Goal: Complete application form

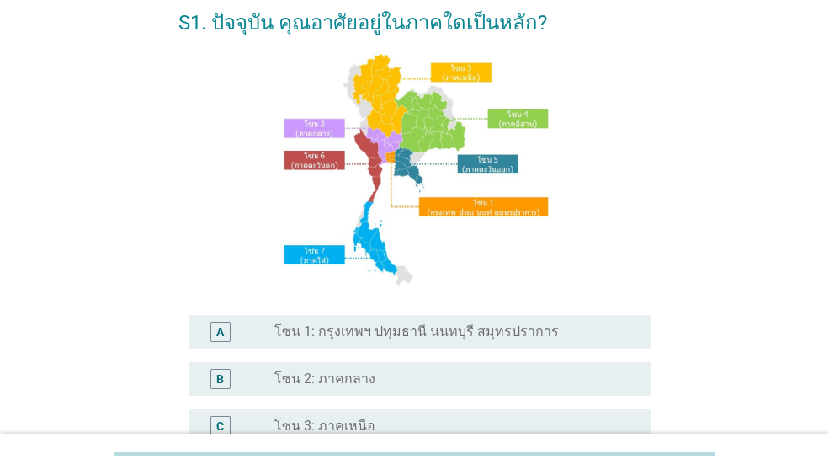
click at [382, 334] on label "โซน 1: กรุงเทพฯ ปทุมธานี นนทบุรี สมุทรปราการ" at bounding box center [416, 331] width 284 height 17
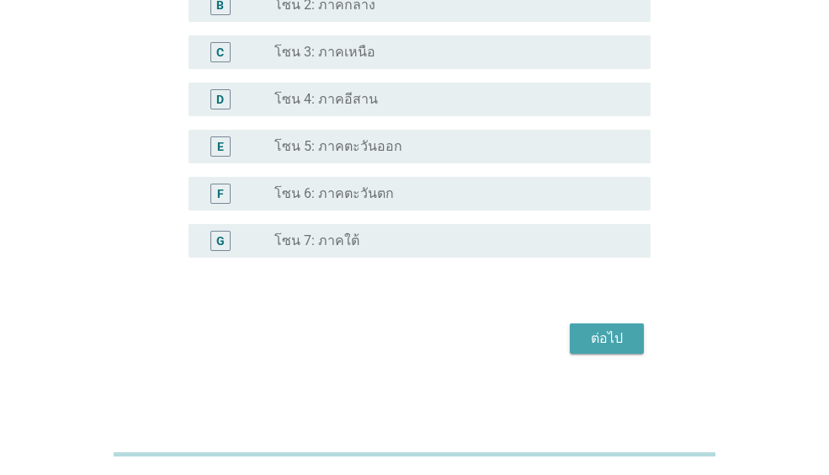
click at [597, 350] on button "ต่อไป" at bounding box center [607, 338] width 74 height 30
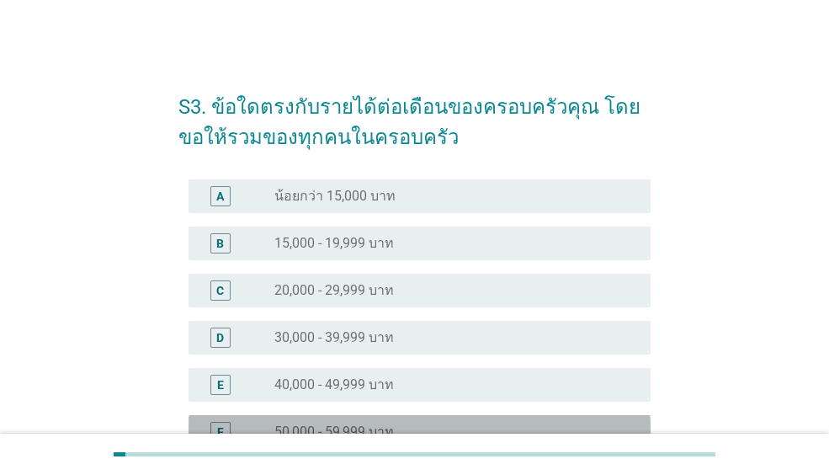
click at [350, 428] on label "50,000 - 59,999 บาท" at bounding box center [334, 431] width 120 height 17
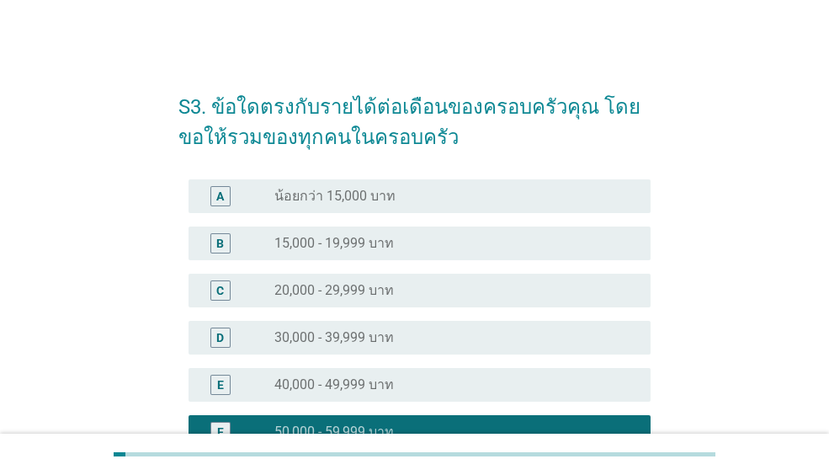
scroll to position [421, 0]
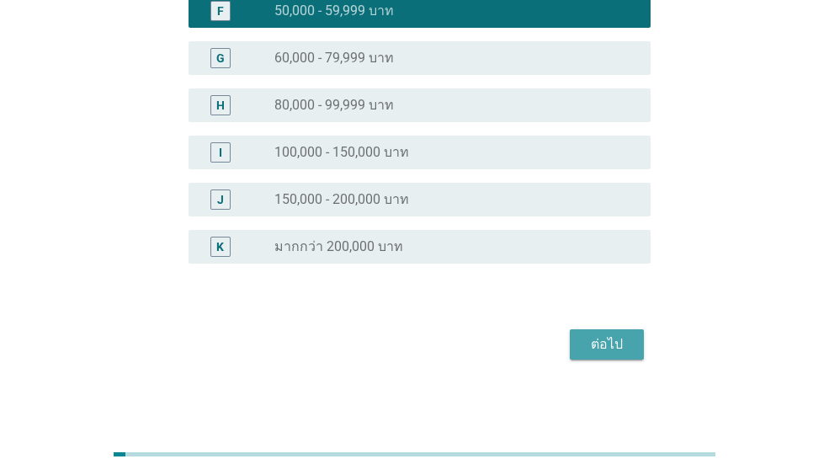
click at [588, 342] on div "ต่อไป" at bounding box center [606, 344] width 47 height 20
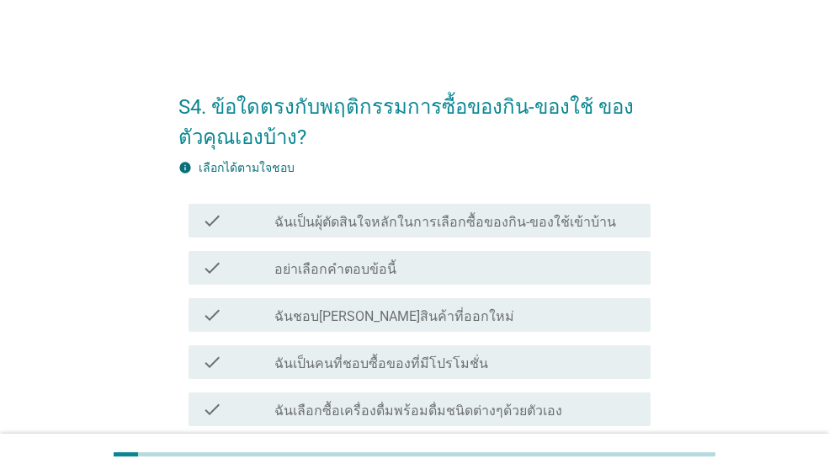
click at [423, 220] on label "ฉันเป็นผุ้ตัดสินใจหลักในการเลือกซื้อของกิน-ของใช้เข้าบ้าน" at bounding box center [445, 222] width 342 height 17
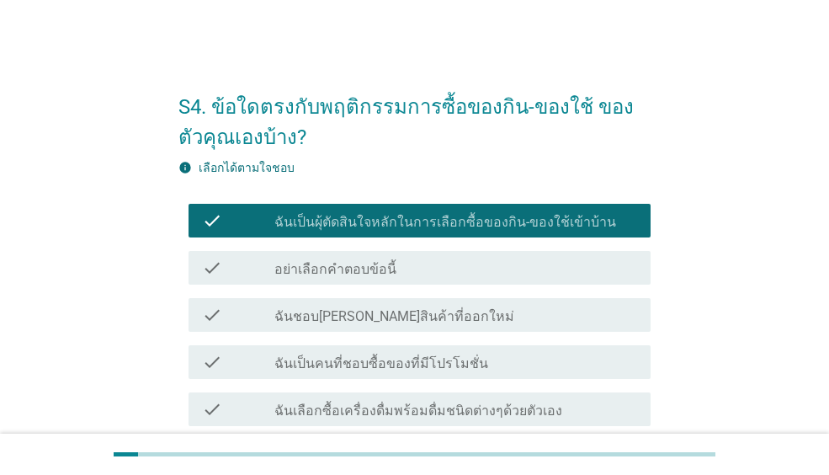
click at [365, 316] on label "ฉันชอบ[PERSON_NAME]สินค้าที่ออกใหม่" at bounding box center [394, 316] width 240 height 17
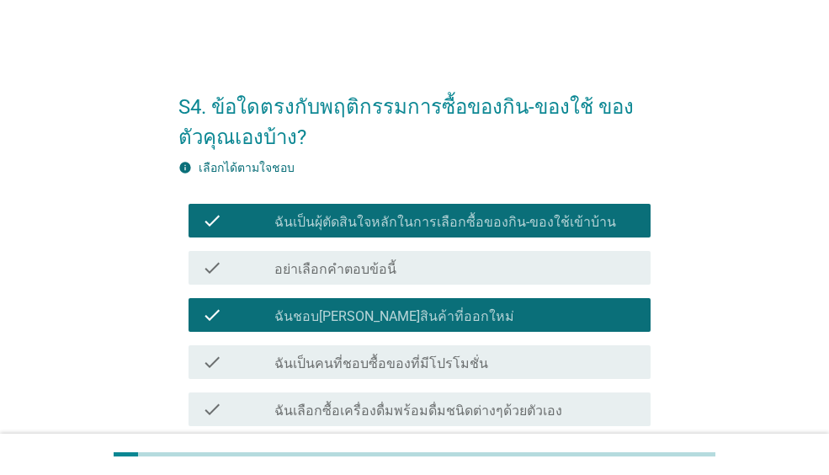
scroll to position [84, 0]
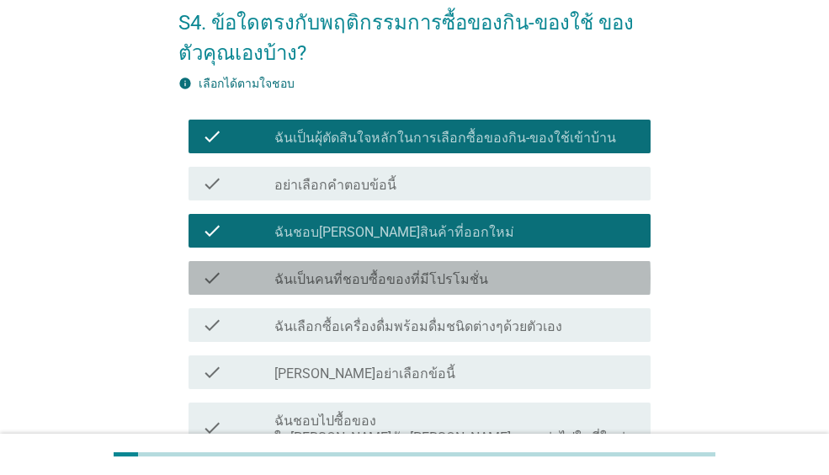
click at [396, 278] on label "ฉันเป็นคนที่ชอบซื้อของที่มีโปรโมชั่น" at bounding box center [381, 279] width 214 height 17
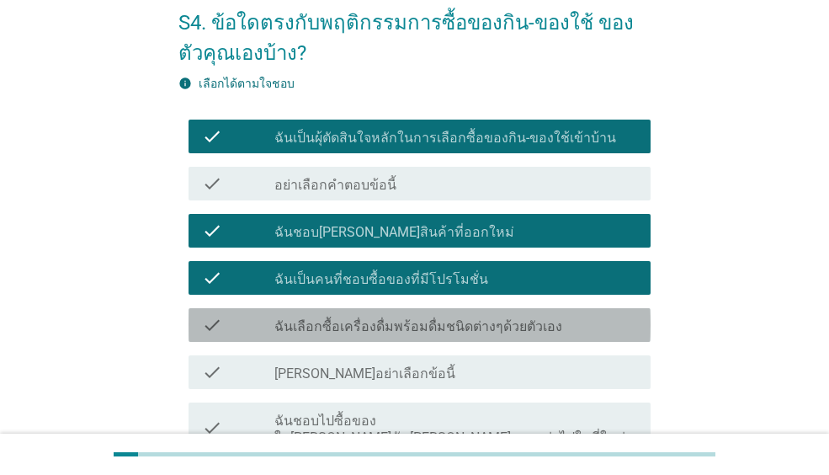
click at [384, 329] on label "ฉันเลือกซื้อเครื่องดื่มพร้อมดื่มชนิดต่างๆด้วยตัวเอง" at bounding box center [418, 326] width 288 height 17
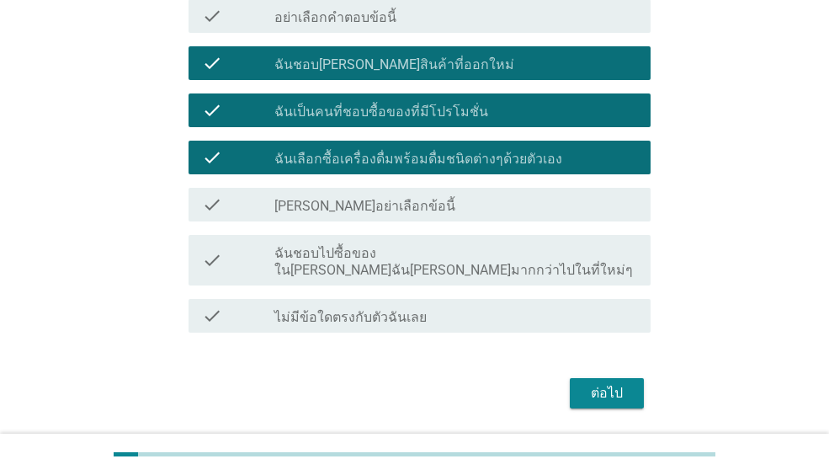
scroll to position [253, 0]
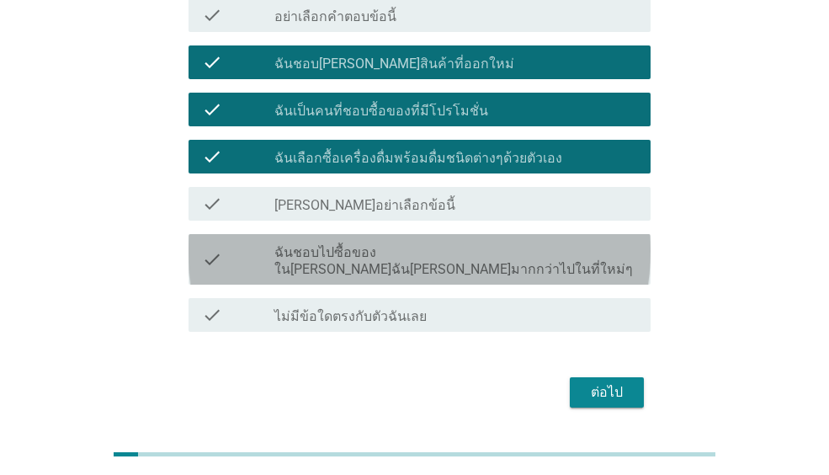
click at [373, 259] on label "ฉันชอบไปซื้อของใน[PERSON_NAME]ฉัน[PERSON_NAME]มากกว่าไปในที่ใหม่ๆ" at bounding box center [455, 261] width 363 height 34
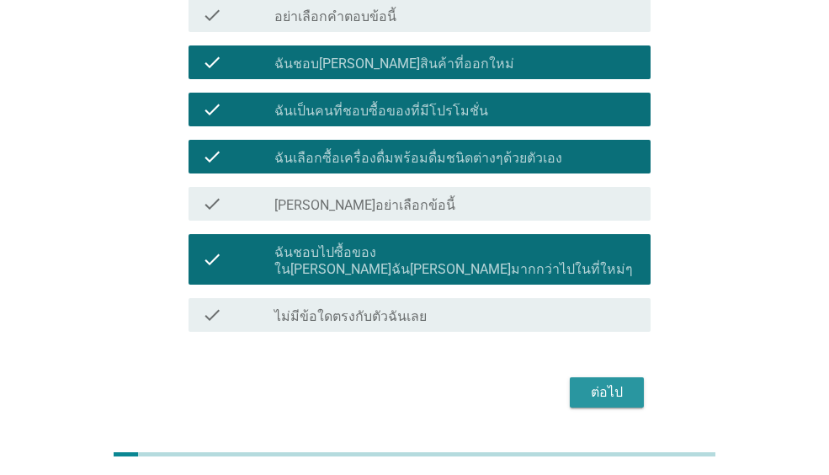
drag, startPoint x: 606, startPoint y: 380, endPoint x: 489, endPoint y: 380, distance: 117.0
click at [501, 387] on div "ต่อไป" at bounding box center [414, 392] width 472 height 40
click at [610, 382] on div "ต่อไป" at bounding box center [606, 392] width 47 height 20
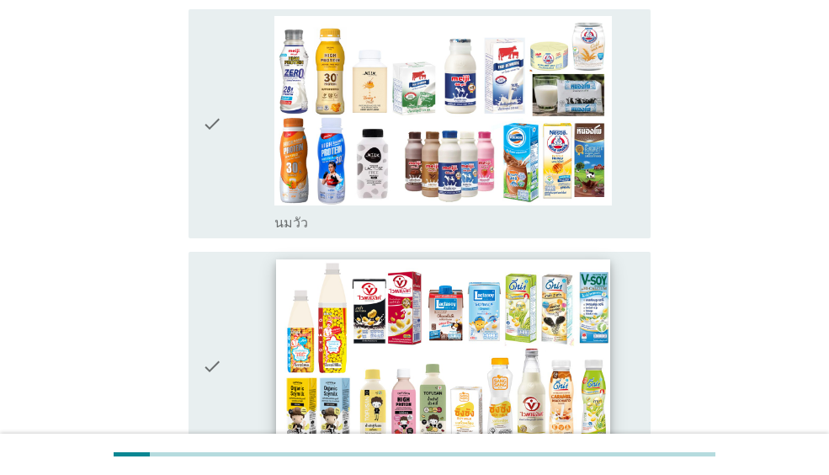
scroll to position [337, 0]
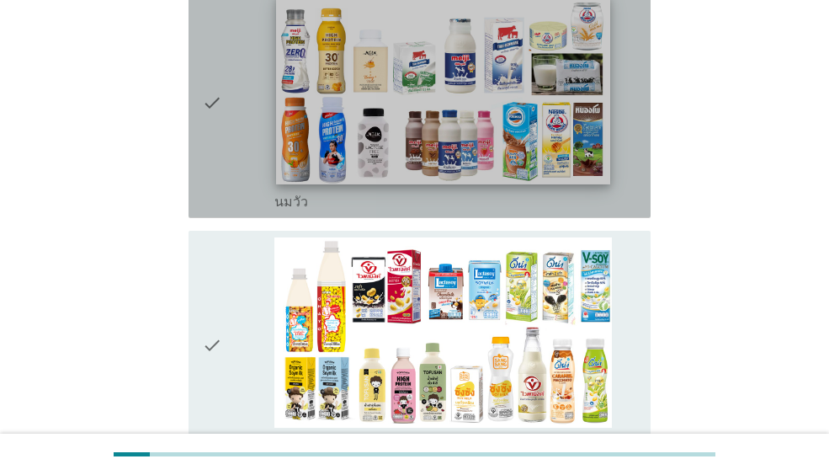
click at [396, 136] on img at bounding box center [443, 90] width 334 height 188
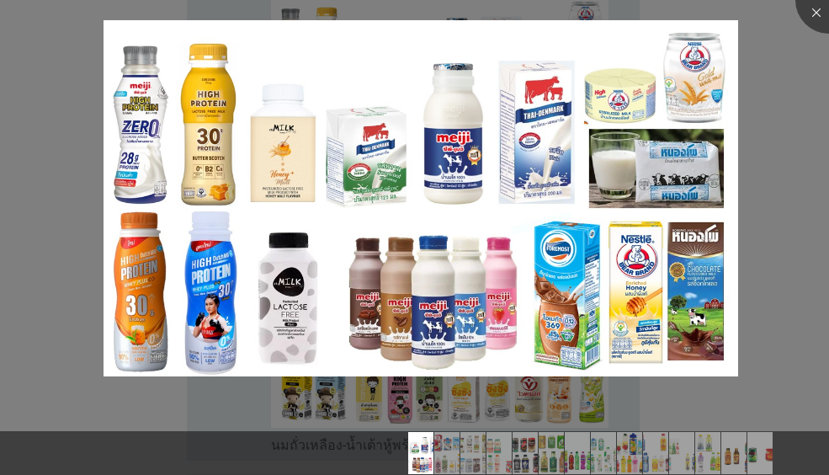
click at [365, 274] on div at bounding box center [414, 237] width 829 height 475
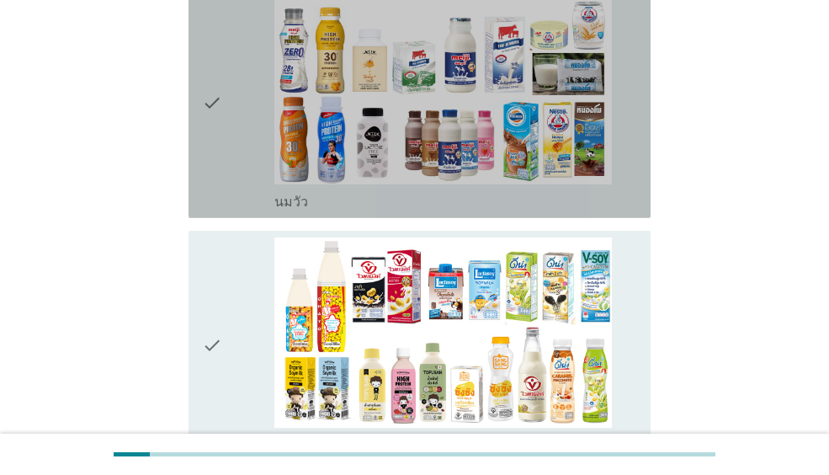
click at [216, 81] on icon "check" at bounding box center [212, 103] width 20 height 216
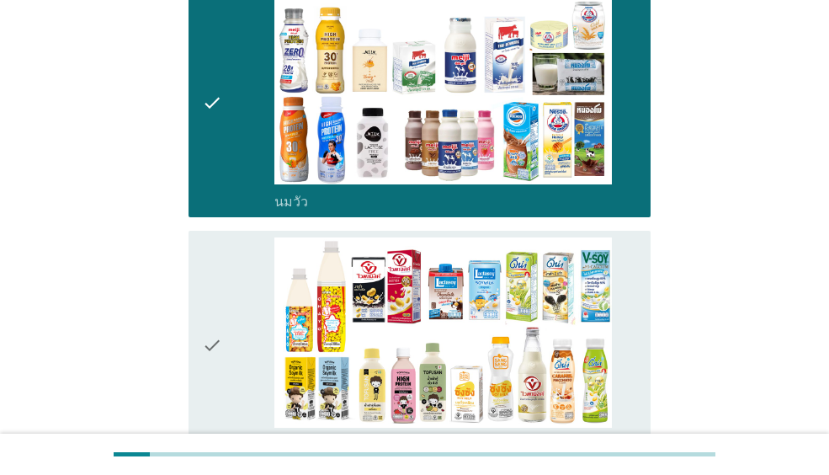
click at [220, 290] on icon "check" at bounding box center [212, 345] width 20 height 216
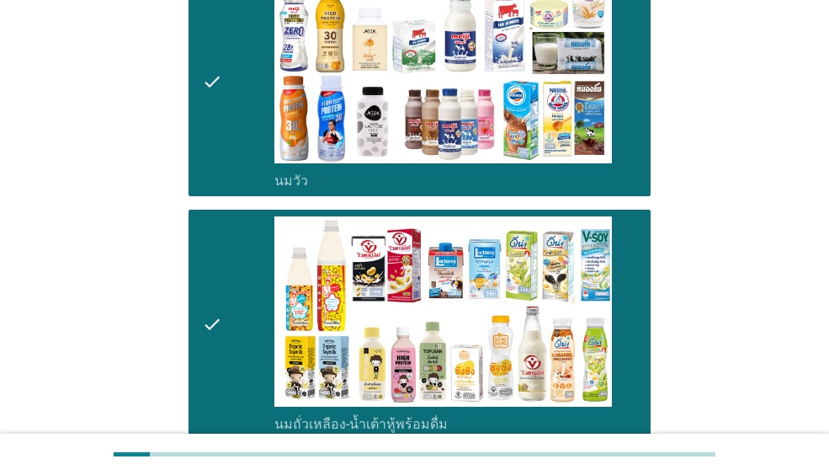
scroll to position [505, 0]
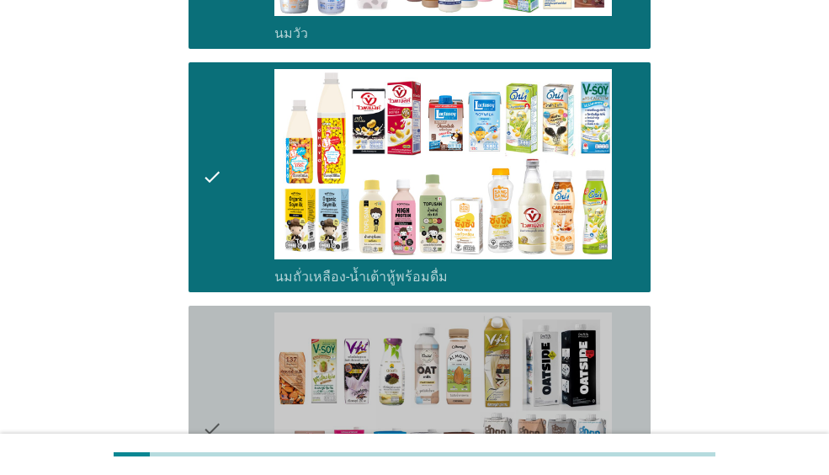
click at [217, 332] on icon "check" at bounding box center [212, 428] width 20 height 233
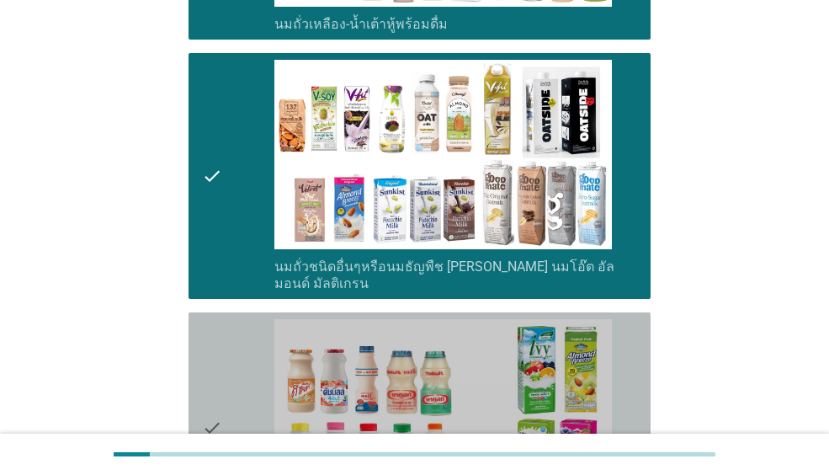
click at [221, 329] on icon "check" at bounding box center [212, 427] width 20 height 216
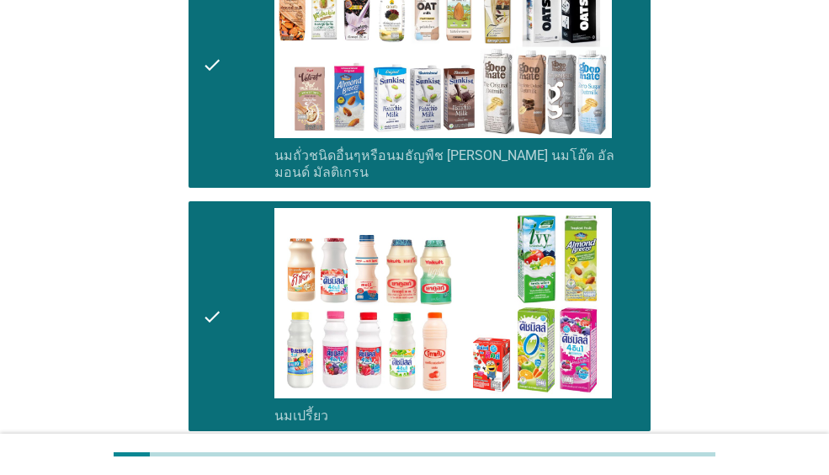
scroll to position [1010, 0]
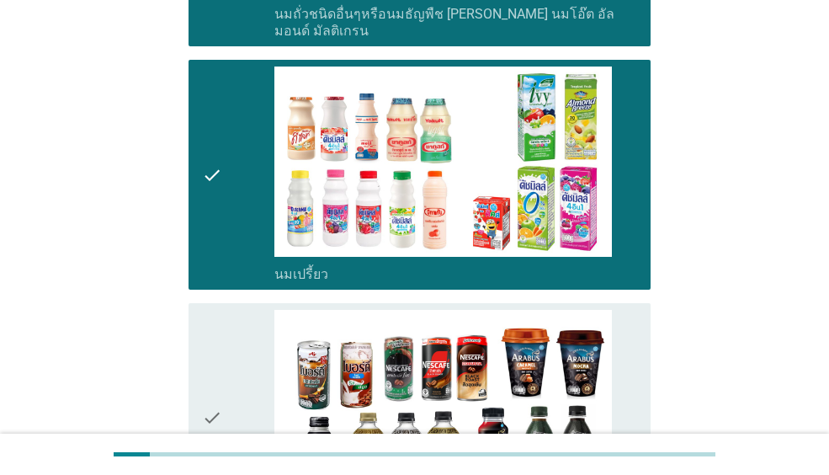
click at [223, 322] on div "check" at bounding box center [238, 418] width 72 height 216
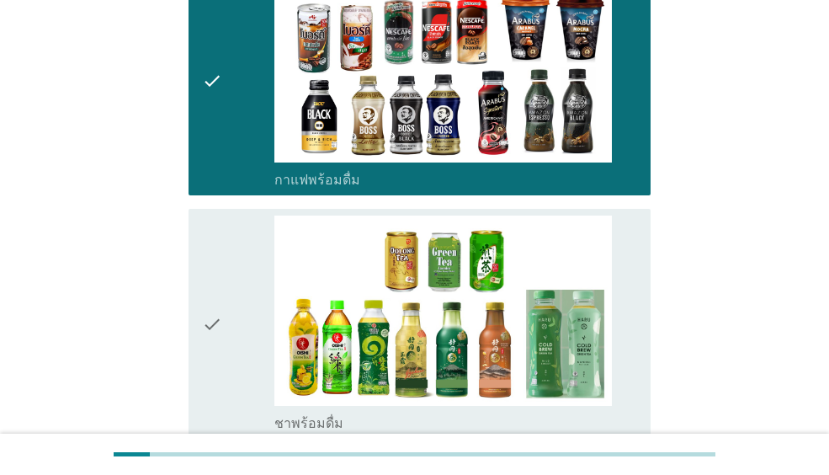
click at [225, 310] on div "check" at bounding box center [238, 323] width 72 height 216
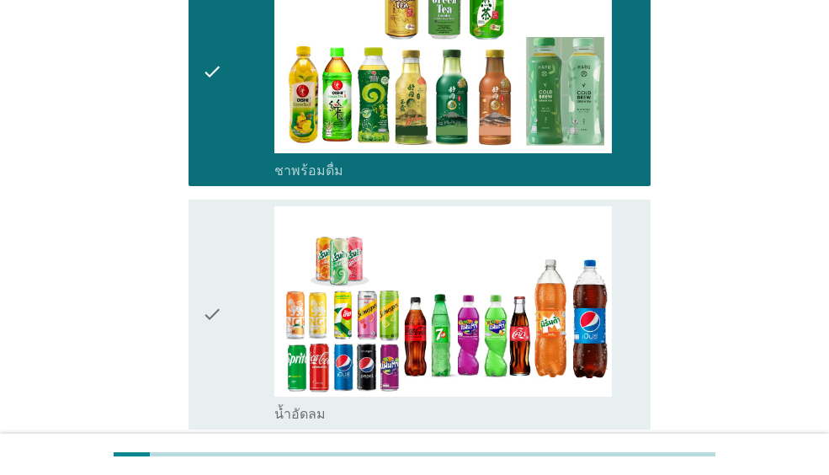
click at [222, 290] on icon "check" at bounding box center [212, 314] width 20 height 216
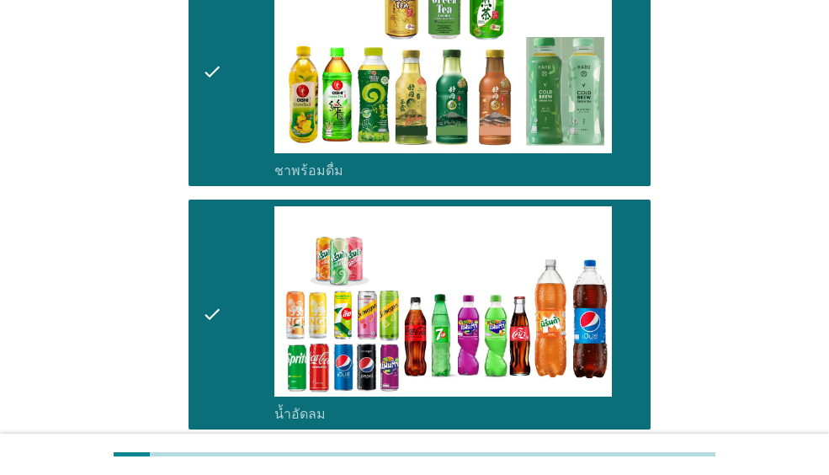
scroll to position [1936, 0]
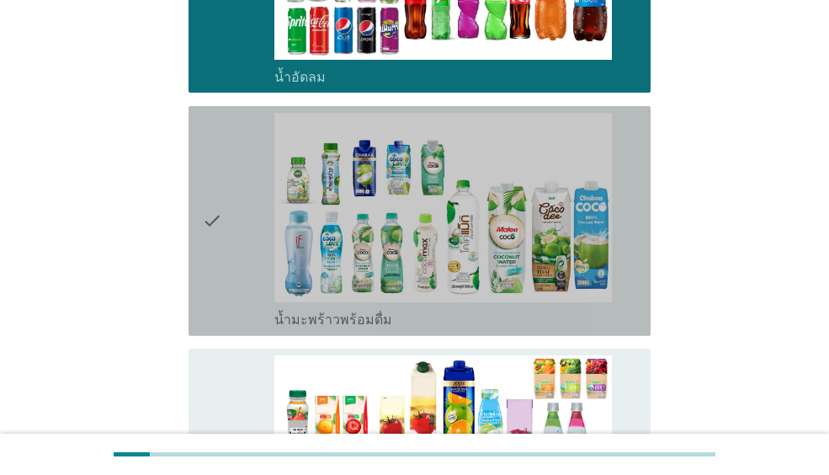
click at [220, 231] on icon "check" at bounding box center [212, 221] width 20 height 216
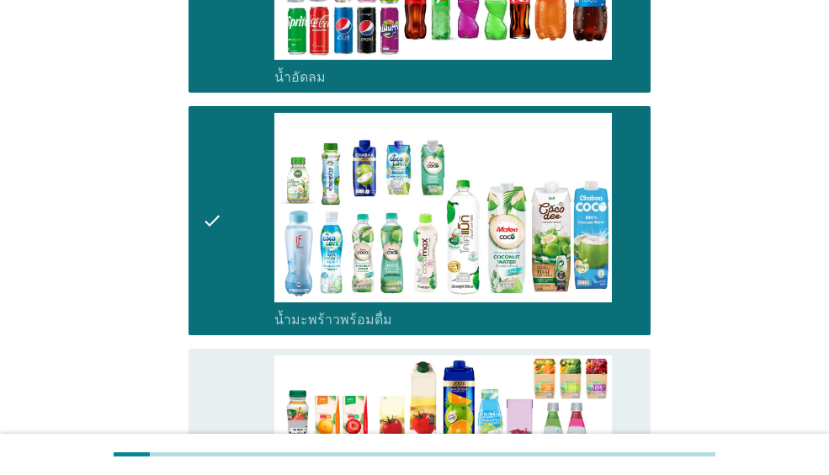
click at [218, 355] on icon "check" at bounding box center [212, 463] width 20 height 216
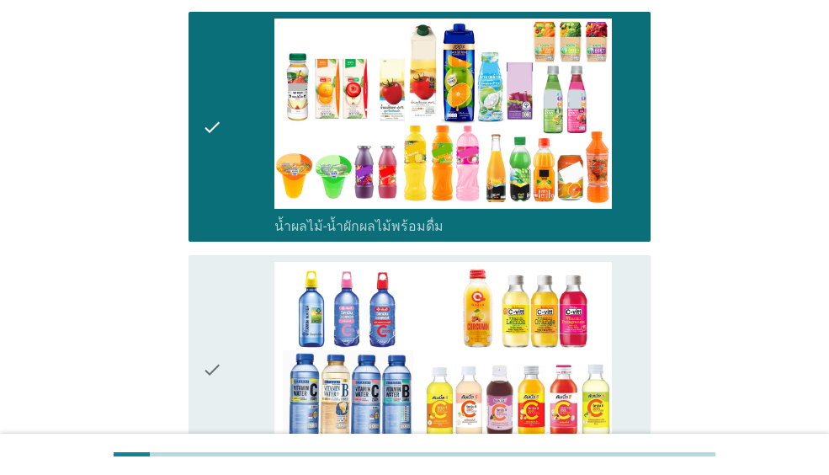
click at [222, 322] on icon "check" at bounding box center [212, 370] width 20 height 216
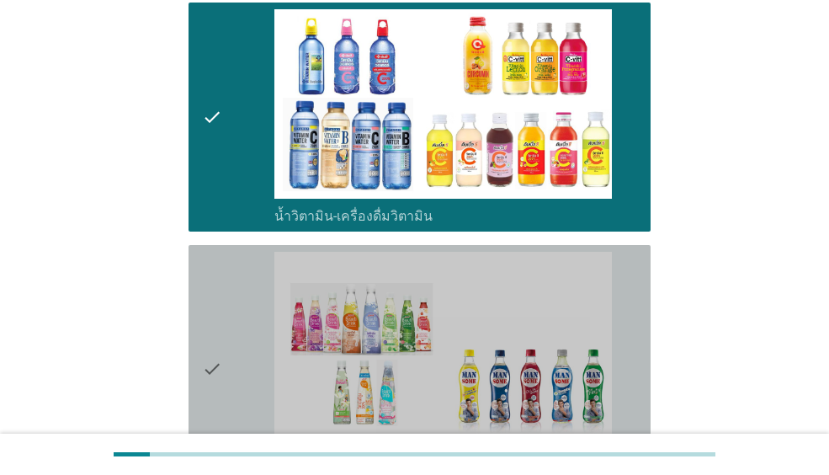
click at [222, 316] on icon "check" at bounding box center [212, 368] width 20 height 233
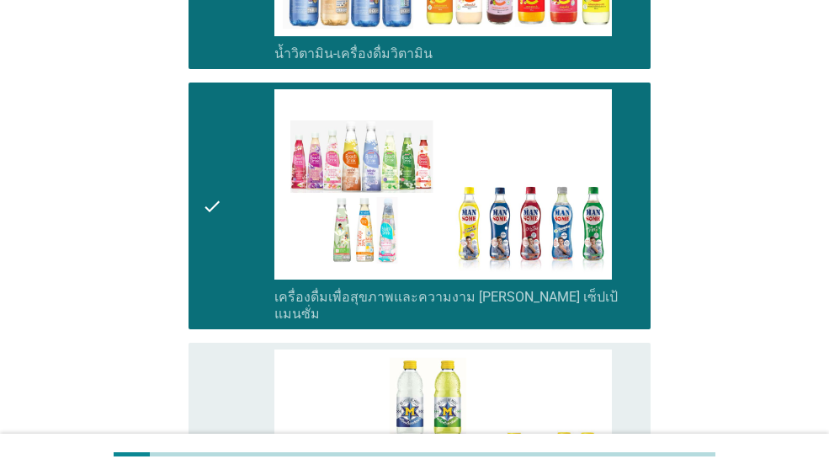
scroll to position [2862, 0]
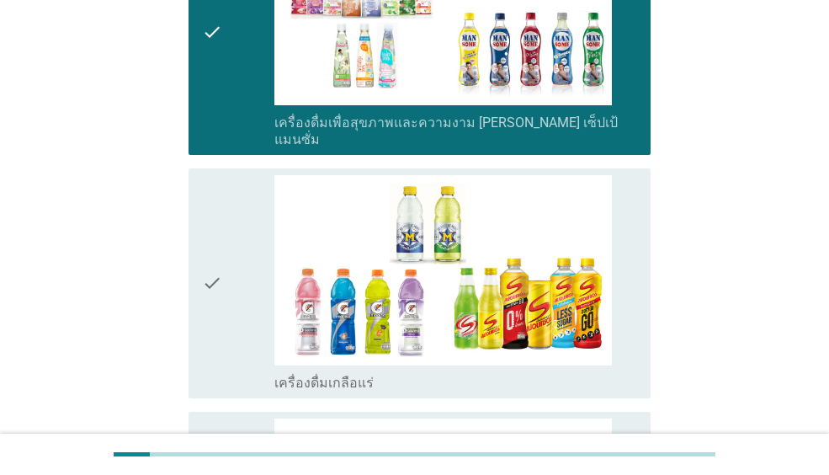
click at [222, 301] on icon "check" at bounding box center [212, 283] width 20 height 216
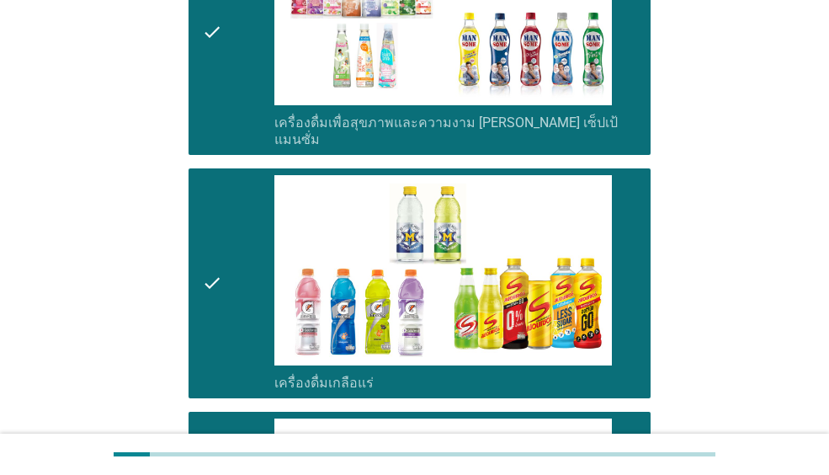
scroll to position [3198, 0]
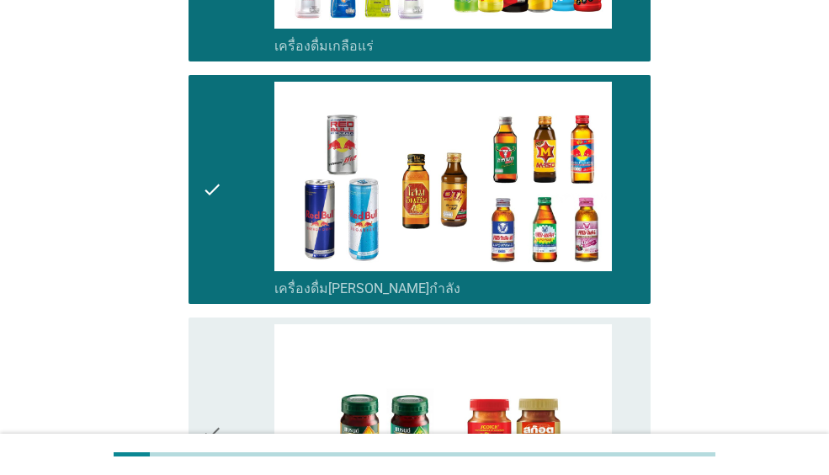
click at [225, 324] on div "check" at bounding box center [238, 432] width 72 height 216
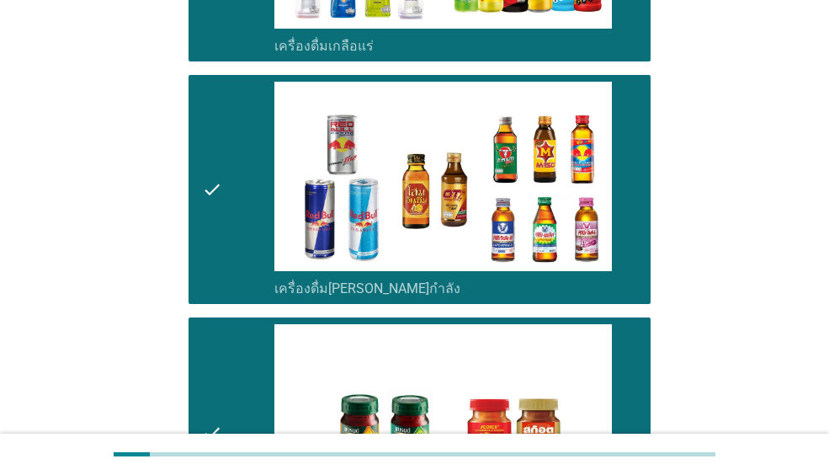
scroll to position [3450, 0]
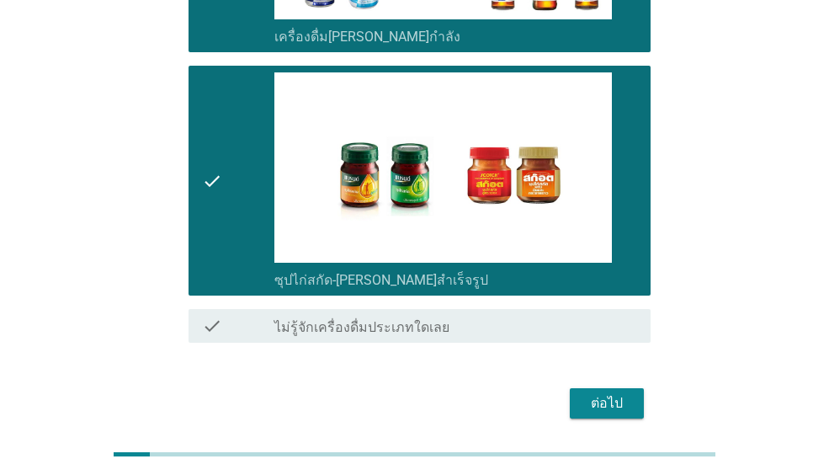
click at [588, 393] on div "ต่อไป" at bounding box center [606, 403] width 47 height 20
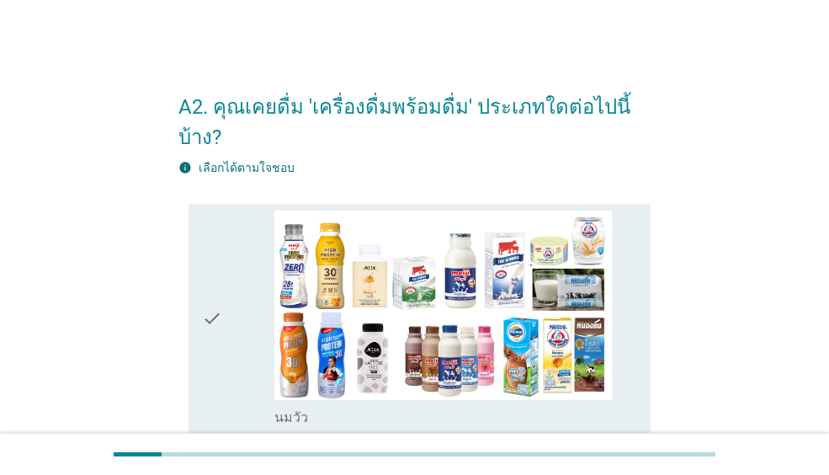
click at [238, 285] on div "check" at bounding box center [238, 318] width 72 height 216
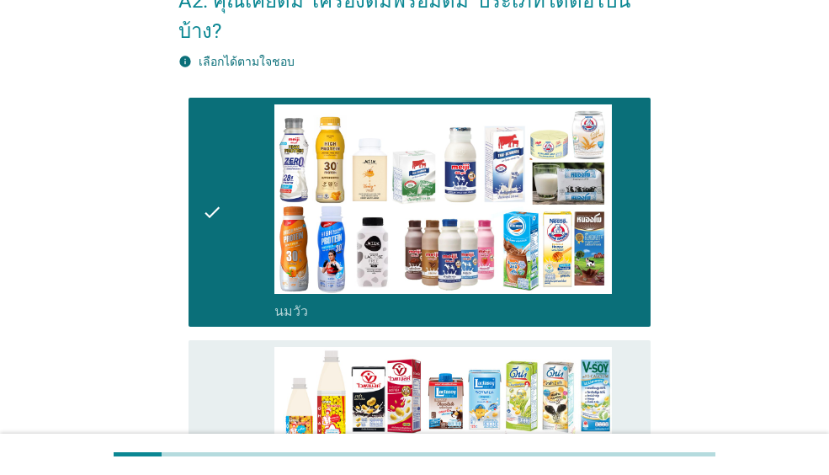
scroll to position [253, 0]
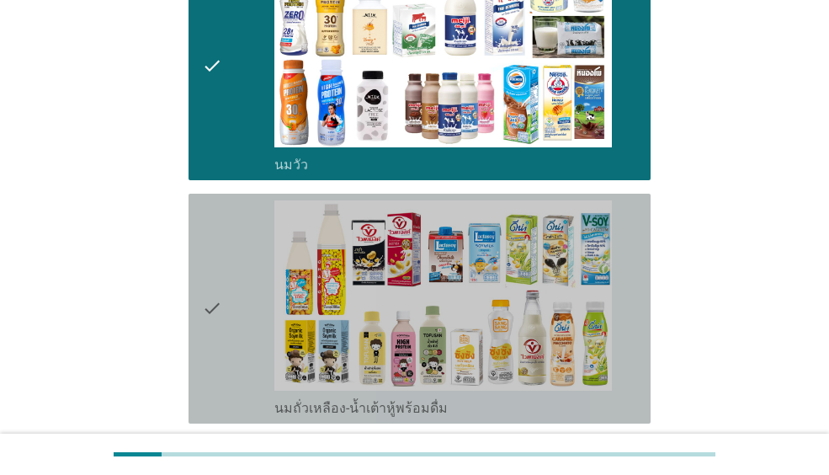
click at [238, 285] on div "check" at bounding box center [238, 308] width 72 height 216
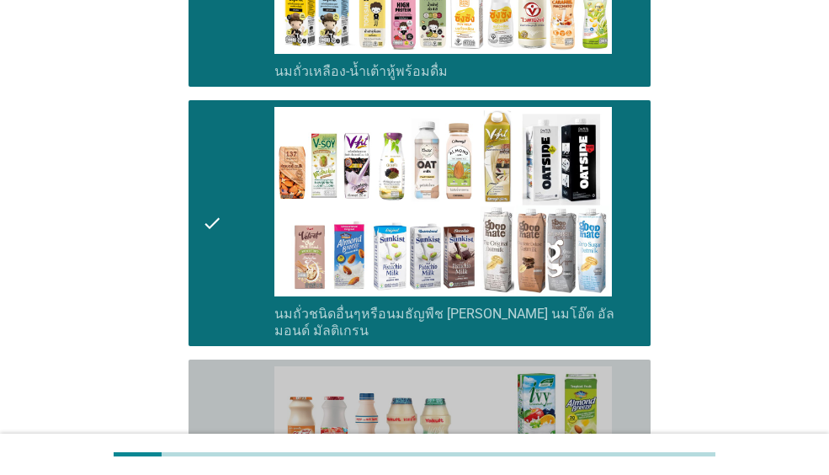
click at [222, 366] on icon "check" at bounding box center [212, 474] width 20 height 216
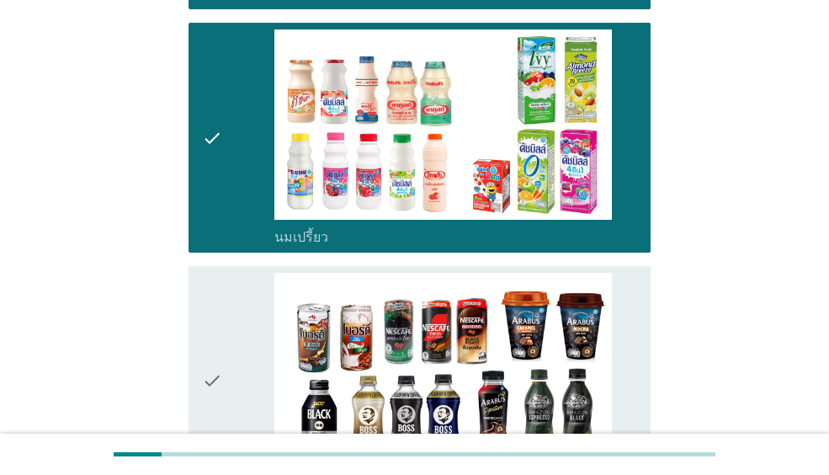
click at [222, 353] on icon "check" at bounding box center [212, 381] width 20 height 216
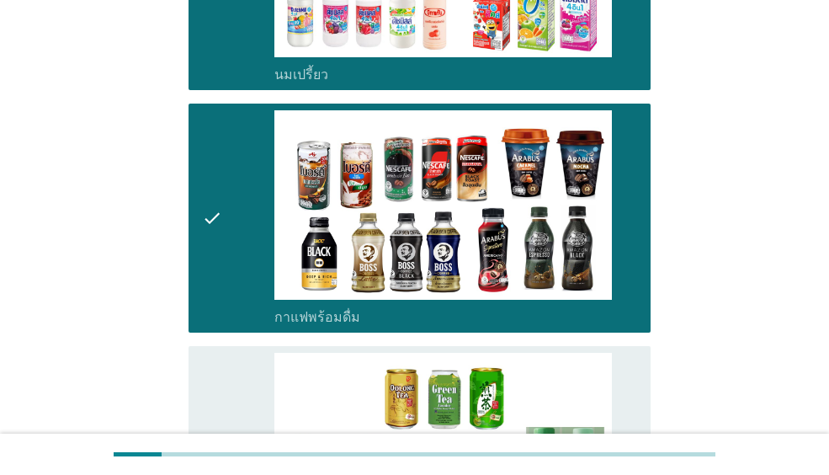
scroll to position [1263, 0]
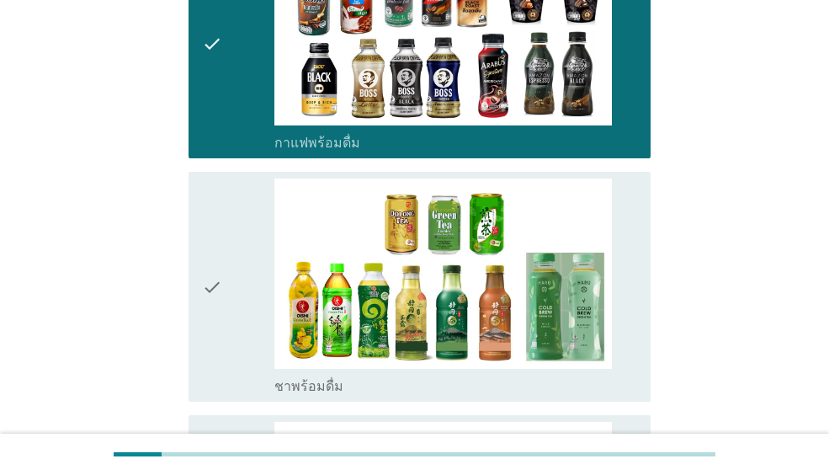
click at [212, 300] on icon "check" at bounding box center [212, 286] width 20 height 216
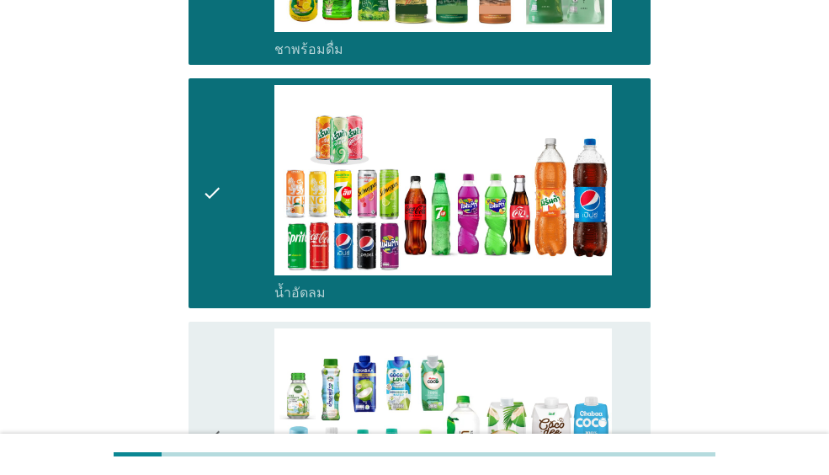
click at [200, 352] on div "check check_box_outline_blank น้ำมะพร้าวพร้อมดื่ม" at bounding box center [420, 437] width 462 height 230
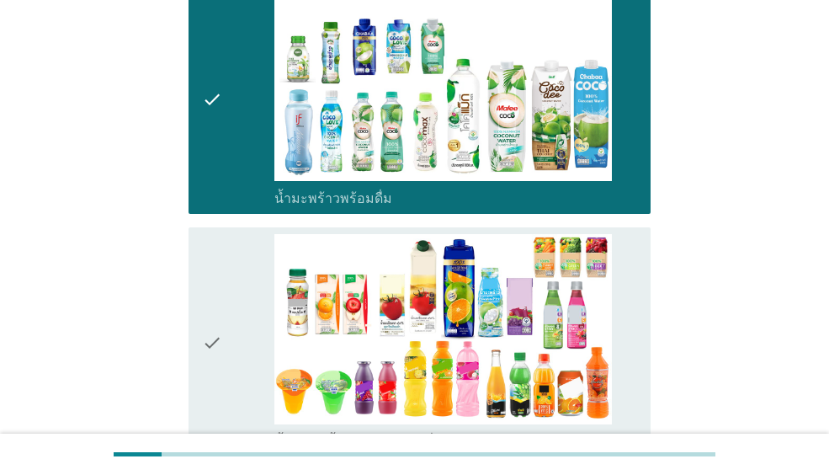
click at [211, 332] on icon "check" at bounding box center [212, 342] width 20 height 216
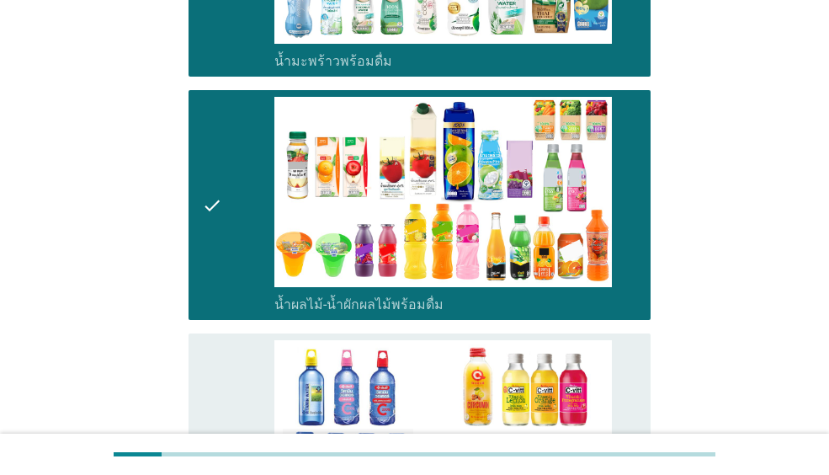
scroll to position [2357, 0]
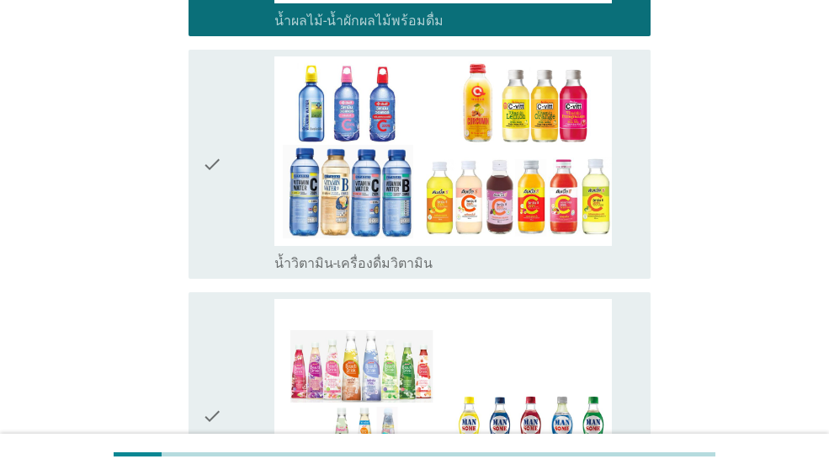
click at [211, 326] on icon "check" at bounding box center [212, 415] width 20 height 233
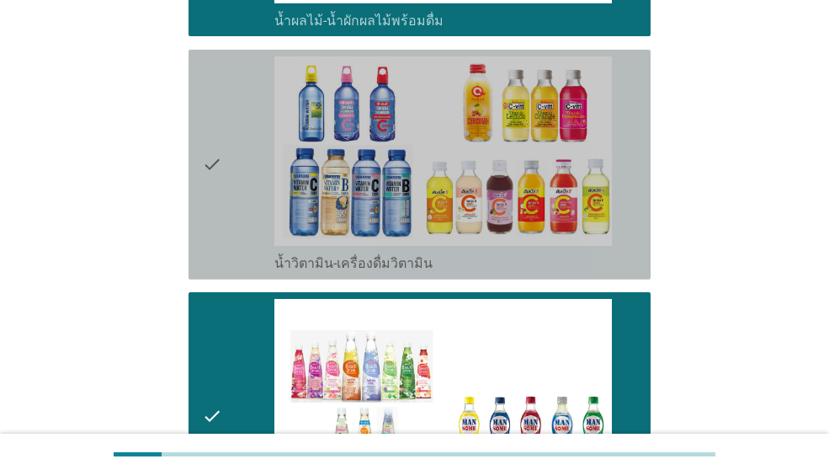
click at [228, 196] on div "check" at bounding box center [238, 164] width 72 height 216
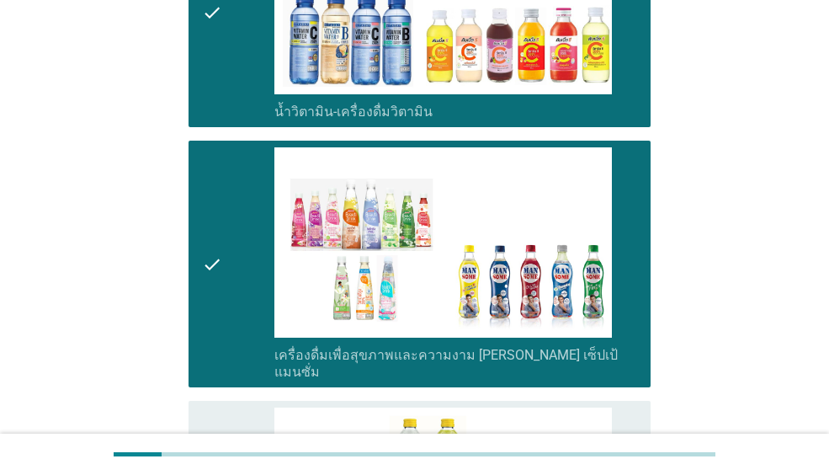
scroll to position [2778, 0]
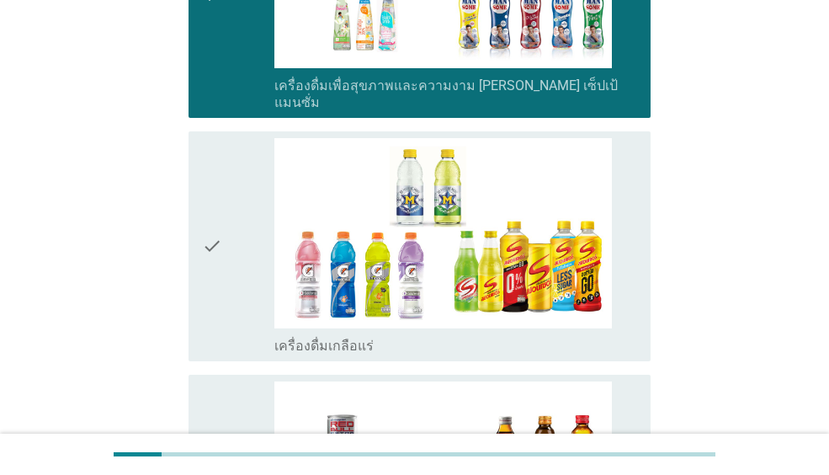
click at [215, 236] on icon "check" at bounding box center [212, 246] width 20 height 216
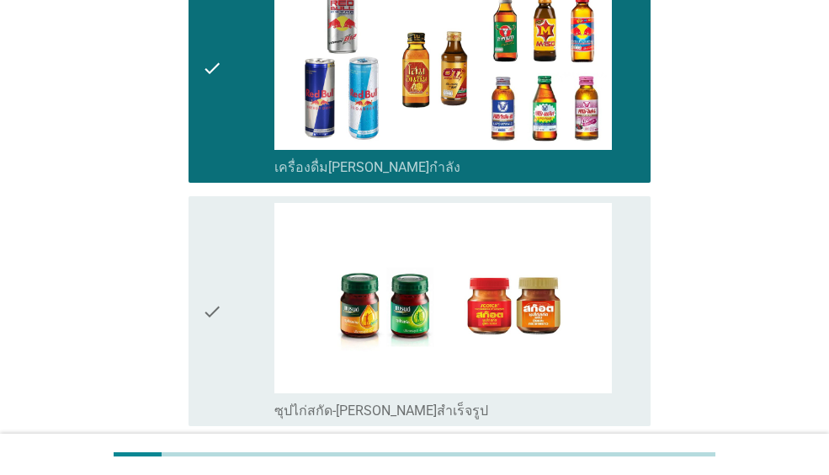
click at [225, 276] on div "check" at bounding box center [238, 311] width 72 height 216
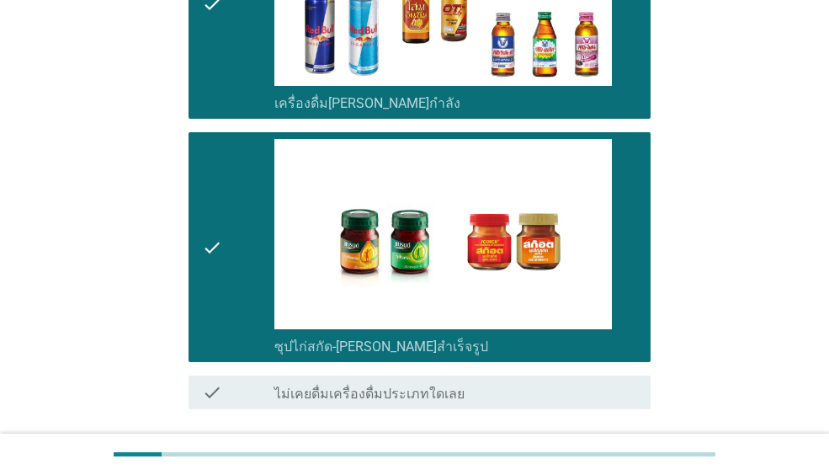
scroll to position [3329, 0]
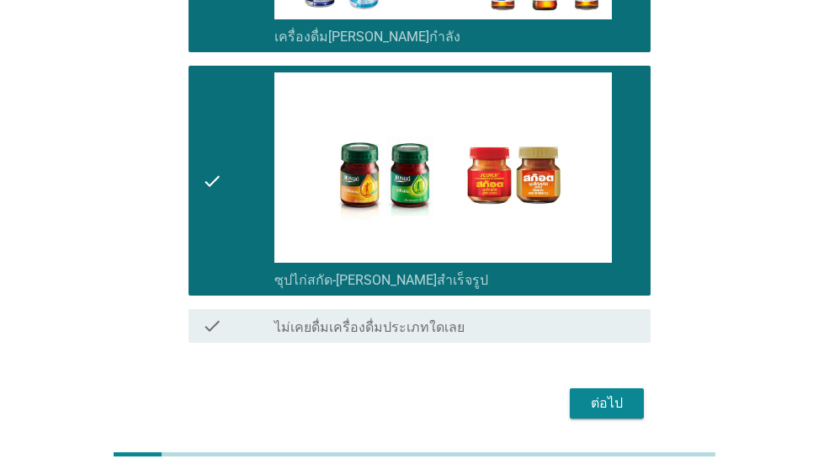
click at [589, 393] on div "ต่อไป" at bounding box center [606, 403] width 47 height 20
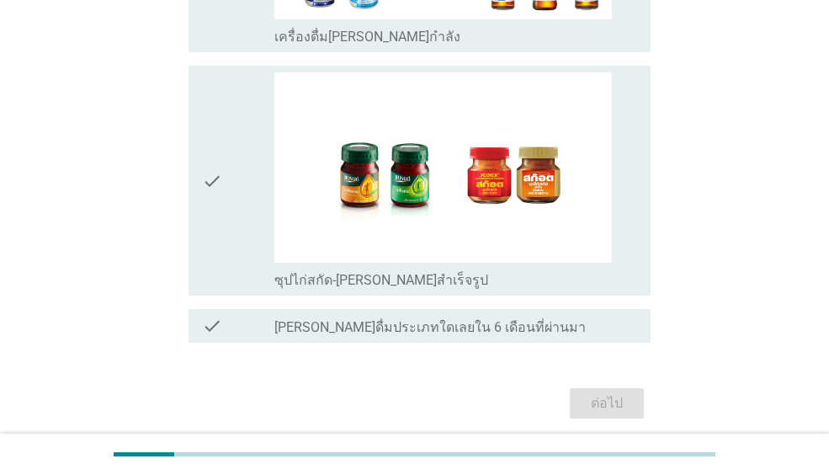
scroll to position [0, 0]
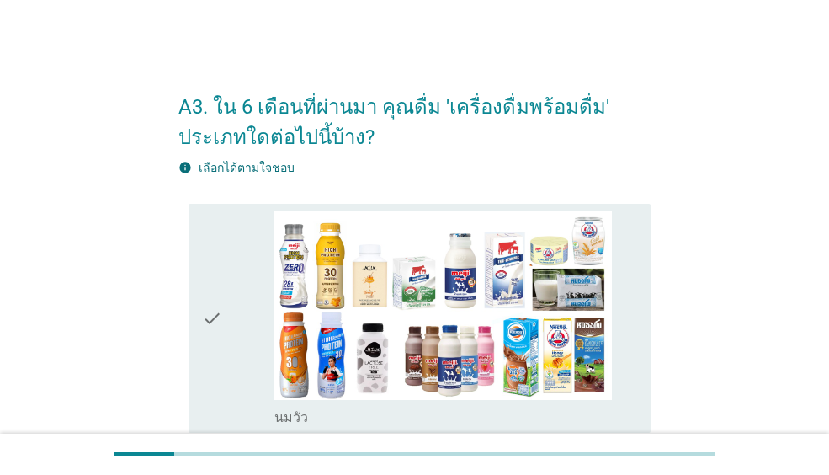
click at [246, 309] on div "check" at bounding box center [238, 318] width 72 height 216
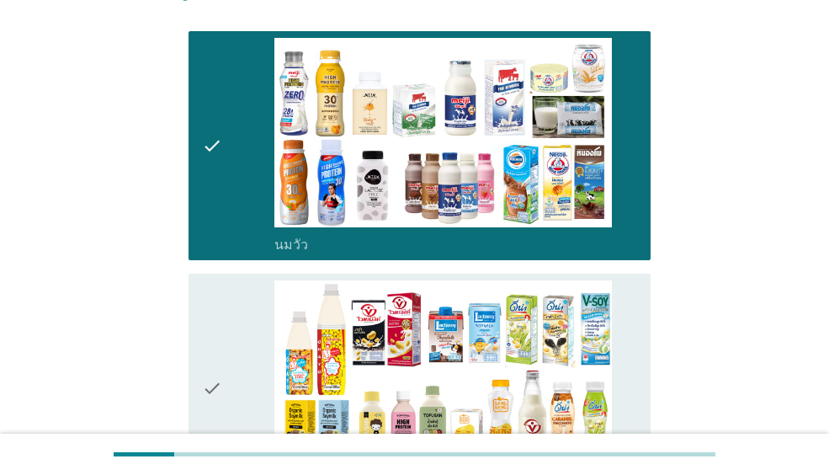
scroll to position [337, 0]
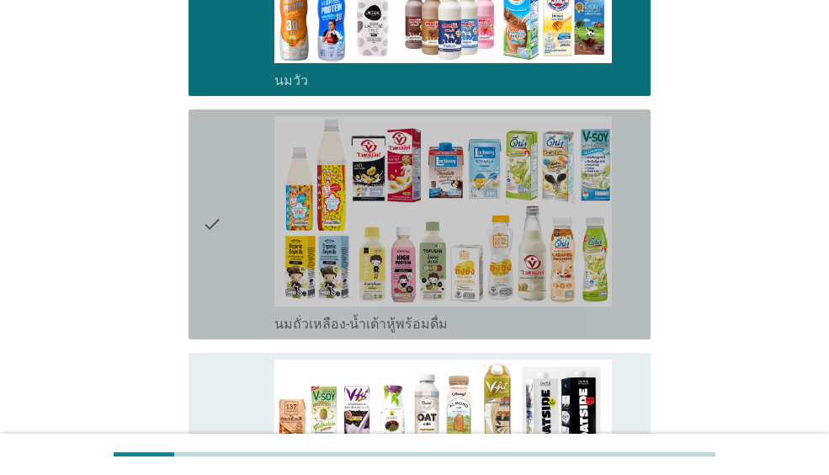
click at [222, 267] on icon "check" at bounding box center [212, 224] width 20 height 216
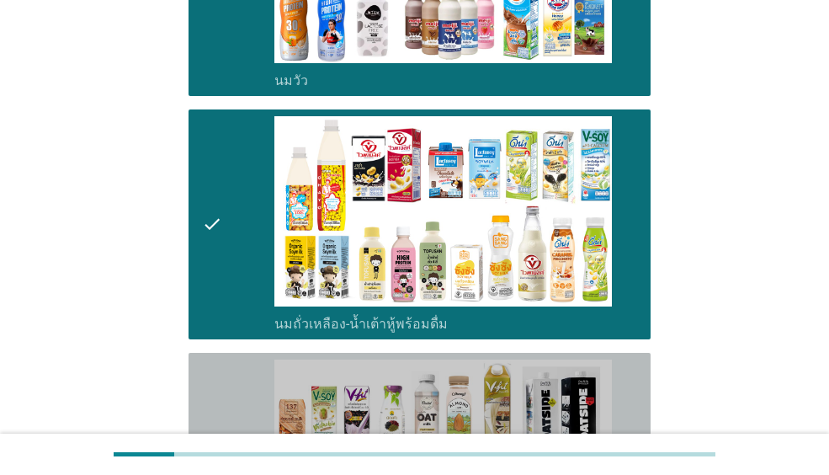
click at [221, 359] on icon "check" at bounding box center [212, 475] width 20 height 233
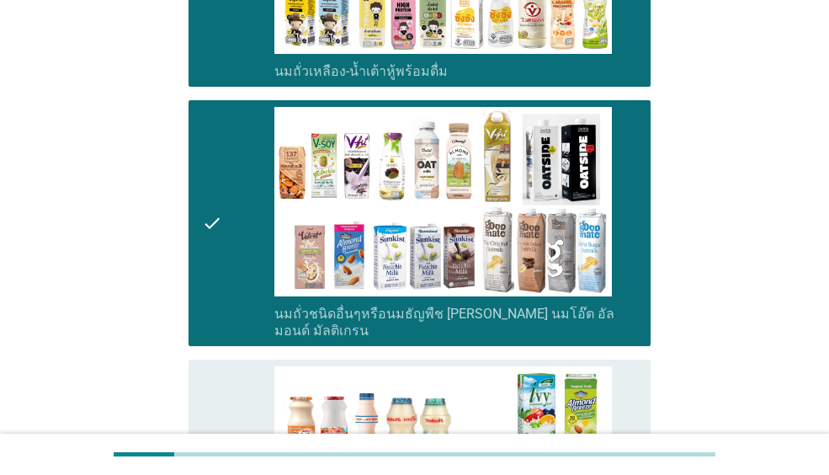
click at [221, 366] on icon "check" at bounding box center [212, 474] width 20 height 216
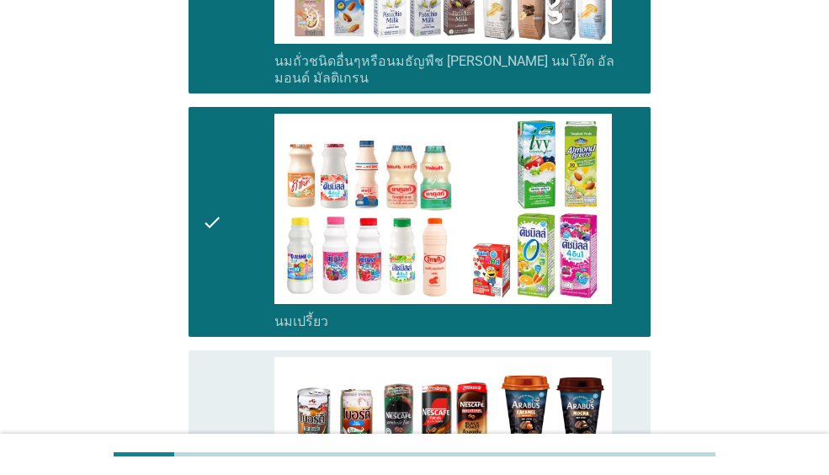
click at [221, 357] on icon "check" at bounding box center [212, 465] width 20 height 216
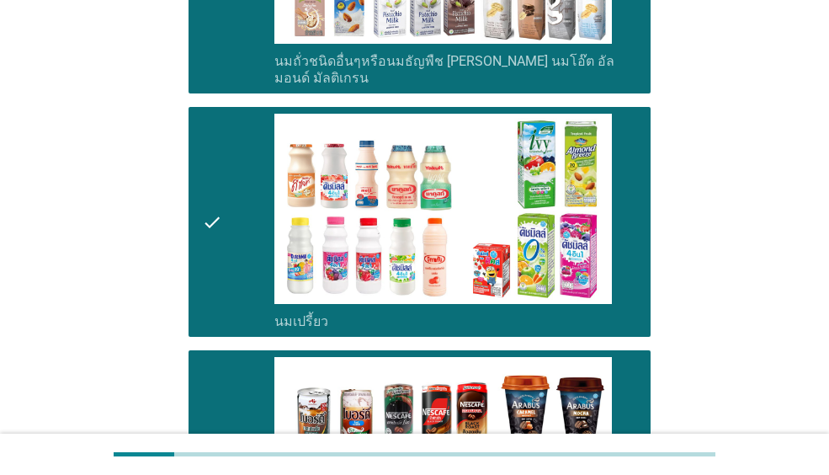
scroll to position [1094, 0]
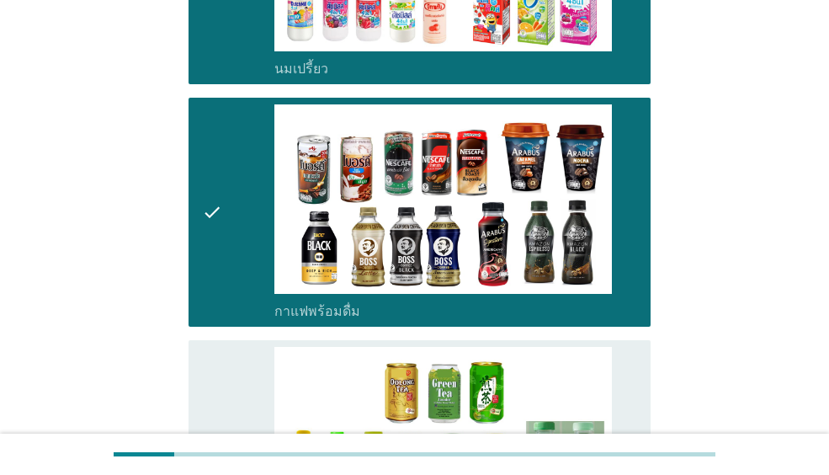
click at [221, 347] on icon "check" at bounding box center [212, 455] width 20 height 216
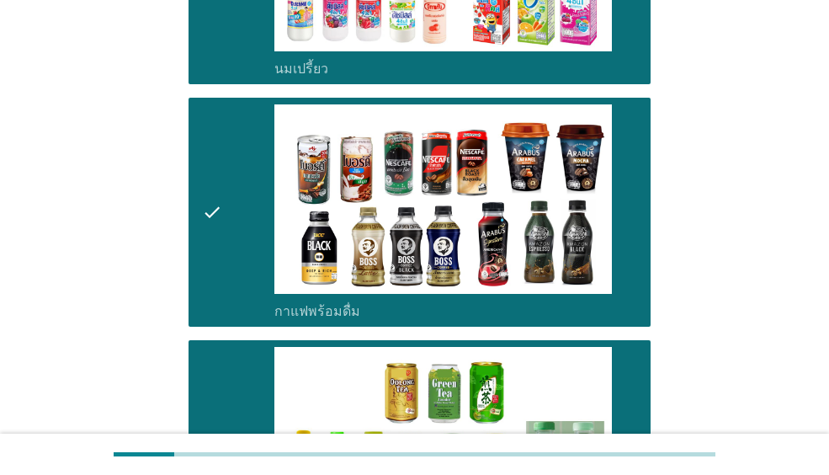
scroll to position [1431, 0]
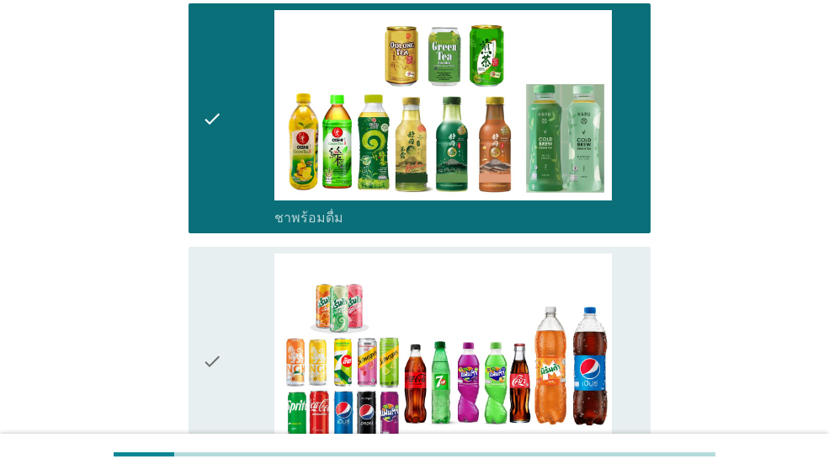
click at [217, 315] on icon "check" at bounding box center [212, 361] width 20 height 216
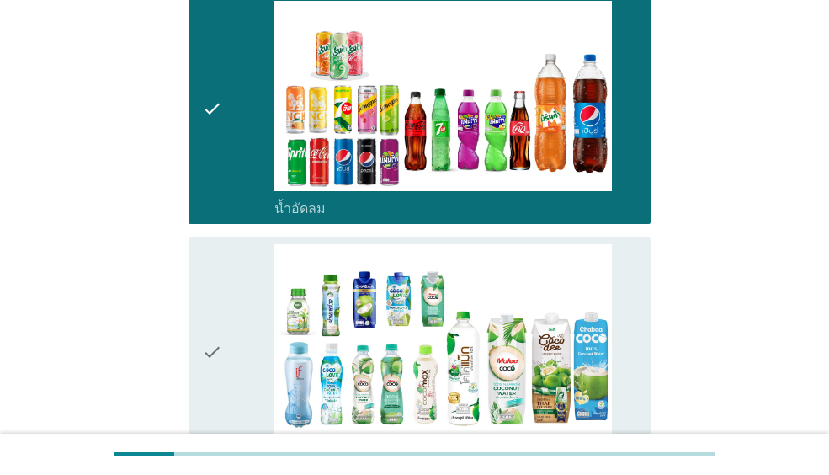
click at [217, 322] on icon "check" at bounding box center [212, 352] width 20 height 216
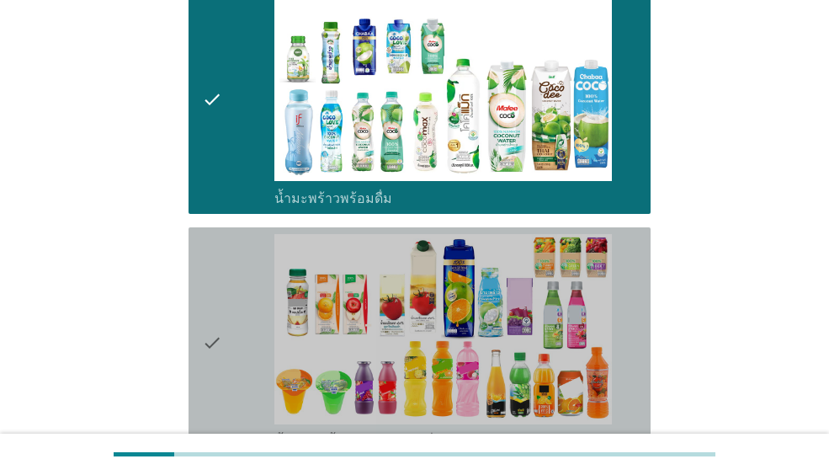
click at [217, 322] on icon "check" at bounding box center [212, 342] width 20 height 216
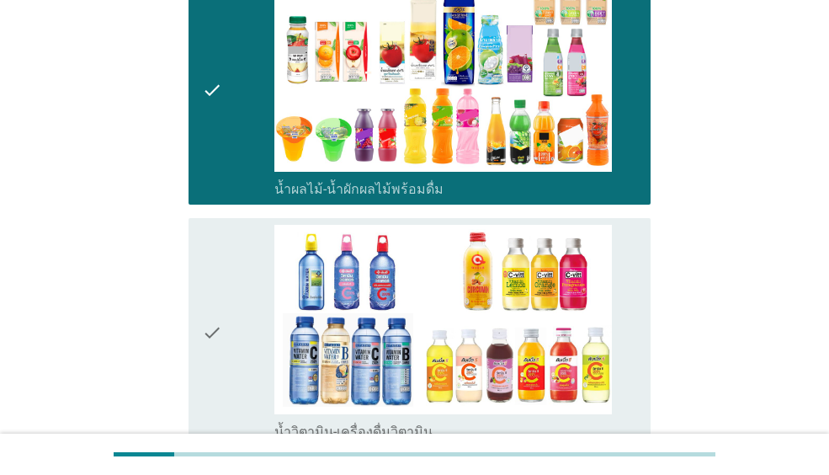
click at [217, 322] on icon "check" at bounding box center [212, 333] width 20 height 216
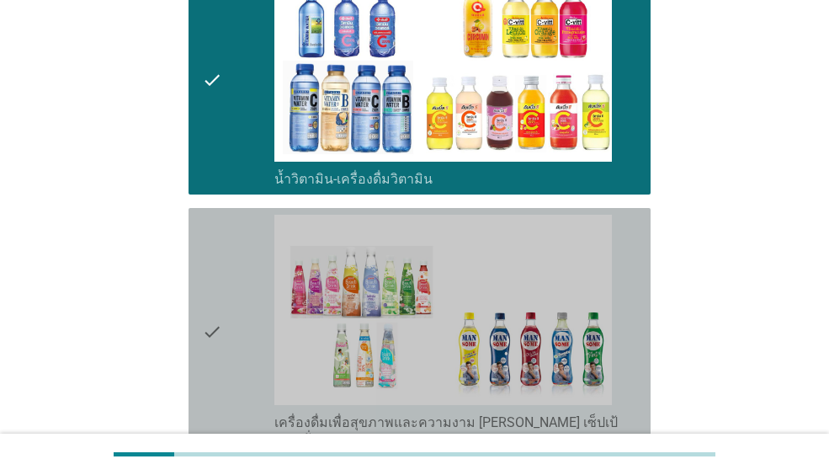
click at [217, 317] on icon "check" at bounding box center [212, 331] width 20 height 233
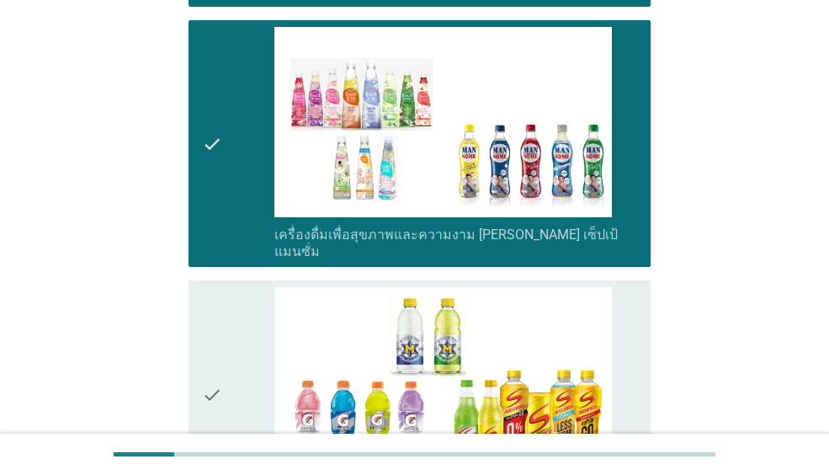
scroll to position [2778, 0]
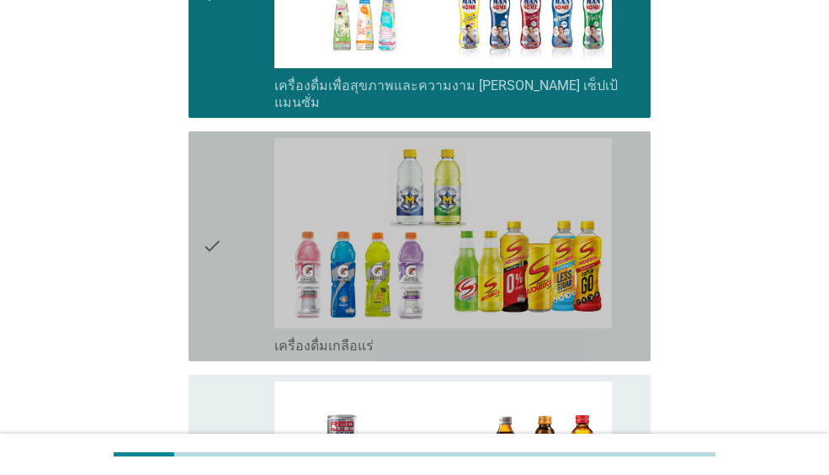
click at [217, 288] on icon "check" at bounding box center [212, 246] width 20 height 216
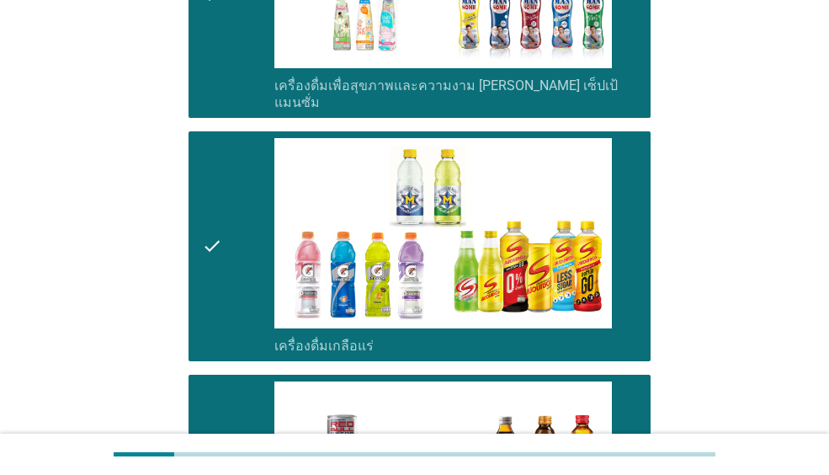
scroll to position [3114, 0]
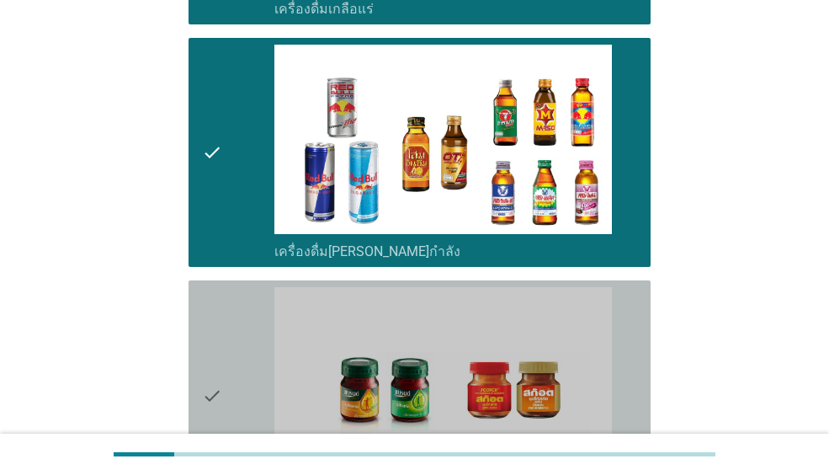
click at [214, 345] on icon "check" at bounding box center [212, 395] width 20 height 216
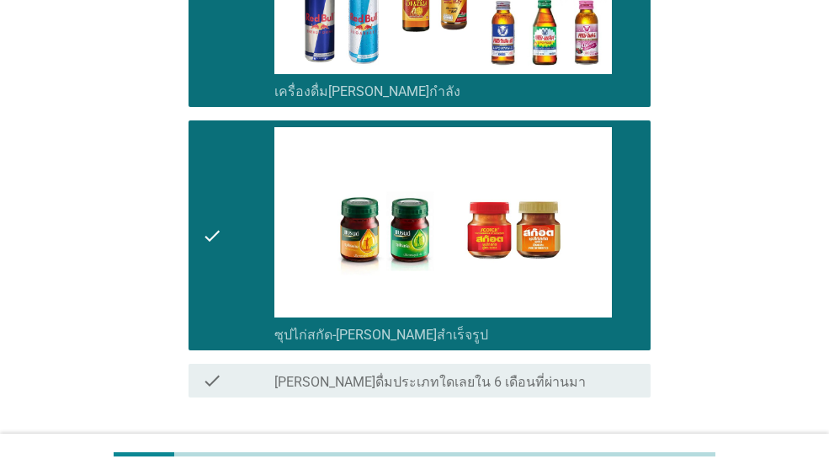
scroll to position [3359, 0]
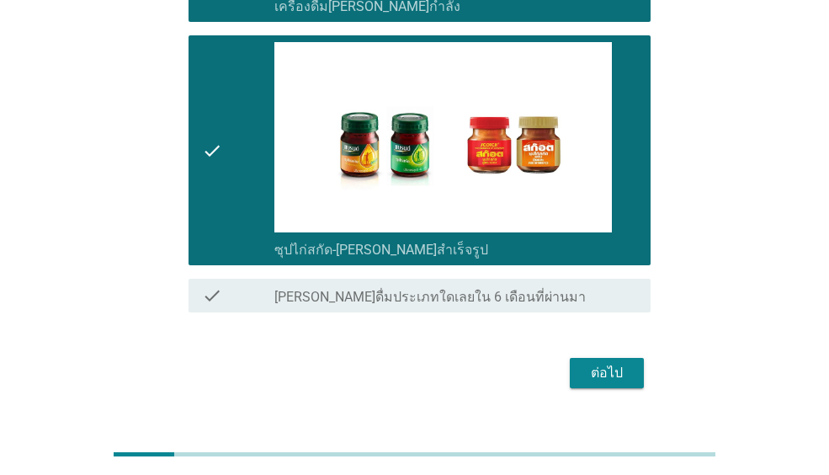
click at [619, 363] on div "ต่อไป" at bounding box center [606, 373] width 47 height 20
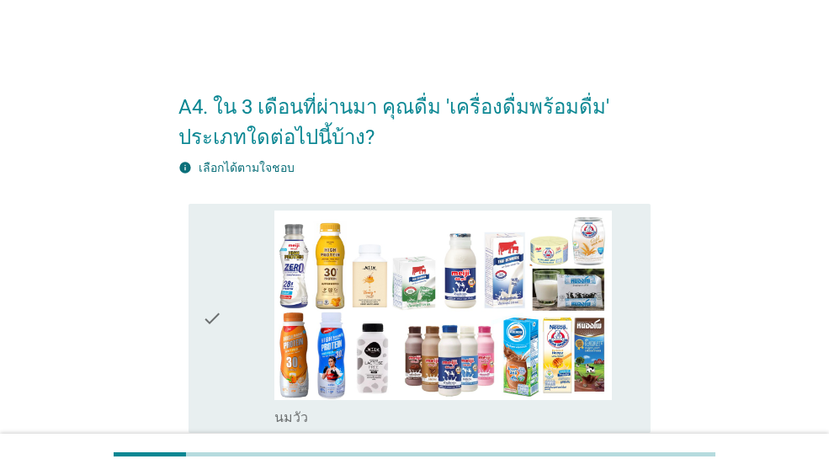
click at [242, 328] on div "check" at bounding box center [238, 318] width 72 height 216
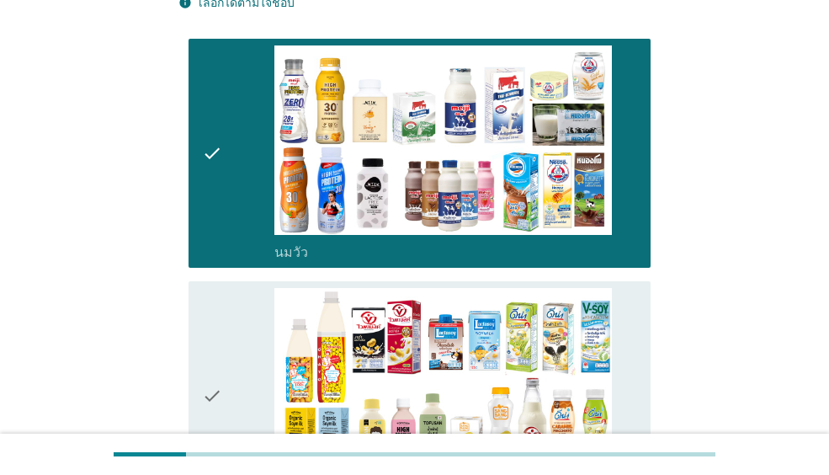
scroll to position [337, 0]
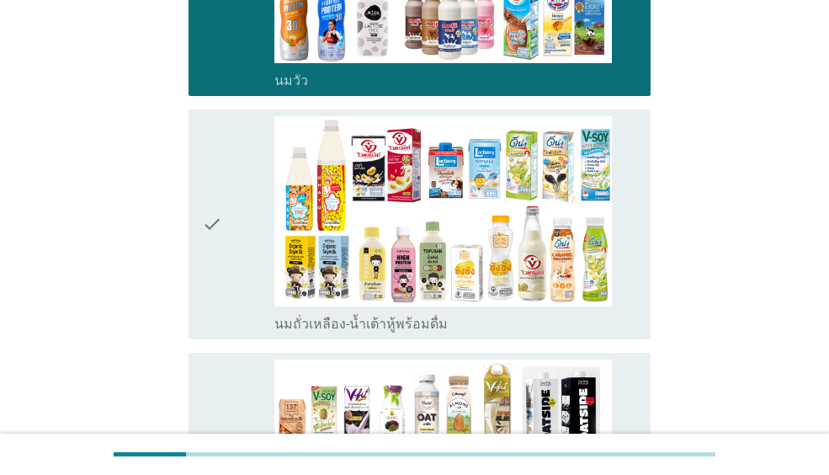
click at [231, 312] on div "check" at bounding box center [238, 224] width 72 height 216
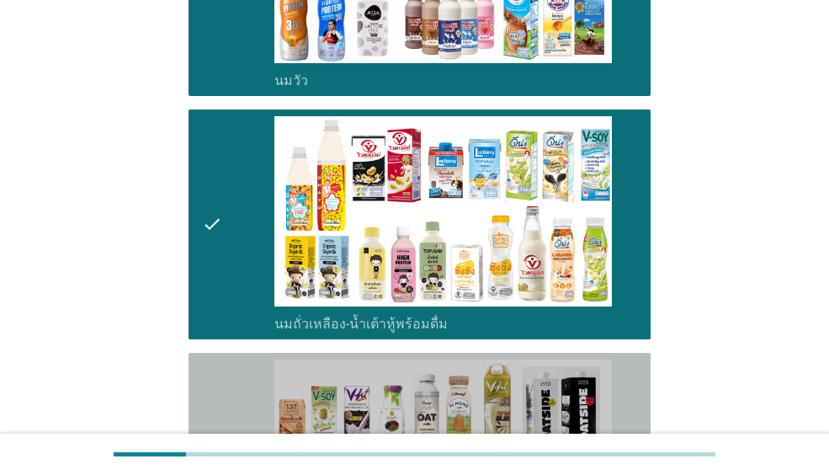
click at [215, 376] on icon "check" at bounding box center [212, 475] width 20 height 233
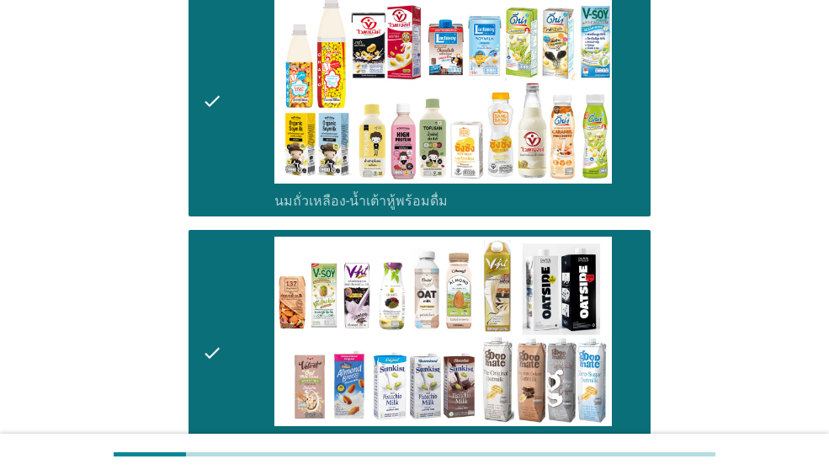
scroll to position [589, 0]
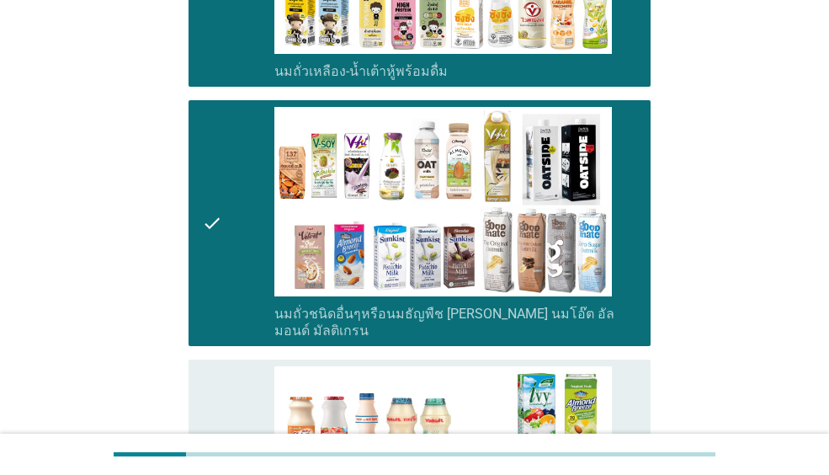
click at [210, 335] on div "check check_box_outline_blank นมถั่วชนิดอื่นๆหรือนมธัญพืช [PERSON_NAME] นมโอ๊ต …" at bounding box center [414, 223] width 472 height 260
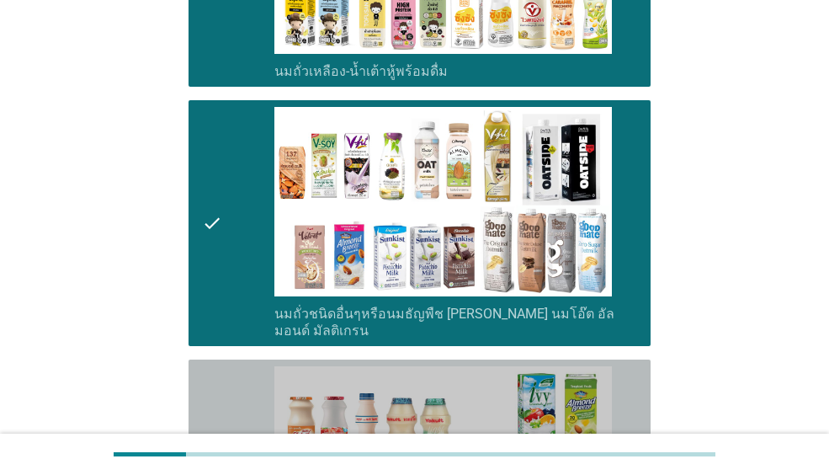
click at [206, 373] on icon "check" at bounding box center [212, 474] width 20 height 216
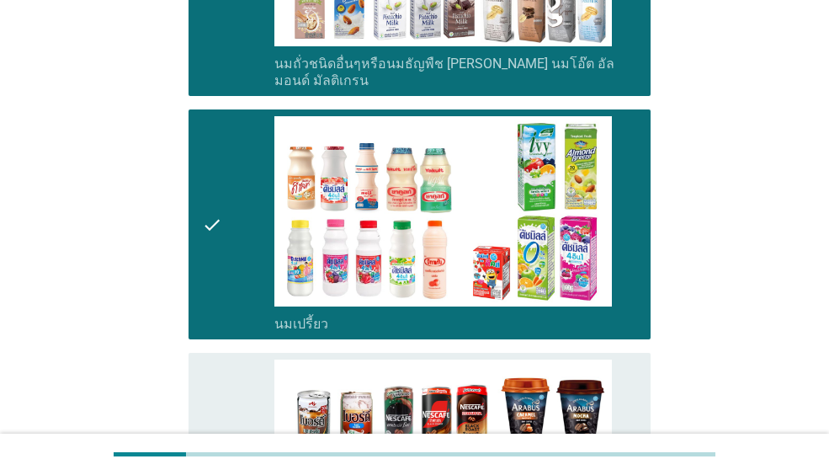
scroll to position [842, 0]
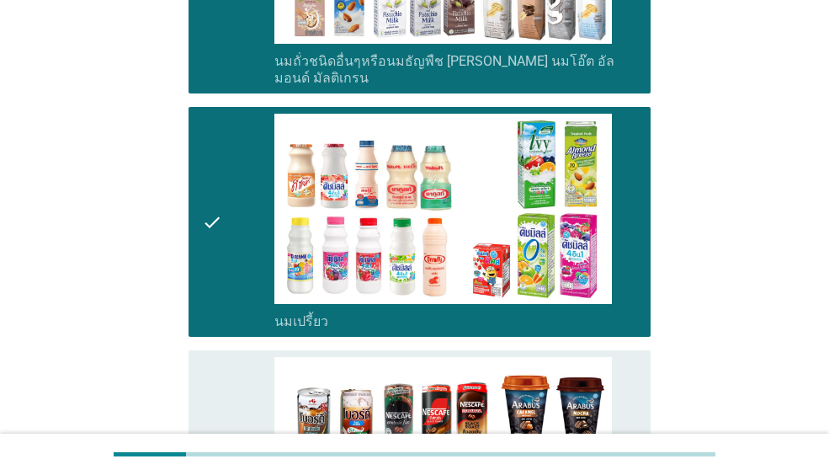
click at [216, 298] on icon "check" at bounding box center [212, 222] width 20 height 216
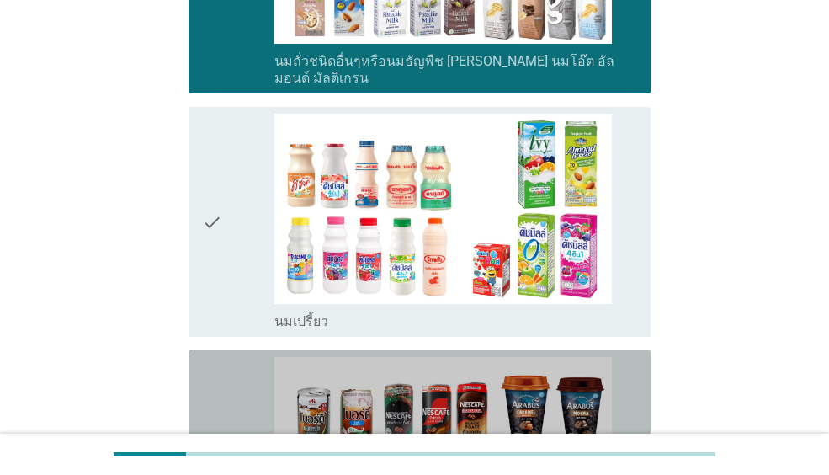
click at [210, 357] on icon "check" at bounding box center [212, 465] width 20 height 216
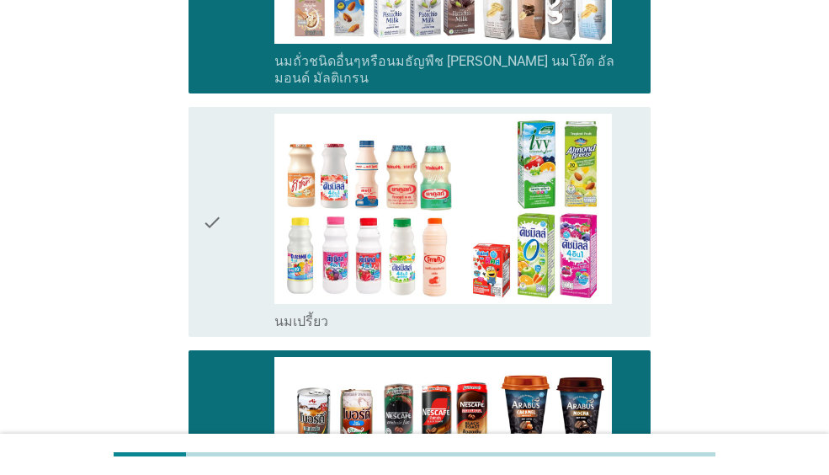
click at [216, 290] on icon "check" at bounding box center [212, 222] width 20 height 216
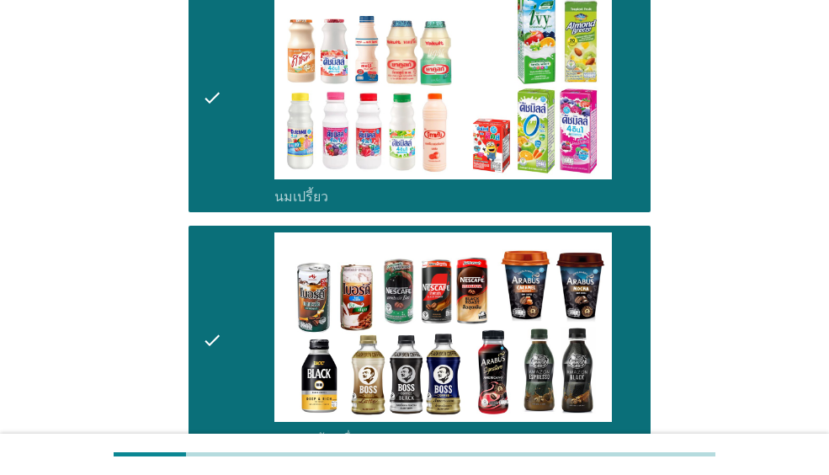
scroll to position [1178, 0]
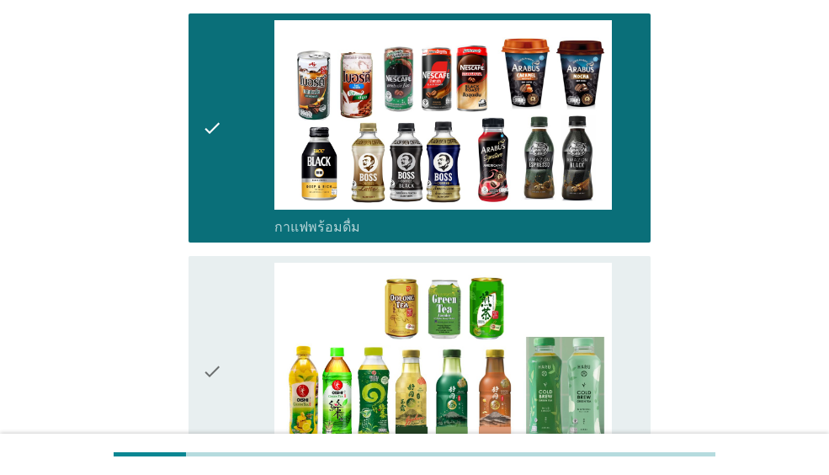
click at [216, 290] on icon "check" at bounding box center [212, 371] width 20 height 216
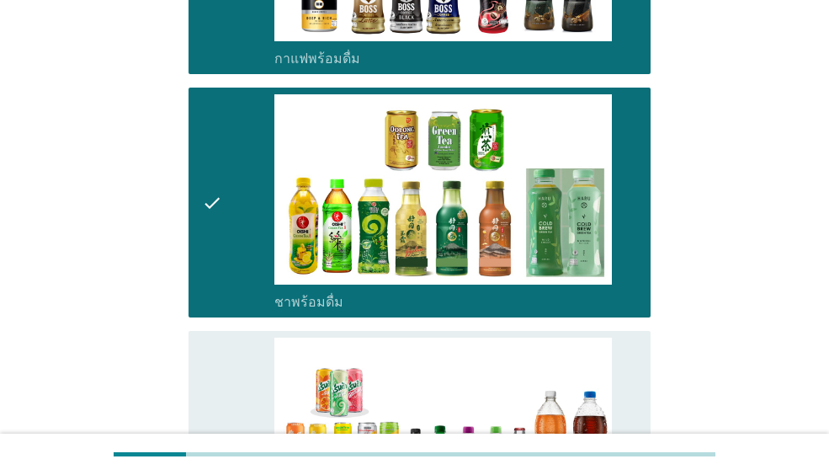
click at [213, 338] on icon "check" at bounding box center [212, 446] width 20 height 216
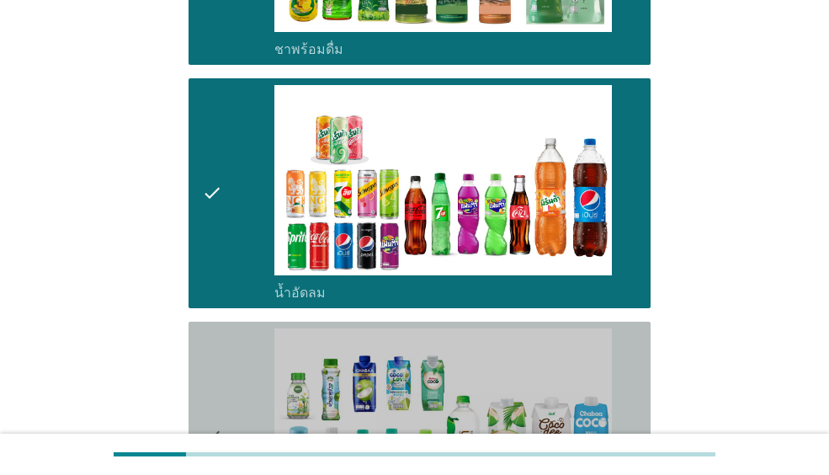
click at [213, 328] on icon "check" at bounding box center [212, 436] width 20 height 216
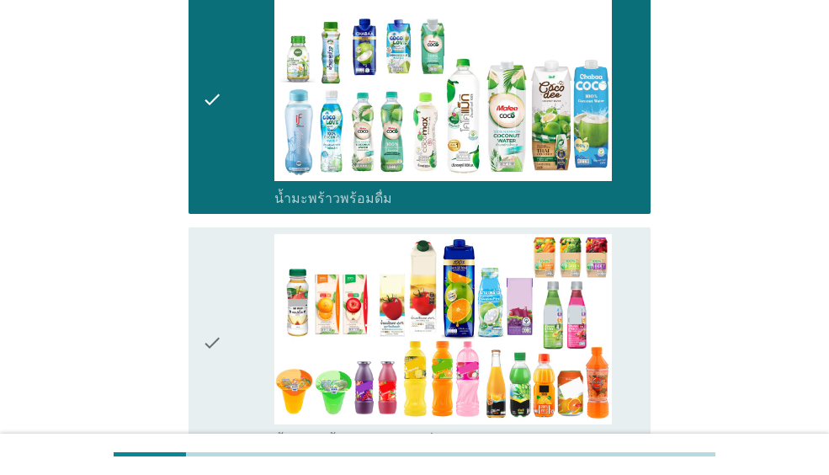
click at [213, 328] on icon "check" at bounding box center [212, 342] width 20 height 216
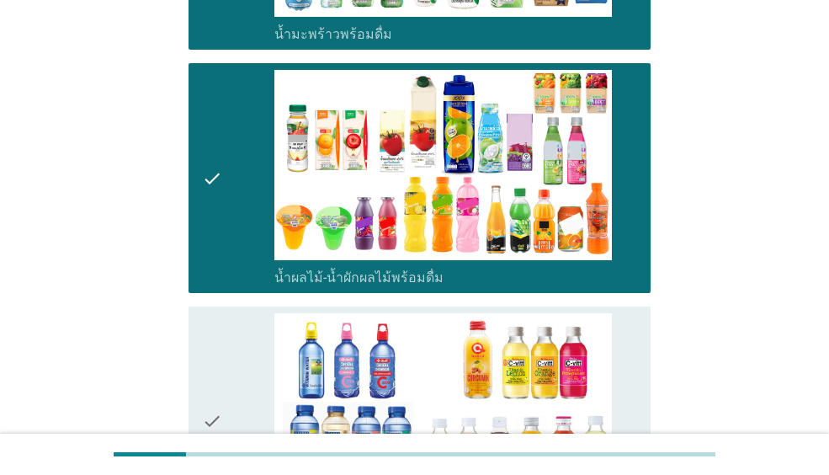
scroll to position [2273, 0]
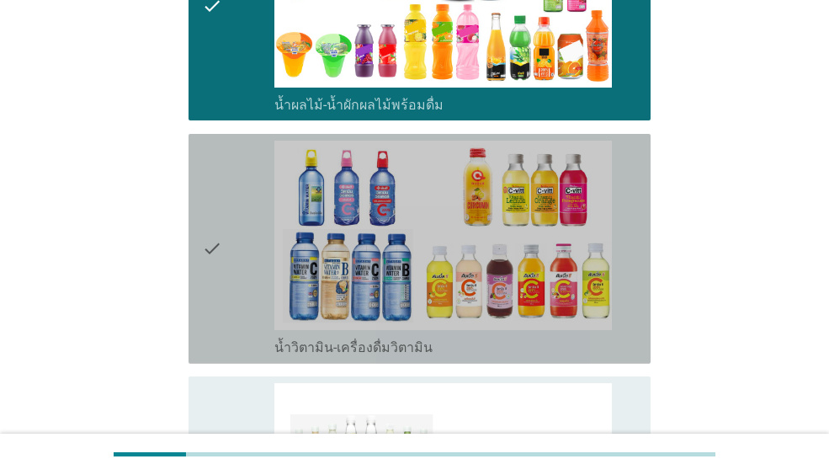
click at [213, 322] on icon "check" at bounding box center [212, 249] width 20 height 216
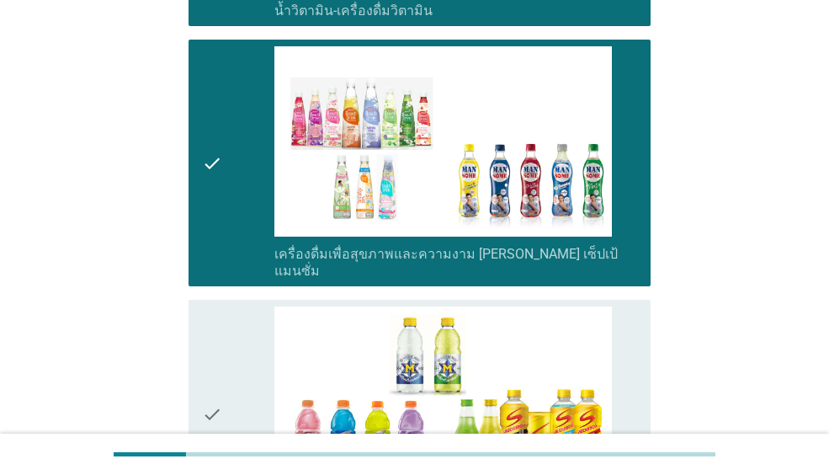
click at [215, 343] on icon "check" at bounding box center [212, 414] width 20 height 216
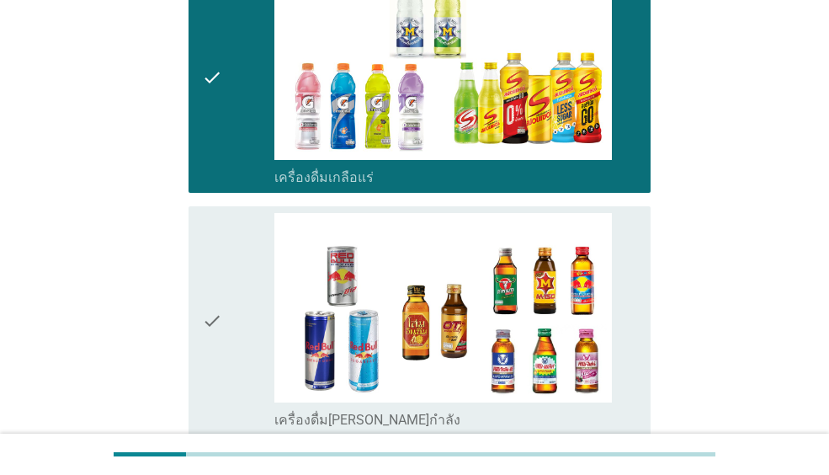
click at [215, 343] on icon "check" at bounding box center [212, 321] width 20 height 216
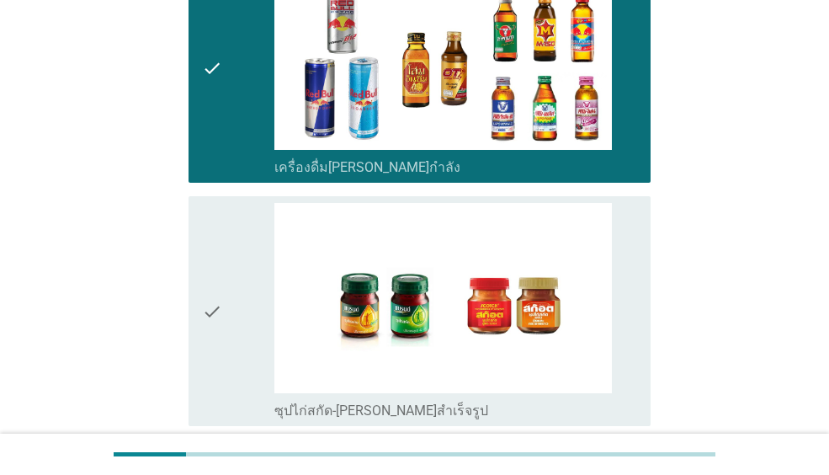
click at [214, 323] on icon "check" at bounding box center [212, 311] width 20 height 216
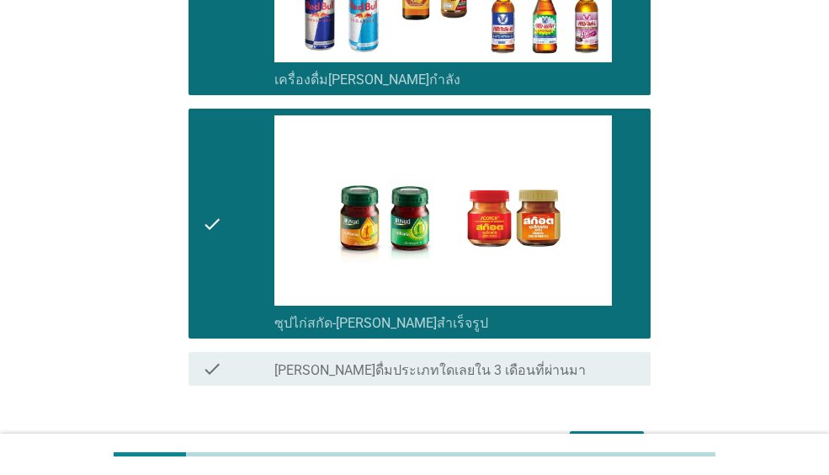
scroll to position [3359, 0]
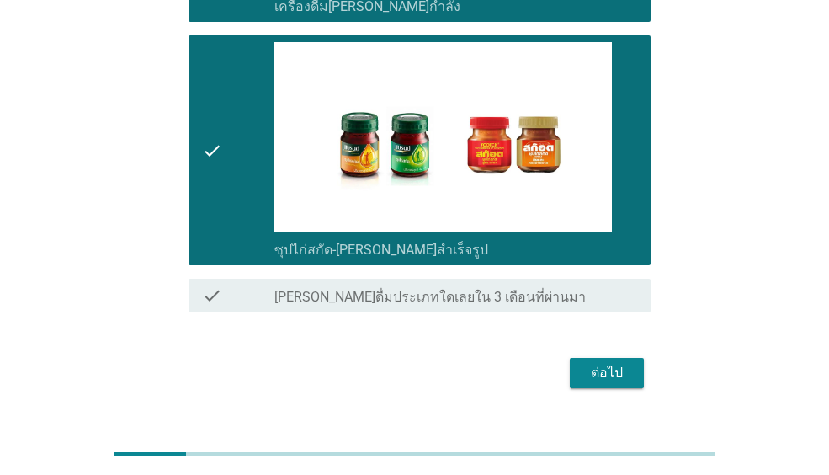
click at [613, 363] on div "ต่อไป" at bounding box center [606, 373] width 47 height 20
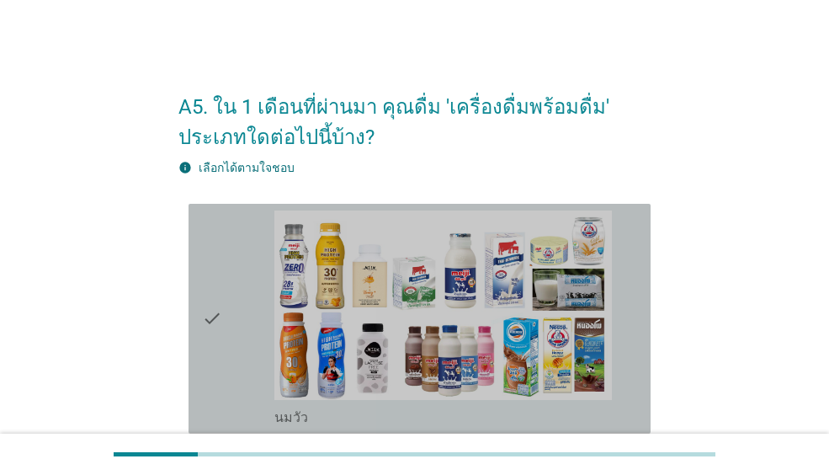
click at [210, 310] on icon "check" at bounding box center [212, 318] width 20 height 216
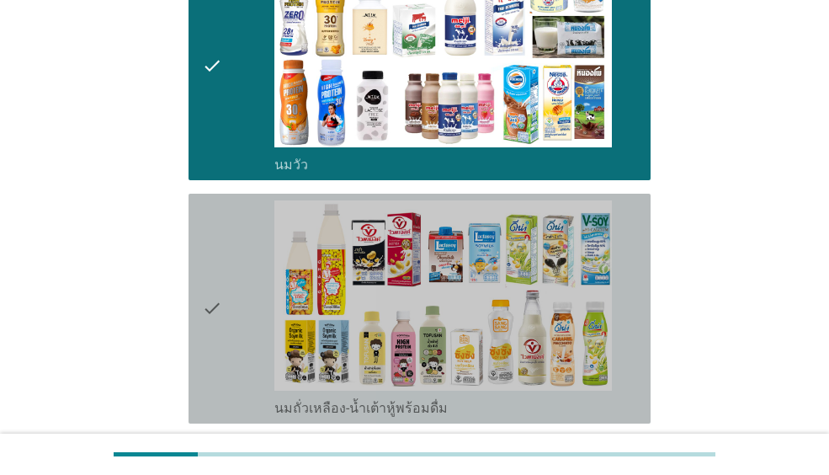
click at [210, 310] on icon "check" at bounding box center [212, 308] width 20 height 216
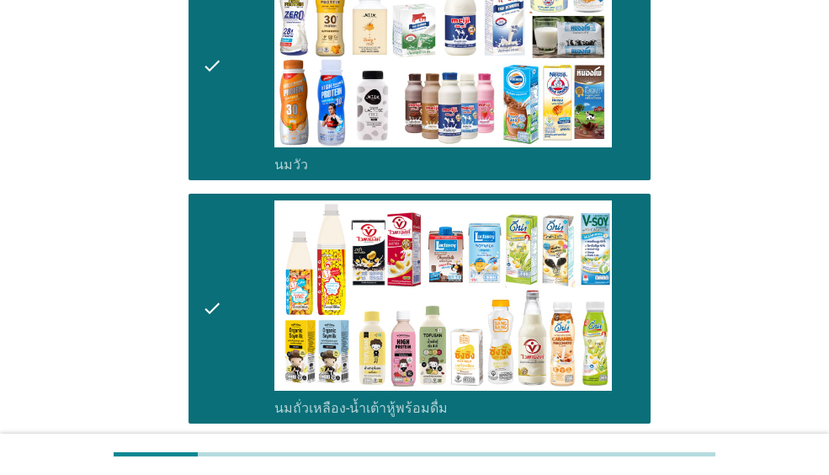
scroll to position [589, 0]
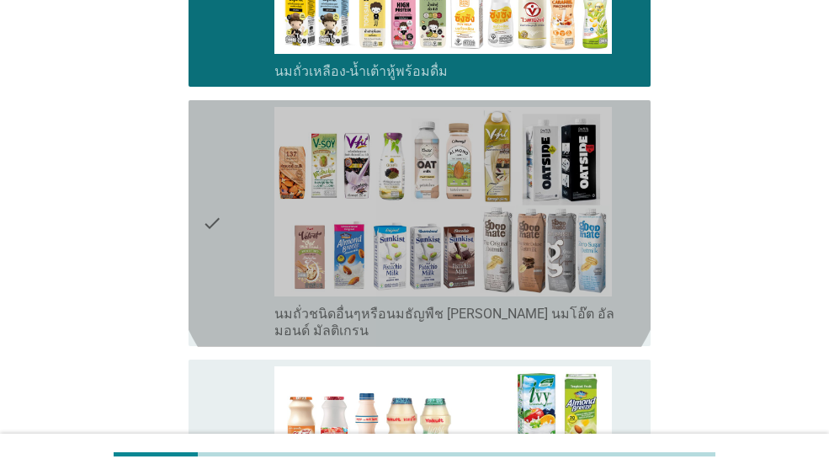
click at [210, 310] on icon "check" at bounding box center [212, 223] width 20 height 233
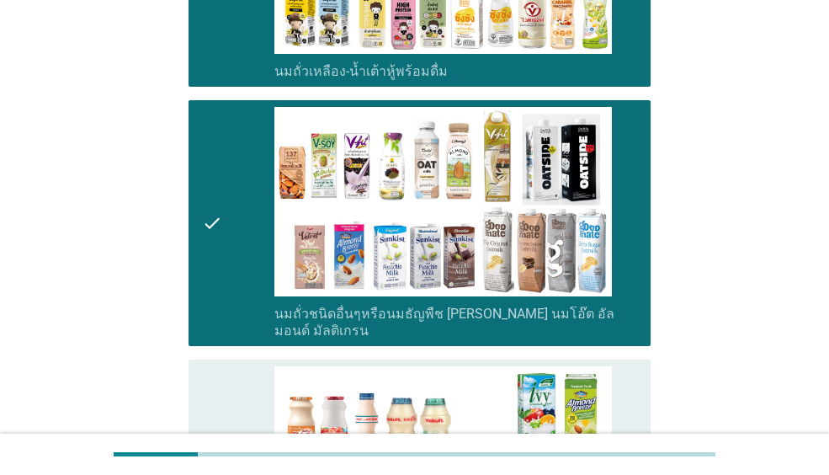
click at [204, 370] on icon "check" at bounding box center [212, 474] width 20 height 216
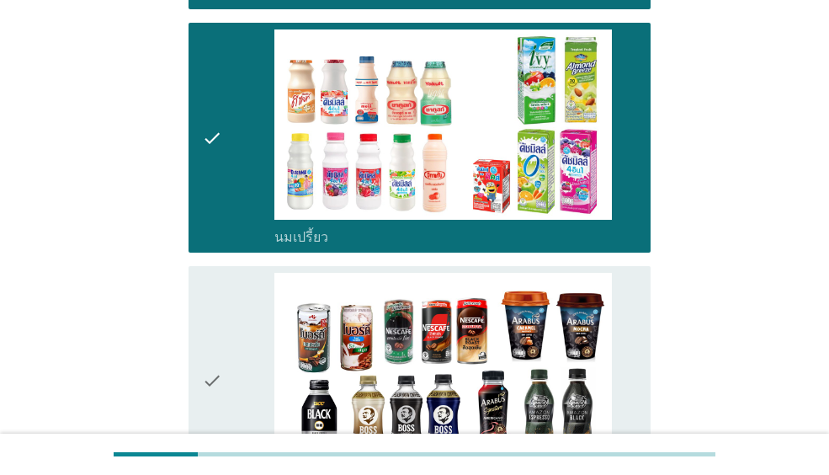
click at [211, 354] on icon "check" at bounding box center [212, 381] width 20 height 216
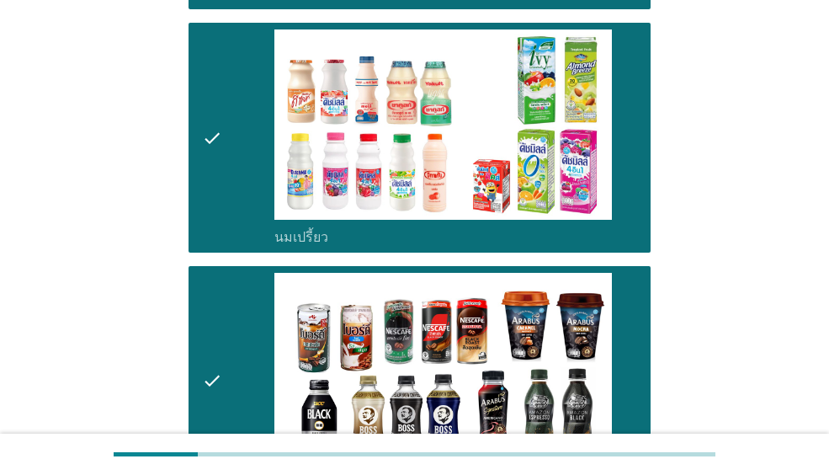
scroll to position [1263, 0]
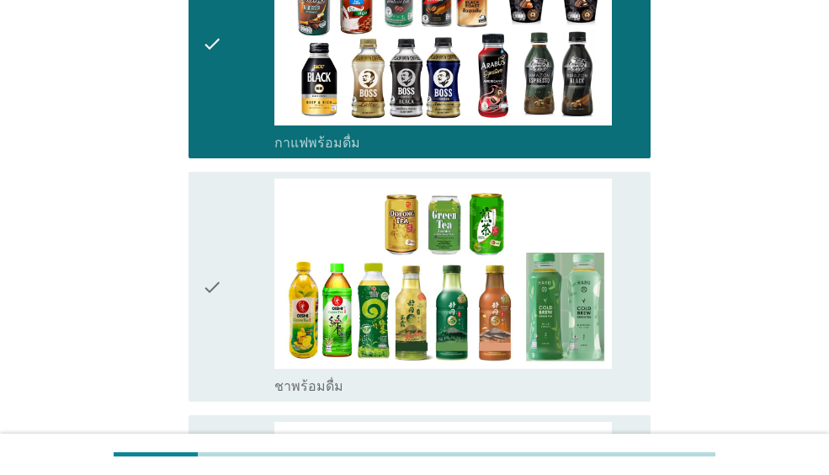
click at [221, 319] on icon "check" at bounding box center [212, 286] width 20 height 216
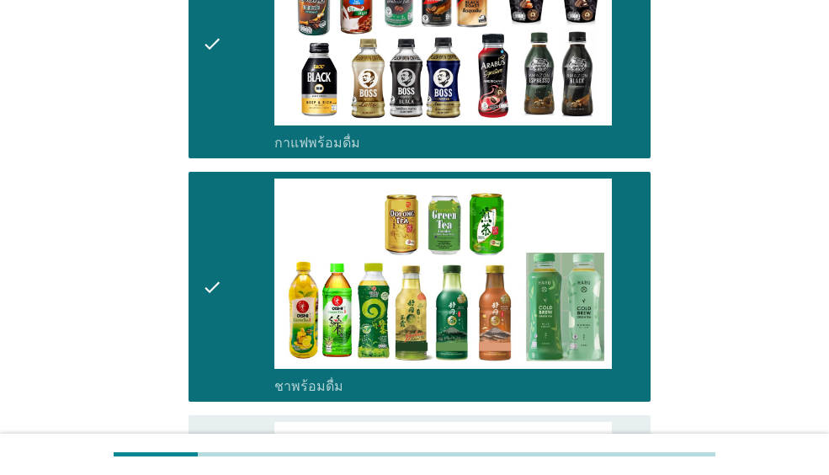
click at [218, 391] on div "check check_box_outline_blank ชาพร้อมดื่ม" at bounding box center [414, 286] width 472 height 243
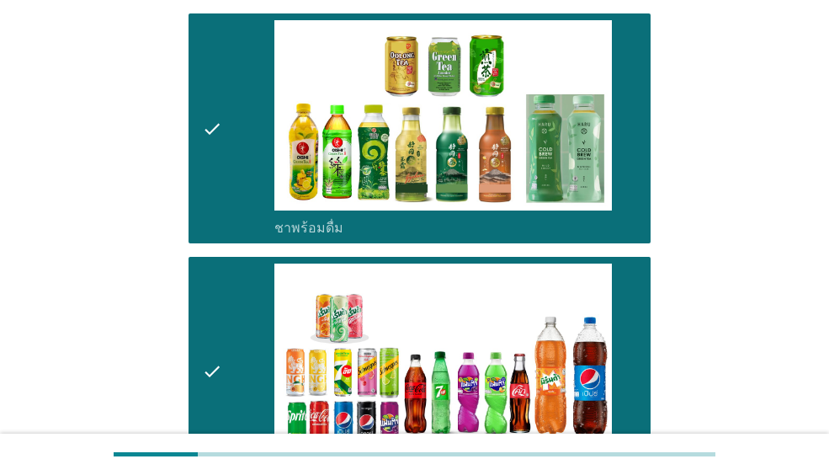
scroll to position [1599, 0]
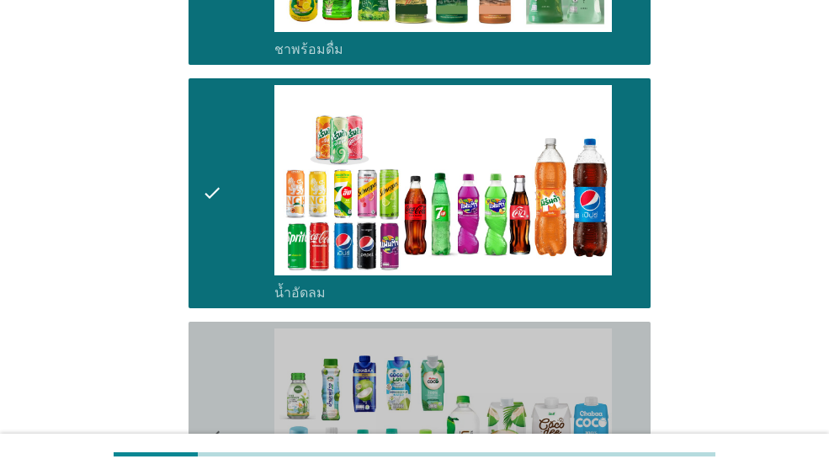
click at [217, 328] on icon "check" at bounding box center [212, 436] width 20 height 216
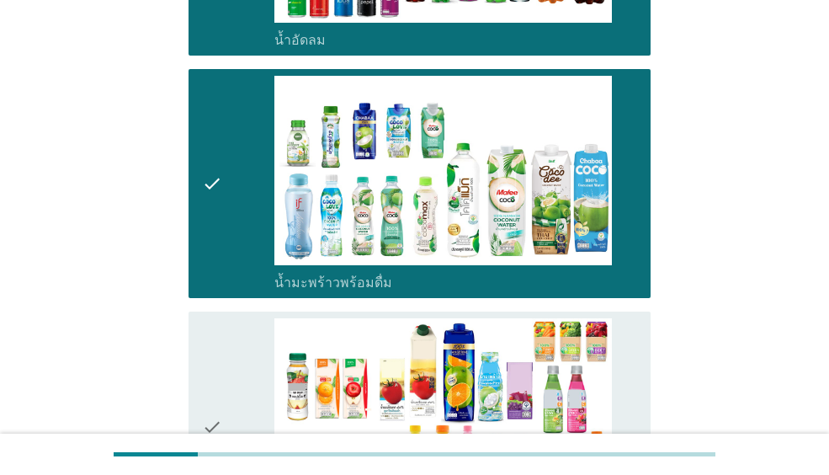
click at [217, 318] on icon "check" at bounding box center [212, 426] width 20 height 216
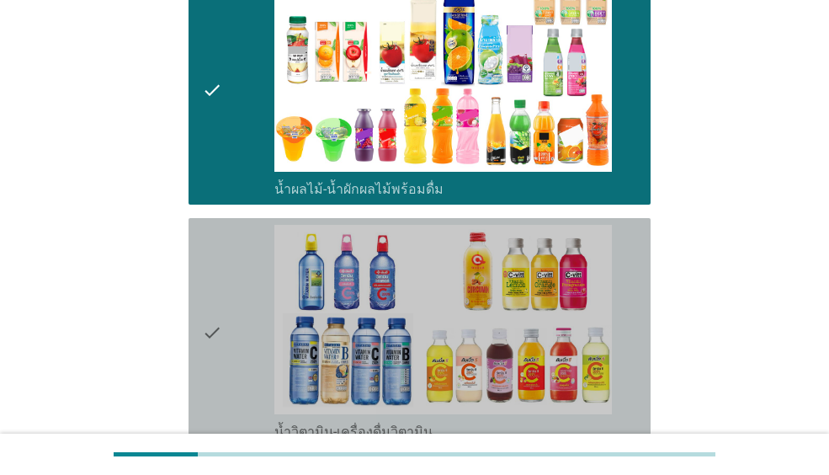
click at [220, 304] on icon "check" at bounding box center [212, 333] width 20 height 216
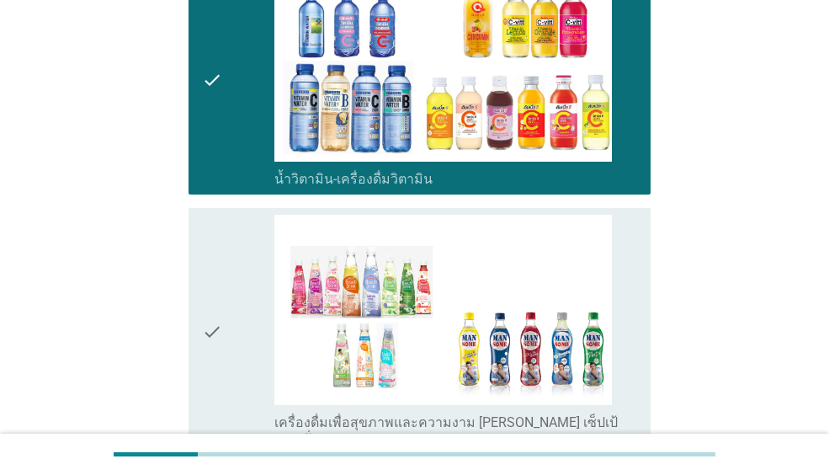
click at [223, 346] on div "check" at bounding box center [238, 331] width 72 height 233
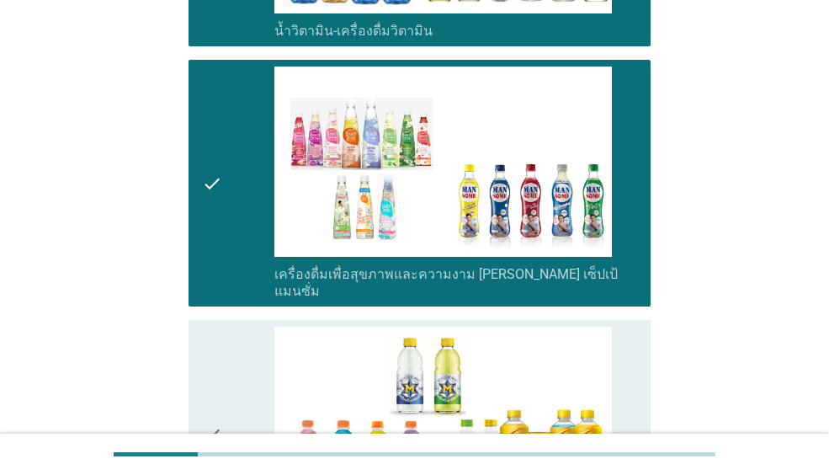
scroll to position [2778, 0]
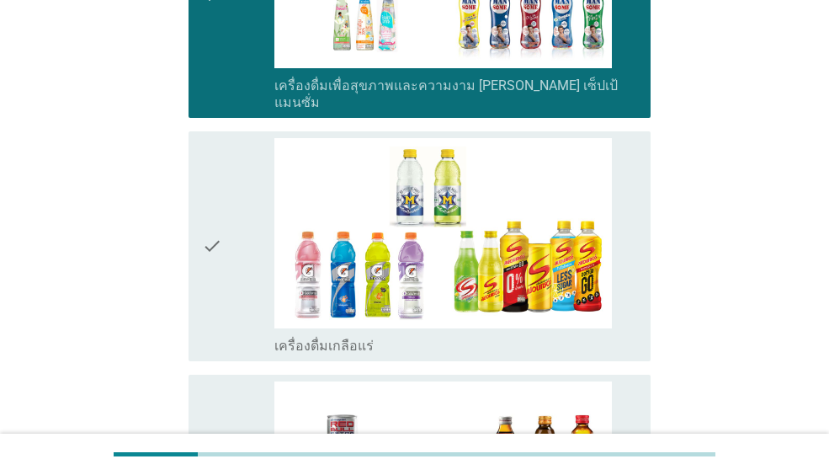
click at [226, 316] on div "check" at bounding box center [238, 246] width 72 height 216
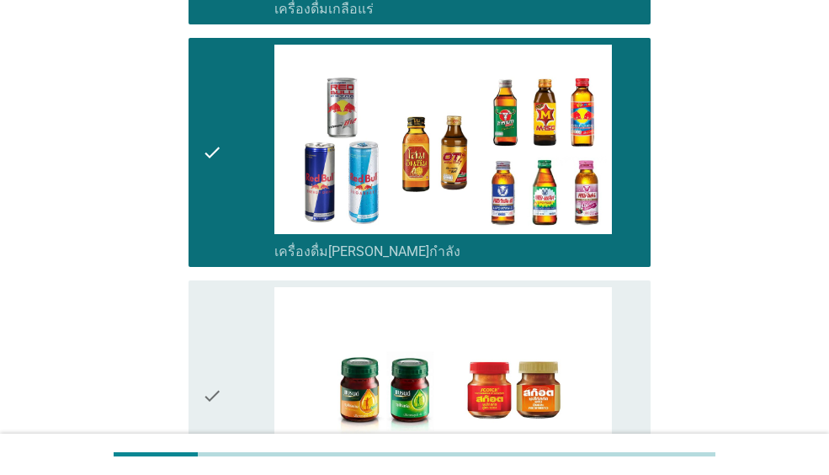
click at [217, 359] on icon "check" at bounding box center [212, 395] width 20 height 216
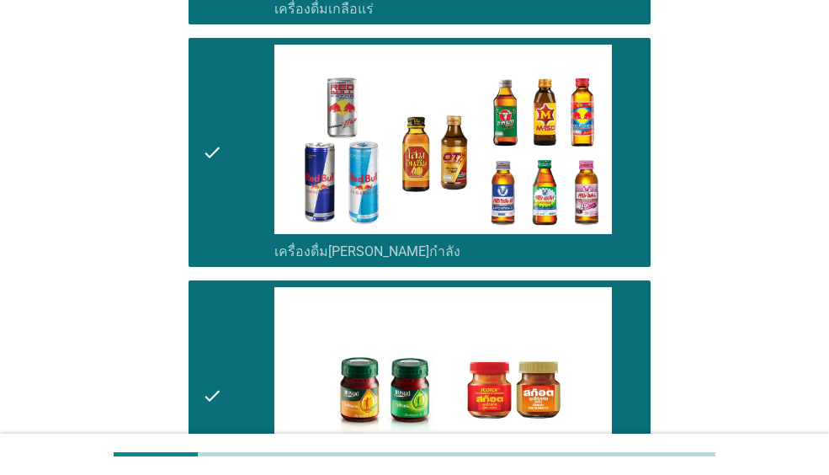
scroll to position [3359, 0]
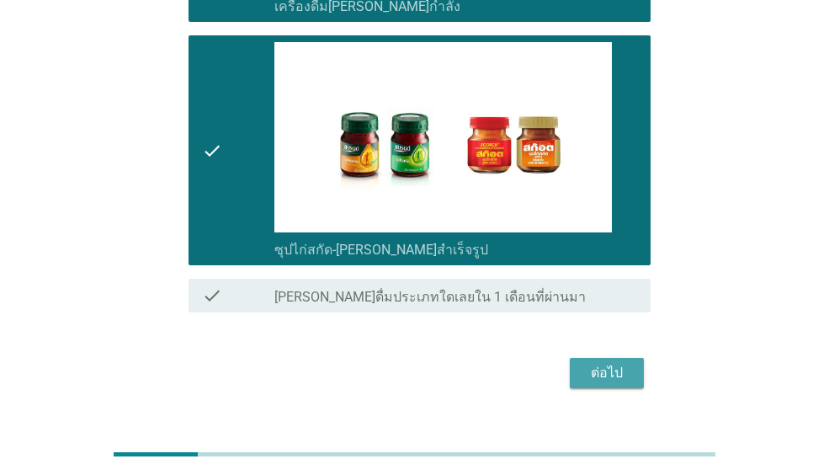
click at [610, 363] on div "ต่อไป" at bounding box center [606, 373] width 47 height 20
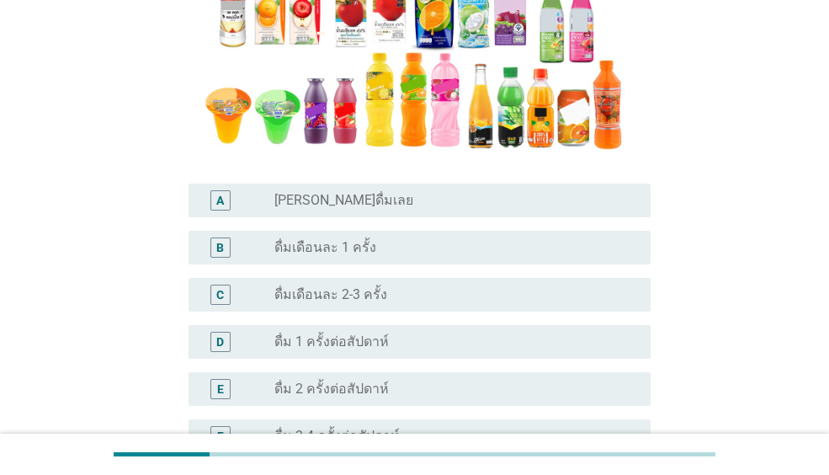
scroll to position [421, 0]
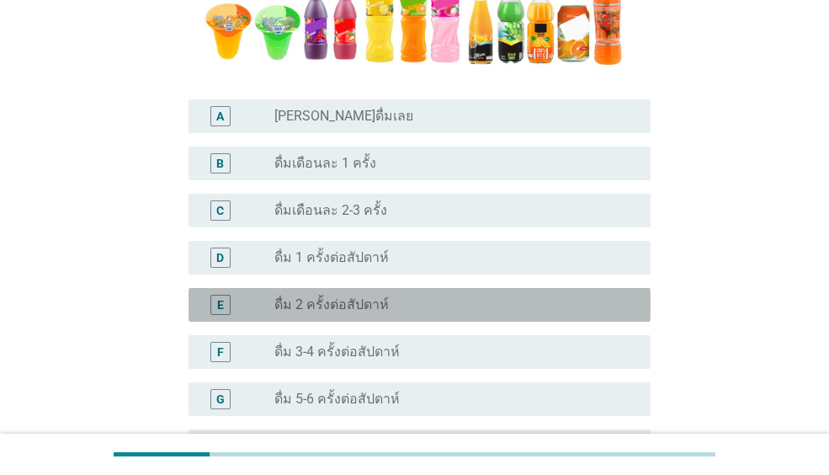
click at [324, 306] on label "ดื่ม 2 ครั้งต่อสัปดาห์" at bounding box center [331, 304] width 114 height 17
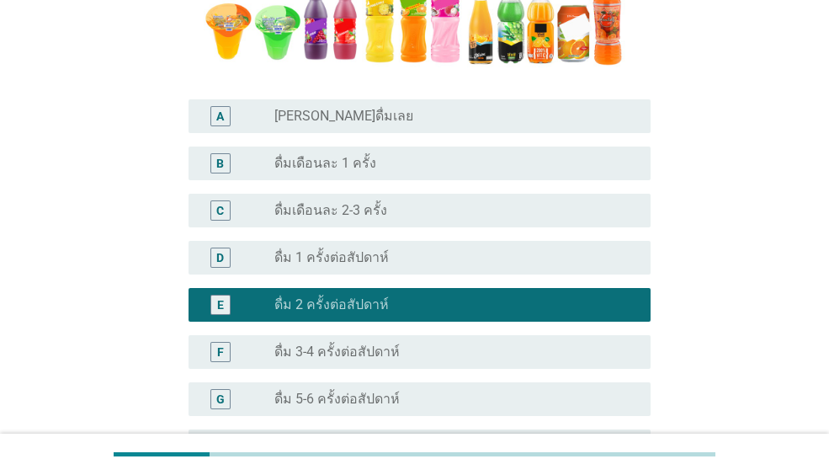
scroll to position [673, 0]
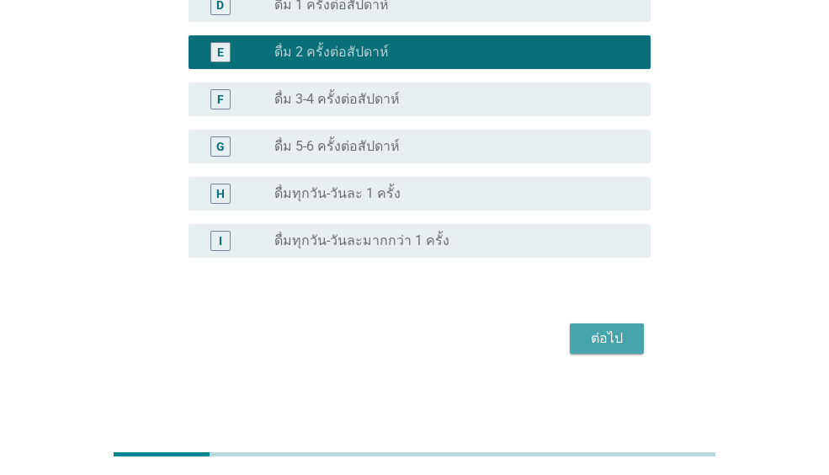
click at [590, 346] on div "ต่อไป" at bounding box center [606, 338] width 47 height 20
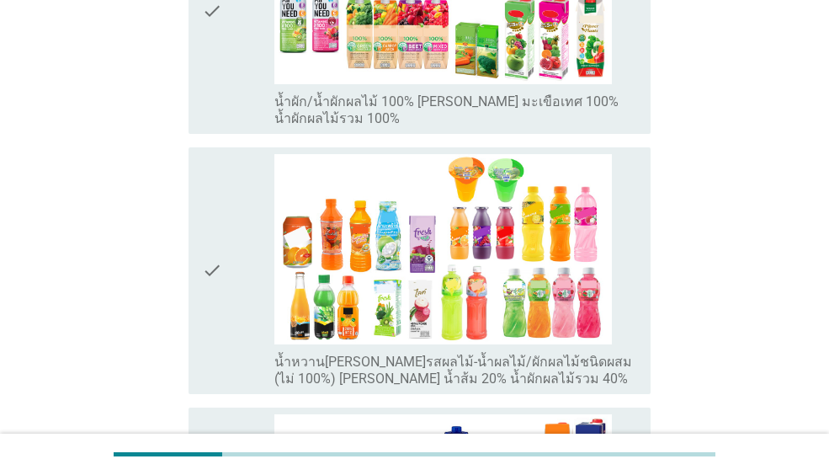
scroll to position [253, 0]
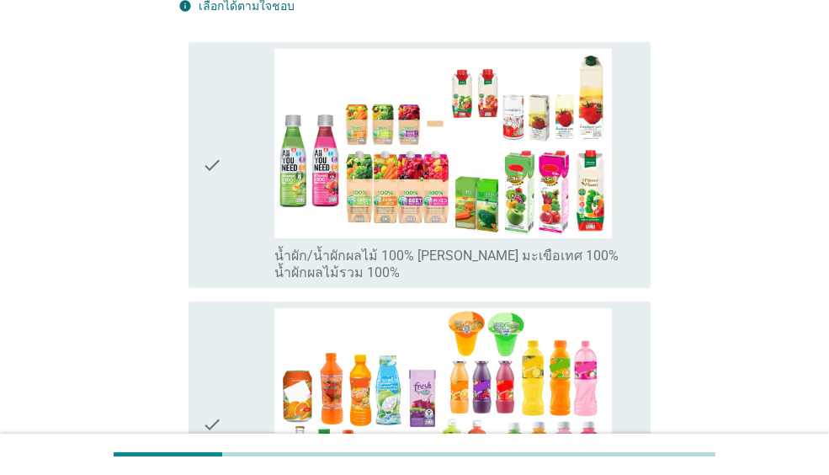
click at [242, 201] on div "check" at bounding box center [238, 165] width 72 height 233
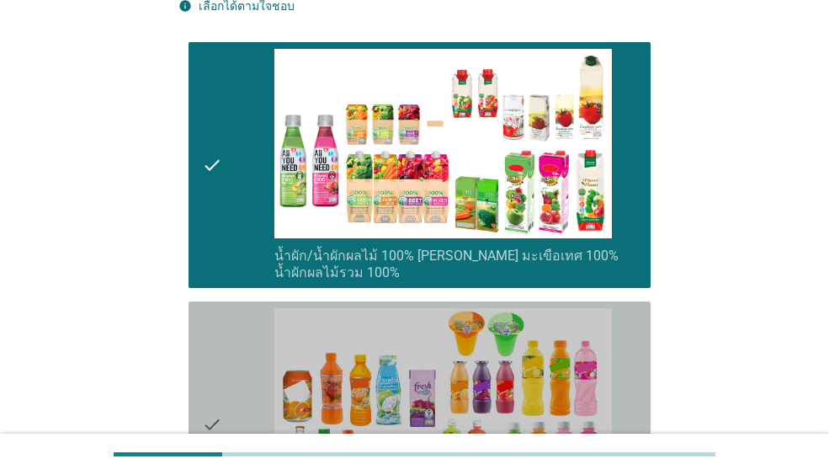
click at [256, 316] on div "check" at bounding box center [238, 424] width 72 height 233
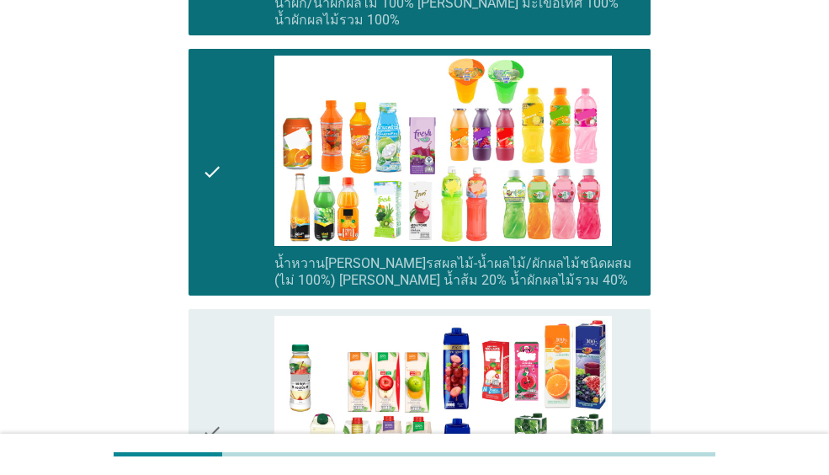
click at [256, 316] on div "check" at bounding box center [238, 432] width 72 height 233
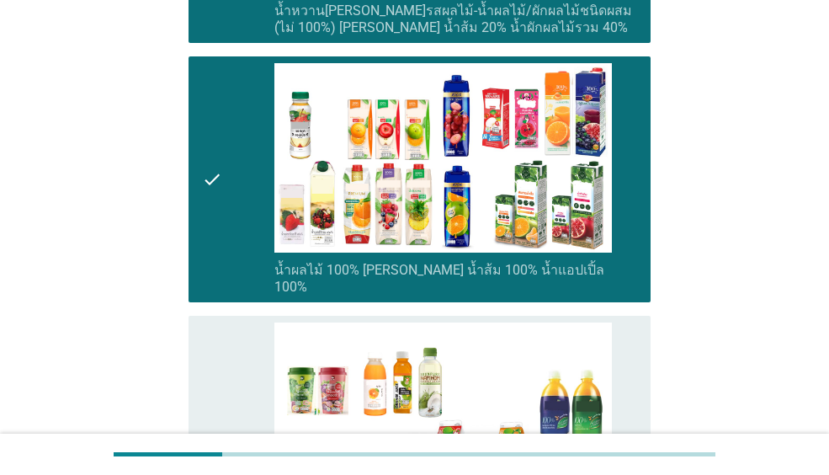
click at [253, 322] on div "check" at bounding box center [238, 438] width 72 height 233
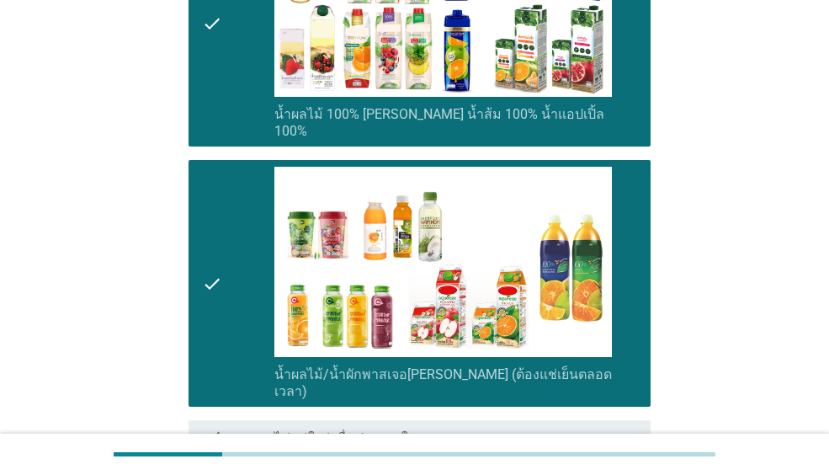
scroll to position [1071, 0]
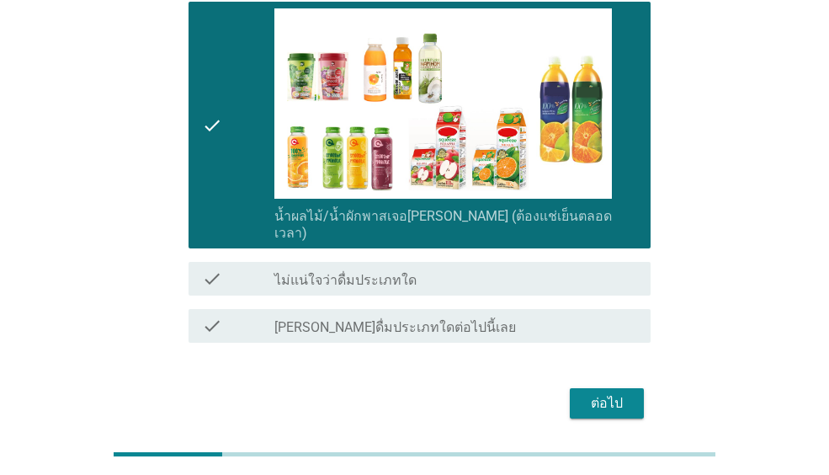
click at [635, 388] on button "ต่อไป" at bounding box center [607, 403] width 74 height 30
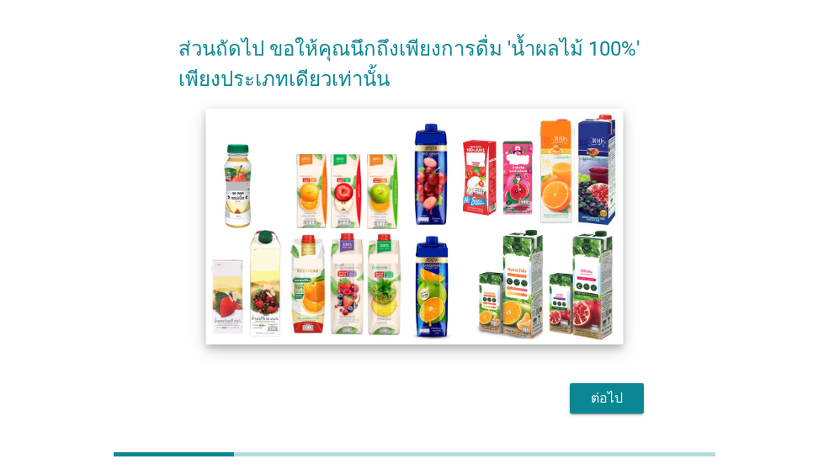
scroll to position [118, 0]
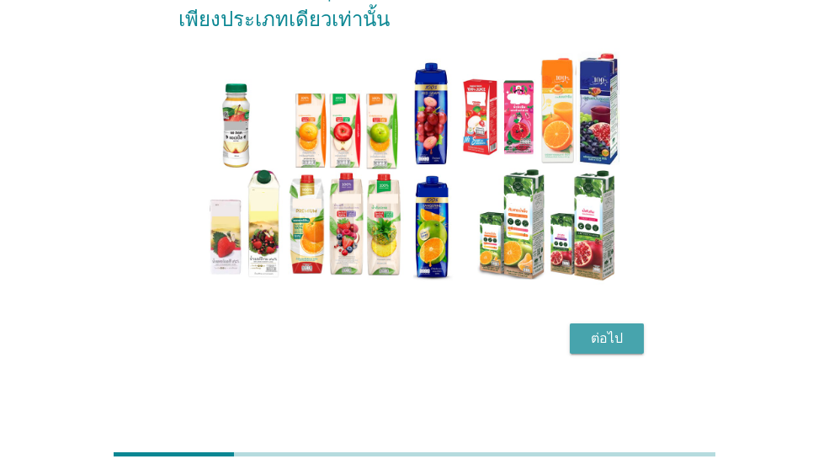
click at [604, 350] on button "ต่อไป" at bounding box center [607, 338] width 74 height 30
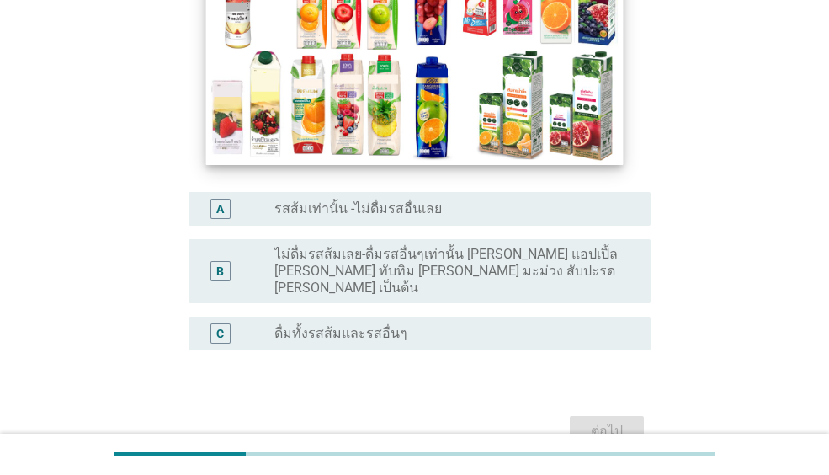
scroll to position [253, 0]
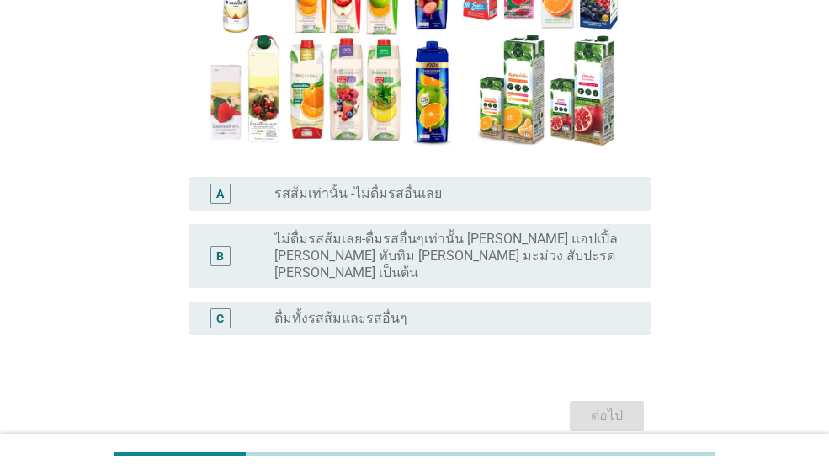
click at [322, 310] on label "ดื่มทั้งรสส้มและรสอื่นๆ" at bounding box center [340, 318] width 133 height 17
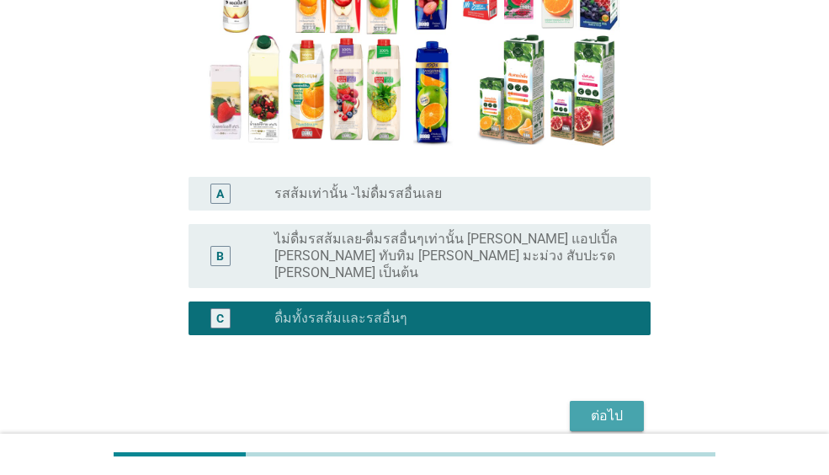
click at [598, 406] on div "ต่อไป" at bounding box center [606, 416] width 47 height 20
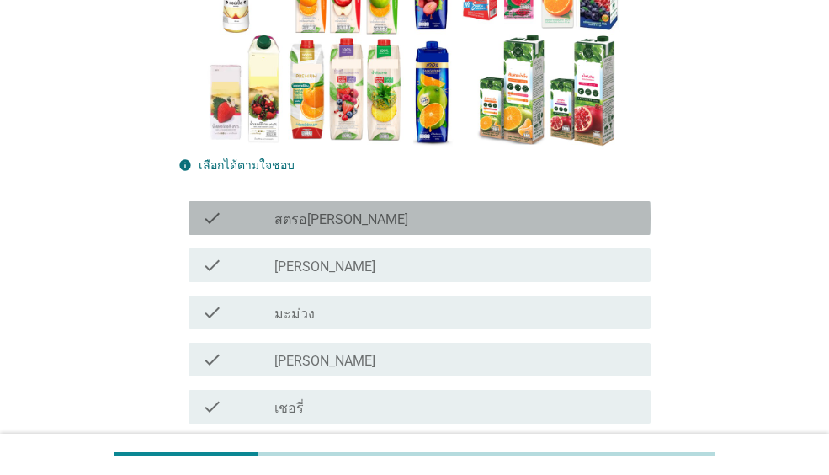
click at [306, 228] on label "สตรอ[PERSON_NAME]" at bounding box center [341, 219] width 134 height 17
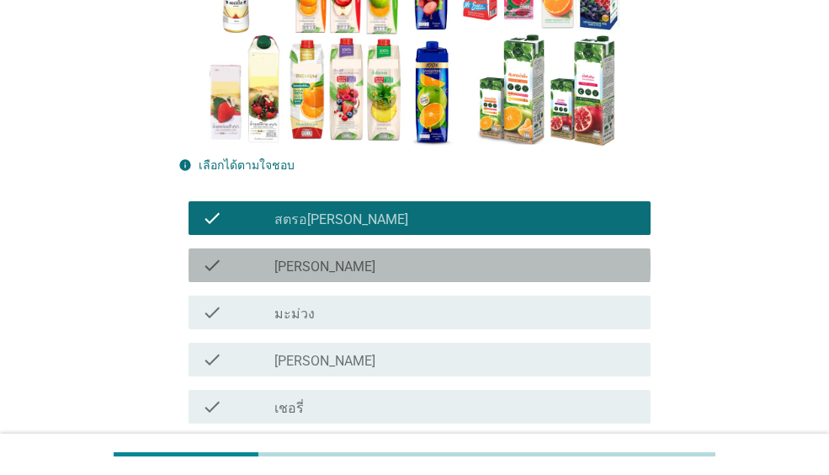
click at [299, 253] on div "check check_box_outline_blank [PERSON_NAME]" at bounding box center [420, 265] width 462 height 34
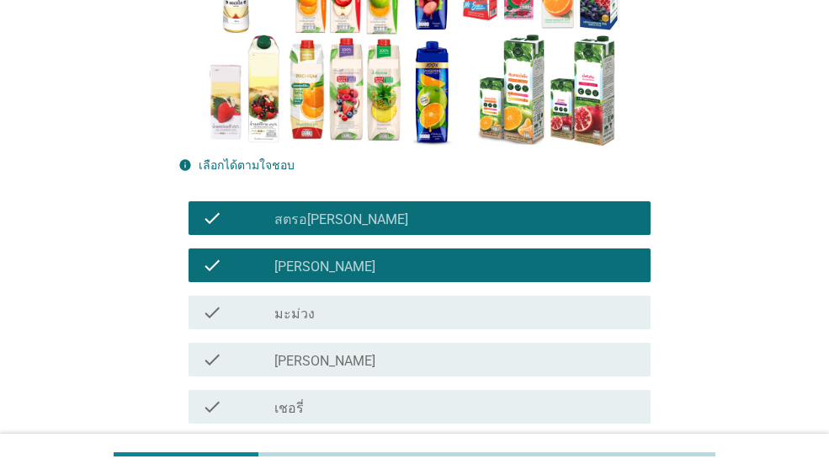
click at [298, 323] on div "check check_box_outline_blank มะม่วง" at bounding box center [420, 312] width 462 height 34
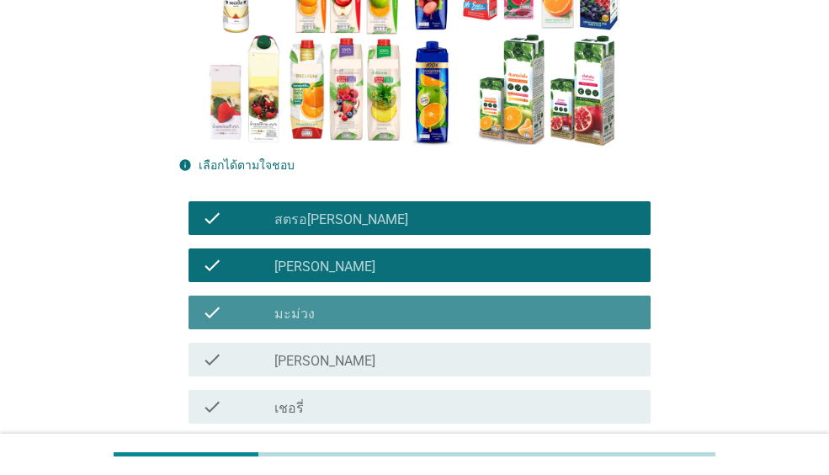
click at [278, 381] on div "check check_box_outline_blank [PERSON_NAME]" at bounding box center [414, 359] width 472 height 47
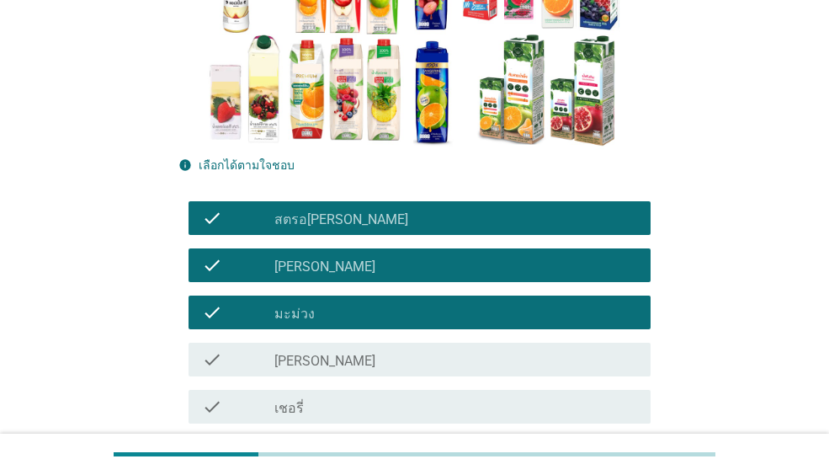
click at [283, 354] on label "[PERSON_NAME]" at bounding box center [324, 361] width 101 height 17
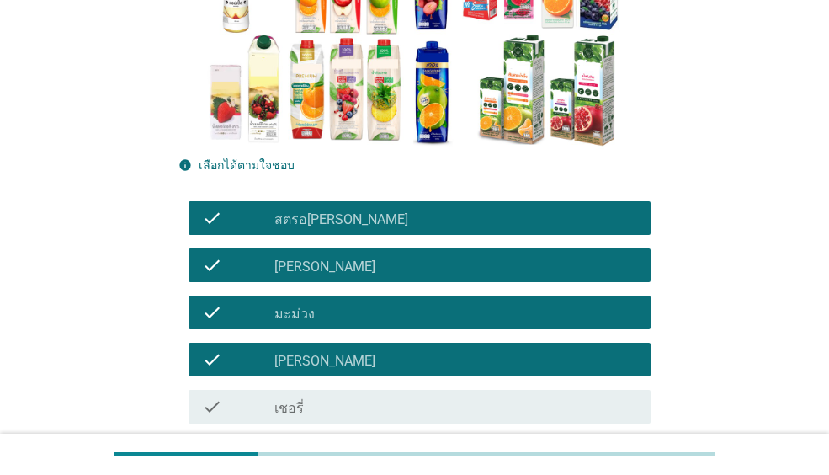
click at [269, 398] on div "check" at bounding box center [238, 406] width 72 height 20
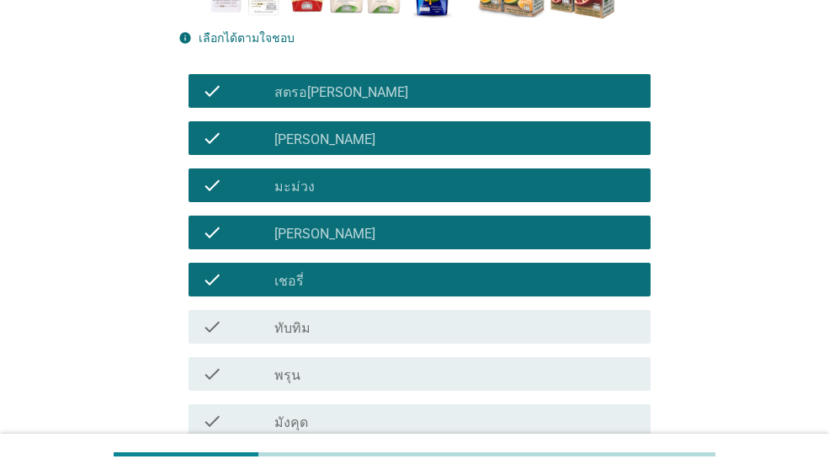
scroll to position [505, 0]
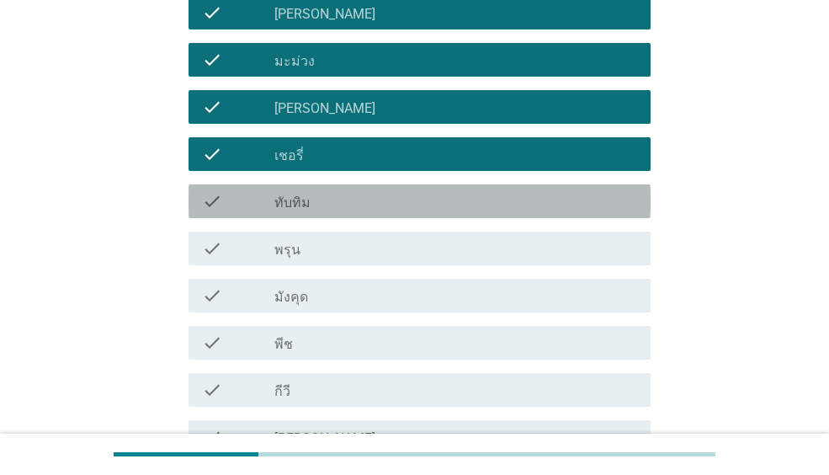
click at [290, 200] on label "ทับทิม" at bounding box center [292, 202] width 36 height 17
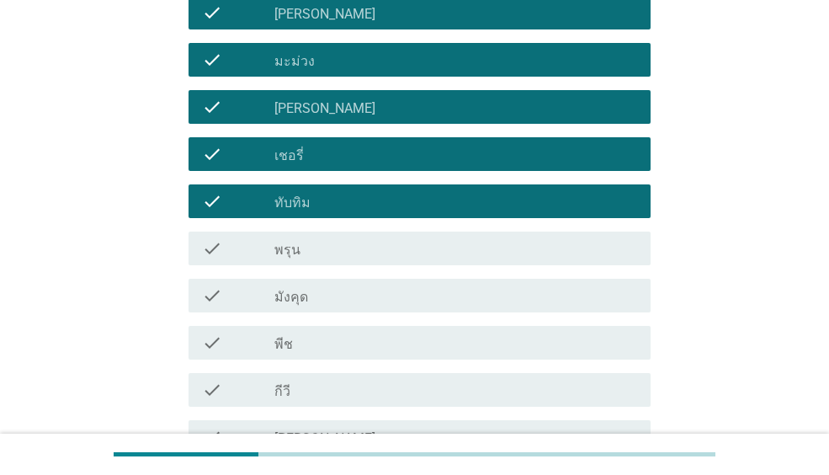
click at [284, 245] on label "พรุน" at bounding box center [287, 250] width 26 height 17
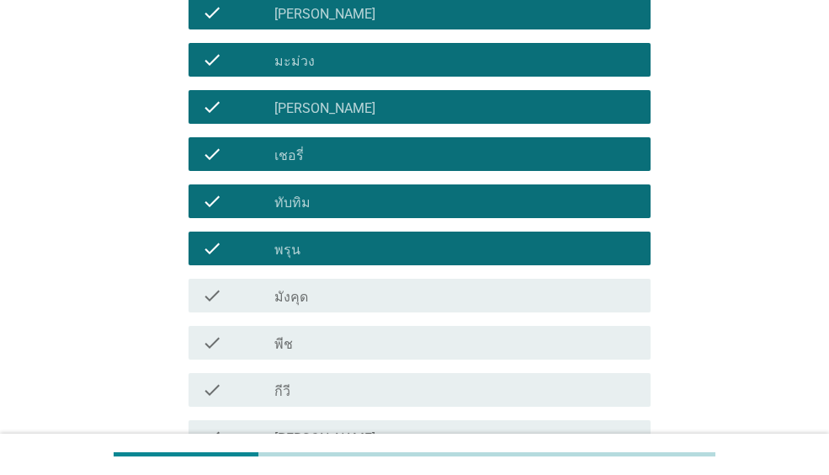
click at [284, 300] on label "มังคุด" at bounding box center [291, 297] width 34 height 17
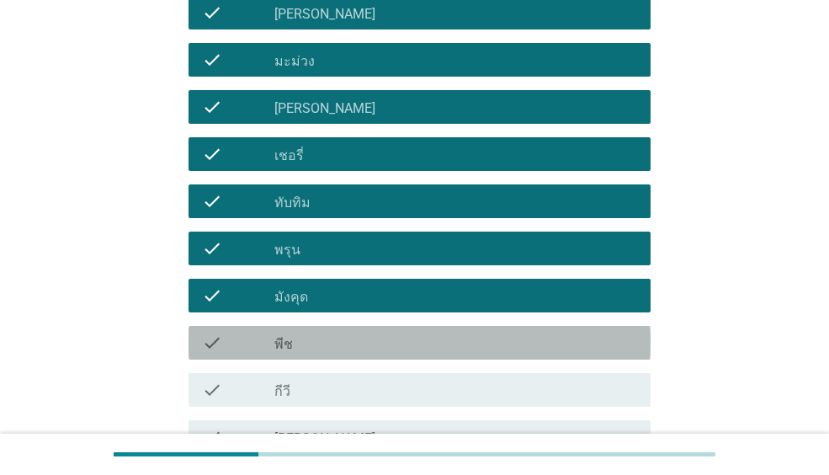
click at [279, 352] on label "พีช" at bounding box center [283, 344] width 19 height 17
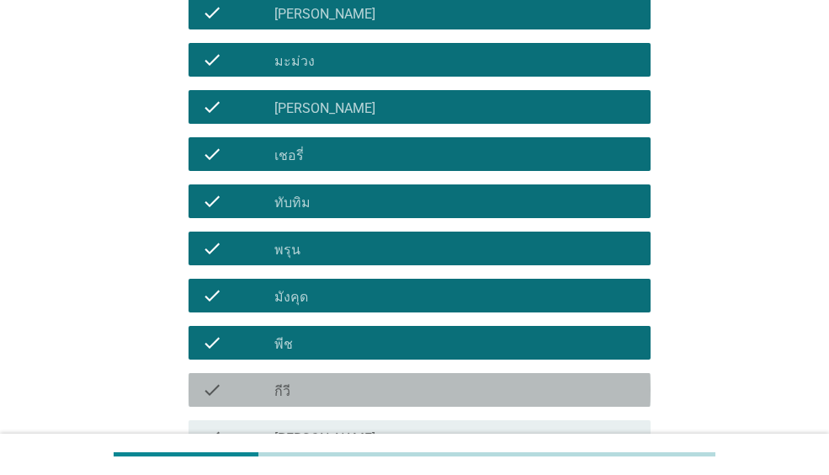
click at [268, 391] on div "check" at bounding box center [238, 390] width 72 height 20
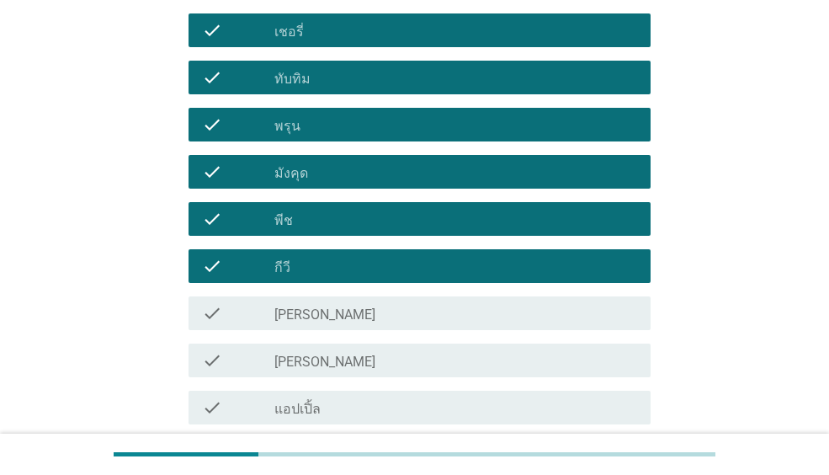
scroll to position [758, 0]
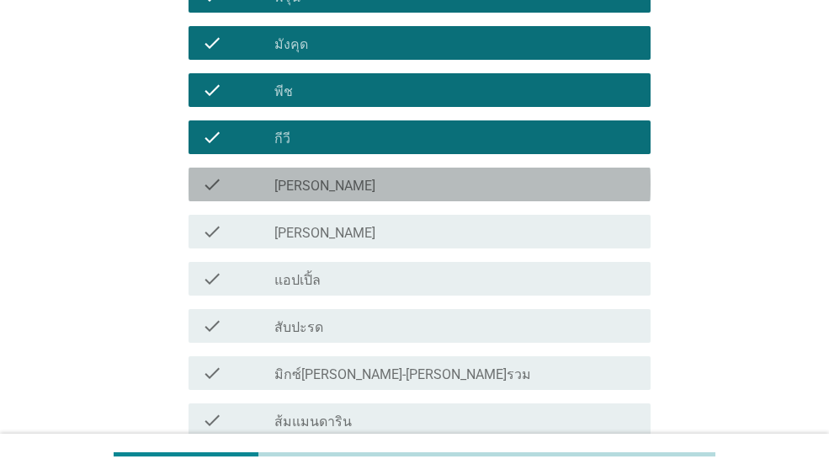
click at [309, 190] on div "check_box_outline_blank [PERSON_NAME]" at bounding box center [455, 184] width 363 height 20
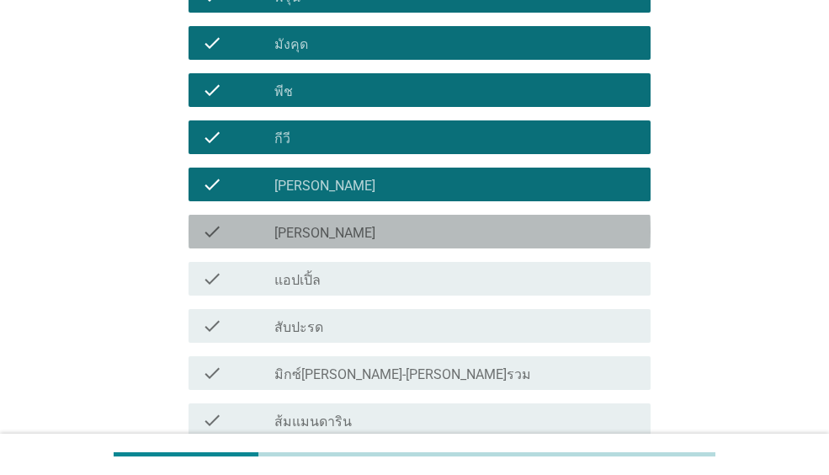
click at [321, 231] on div "check_box_outline_blank [PERSON_NAME]" at bounding box center [455, 231] width 363 height 20
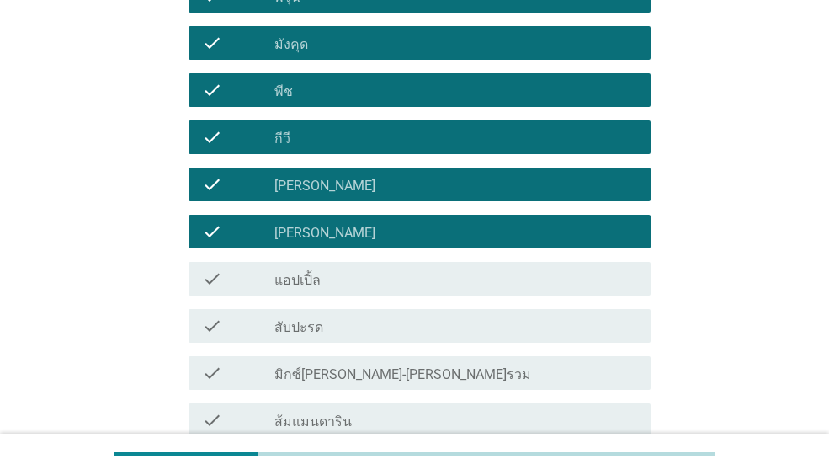
click at [318, 284] on label "แอปเปิ้ล" at bounding box center [297, 280] width 46 height 17
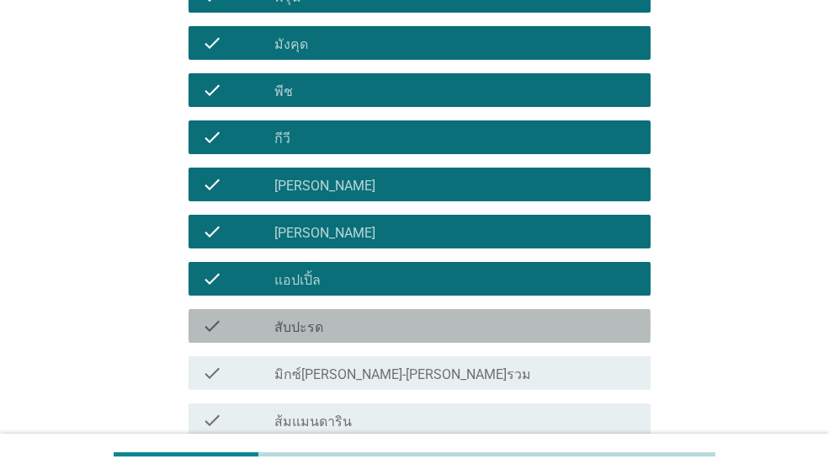
click at [322, 326] on div "check_box_outline_blank สับปะรด" at bounding box center [455, 326] width 363 height 20
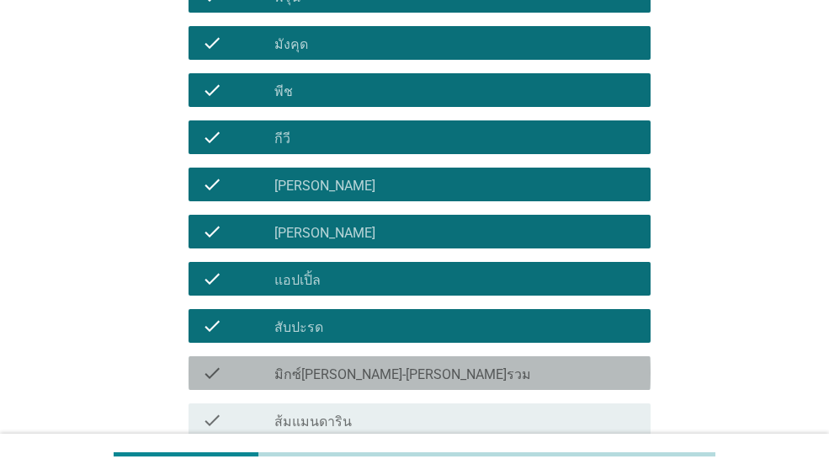
click at [322, 377] on label "มิกซ์[PERSON_NAME]-[PERSON_NAME]รวม" at bounding box center [402, 374] width 257 height 17
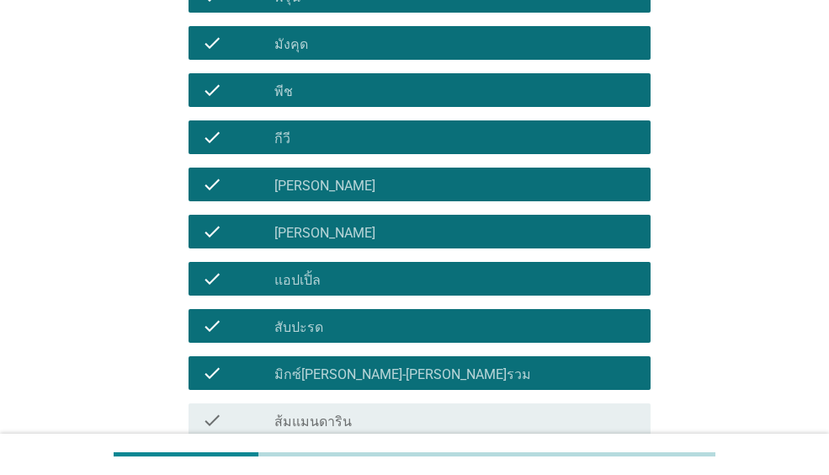
click at [311, 417] on label "ส้มแมนดาริน" at bounding box center [312, 421] width 77 height 17
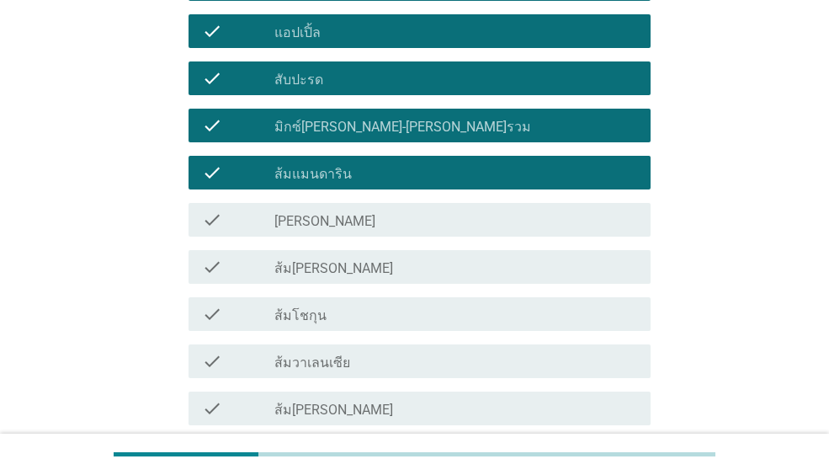
scroll to position [1010, 0]
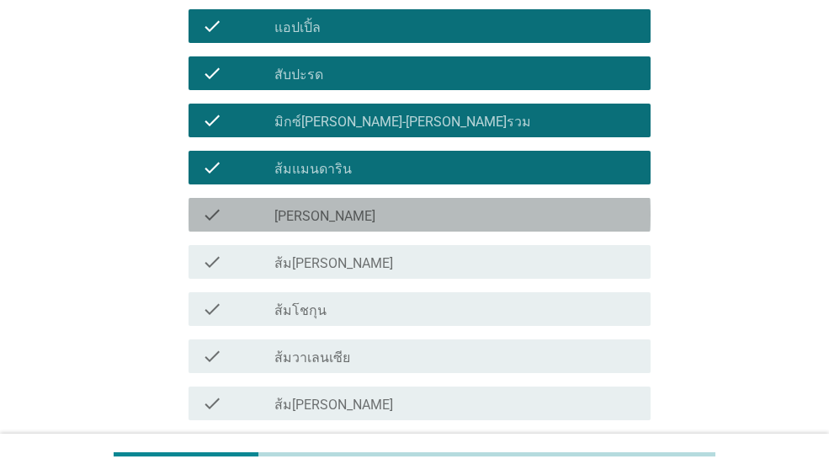
click at [373, 212] on div "check_box_outline_blank [PERSON_NAME]" at bounding box center [455, 215] width 363 height 20
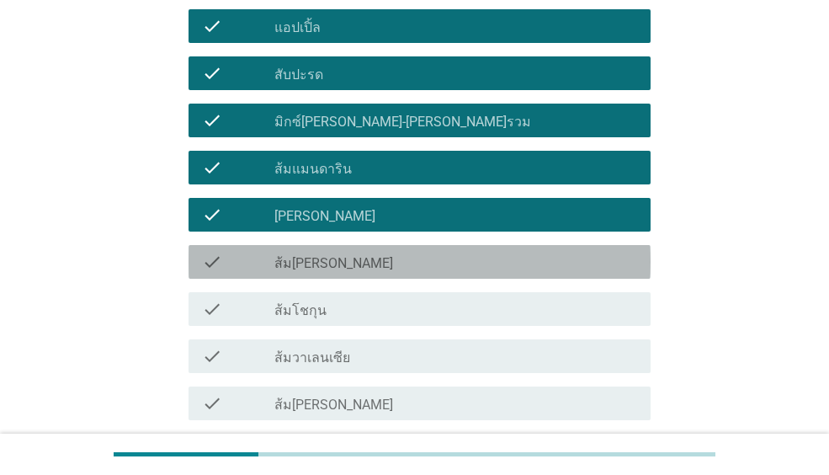
click at [338, 248] on div "check check_box_outline_blank ส้ม[PERSON_NAME]" at bounding box center [420, 262] width 462 height 34
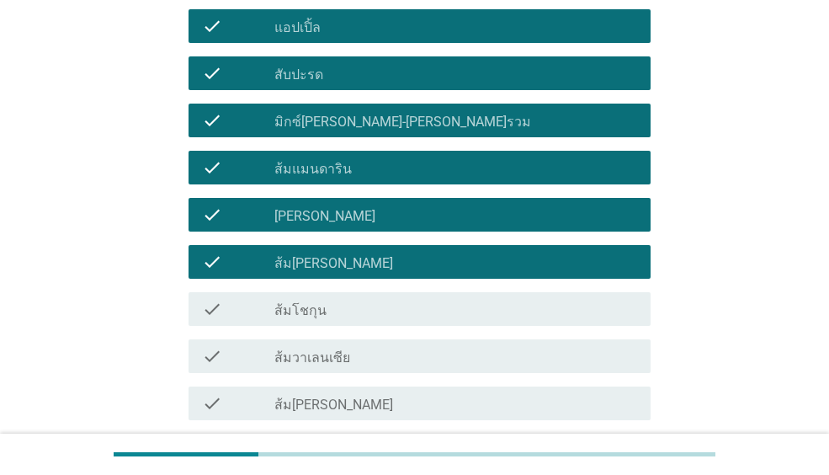
click at [345, 310] on div "check_box_outline_blank ส้มโชกุน" at bounding box center [455, 309] width 363 height 20
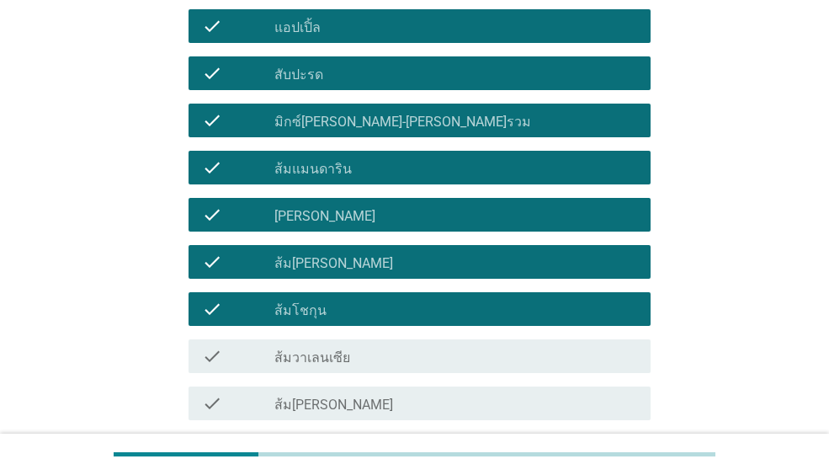
click at [341, 362] on label "ส้มวาเลนเซีย" at bounding box center [312, 357] width 76 height 17
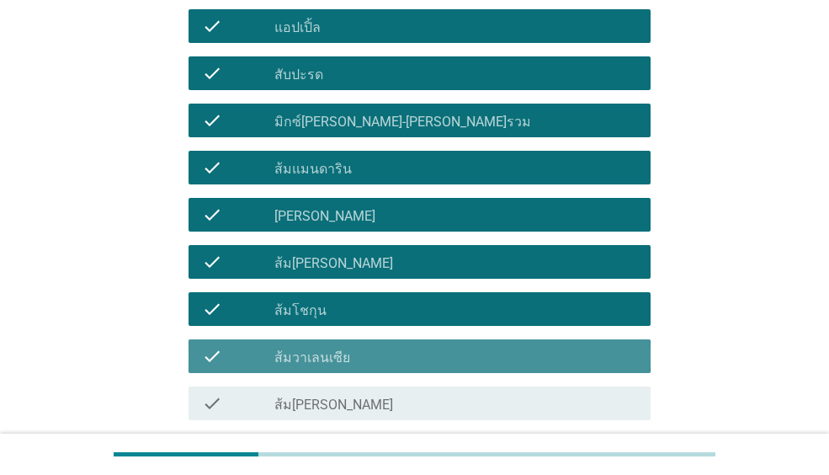
click at [323, 399] on label "ส้ม[PERSON_NAME]" at bounding box center [333, 404] width 119 height 17
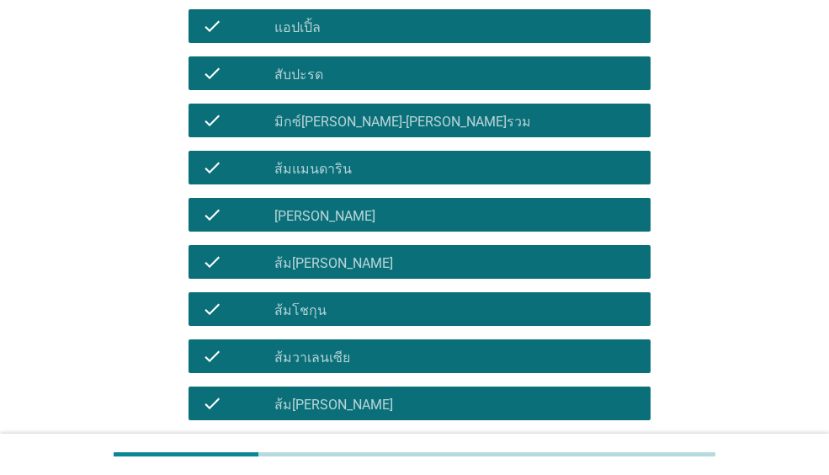
scroll to position [1178, 0]
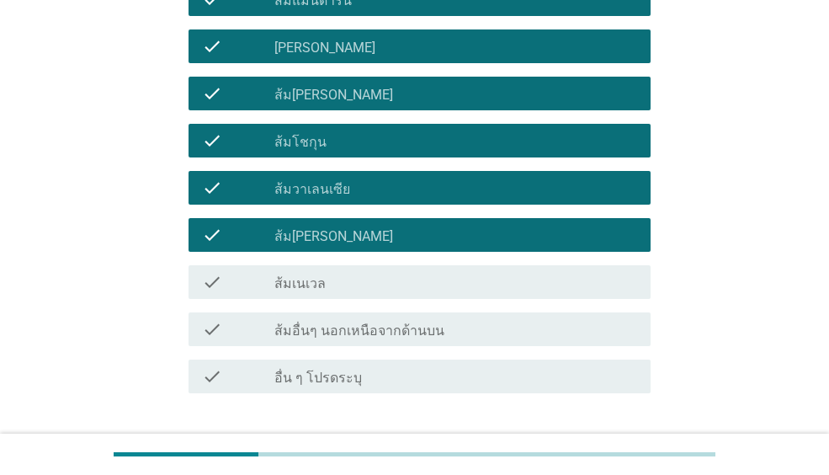
click at [332, 284] on div "check_box_outline_blank ส้มเนเวล" at bounding box center [455, 282] width 363 height 20
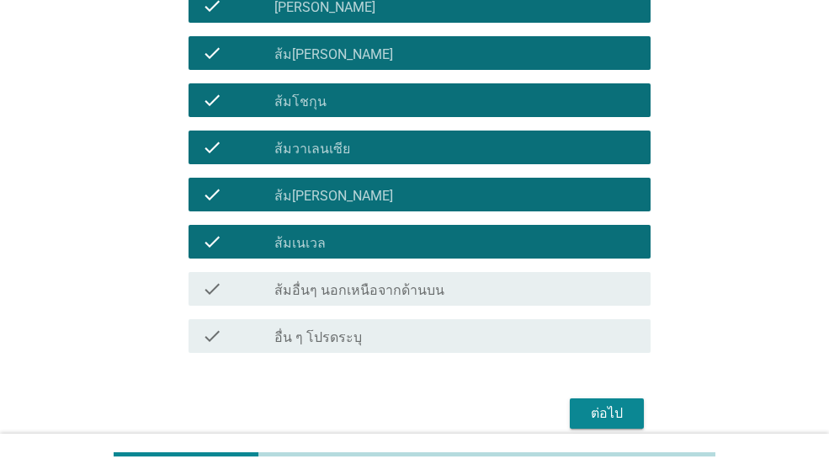
scroll to position [1294, 0]
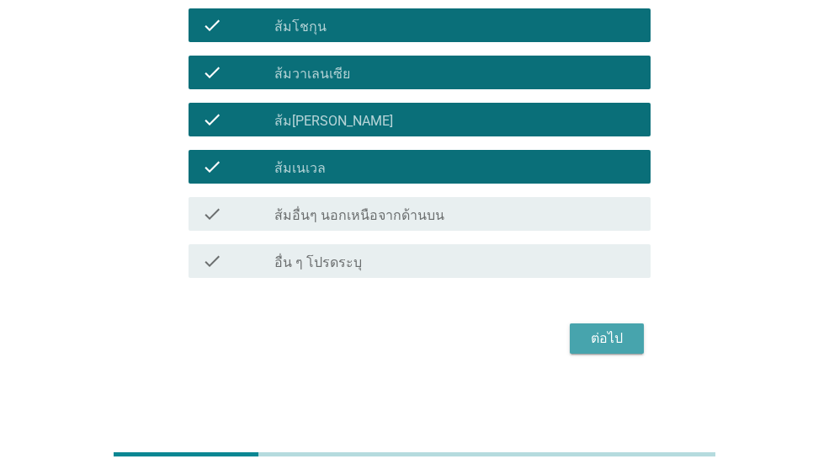
click at [605, 338] on div "ต่อไป" at bounding box center [606, 338] width 47 height 20
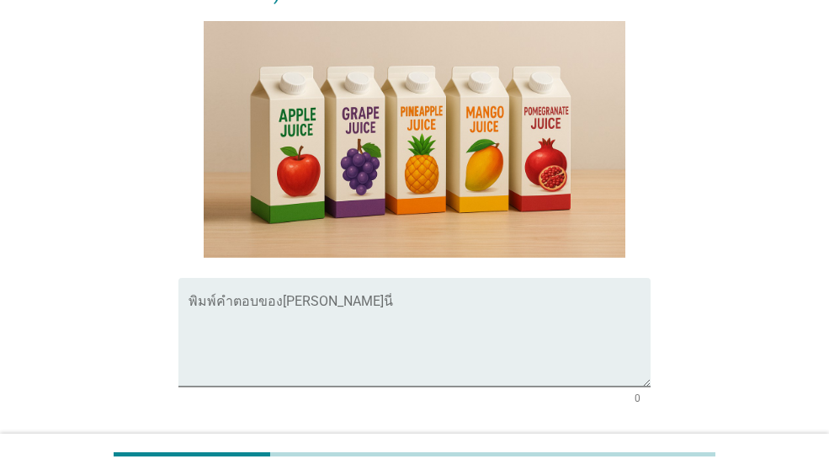
scroll to position [421, 0]
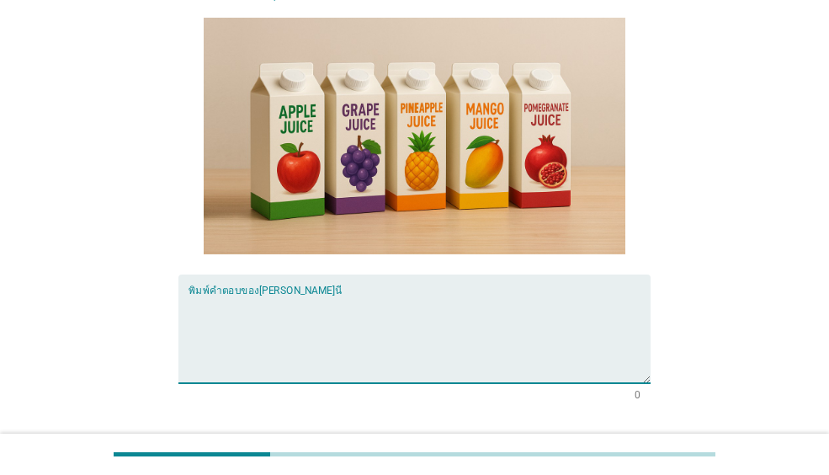
click at [348, 295] on textarea "พิมพ์คำตอบของคุณ ที่นี่" at bounding box center [420, 339] width 462 height 88
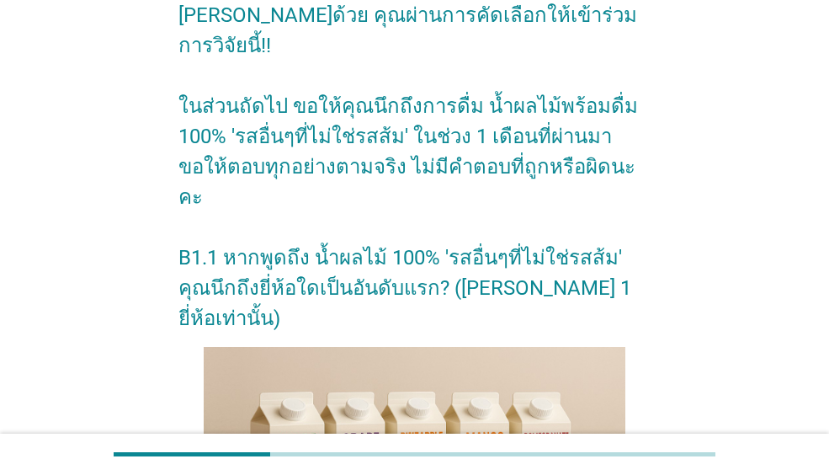
scroll to position [0, 0]
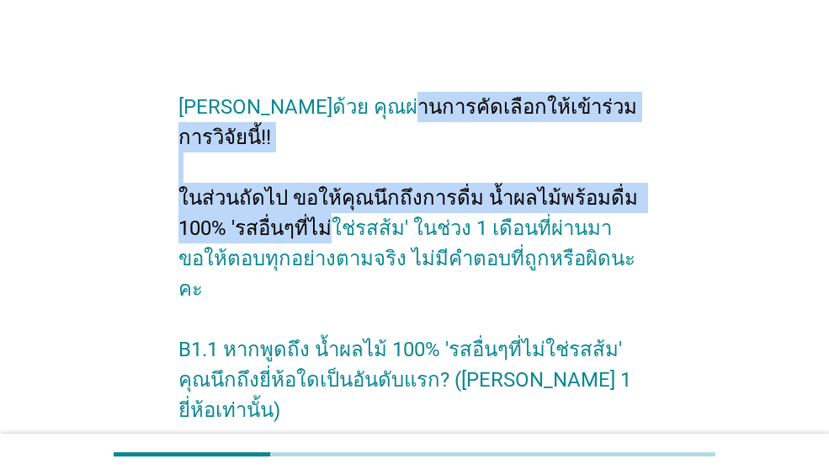
drag, startPoint x: 369, startPoint y: 109, endPoint x: 395, endPoint y: 200, distance: 95.4
click at [395, 200] on h2 "[PERSON_NAME]ด้วย คุณผ่านการคัดเลือกให้เข้าร่วมการวิจัยนี้!! ในส่วนถัดไป ขอให้ค…" at bounding box center [414, 250] width 472 height 350
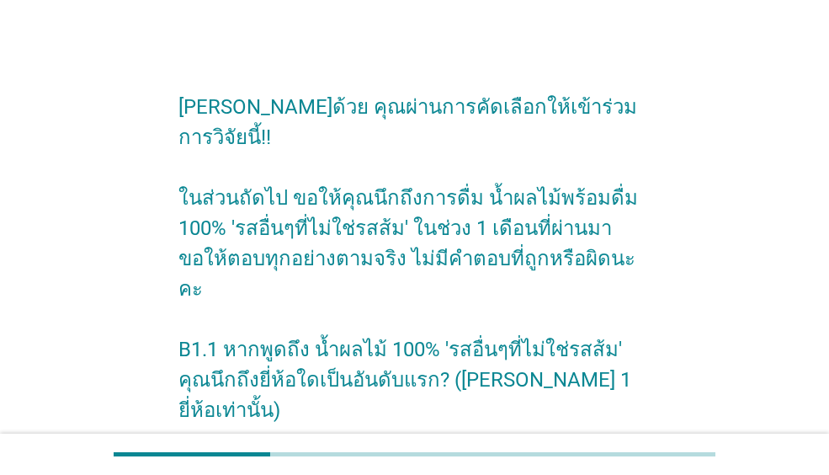
click at [423, 221] on h2 "[PERSON_NAME]ด้วย คุณผ่านการคัดเลือกให้เข้าร่วมการวิจัยนี้!! ในส่วนถัดไป ขอให้ค…" at bounding box center [414, 250] width 472 height 350
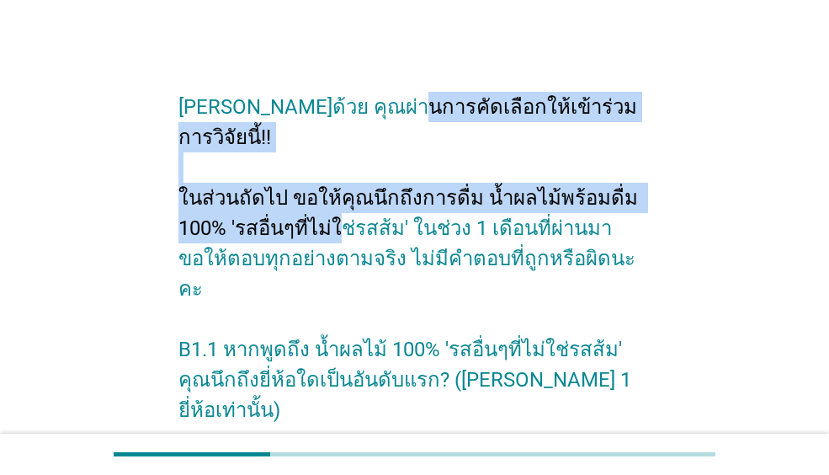
drag, startPoint x: 385, startPoint y: 102, endPoint x: 397, endPoint y: 201, distance: 100.1
click at [397, 201] on h2 "[PERSON_NAME]ด้วย คุณผ่านการคัดเลือกให้เข้าร่วมการวิจัยนี้!! ในส่วนถัดไป ขอให้ค…" at bounding box center [414, 250] width 472 height 350
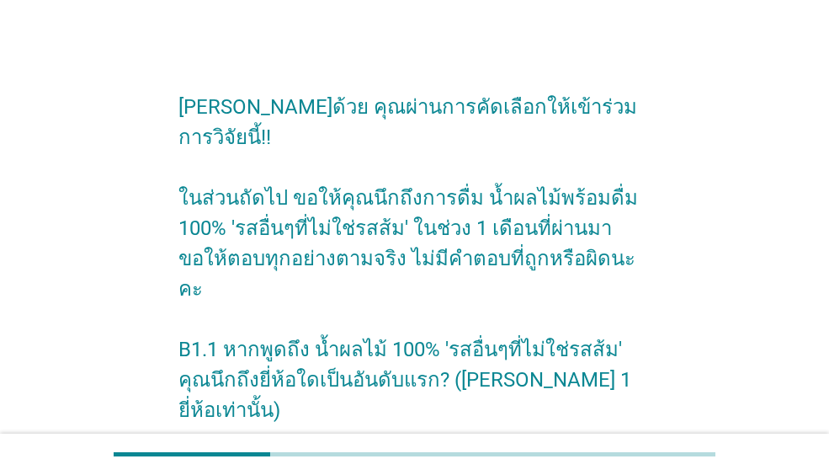
click at [404, 230] on h2 "[PERSON_NAME]ด้วย คุณผ่านการคัดเลือกให้เข้าร่วมการวิจัยนี้!! ในส่วนถัดไป ขอให้ค…" at bounding box center [414, 250] width 472 height 350
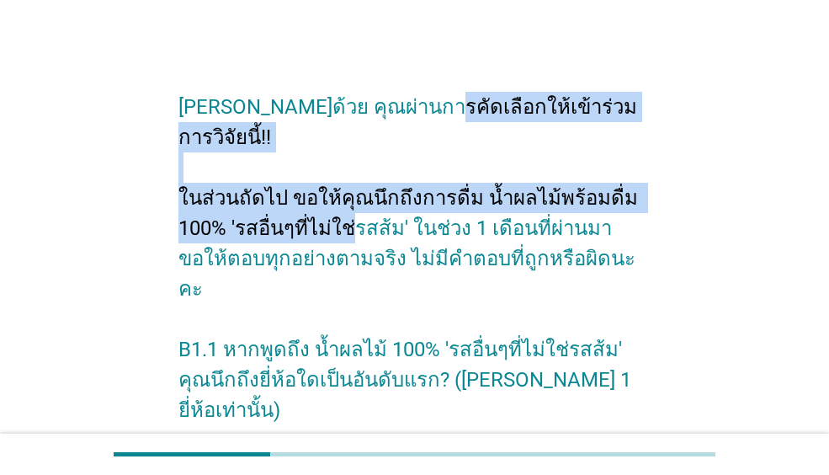
drag, startPoint x: 411, startPoint y: 115, endPoint x: 407, endPoint y: 211, distance: 96.0
click at [407, 211] on h2 "[PERSON_NAME]ด้วย คุณผ่านการคัดเลือกให้เข้าร่วมการวิจัยนี้!! ในส่วนถัดไป ขอให้ค…" at bounding box center [414, 250] width 472 height 350
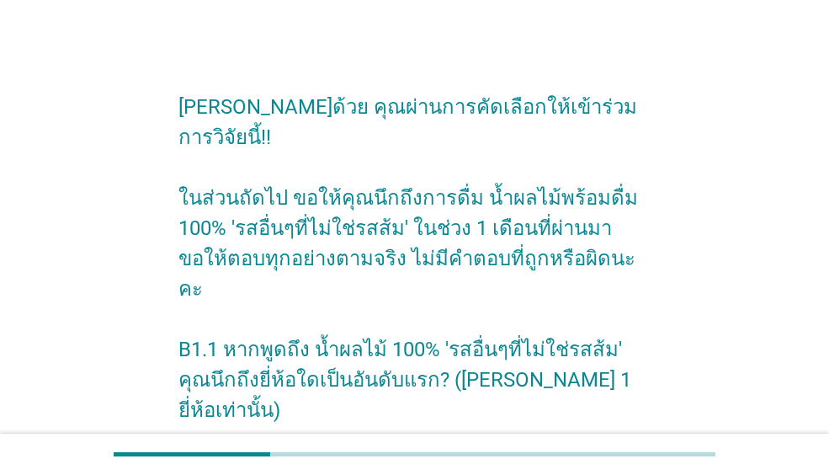
click at [403, 242] on h2 "[PERSON_NAME]ด้วย คุณผ่านการคัดเลือกให้เข้าร่วมการวิจัยนี้!! ในส่วนถัดไป ขอให้ค…" at bounding box center [414, 250] width 472 height 350
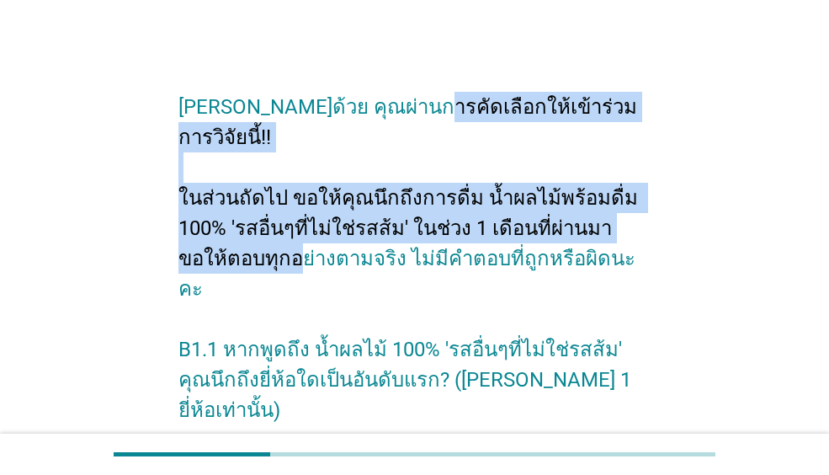
drag, startPoint x: 387, startPoint y: 109, endPoint x: 380, endPoint y: 231, distance: 121.4
click at [380, 231] on h2 "[PERSON_NAME]ด้วย คุณผ่านการคัดเลือกให้เข้าร่วมการวิจัยนี้!! ในส่วนถัดไป ขอให้ค…" at bounding box center [414, 250] width 472 height 350
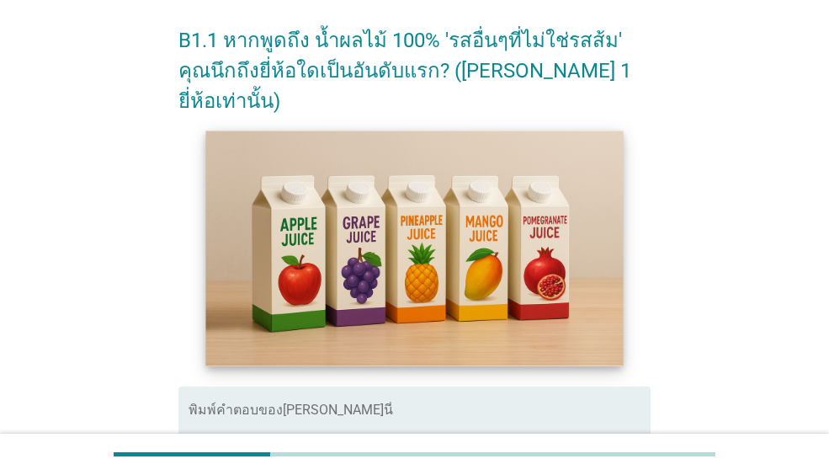
scroll to position [337, 0]
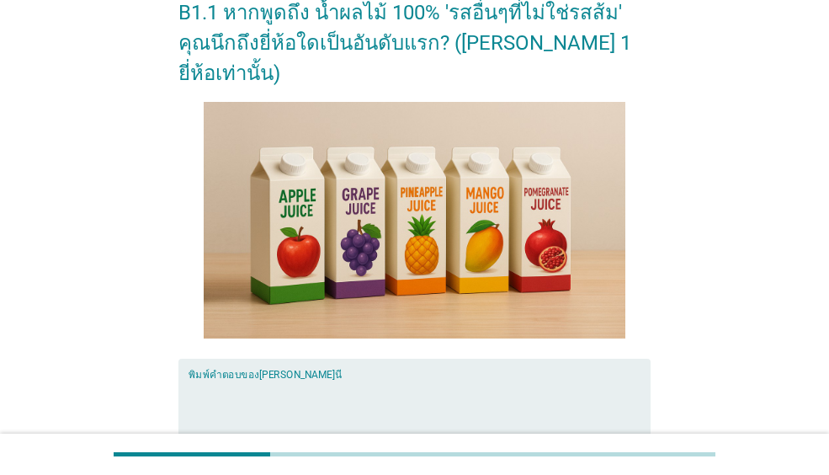
click at [356, 379] on textarea "พิมพ์คำตอบของคุณ ที่นี่" at bounding box center [420, 423] width 462 height 88
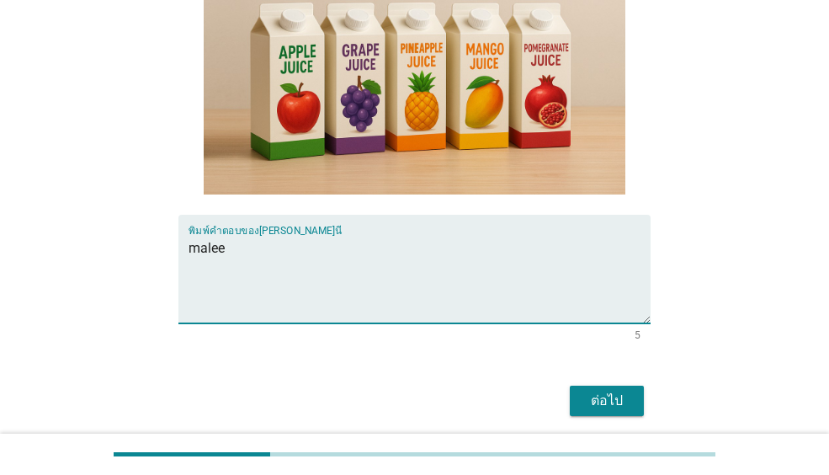
scroll to position [482, 0]
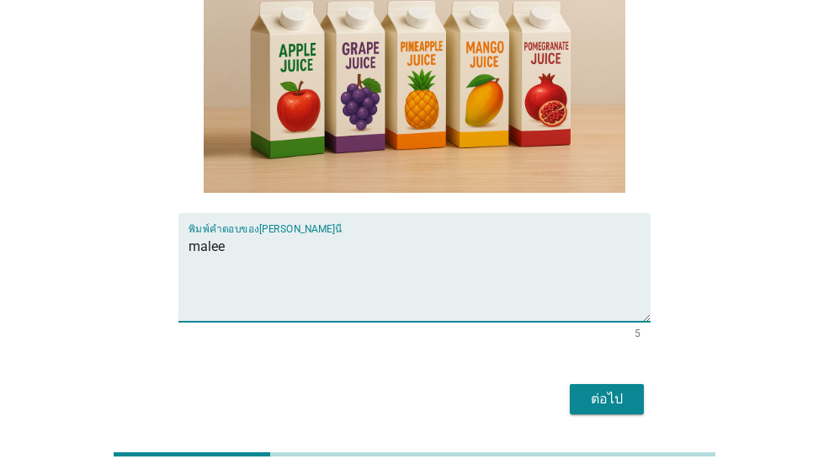
type textarea "malee"
click at [611, 389] on div "ต่อไป" at bounding box center [606, 399] width 47 height 20
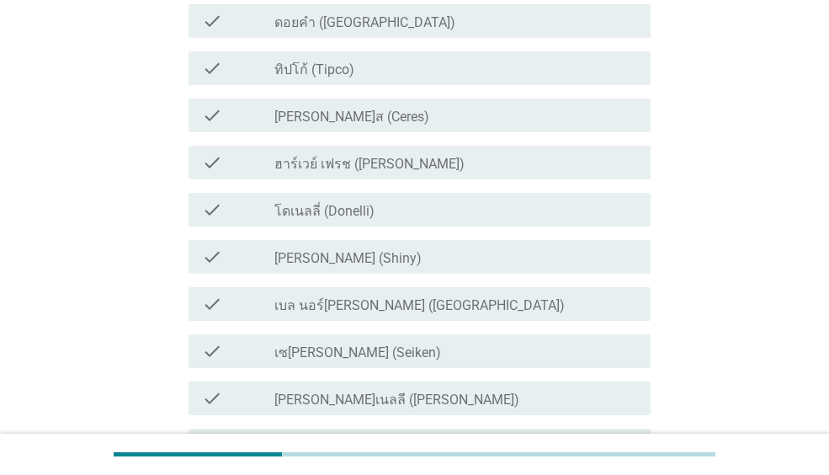
scroll to position [0, 0]
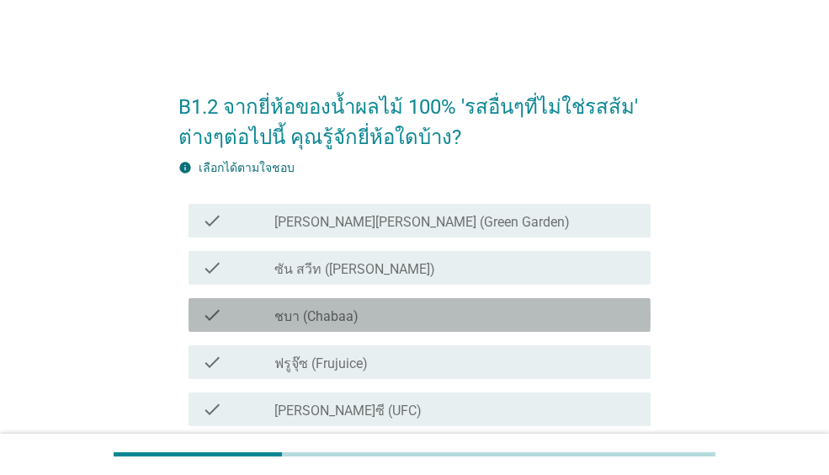
click at [329, 314] on label "ชบา (Chabaa)" at bounding box center [316, 316] width 84 height 17
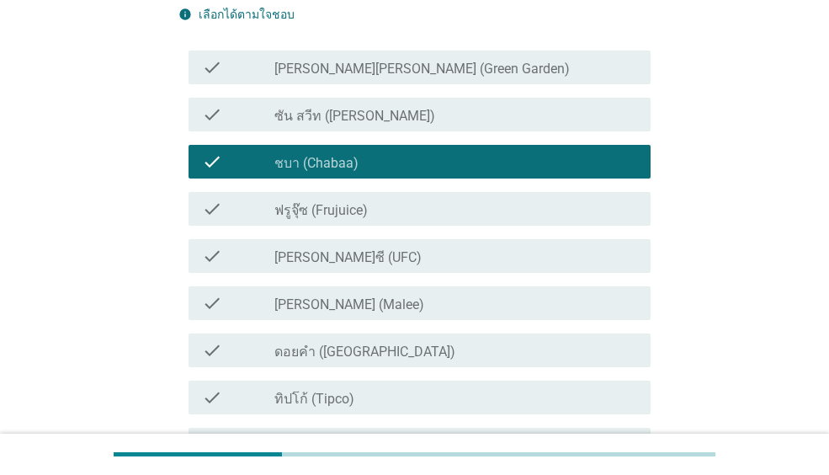
scroll to position [168, 0]
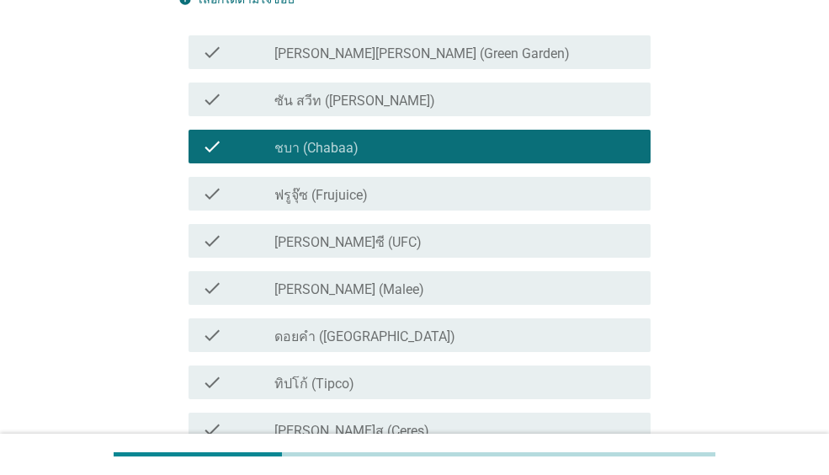
click at [359, 237] on div "check_box_outline_blank [PERSON_NAME]ซี (UFC)" at bounding box center [455, 241] width 363 height 20
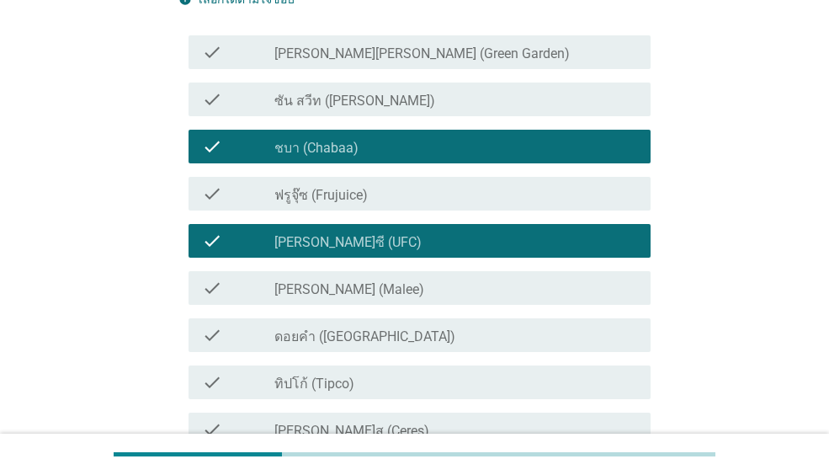
click at [352, 278] on div "check_box_outline_blank [PERSON_NAME] (Malee)" at bounding box center [455, 288] width 363 height 20
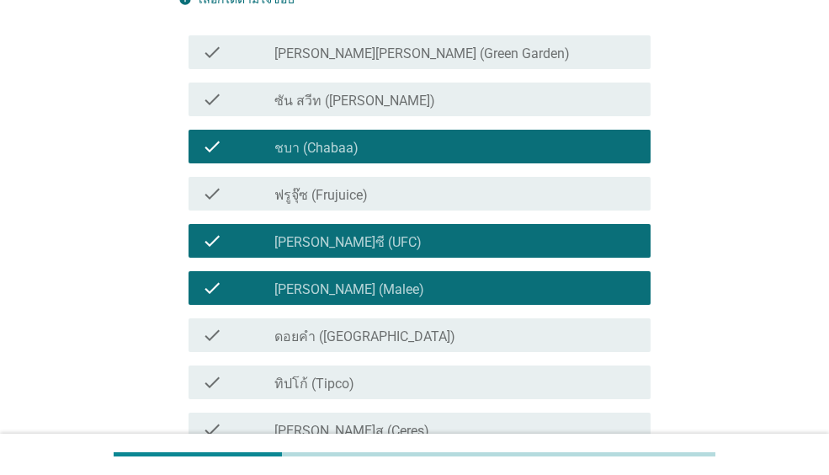
click at [358, 326] on div "check_box_outline_blank ดอยคำ (Doi-Khham)" at bounding box center [455, 335] width 363 height 20
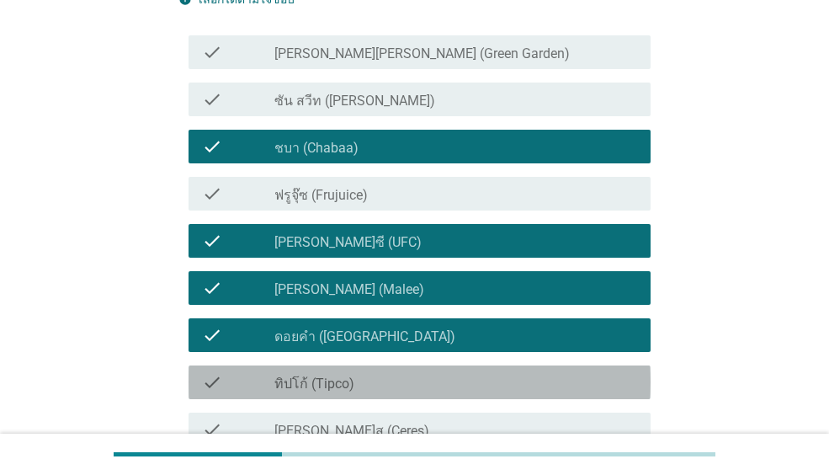
click at [346, 377] on label "ทิปโก้ (Tipco)" at bounding box center [314, 383] width 80 height 17
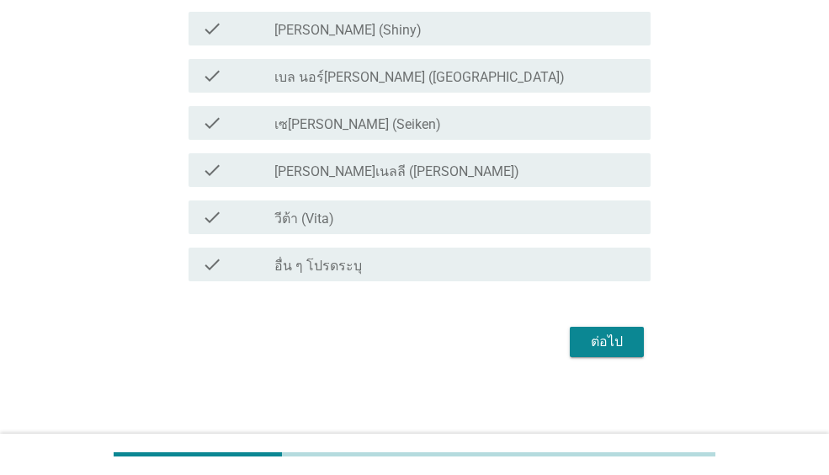
scroll to position [713, 0]
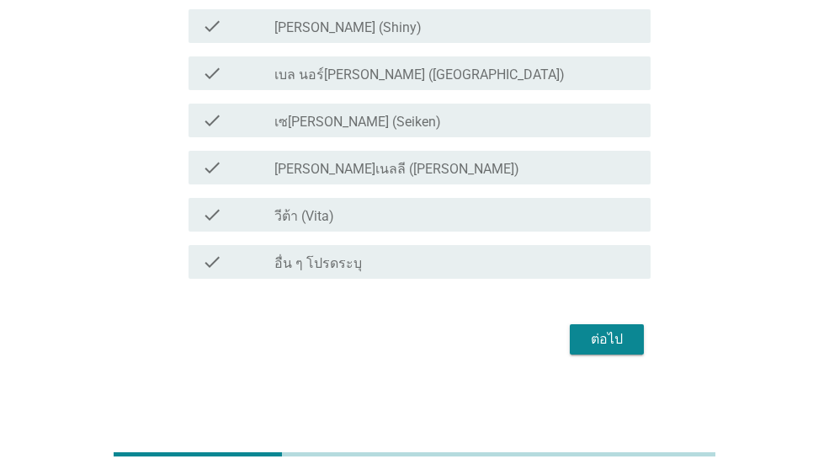
click at [644, 343] on div "ต่อไป" at bounding box center [414, 339] width 472 height 40
click at [592, 332] on div "ต่อไป" at bounding box center [606, 339] width 47 height 20
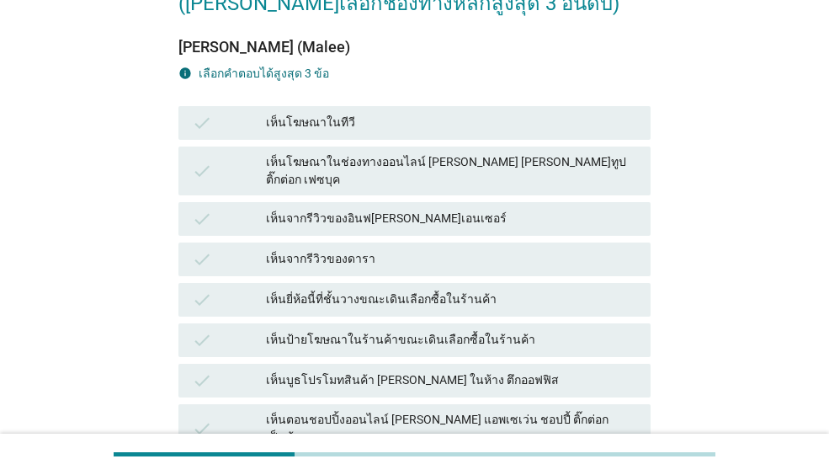
scroll to position [168, 0]
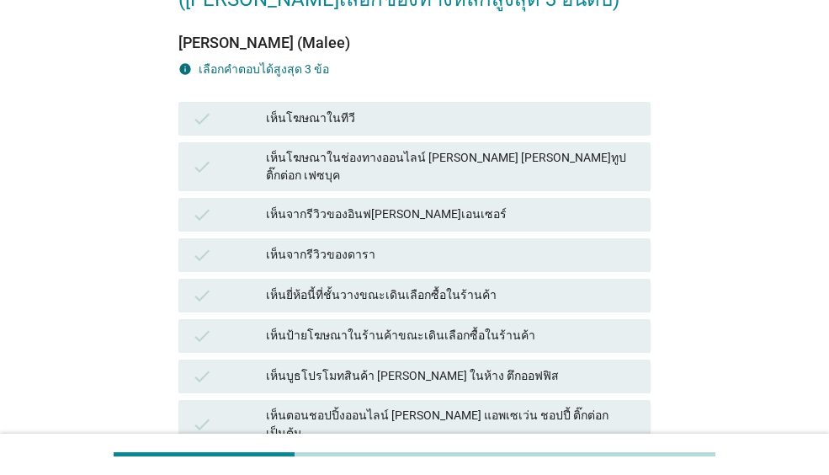
click at [339, 209] on div "เห็นจากรีวิวของอินฟ[PERSON_NAME]เอนเซอร์" at bounding box center [451, 215] width 371 height 20
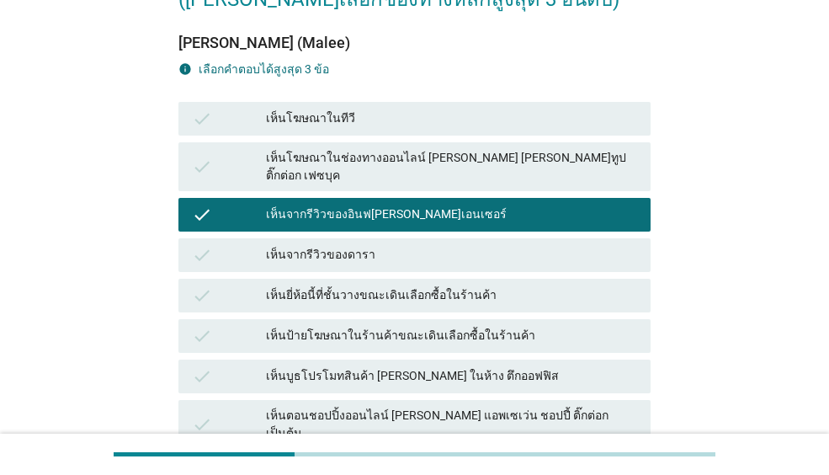
click at [378, 156] on div "เห็นโฆษณาในช่องทางออนไลน์ [PERSON_NAME] [PERSON_NAME]ทูป ติ๊กต่อก เฟซบุค" at bounding box center [451, 166] width 371 height 35
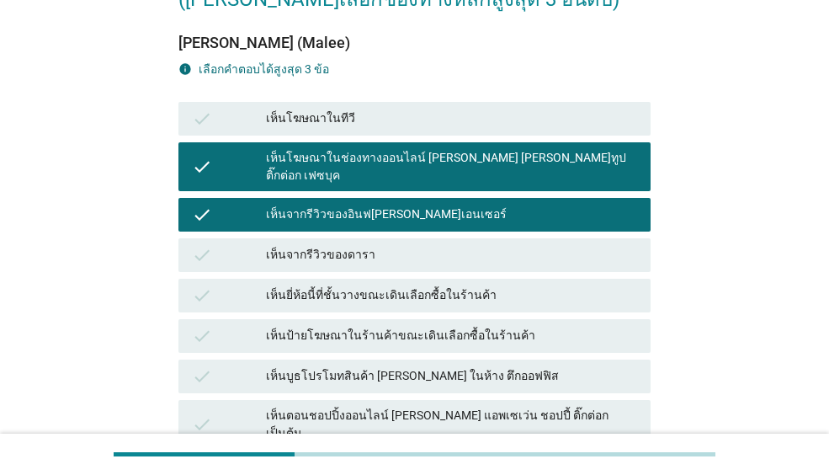
click at [389, 326] on div "เห็นป้ายโฆษณาในร้านค้าขณะเดินเลือกซื้อในร้านค้า" at bounding box center [451, 336] width 371 height 20
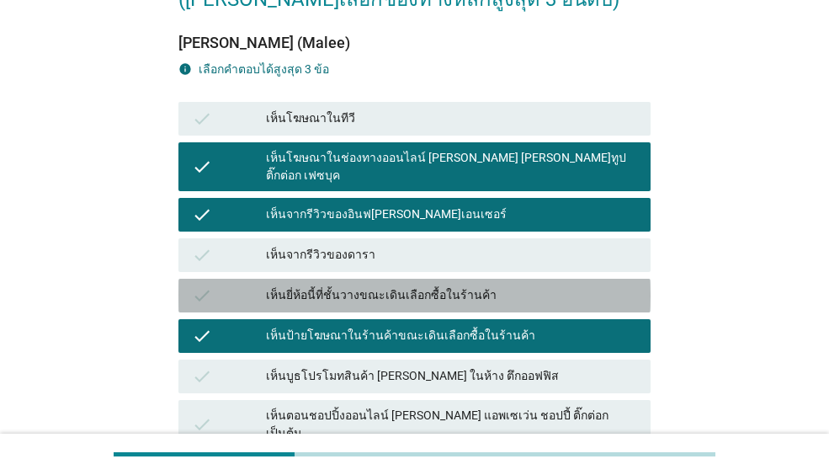
click at [470, 285] on div "เห็นยี่ห้อนี้ที่ชั้นวางขณะเดินเลือกซื้อในร้านค้า" at bounding box center [451, 295] width 371 height 20
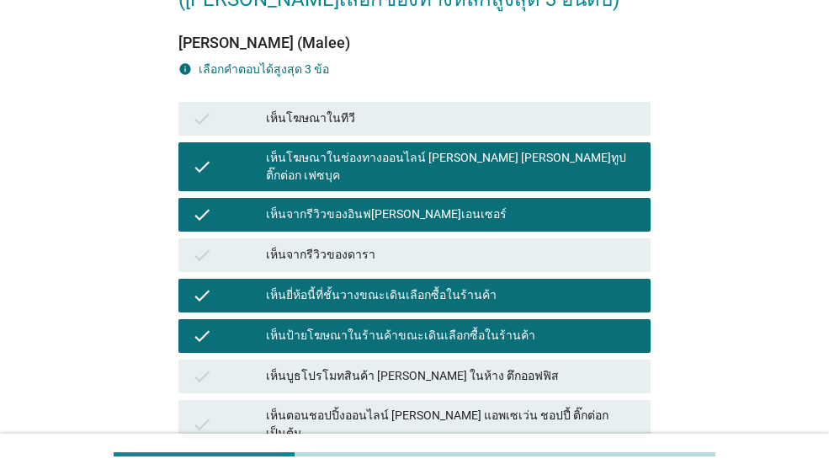
click at [437, 319] on div "check เห็นป้ายโฆษณาในร้านค้าขณะเดินเลือกซื้อในร้านค้า" at bounding box center [414, 336] width 472 height 34
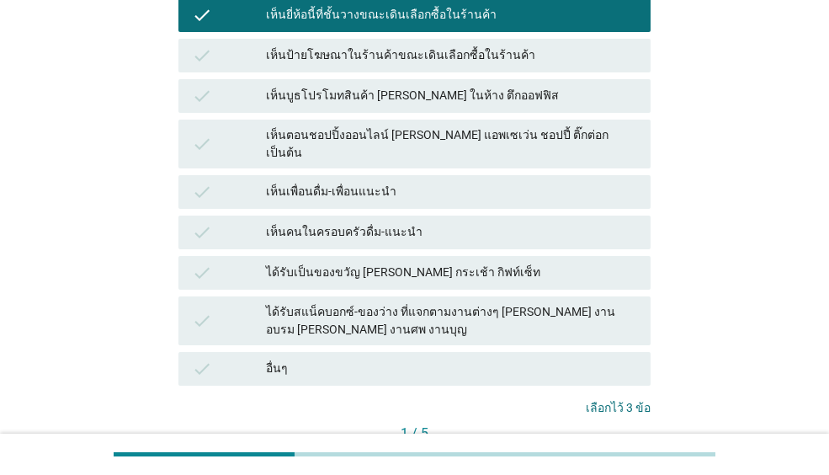
scroll to position [536, 0]
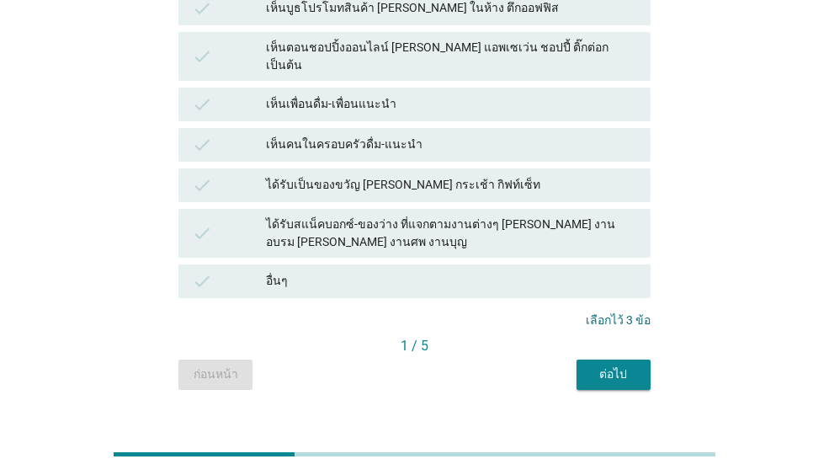
click at [611, 365] on div "ต่อไป" at bounding box center [613, 374] width 47 height 18
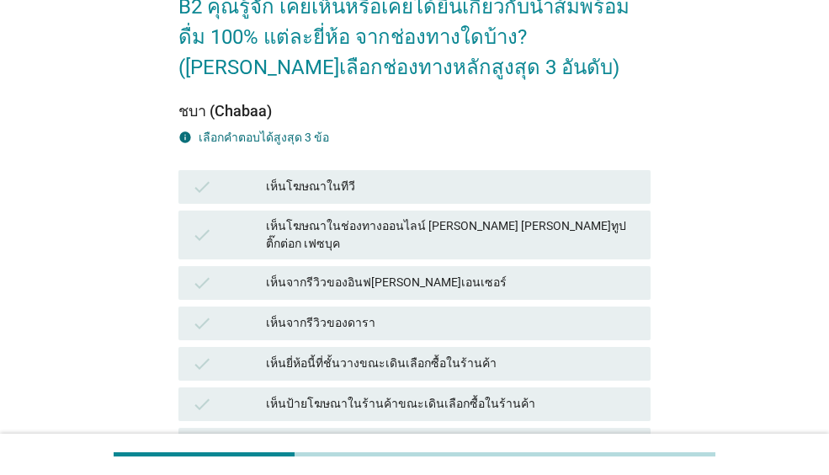
scroll to position [253, 0]
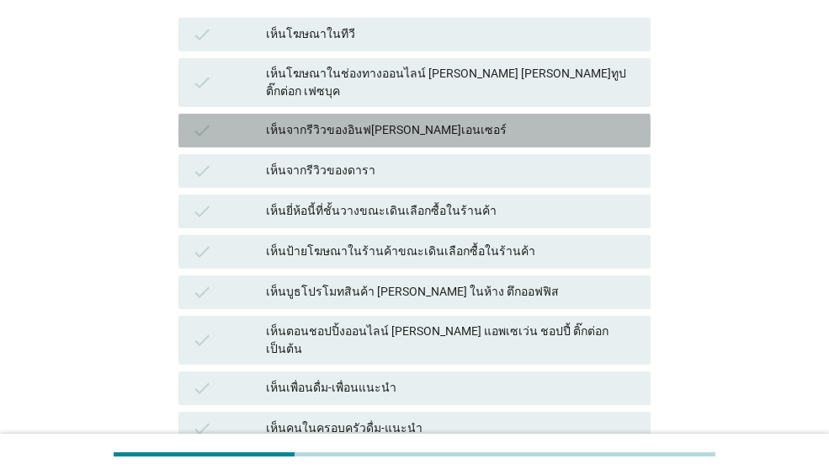
click at [338, 120] on div "เห็นจากรีวิวของอินฟ[PERSON_NAME]เอนเซอร์" at bounding box center [451, 130] width 371 height 20
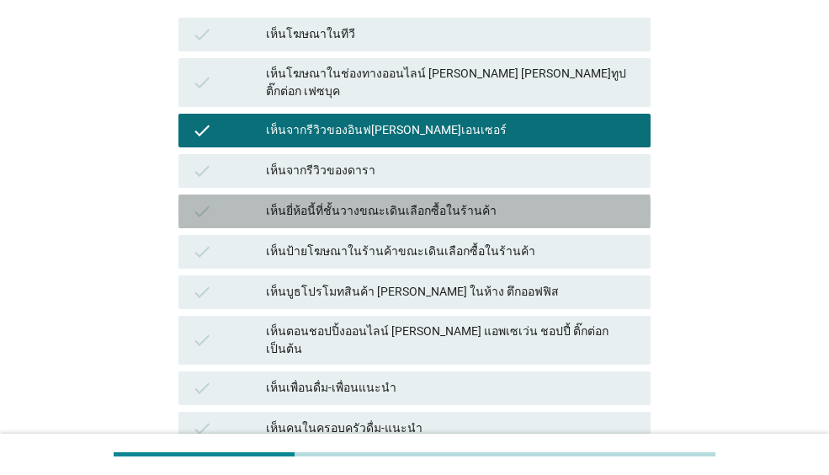
click at [337, 201] on div "เห็นยี่ห้อนี้ที่ชั้นวางขณะเดินเลือกซื้อในร้านค้า" at bounding box center [451, 211] width 371 height 20
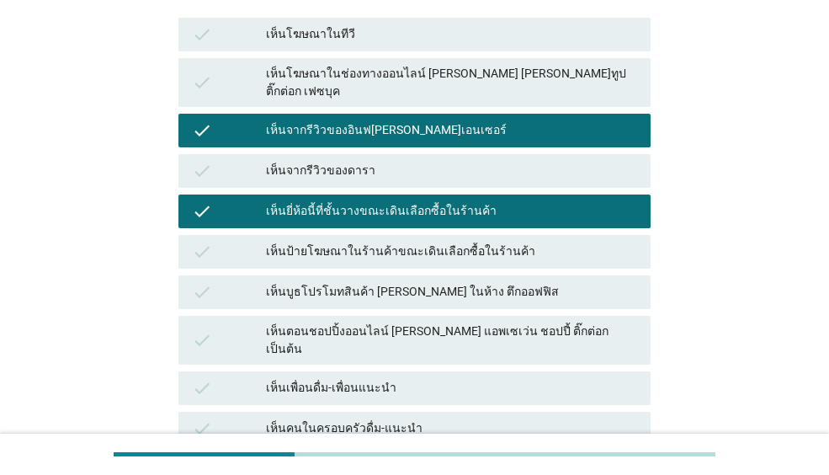
click at [335, 242] on div "เห็นป้ายโฆษณาในร้านค้าขณะเดินเลือกซื้อในร้านค้า" at bounding box center [451, 252] width 371 height 20
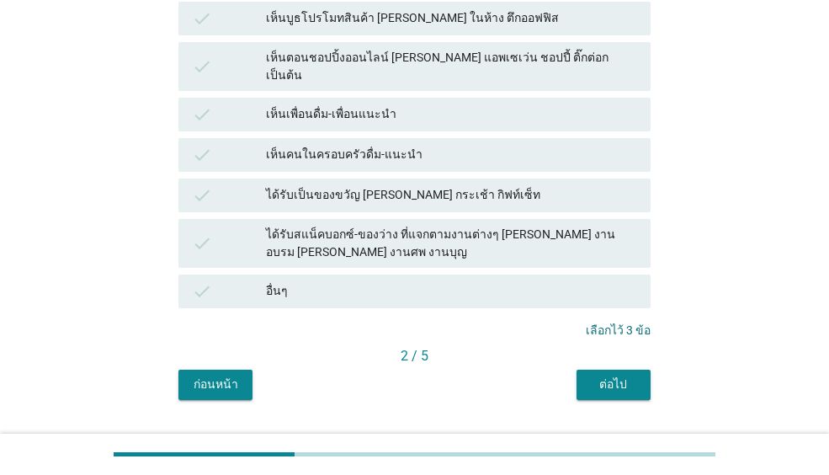
scroll to position [536, 0]
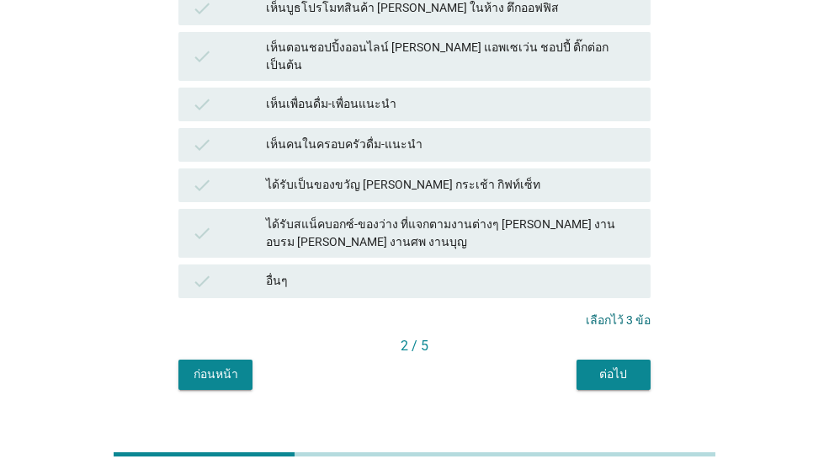
click at [616, 365] on div "ต่อไป" at bounding box center [613, 374] width 47 height 18
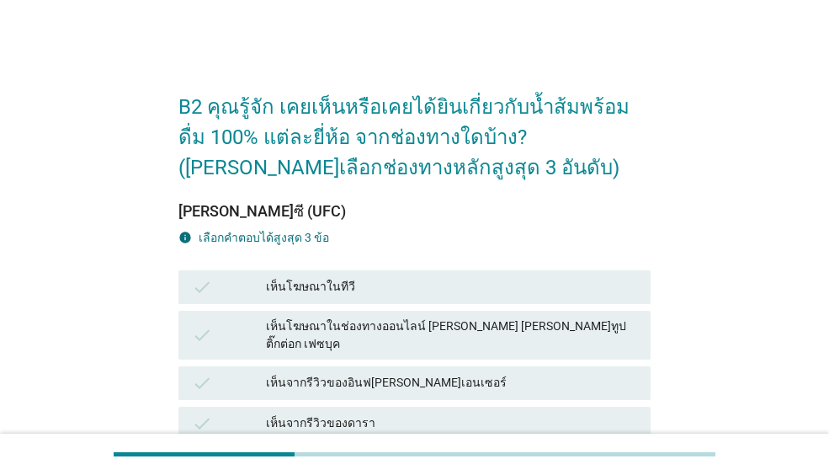
click at [376, 373] on div "เห็นจากรีวิวของอินฟ[PERSON_NAME]เอนเซอร์" at bounding box center [451, 383] width 371 height 20
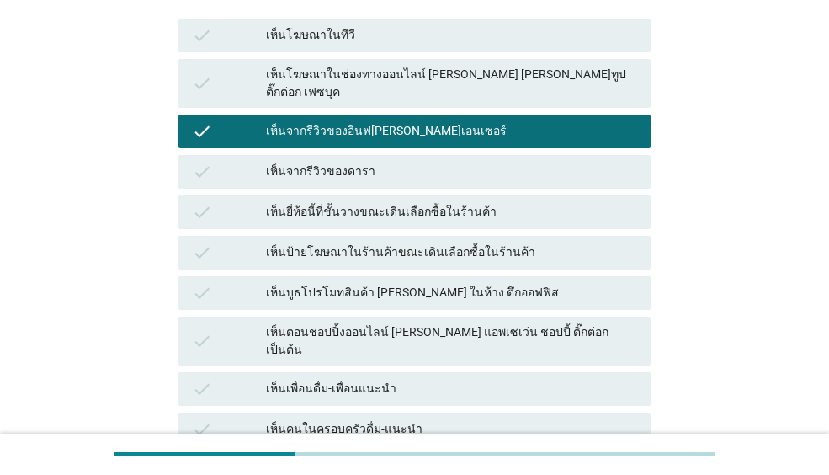
scroll to position [253, 0]
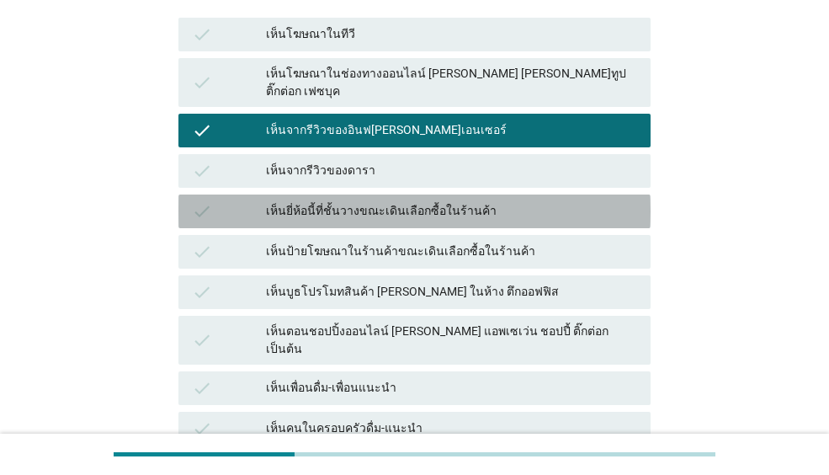
click at [380, 201] on div "เห็นยี่ห้อนี้ที่ชั้นวางขณะเดินเลือกซื้อในร้านค้า" at bounding box center [451, 211] width 371 height 20
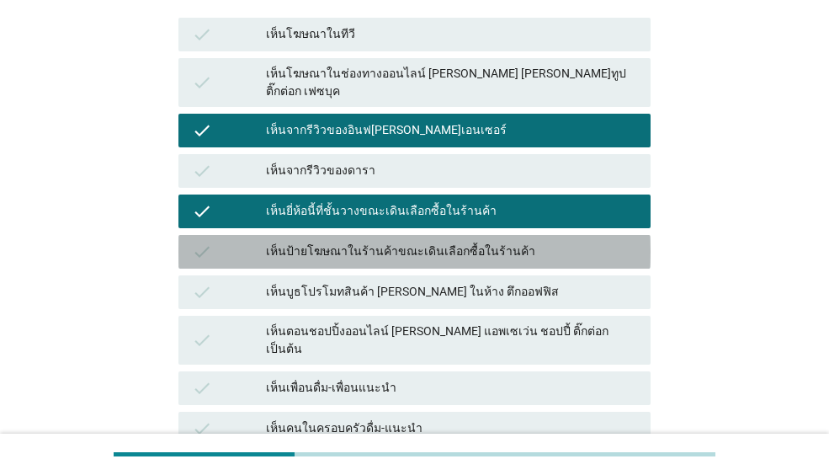
click at [372, 242] on div "เห็นป้ายโฆษณาในร้านค้าขณะเดินเลือกซื้อในร้านค้า" at bounding box center [451, 252] width 371 height 20
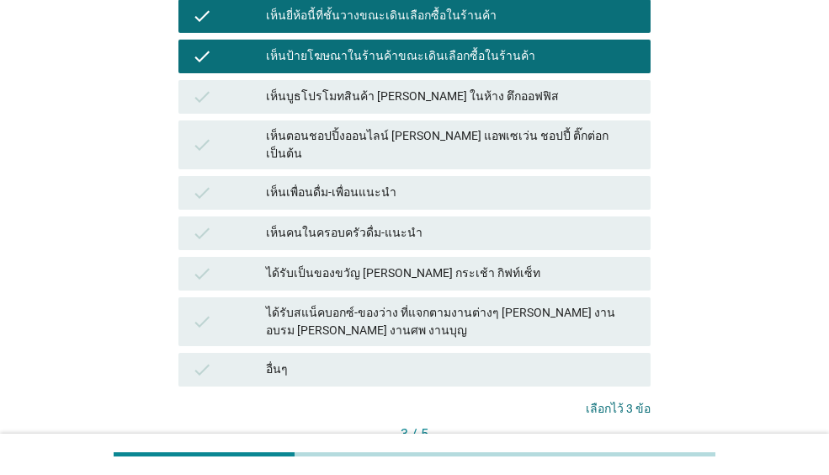
scroll to position [505, 0]
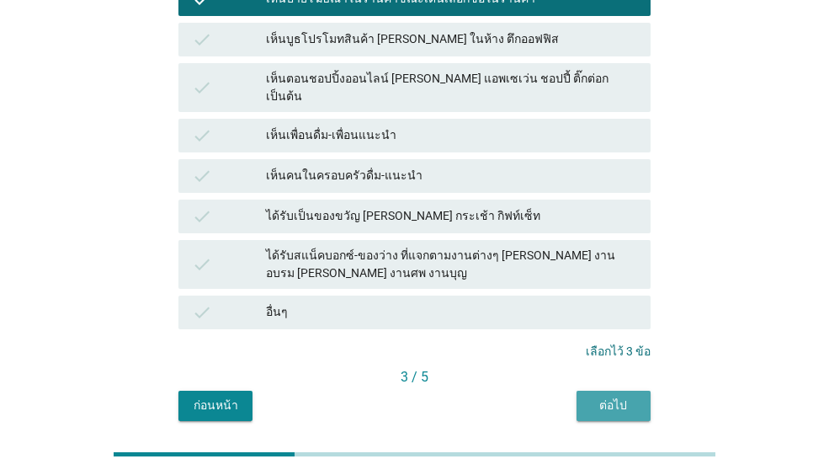
click at [586, 391] on button "ต่อไป" at bounding box center [614, 406] width 74 height 30
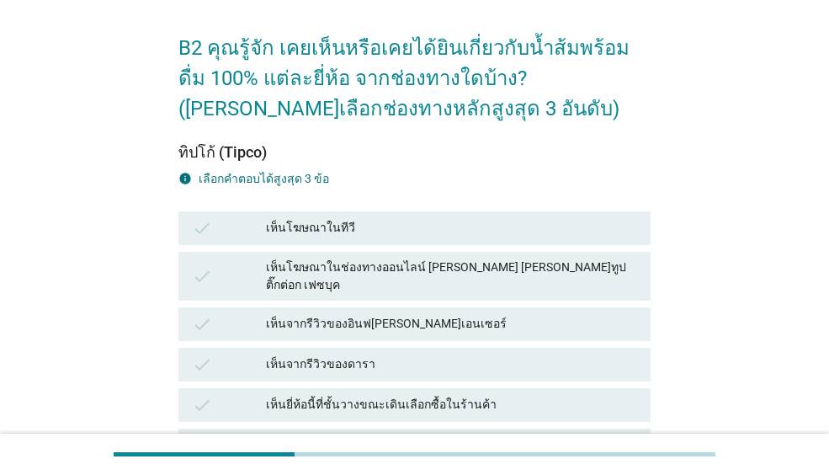
scroll to position [168, 0]
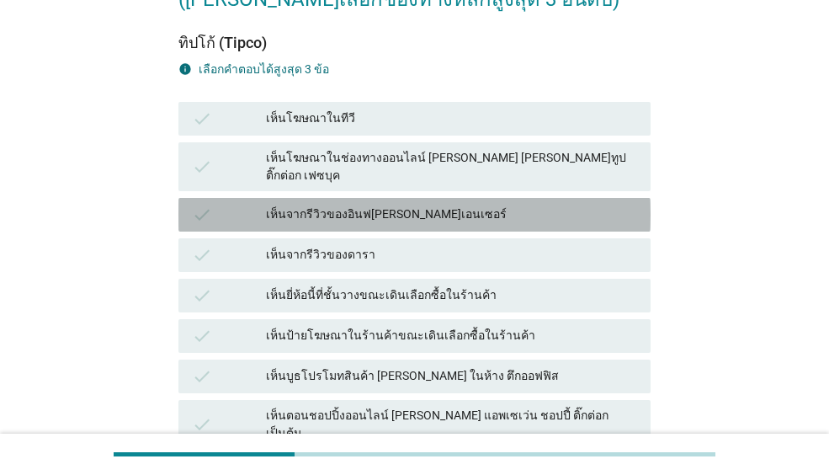
click at [296, 205] on div "เห็นจากรีวิวของอินฟ[PERSON_NAME]เอนเซอร์" at bounding box center [451, 215] width 371 height 20
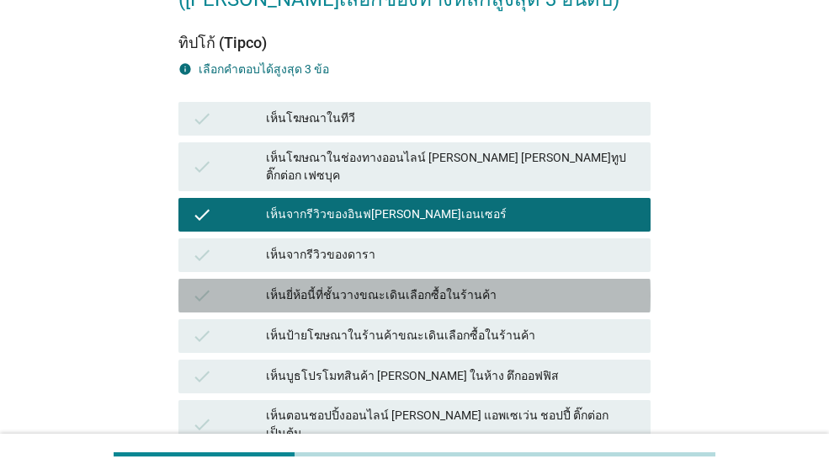
click at [356, 285] on div "เห็นยี่ห้อนี้ที่ชั้นวางขณะเดินเลือกซื้อในร้านค้า" at bounding box center [451, 295] width 371 height 20
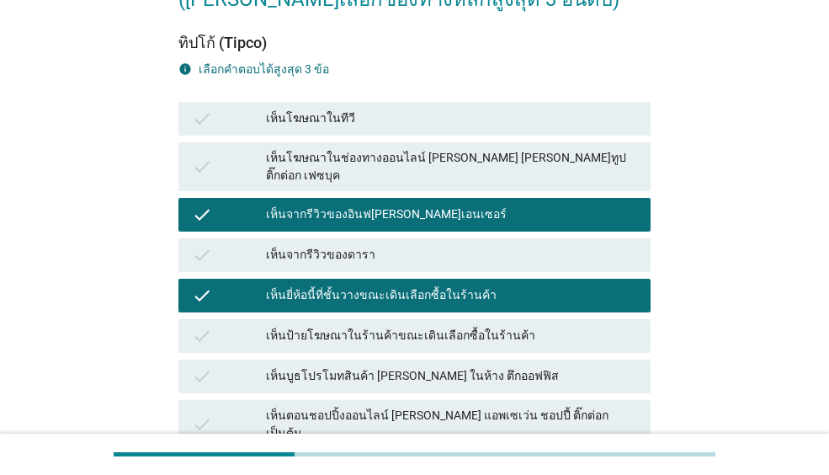
click at [354, 326] on div "เห็นป้ายโฆษณาในร้านค้าขณะเดินเลือกซื้อในร้านค้า" at bounding box center [451, 336] width 371 height 20
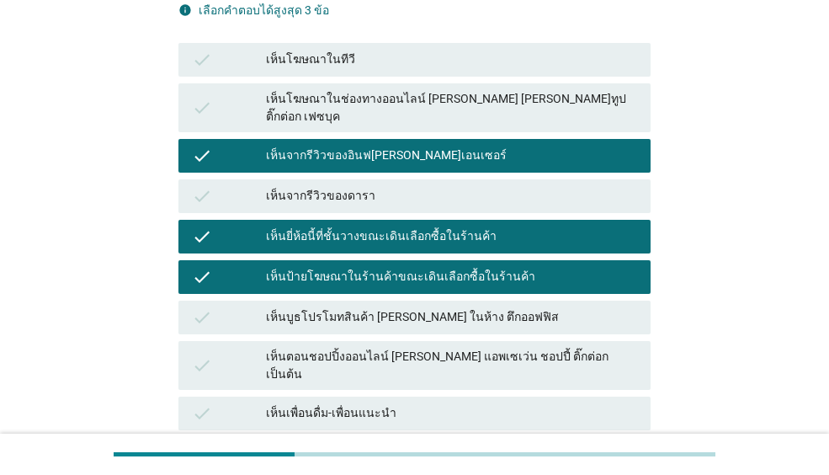
scroll to position [505, 0]
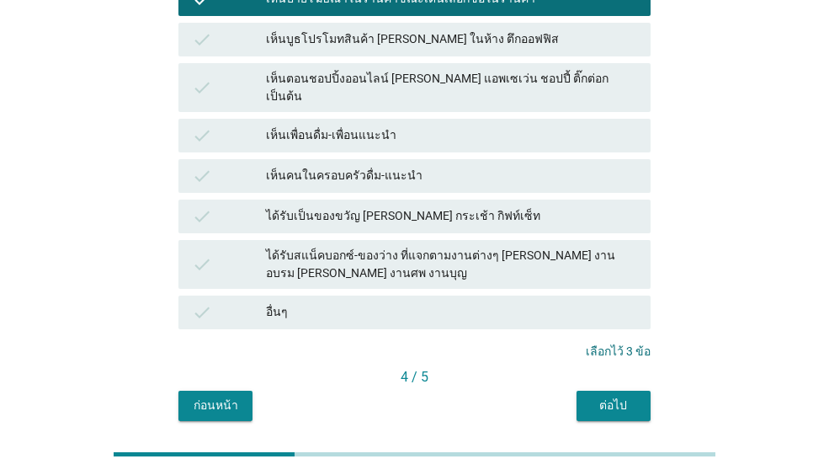
click at [601, 396] on div "ต่อไป" at bounding box center [613, 405] width 47 height 18
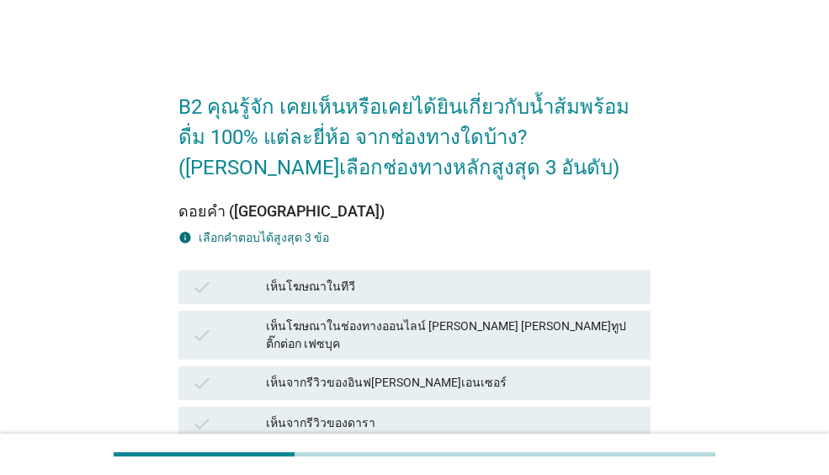
click at [440, 324] on div "เห็นโฆษณาในช่องทางออนไลน์ [PERSON_NAME] [PERSON_NAME]ทูป ติ๊กต่อก เฟซบุค" at bounding box center [451, 334] width 371 height 35
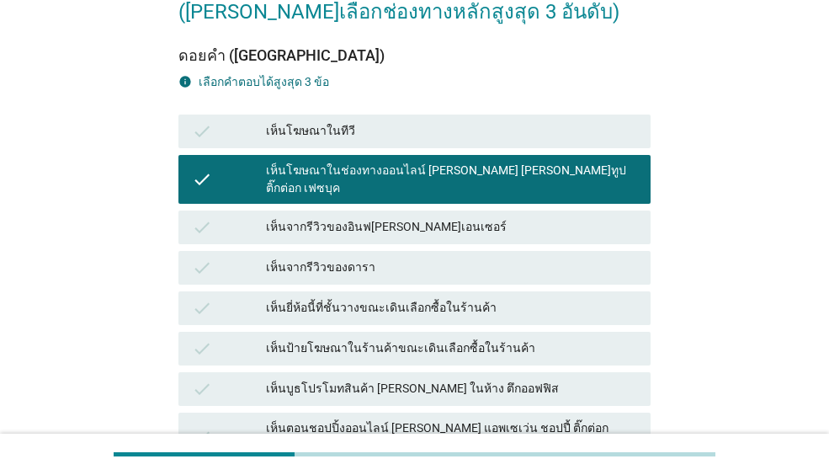
scroll to position [168, 0]
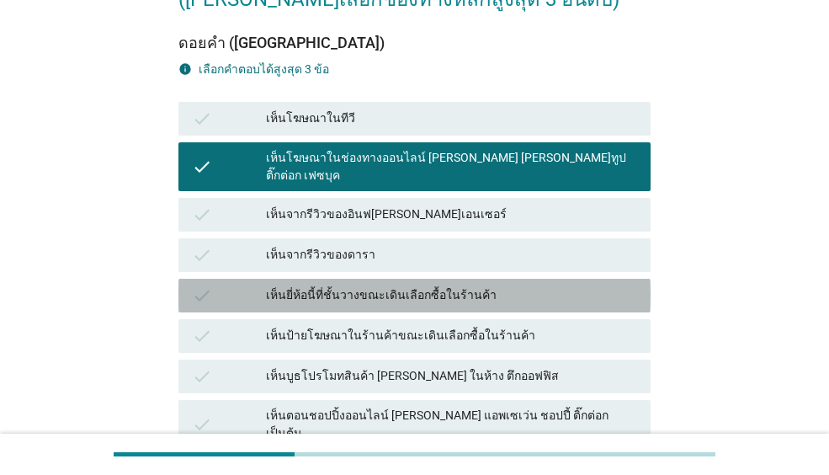
click at [437, 290] on div "check เห็นยี่ห้อนี้ที่ชั้นวางขณะเดินเลือกซื้อในร้านค้า" at bounding box center [414, 296] width 472 height 34
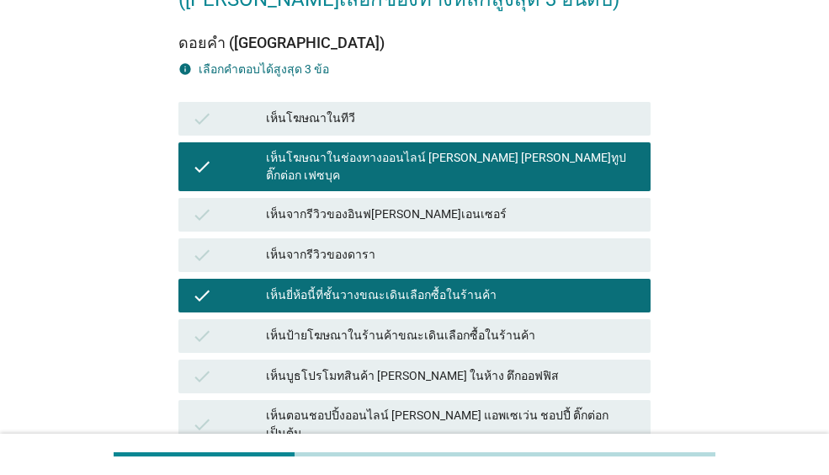
click at [423, 326] on div "เห็นป้ายโฆษณาในร้านค้าขณะเดินเลือกซื้อในร้านค้า" at bounding box center [451, 336] width 371 height 20
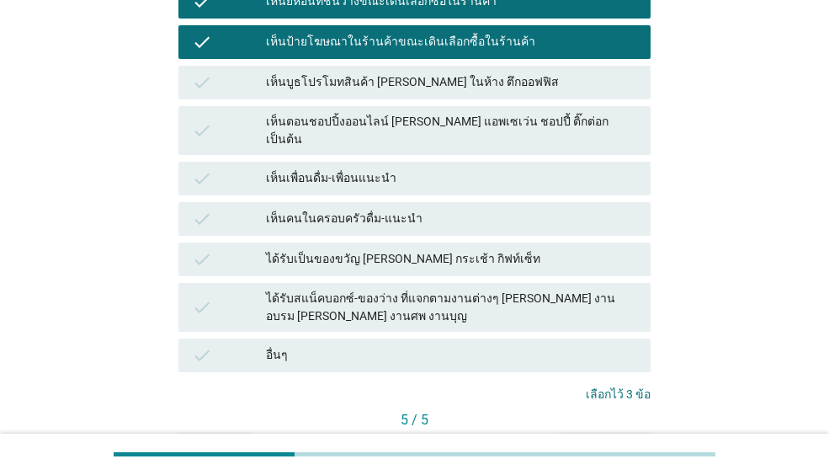
scroll to position [536, 0]
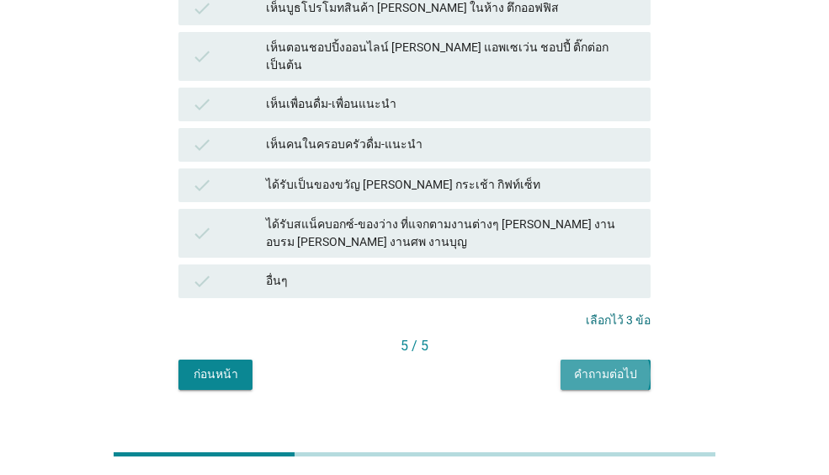
click at [613, 365] on div "คำถามต่อไป" at bounding box center [605, 374] width 63 height 18
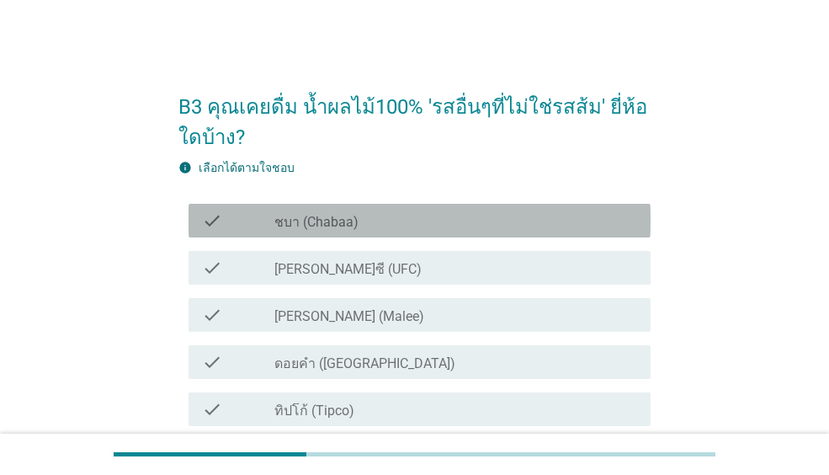
click at [388, 227] on div "check_box_outline_blank ชบา (Chabaa)" at bounding box center [455, 220] width 363 height 20
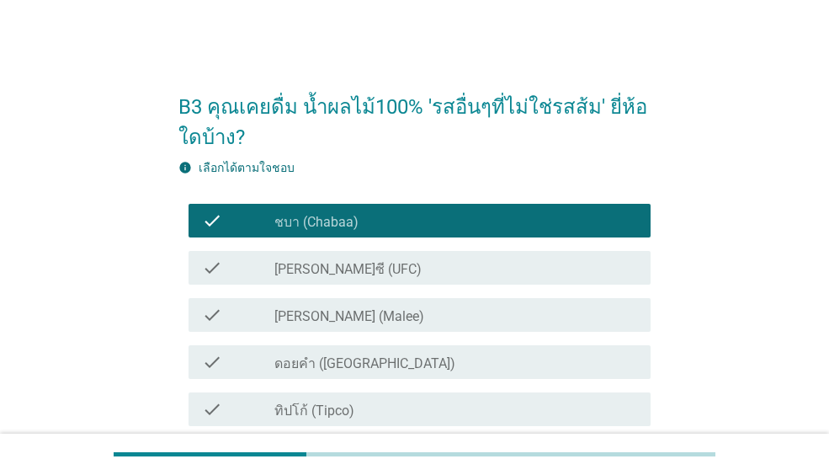
click at [378, 263] on div "check_box_outline_blank [PERSON_NAME]ซี (UFC)" at bounding box center [455, 268] width 363 height 20
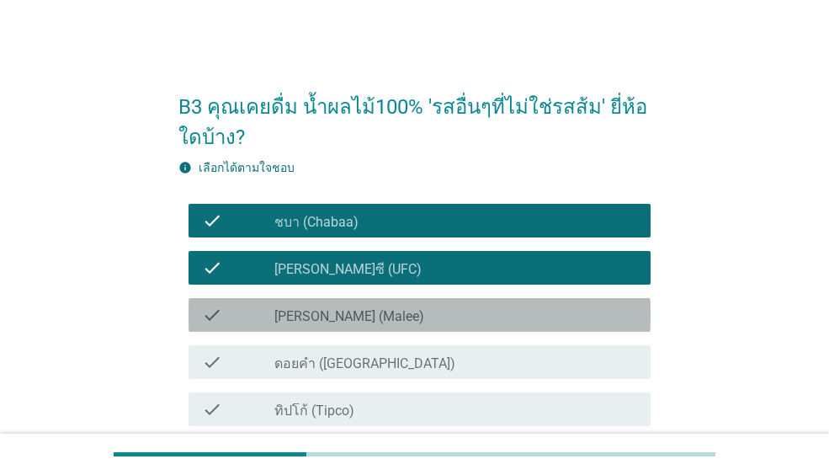
click at [375, 309] on div "check_box_outline_blank [PERSON_NAME] (Malee)" at bounding box center [455, 315] width 363 height 20
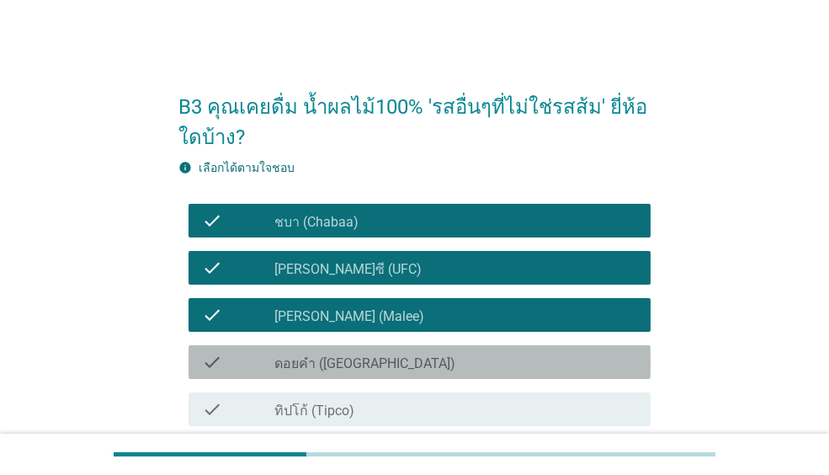
click at [375, 360] on label "ดอยคำ ([GEOGRAPHIC_DATA])" at bounding box center [364, 363] width 181 height 17
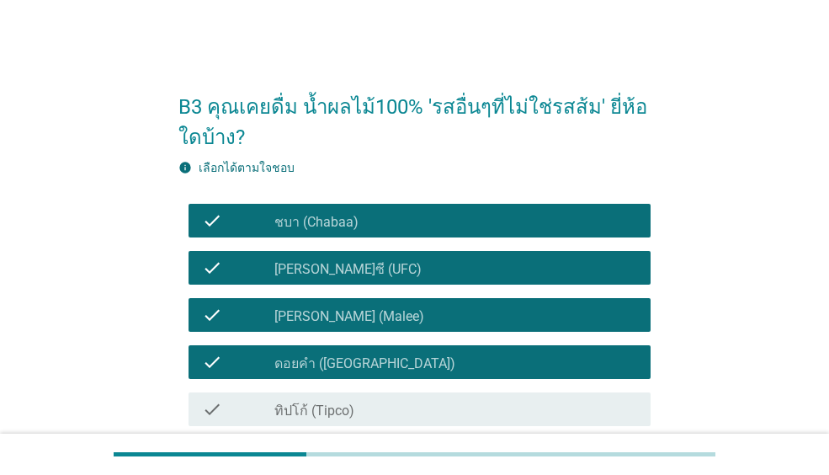
click at [364, 401] on div "check_box_outline_blank ทิปโก้ (Tipco)" at bounding box center [455, 409] width 363 height 20
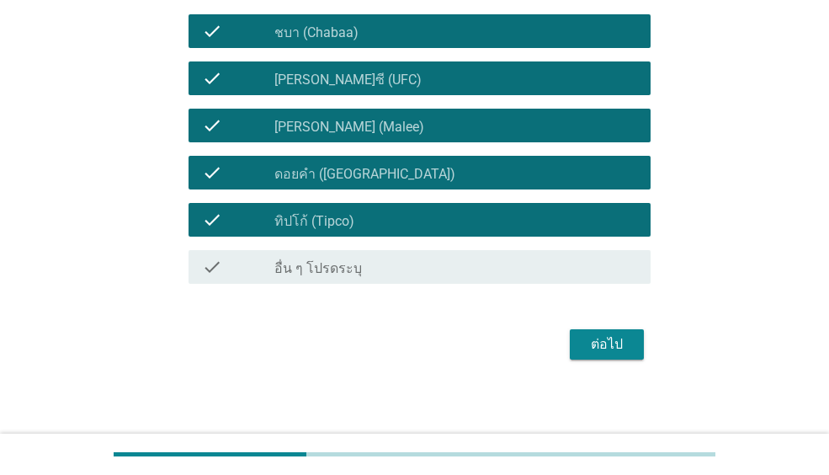
scroll to position [194, 0]
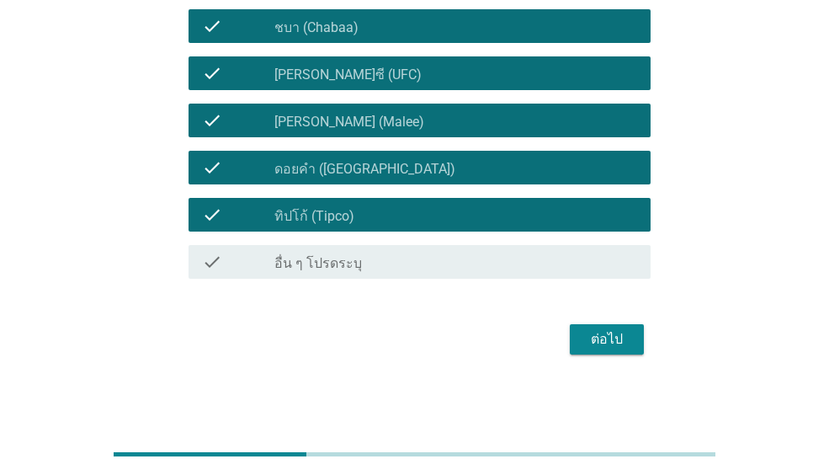
click at [590, 340] on div "ต่อไป" at bounding box center [606, 339] width 47 height 20
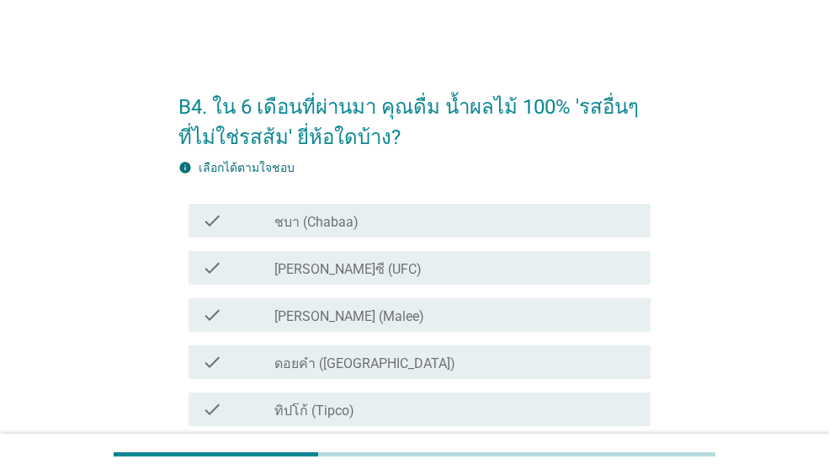
click at [375, 215] on div "check_box_outline_blank ชบา (Chabaa)" at bounding box center [455, 220] width 363 height 20
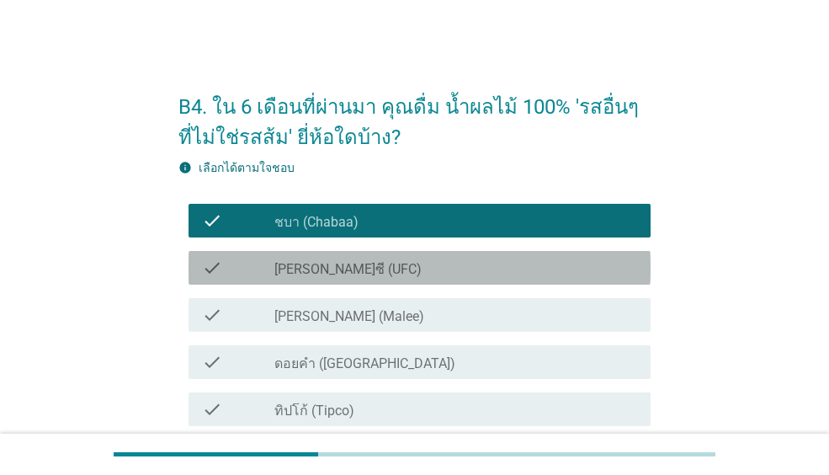
click at [388, 278] on div "check check_box_outline_blank [PERSON_NAME]ซี (UFC)" at bounding box center [420, 268] width 462 height 34
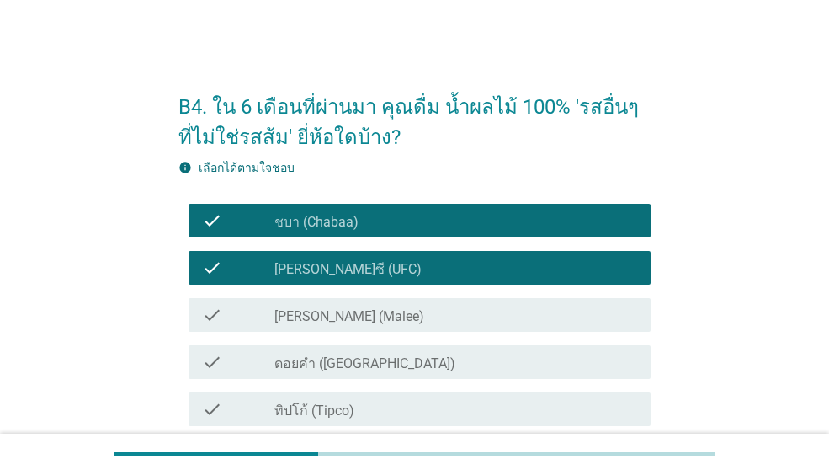
click at [394, 342] on div "check check_box ดอยคำ ([GEOGRAPHIC_DATA])" at bounding box center [414, 361] width 472 height 47
click at [392, 376] on div "check check_box ดอยคำ ([GEOGRAPHIC_DATA])" at bounding box center [420, 362] width 462 height 34
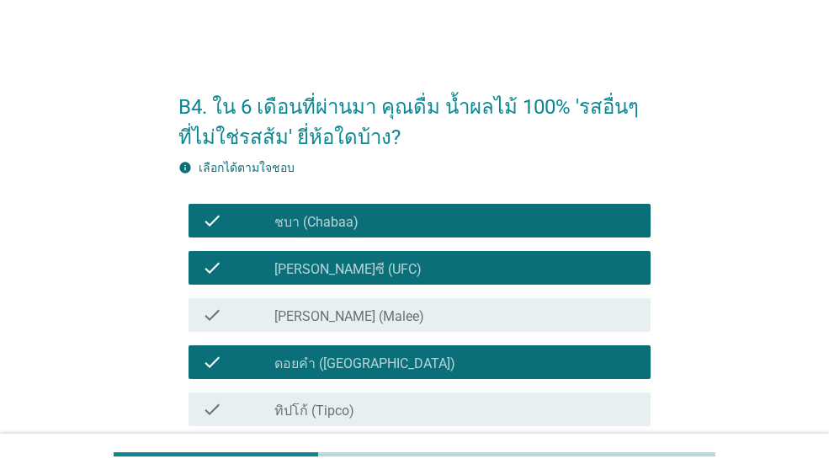
click at [394, 309] on div "check_box_outline_blank [PERSON_NAME] (Malee)" at bounding box center [455, 315] width 363 height 20
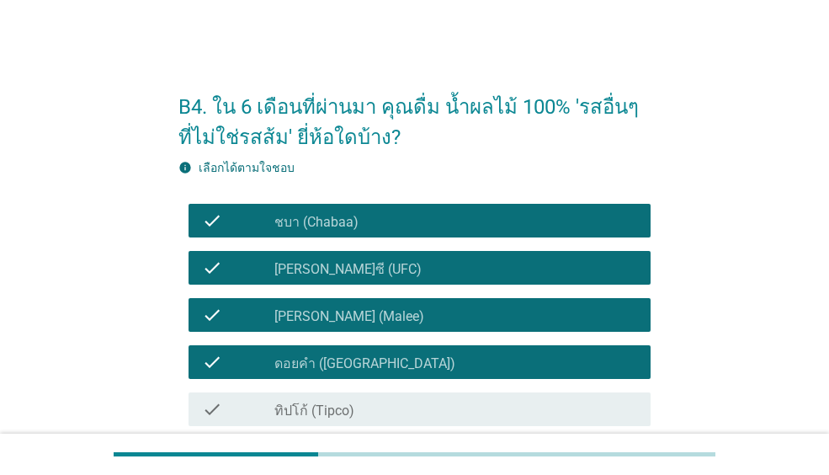
scroll to position [168, 0]
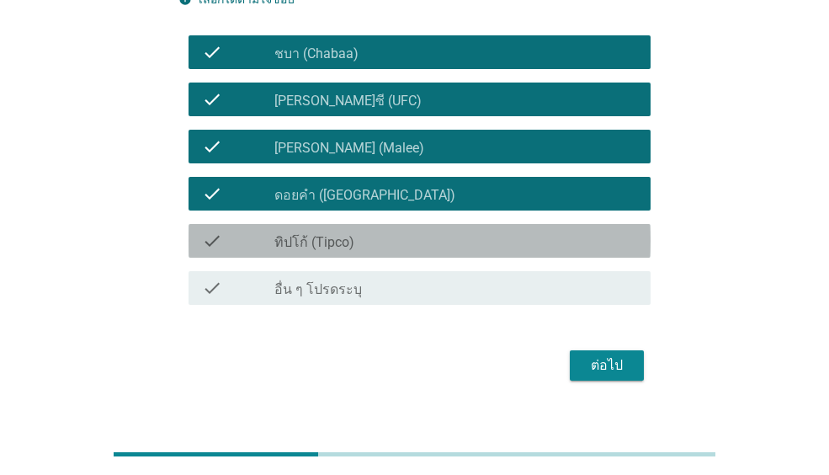
click at [410, 245] on div "check_box_outline_blank ทิปโก้ (Tipco)" at bounding box center [455, 241] width 363 height 20
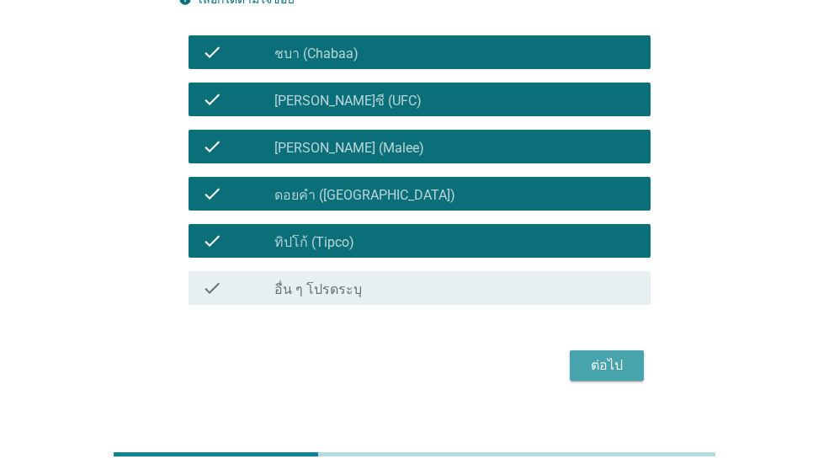
click at [583, 363] on div "ต่อไป" at bounding box center [606, 365] width 47 height 20
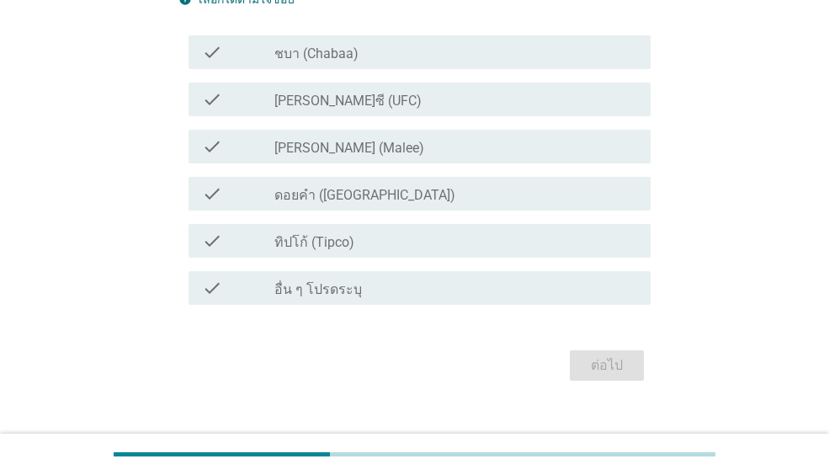
scroll to position [0, 0]
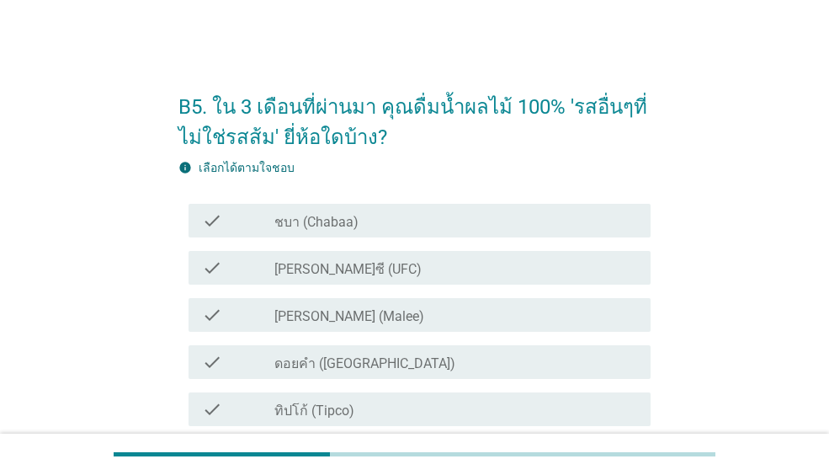
click at [441, 224] on div "check_box_outline_blank ชบา (Chabaa)" at bounding box center [455, 220] width 363 height 20
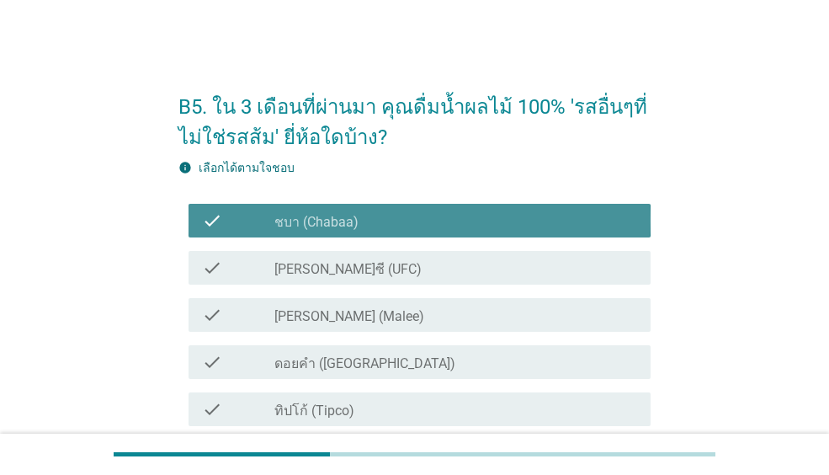
click at [428, 272] on div "check_box_outline_blank [PERSON_NAME]ซี (UFC)" at bounding box center [455, 268] width 363 height 20
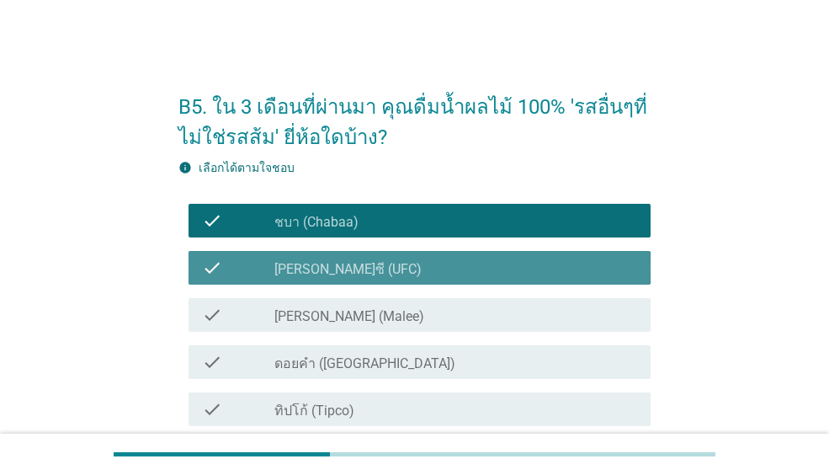
click at [454, 371] on div "check_box ดอยคำ ([GEOGRAPHIC_DATA])" at bounding box center [455, 362] width 363 height 20
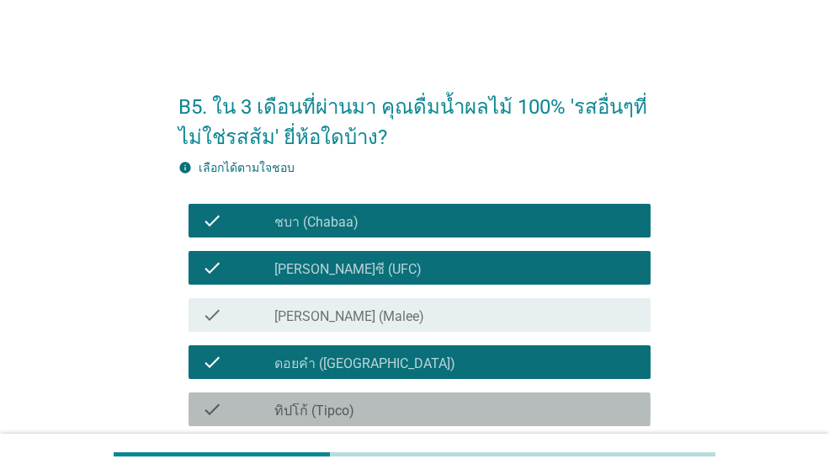
click at [433, 392] on div "check check_box_outline_blank ทิปโก้ (Tipco)" at bounding box center [420, 409] width 462 height 34
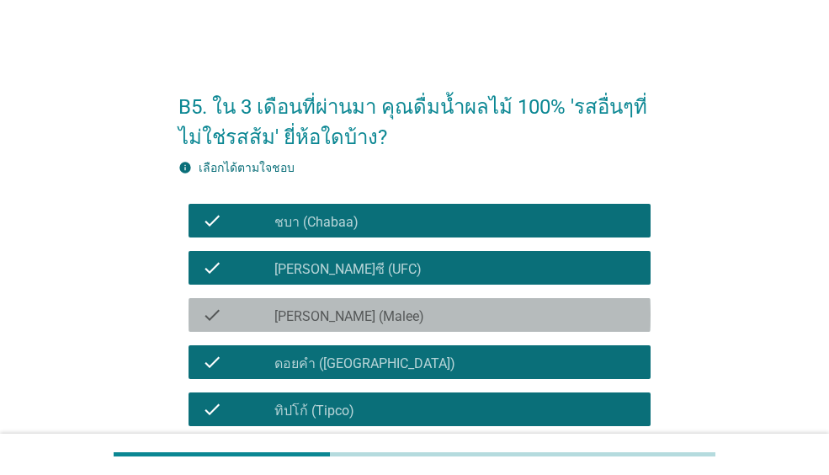
click at [433, 316] on div "check_box_outline_blank [PERSON_NAME] (Malee)" at bounding box center [455, 315] width 363 height 20
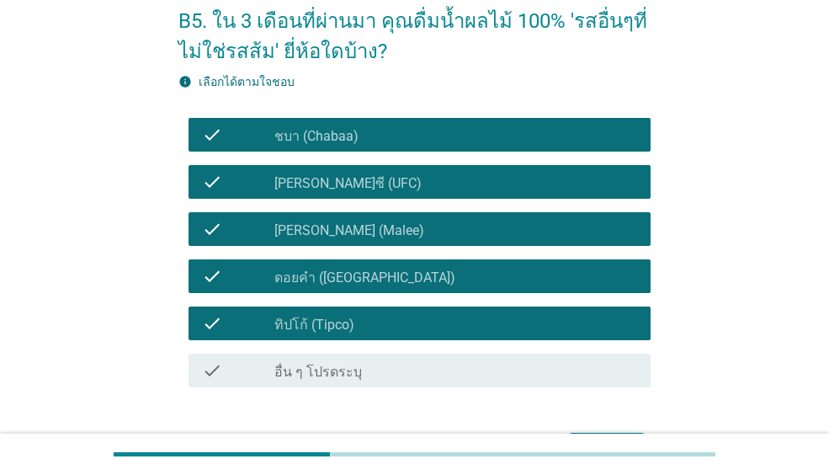
scroll to position [194, 0]
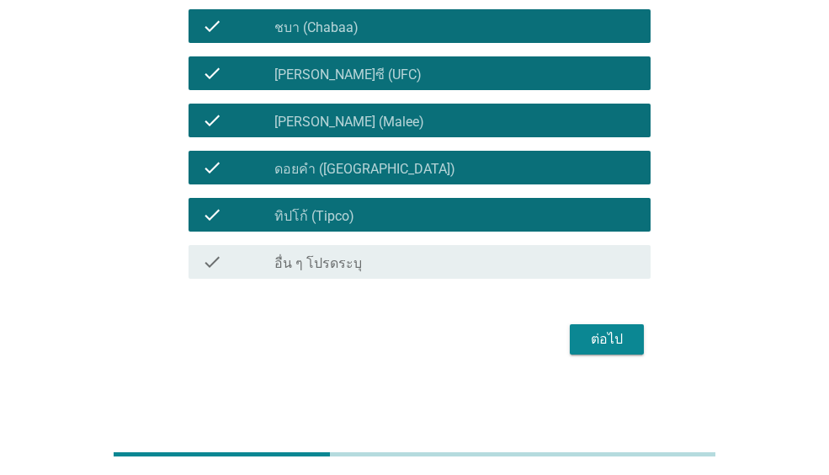
click at [611, 332] on div "ต่อไป" at bounding box center [606, 339] width 47 height 20
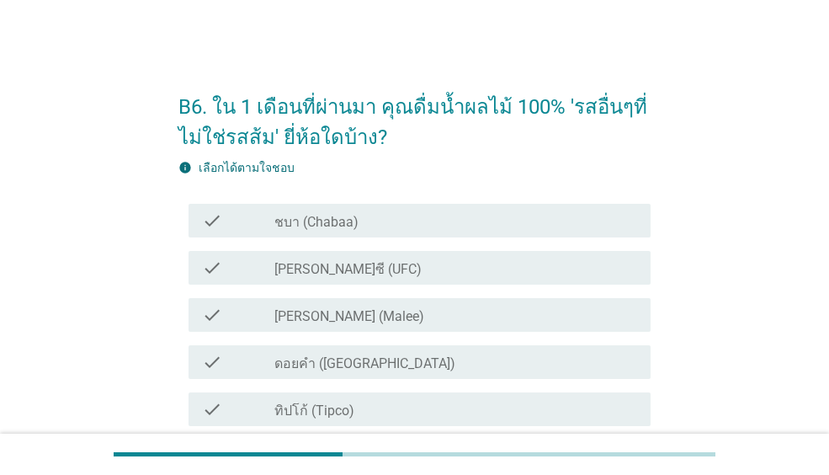
click at [392, 213] on div "check_box_outline_blank ชบา (Chabaa)" at bounding box center [455, 220] width 363 height 20
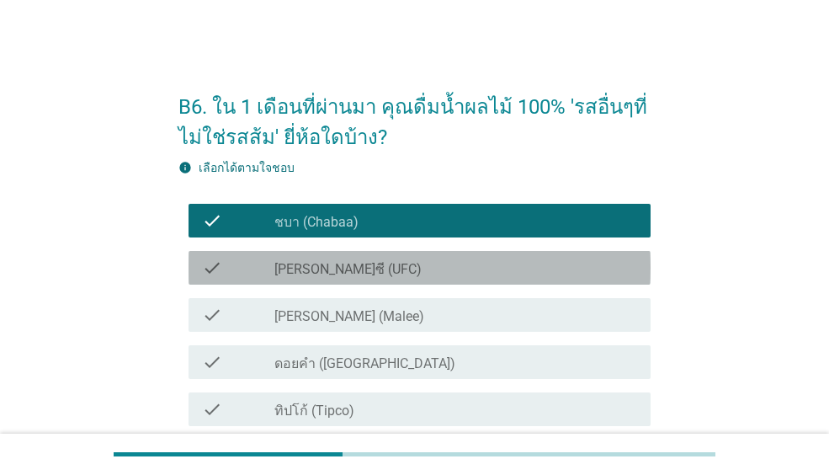
click at [383, 284] on div "check check_box_outline_blank [PERSON_NAME]ซี (UFC)" at bounding box center [420, 268] width 462 height 34
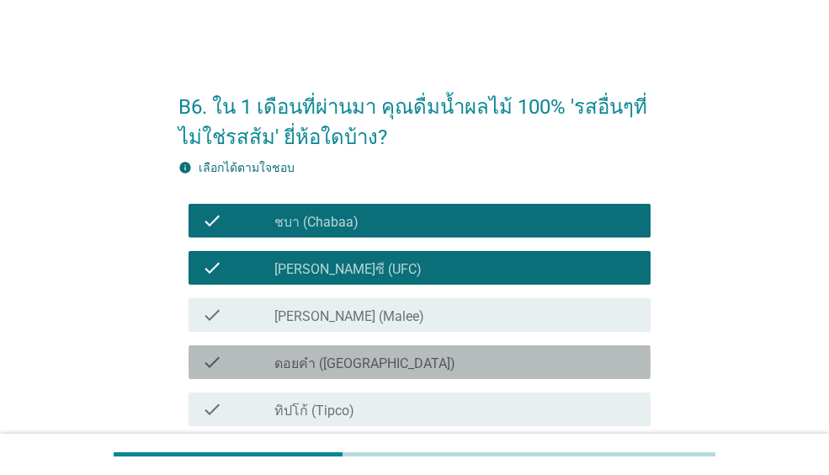
click at [380, 368] on label "ดอยคำ ([GEOGRAPHIC_DATA])" at bounding box center [364, 363] width 181 height 17
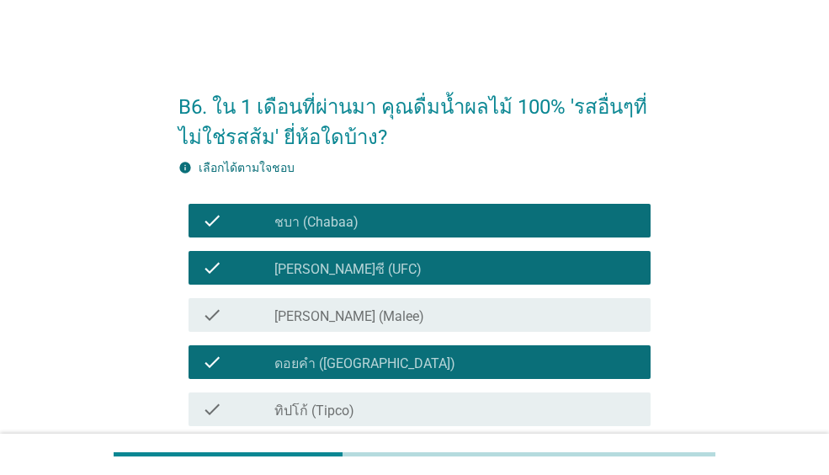
click at [377, 327] on div "check check_box_outline_blank [PERSON_NAME] (Malee)" at bounding box center [420, 315] width 462 height 34
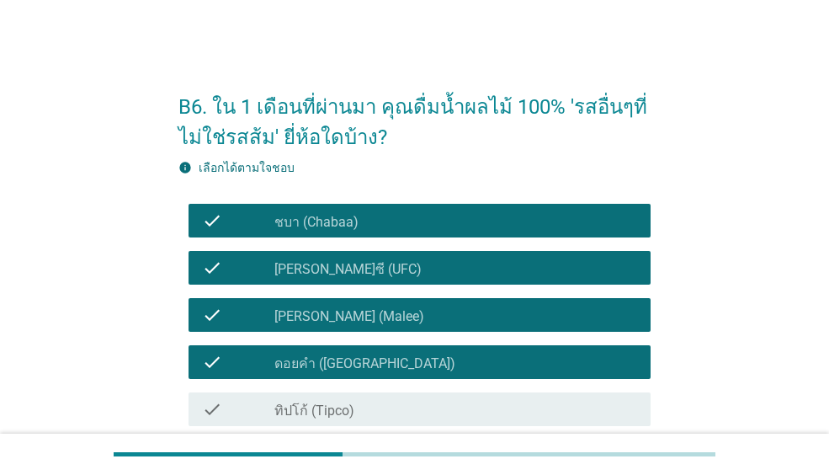
click at [348, 407] on label "ทิปโก้ (Tipco)" at bounding box center [314, 410] width 80 height 17
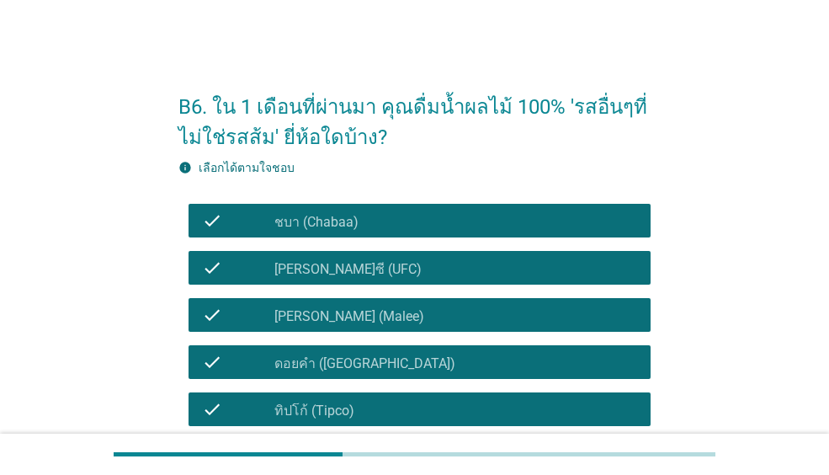
scroll to position [168, 0]
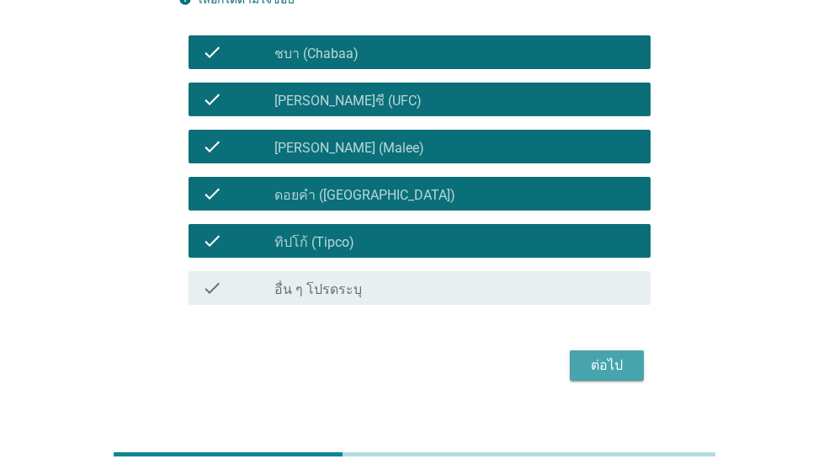
click at [626, 370] on div "ต่อไป" at bounding box center [606, 365] width 47 height 20
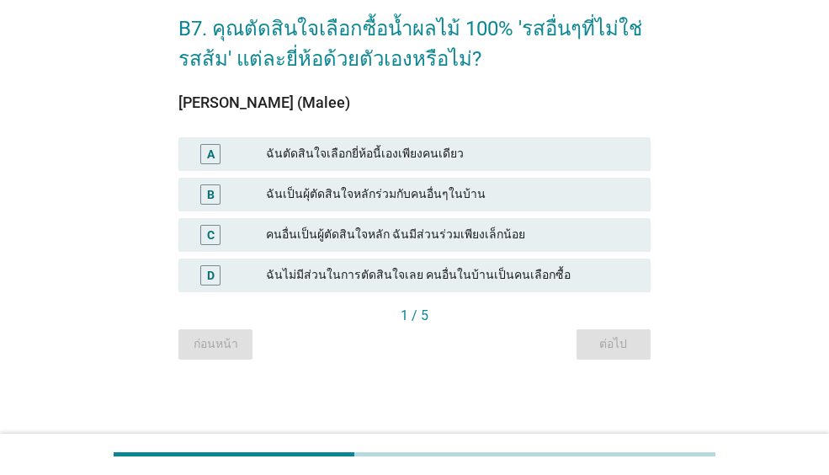
scroll to position [0, 0]
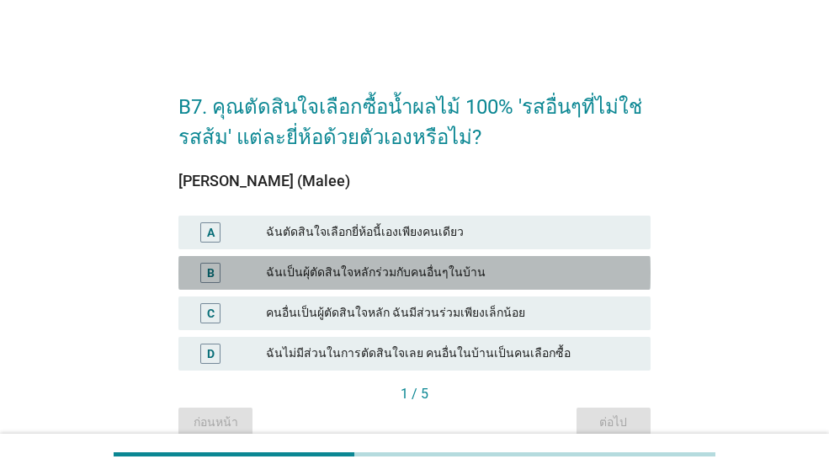
click at [378, 274] on div "ฉันเป็นผุ้ตัดสินใจหลักร่วมกับคนอื่นๆในบ้าน" at bounding box center [451, 273] width 371 height 20
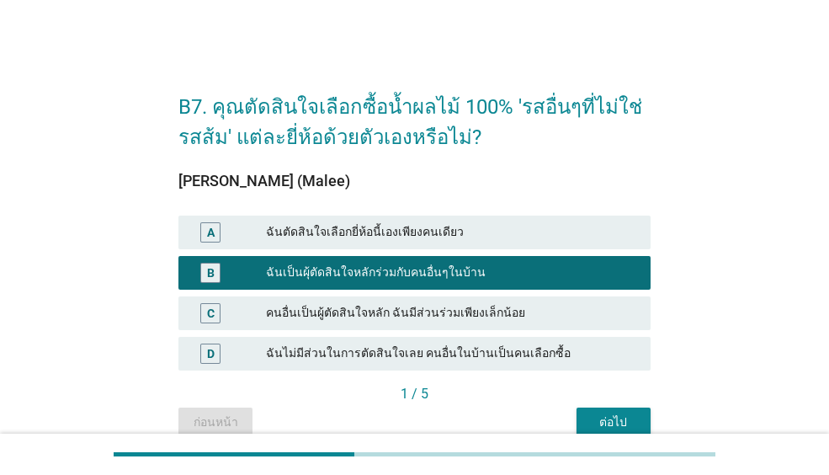
click at [417, 233] on div "ฉันตัดสินใจเลือกยี่ห้อนี้เองเพียงคนเดียว" at bounding box center [451, 232] width 371 height 20
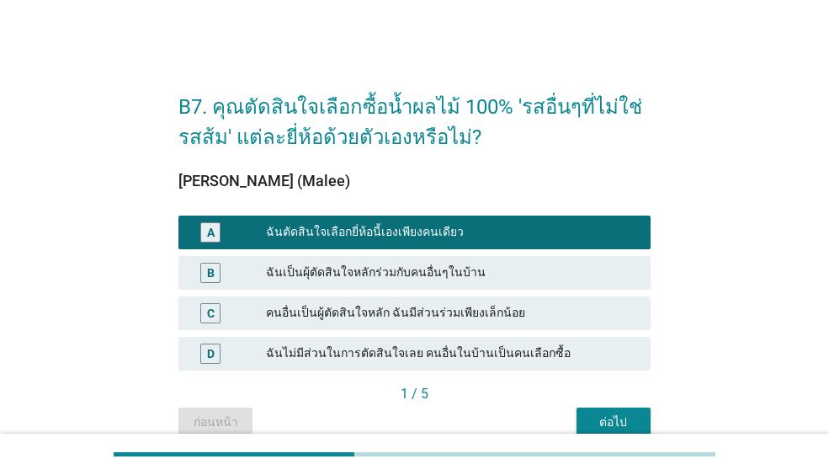
click at [619, 411] on button "ต่อไป" at bounding box center [614, 422] width 74 height 30
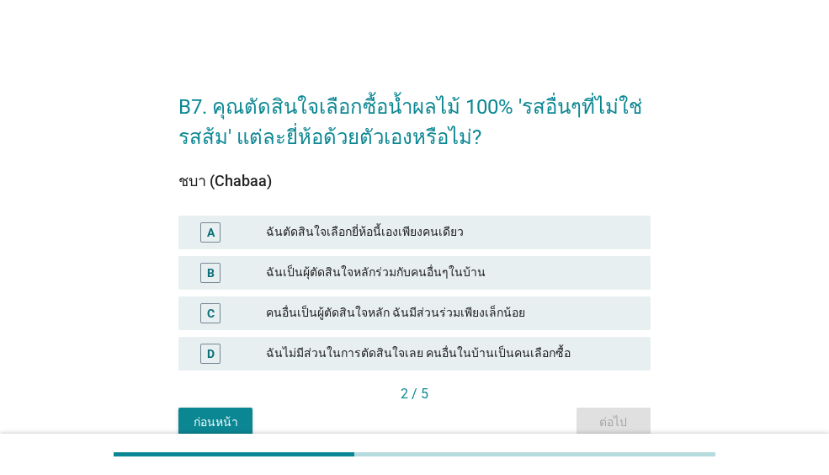
click at [339, 222] on div "ฉันตัดสินใจเลือกยี่ห้อนี้เองเพียงคนเดียว" at bounding box center [451, 232] width 371 height 20
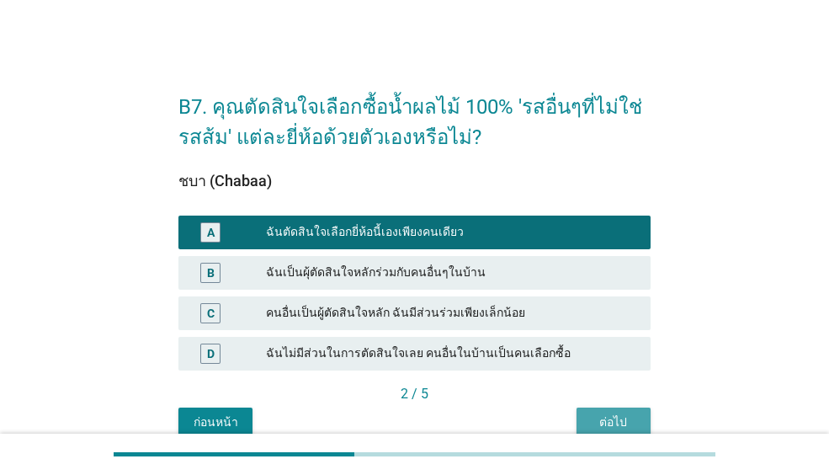
click at [637, 429] on button "ต่อไป" at bounding box center [614, 422] width 74 height 30
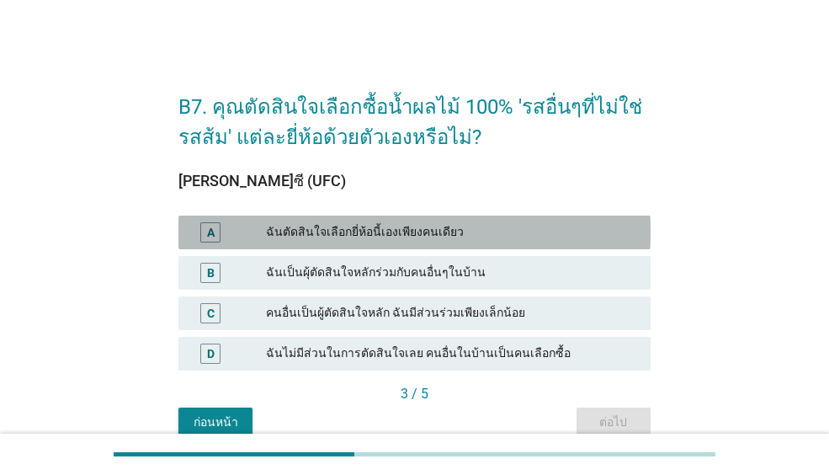
click at [460, 240] on div "ฉันตัดสินใจเลือกยี่ห้อนี้เองเพียงคนเดียว" at bounding box center [451, 232] width 371 height 20
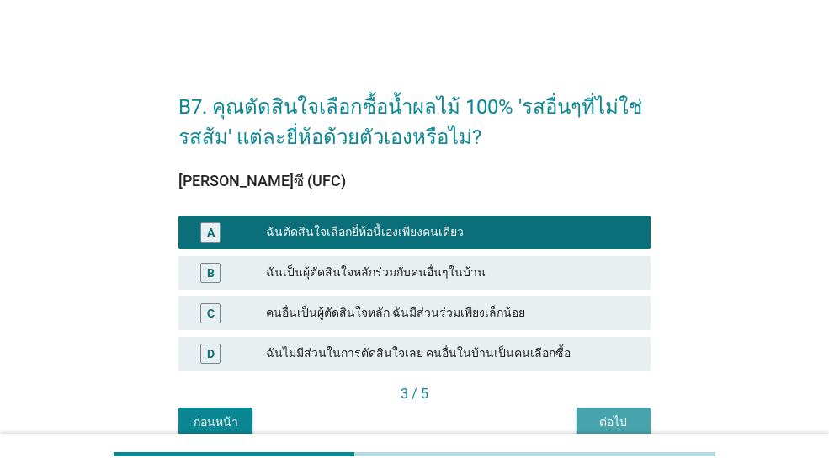
click at [604, 418] on div "ต่อไป" at bounding box center [613, 422] width 47 height 18
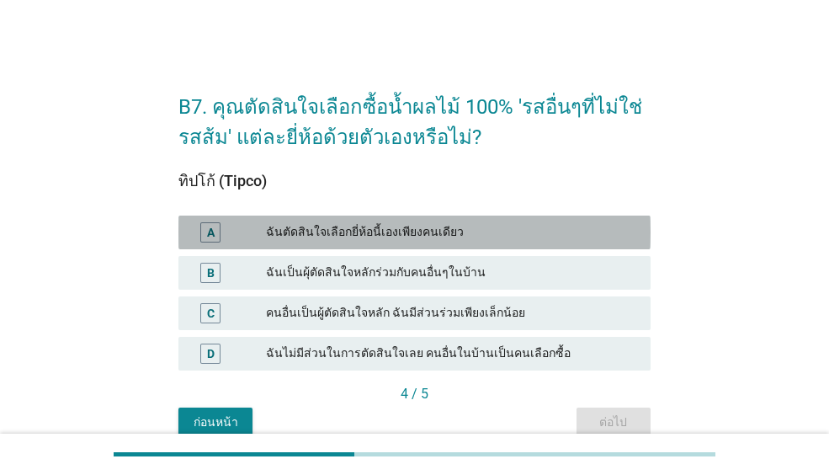
click at [487, 230] on div "ฉันตัดสินใจเลือกยี่ห้อนี้เองเพียงคนเดียว" at bounding box center [451, 232] width 371 height 20
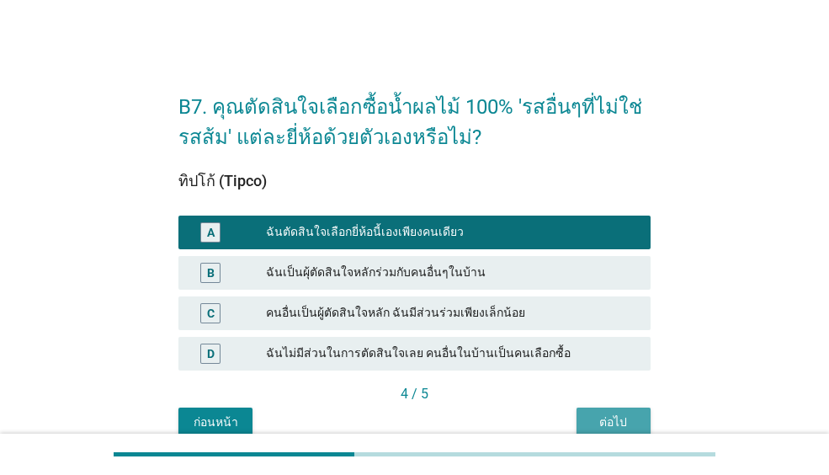
click at [597, 416] on div "ต่อไป" at bounding box center [613, 422] width 47 height 18
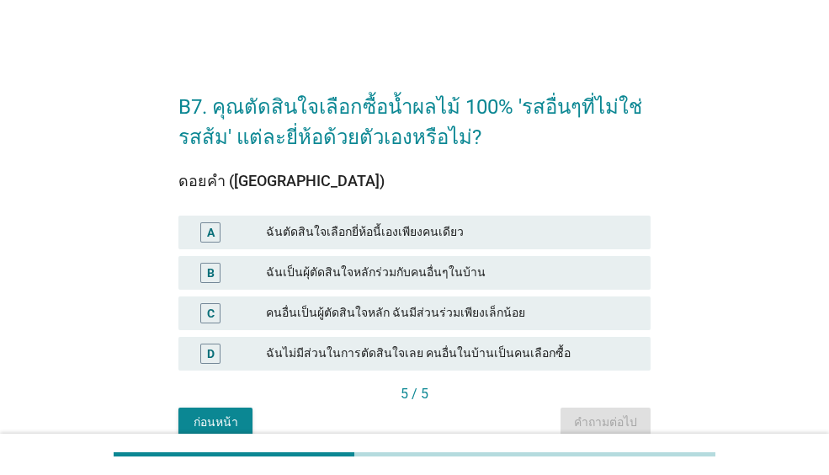
click at [492, 237] on div "ฉันตัดสินใจเลือกยี่ห้อนี้เองเพียงคนเดียว" at bounding box center [451, 232] width 371 height 20
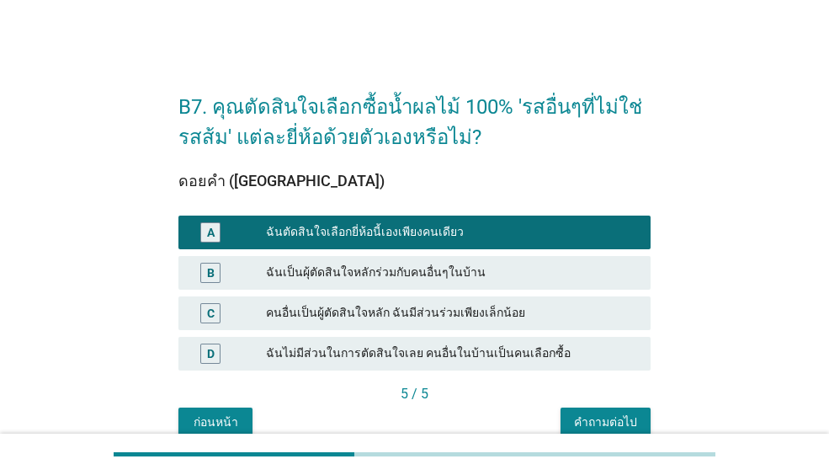
click at [591, 426] on div "คำถามต่อไป" at bounding box center [605, 422] width 63 height 18
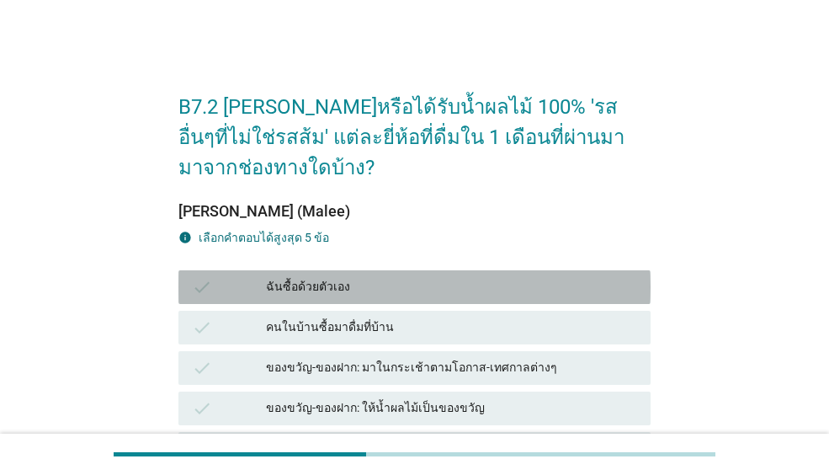
click at [449, 295] on div "ฉันซื้อด้วยตัวเอง" at bounding box center [451, 287] width 371 height 20
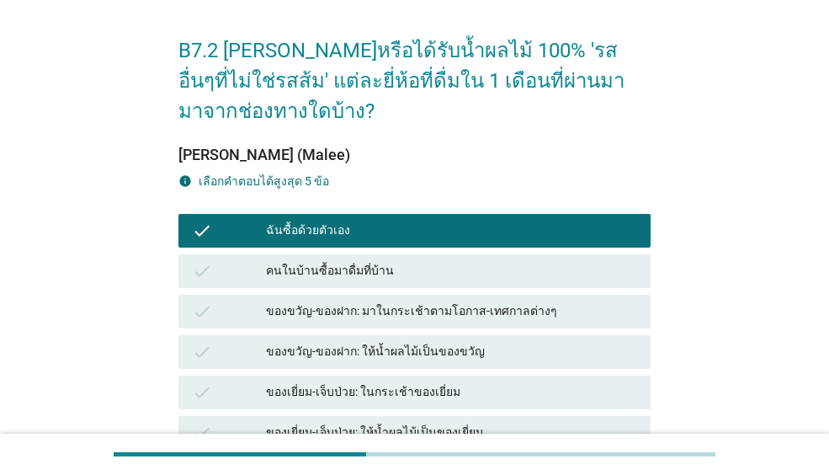
scroll to position [84, 0]
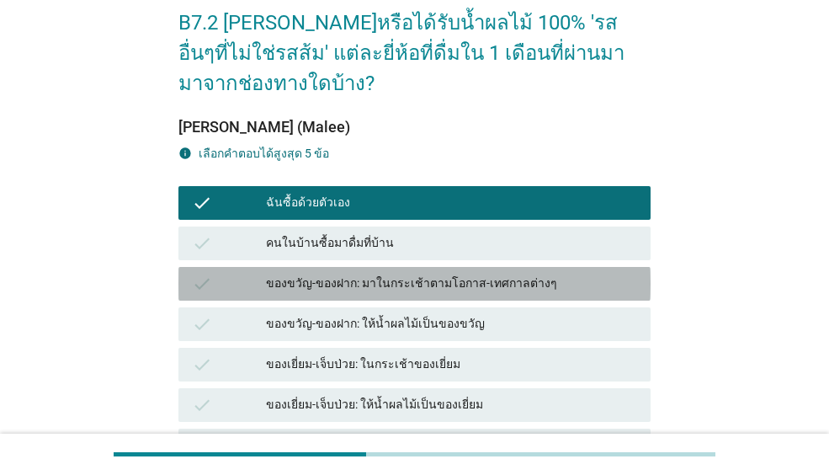
click at [406, 290] on div "ของขวัญ-ของฝาก: มาในกระเช้าตามโอกาส-เทศกาลต่างๆ" at bounding box center [451, 284] width 371 height 20
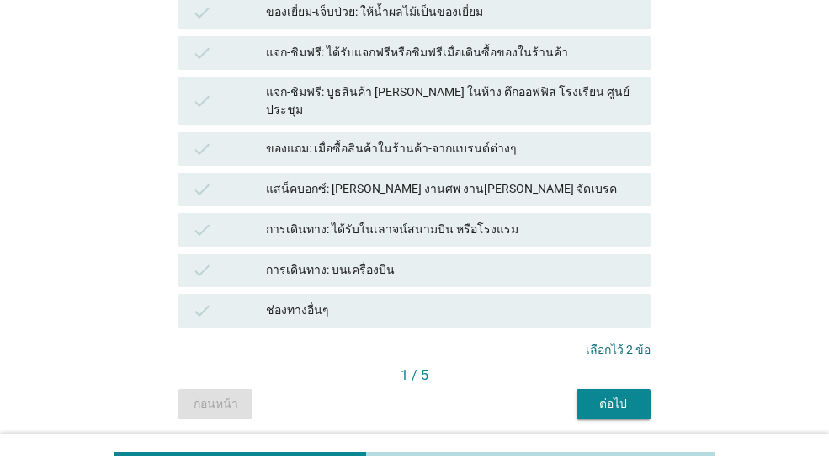
scroll to position [505, 0]
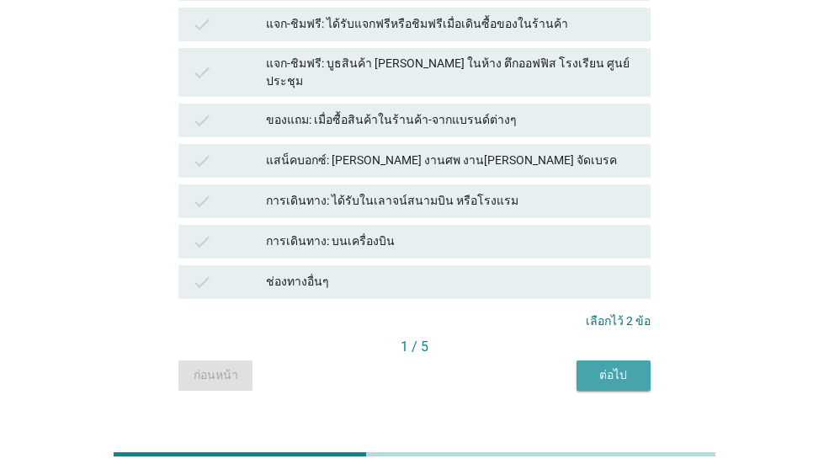
click at [625, 366] on div "ต่อไป" at bounding box center [613, 375] width 47 height 18
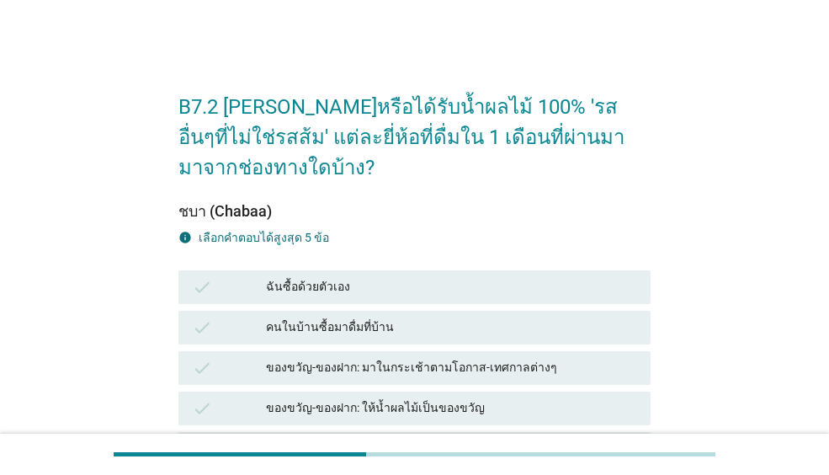
click at [402, 286] on div "ฉันซื้อด้วยตัวเอง" at bounding box center [451, 287] width 371 height 20
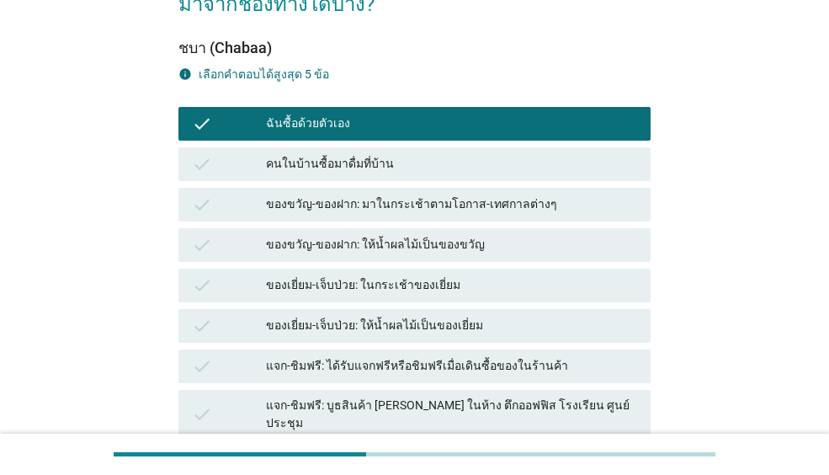
scroll to position [168, 0]
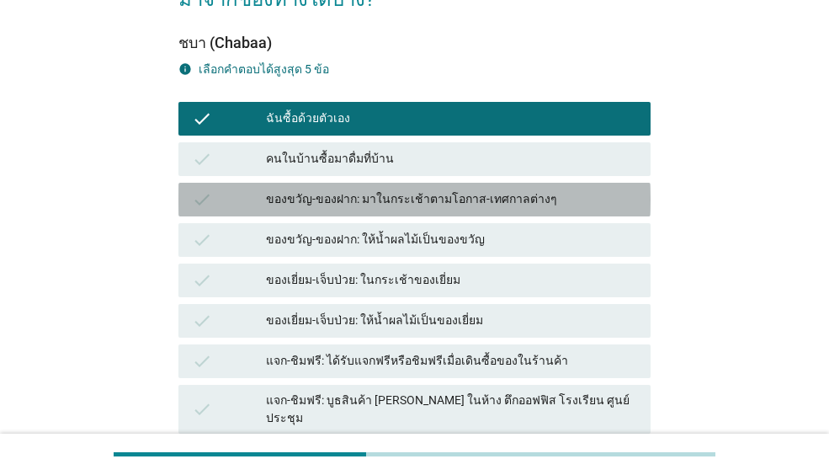
click at [426, 206] on div "ของขวัญ-ของฝาก: มาในกระเช้าตามโอกาส-เทศกาลต่างๆ" at bounding box center [451, 199] width 371 height 20
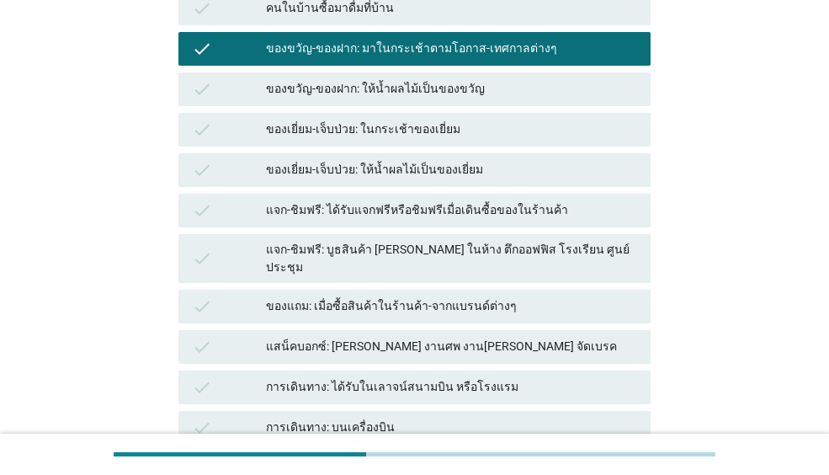
scroll to position [505, 0]
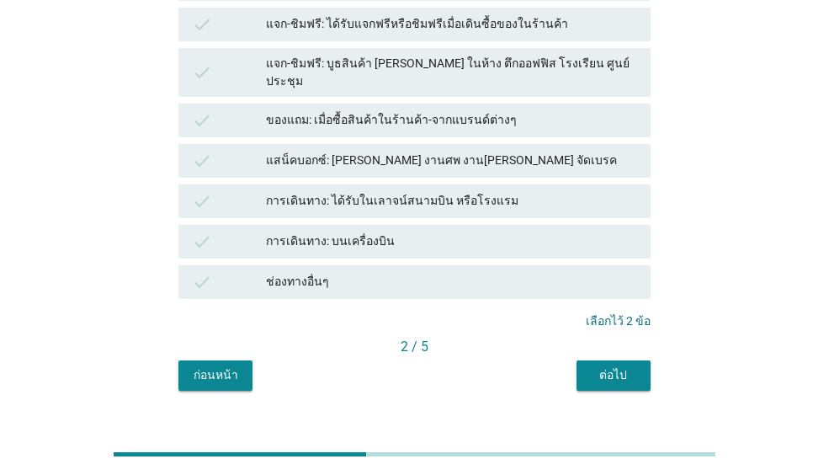
click at [620, 366] on div "ต่อไป" at bounding box center [613, 375] width 47 height 18
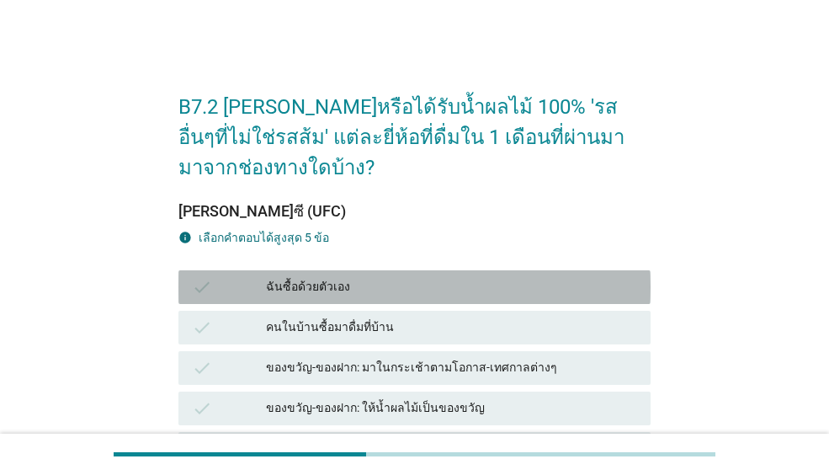
click at [507, 278] on div "ฉันซื้อด้วยตัวเอง" at bounding box center [451, 287] width 371 height 20
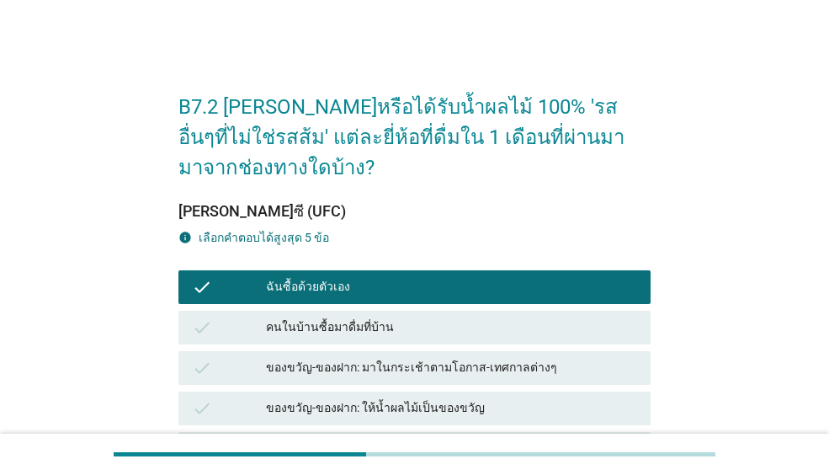
click at [497, 364] on div "ของขวัญ-ของฝาก: มาในกระเช้าตามโอกาส-เทศกาลต่างๆ" at bounding box center [451, 368] width 371 height 20
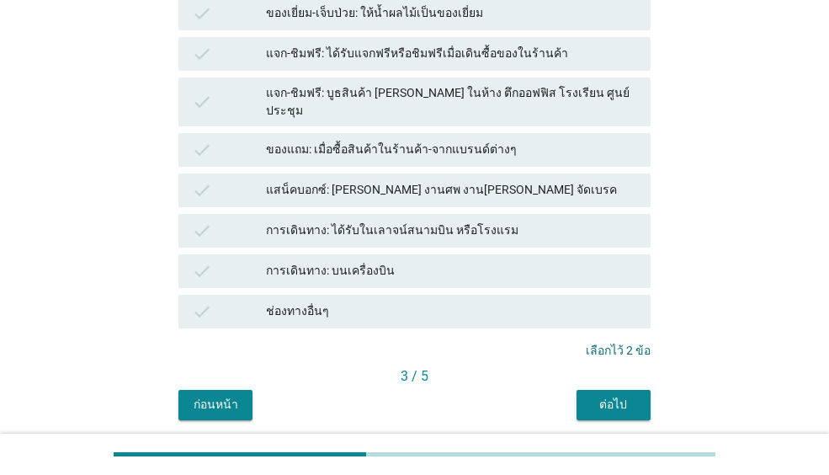
scroll to position [505, 0]
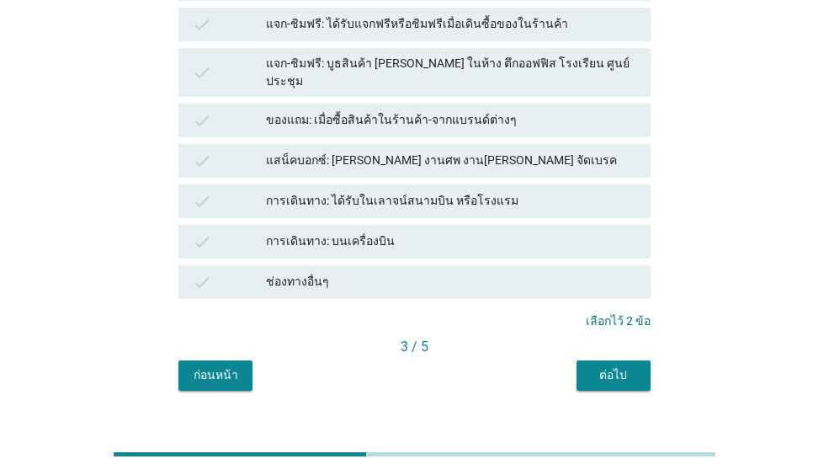
click at [625, 370] on button "ต่อไป" at bounding box center [614, 375] width 74 height 30
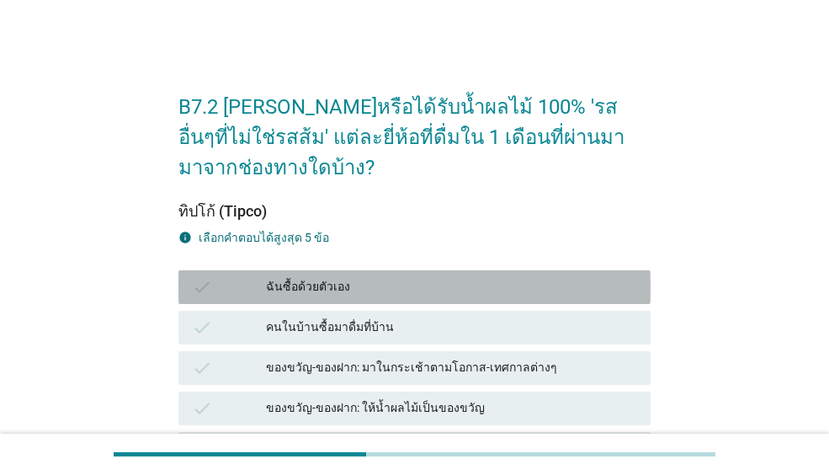
click at [522, 279] on div "ฉันซื้อด้วยตัวเอง" at bounding box center [451, 287] width 371 height 20
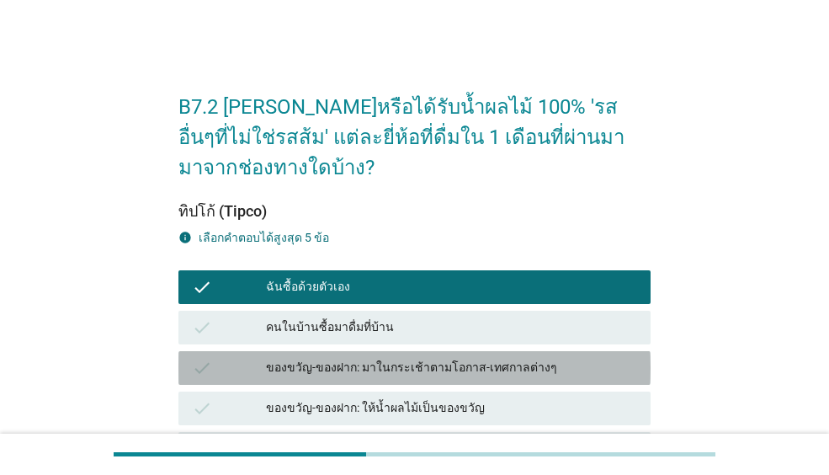
click at [503, 362] on div "ของขวัญ-ของฝาก: มาในกระเช้าตามโอกาส-เทศกาลต่างๆ" at bounding box center [451, 368] width 371 height 20
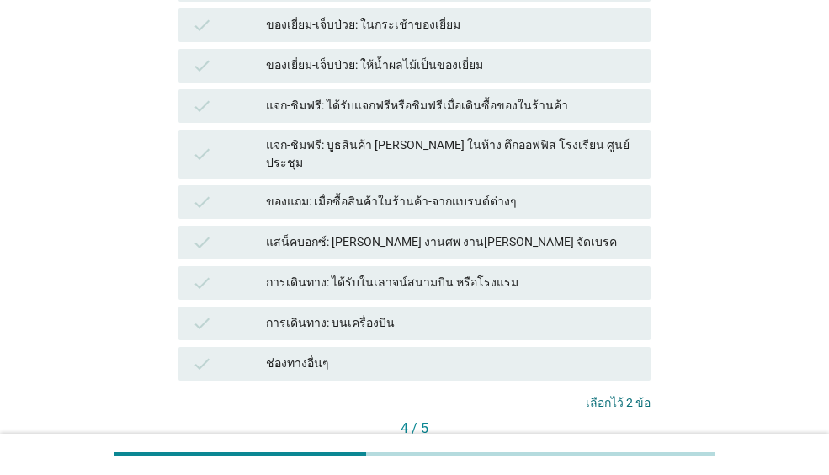
scroll to position [521, 0]
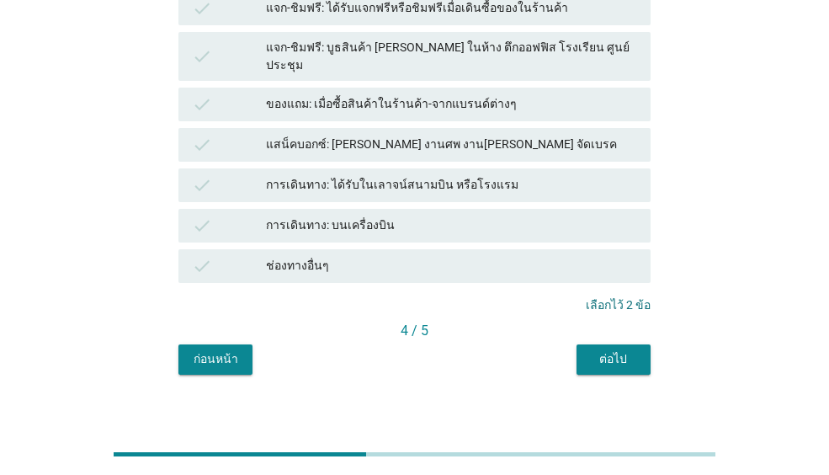
click at [606, 350] on div "ต่อไป" at bounding box center [613, 359] width 47 height 18
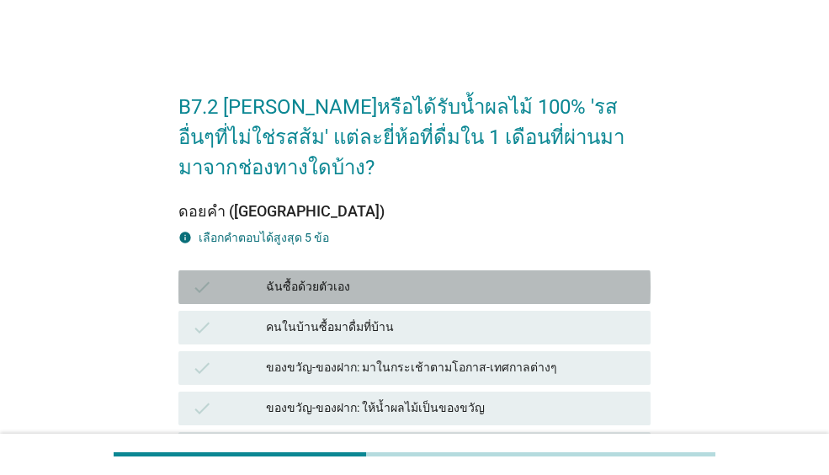
click at [478, 291] on div "ฉันซื้อด้วยตัวเอง" at bounding box center [451, 287] width 371 height 20
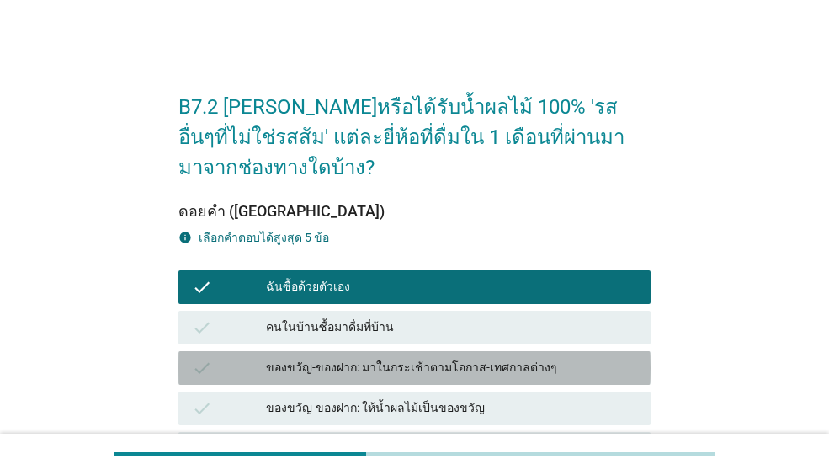
click at [476, 359] on div "ของขวัญ-ของฝาก: มาในกระเช้าตามโอกาส-เทศกาลต่างๆ" at bounding box center [451, 368] width 371 height 20
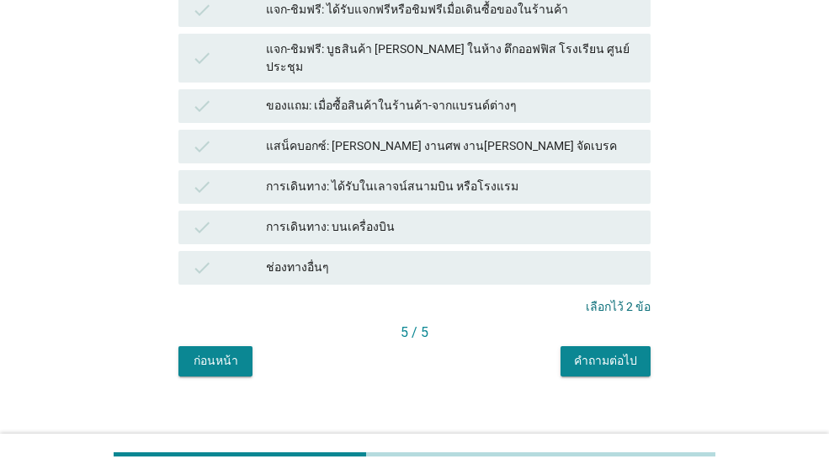
scroll to position [521, 0]
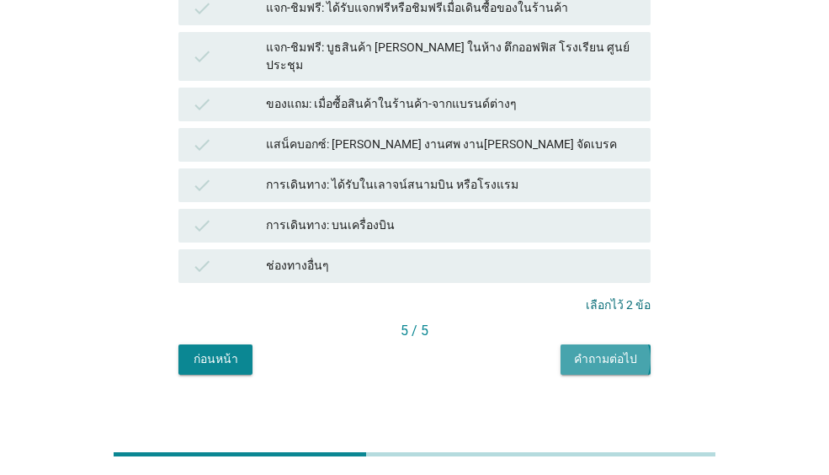
click at [593, 350] on div "คำถามต่อไป" at bounding box center [605, 359] width 63 height 18
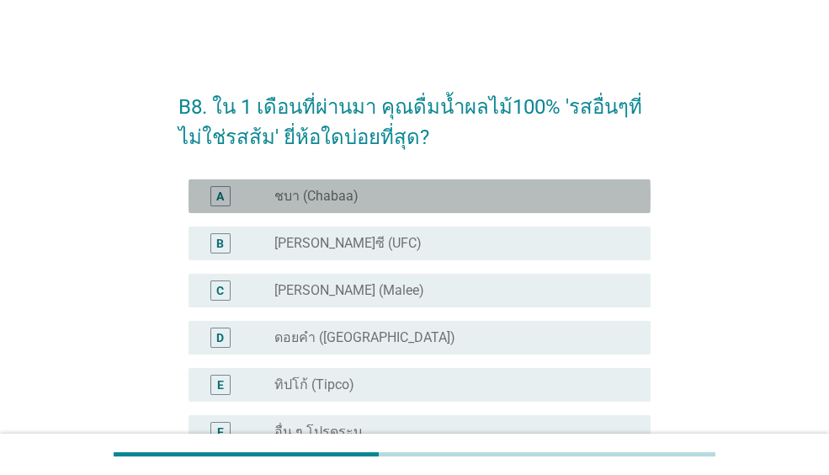
click at [426, 194] on div "radio_button_unchecked ชบา (Chabaa)" at bounding box center [448, 196] width 349 height 17
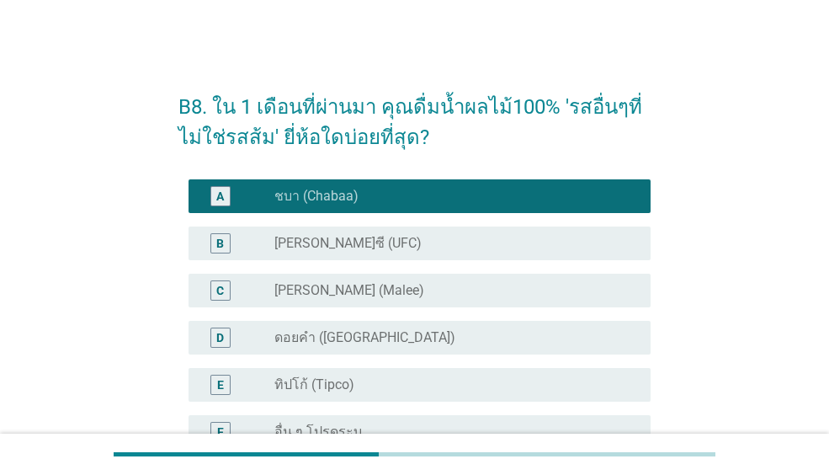
click at [406, 233] on div "radio_button_unchecked [PERSON_NAME]ซี (UFC)" at bounding box center [455, 243] width 363 height 20
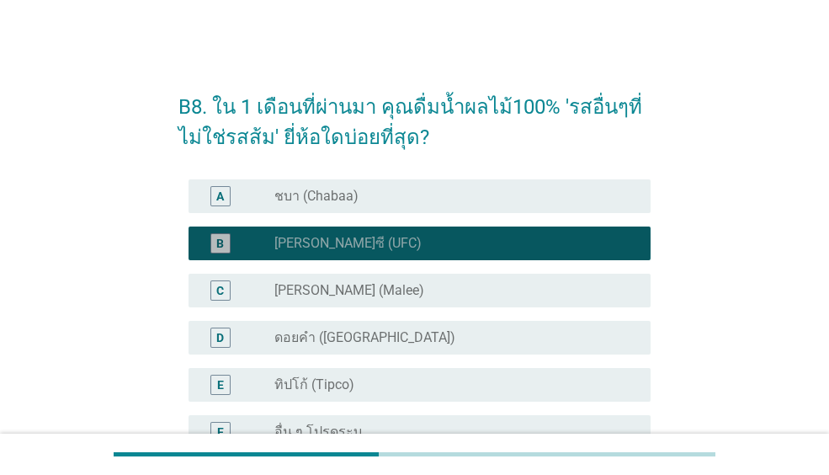
click at [396, 287] on div "radio_button_unchecked [PERSON_NAME] (Malee)" at bounding box center [448, 290] width 349 height 17
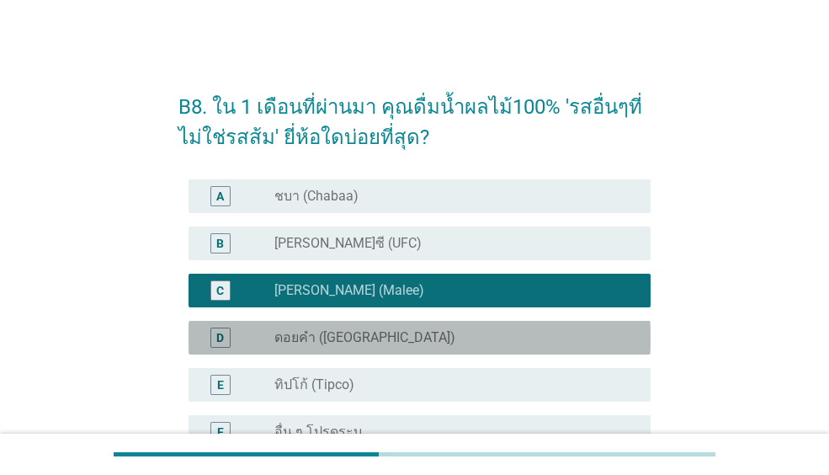
drag, startPoint x: 381, startPoint y: 340, endPoint x: 372, endPoint y: 365, distance: 26.9
click at [381, 342] on label "ดอยคำ ([GEOGRAPHIC_DATA])" at bounding box center [364, 337] width 181 height 17
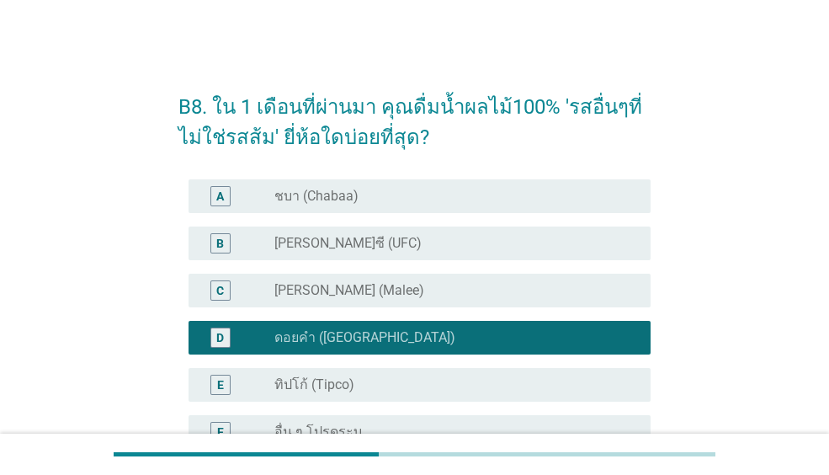
click at [372, 365] on div "E radio_button_unchecked ทิปโก้ (Tipco)" at bounding box center [414, 384] width 472 height 47
click at [379, 306] on div "C radio_button_unchecked [PERSON_NAME] (Malee)" at bounding box center [420, 291] width 462 height 34
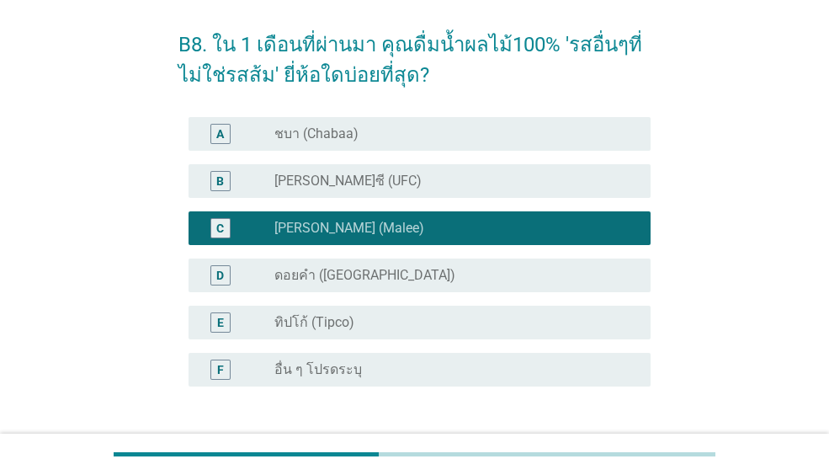
scroll to position [190, 0]
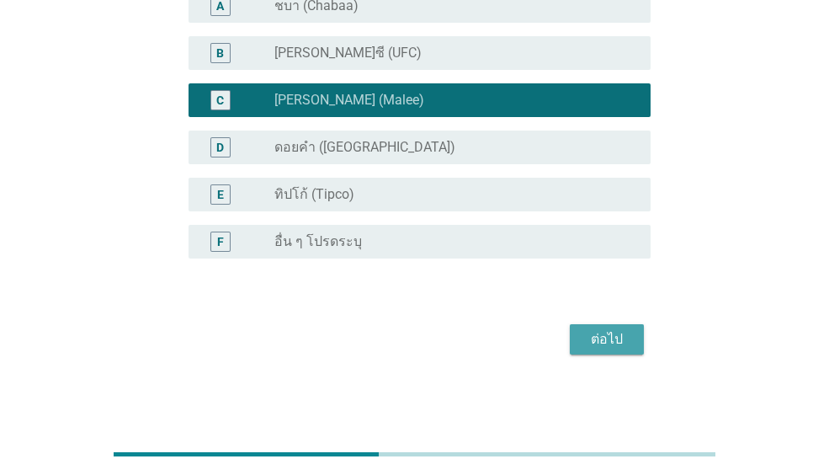
click at [629, 343] on div "ต่อไป" at bounding box center [606, 339] width 47 height 20
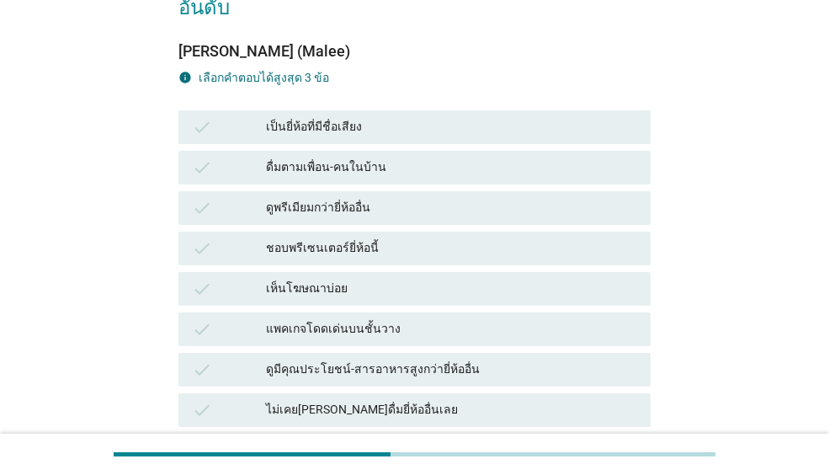
scroll to position [0, 0]
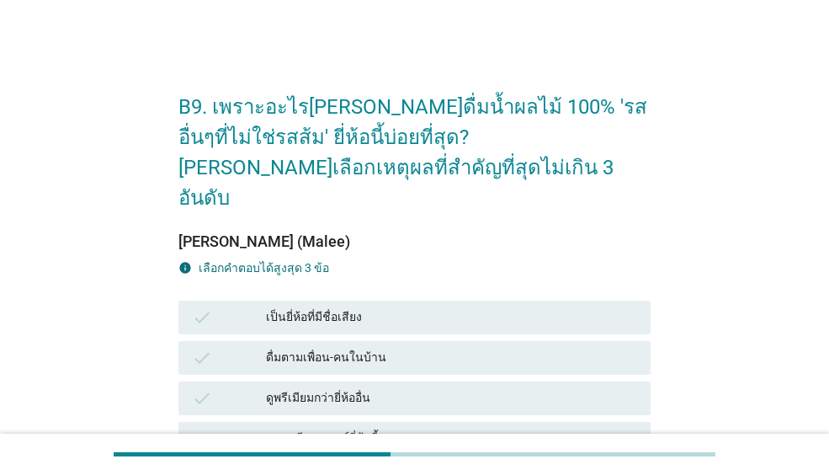
click at [443, 307] on div "เป็นยี่ห้อที่มีชื่อเสียง" at bounding box center [451, 317] width 371 height 20
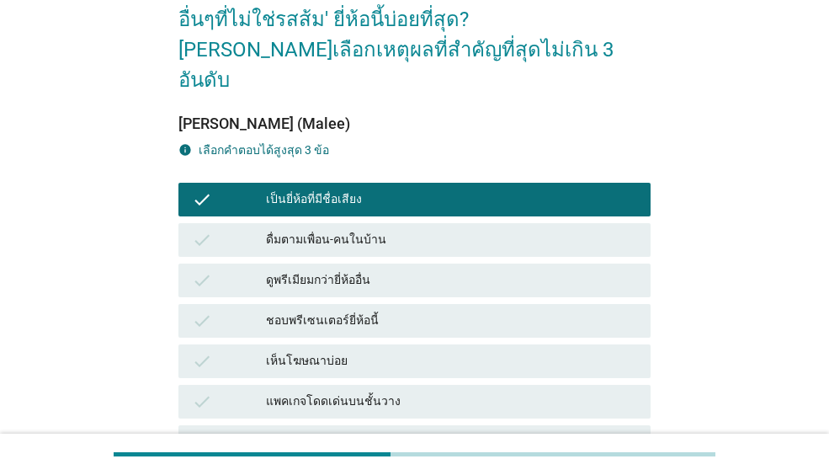
scroll to position [253, 0]
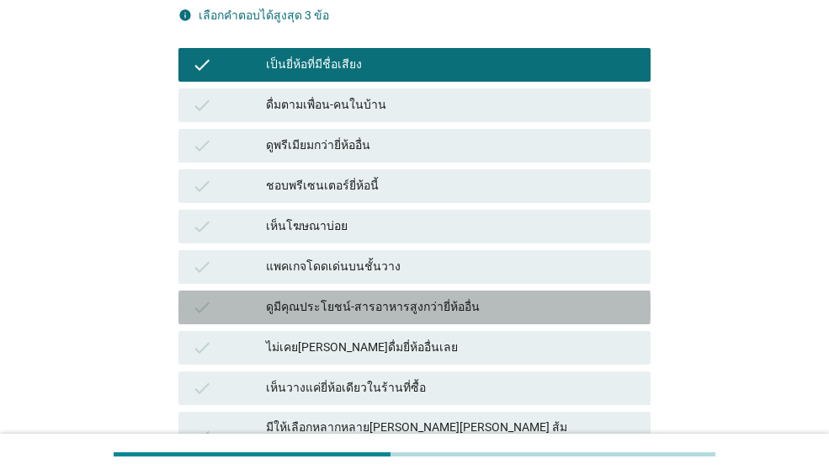
click at [399, 297] on div "ดูมีคุณประโยชน์-สารอาหารสูงกว่ายี่ห้ออื่น" at bounding box center [451, 307] width 371 height 20
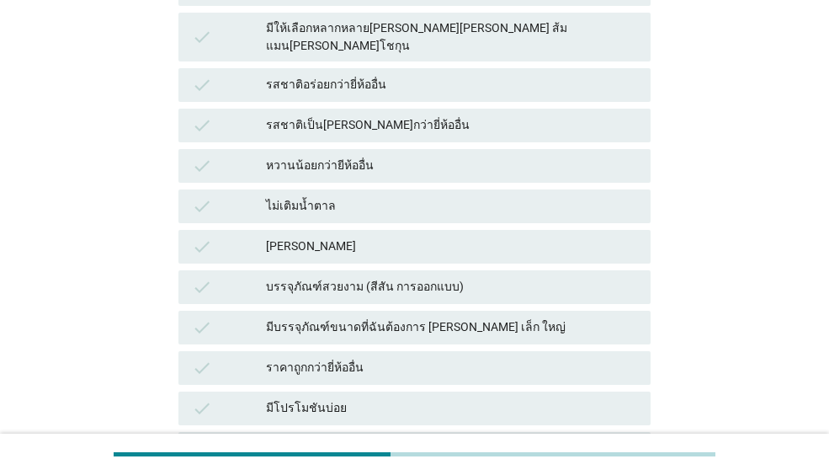
scroll to position [673, 0]
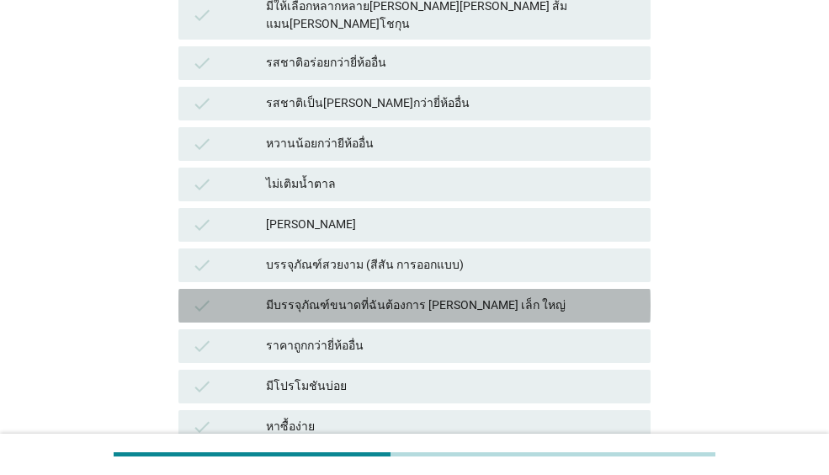
click at [389, 295] on div "มีบรรจุภัณฑ์ขนาดที่ฉันต้องการ [PERSON_NAME] เล็ก ใหญ่" at bounding box center [451, 305] width 371 height 20
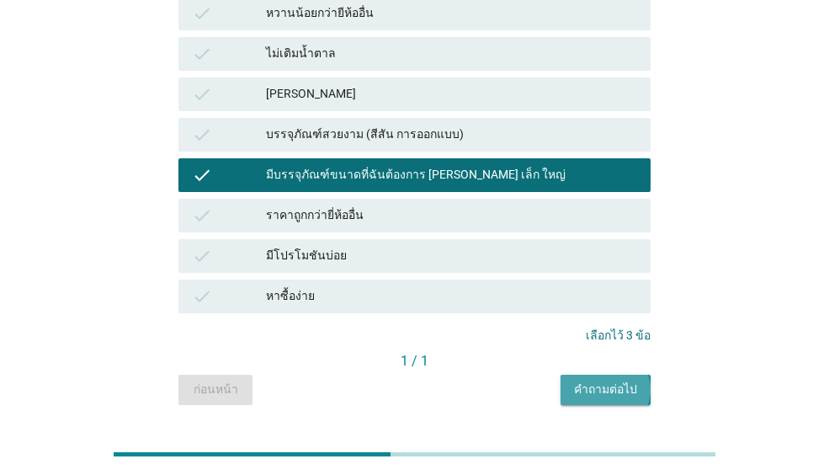
click at [604, 380] on div "คำถามต่อไป" at bounding box center [605, 389] width 63 height 18
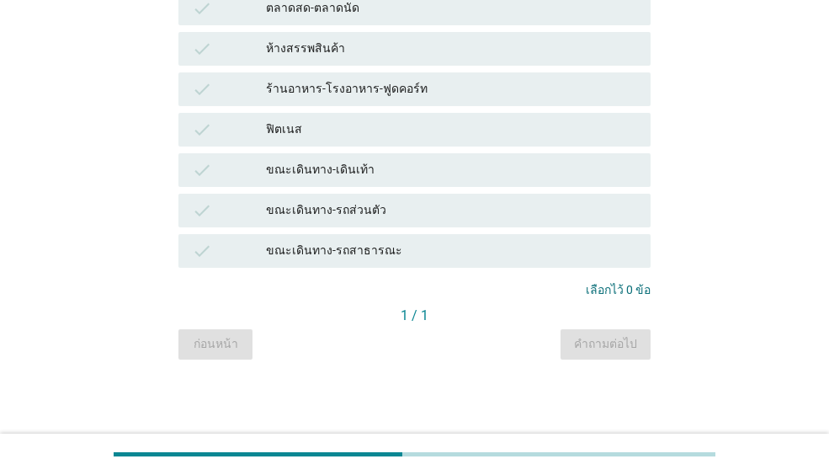
scroll to position [0, 0]
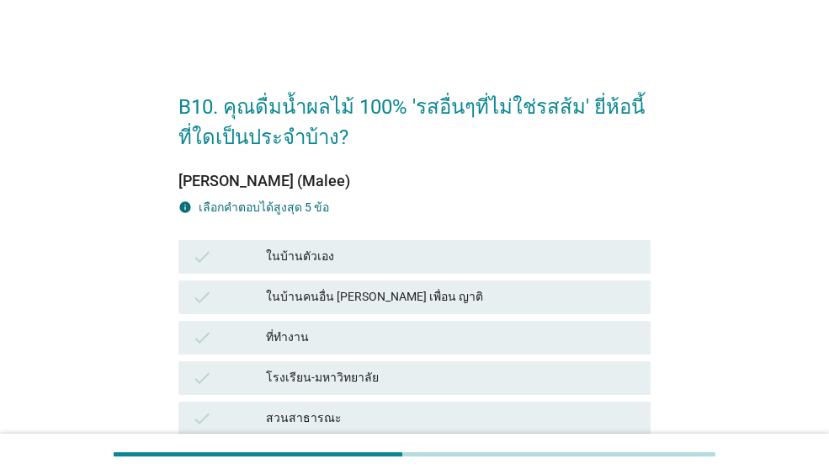
click at [422, 258] on div "ในบ้านตัวเอง" at bounding box center [451, 257] width 371 height 20
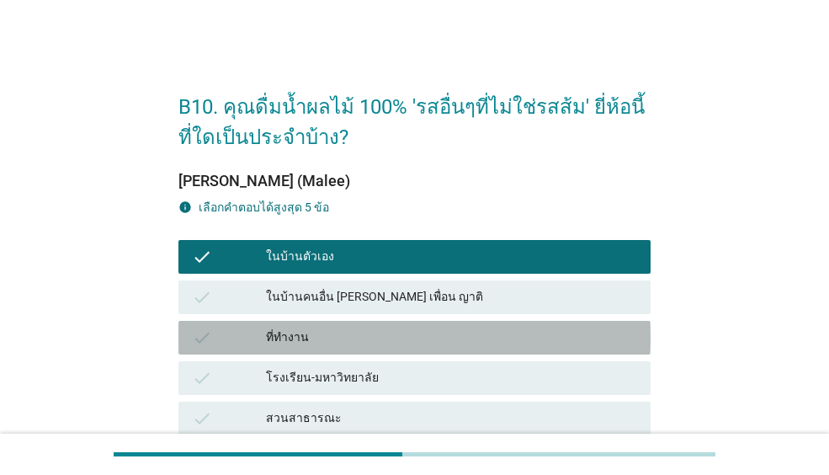
click at [427, 331] on div "ที่ทำงาน" at bounding box center [451, 337] width 371 height 20
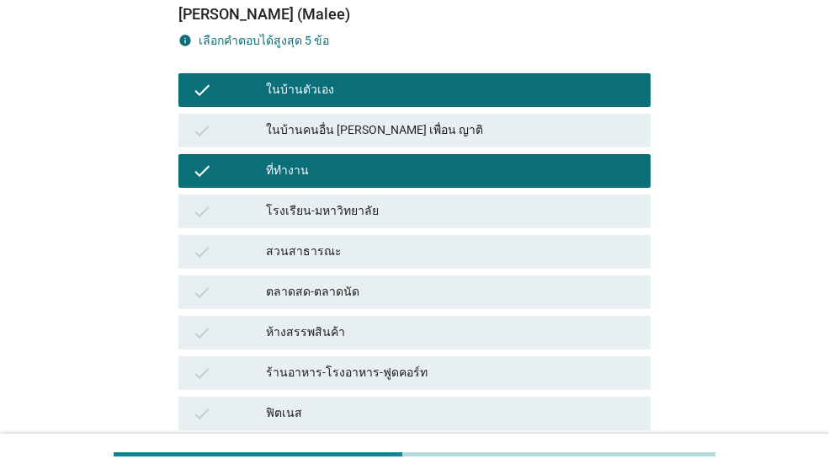
scroll to position [168, 0]
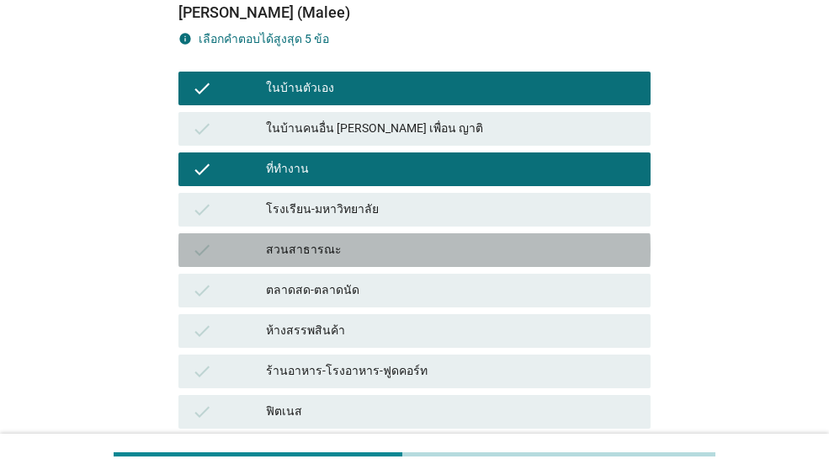
click at [390, 258] on div "สวนสาธารณะ" at bounding box center [451, 250] width 371 height 20
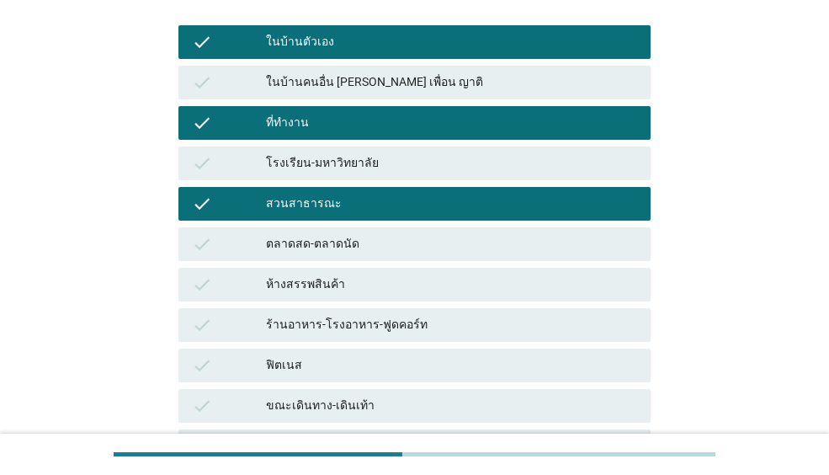
scroll to position [337, 0]
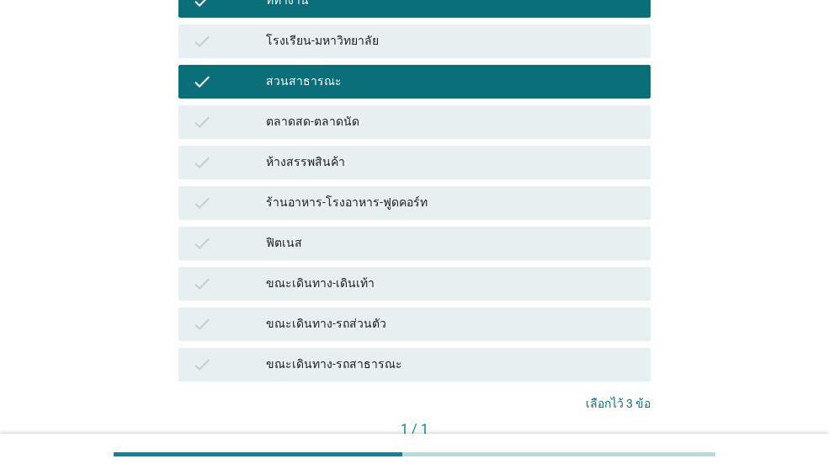
click at [390, 207] on div "ร้านอาหาร-โรงอาหาร-ฟูดคอร์ท" at bounding box center [451, 203] width 371 height 20
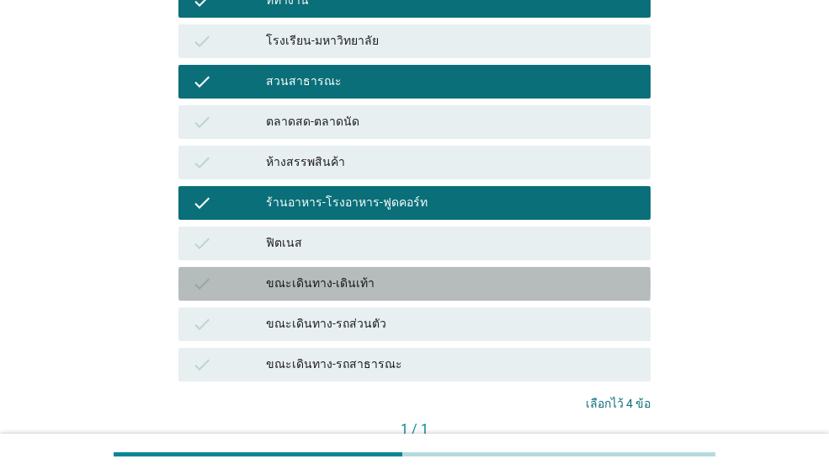
click at [379, 286] on div "ขณะเดินทาง-เดินเท้า" at bounding box center [451, 284] width 371 height 20
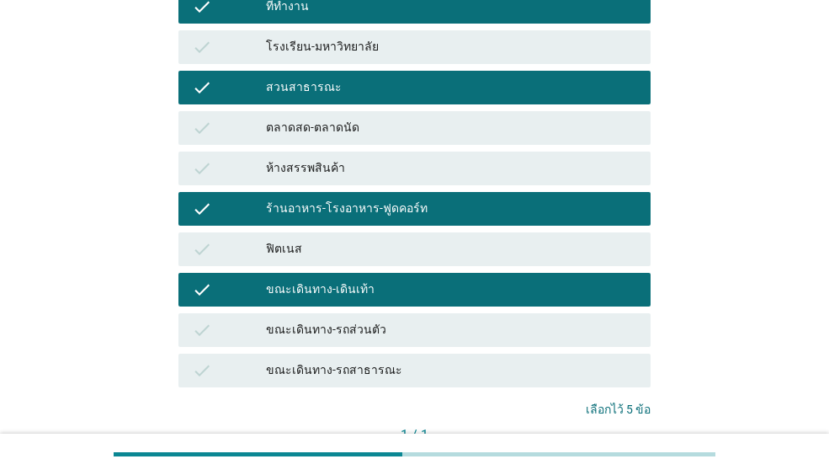
scroll to position [450, 0]
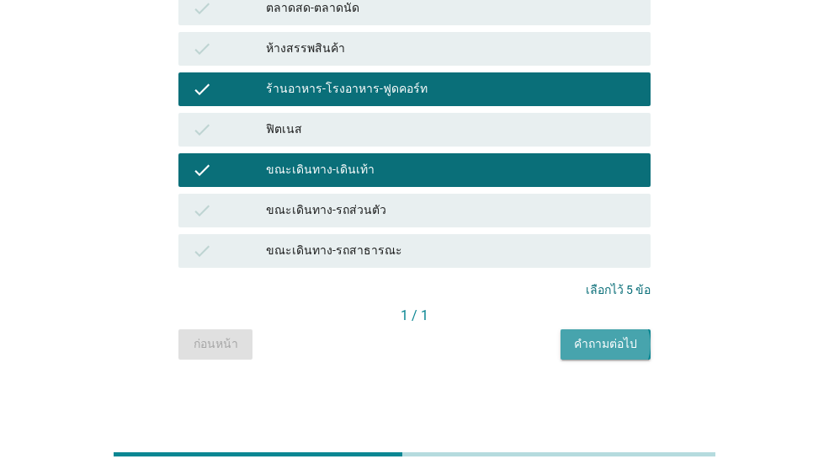
click at [619, 348] on div "คำถามต่อไป" at bounding box center [605, 344] width 63 height 18
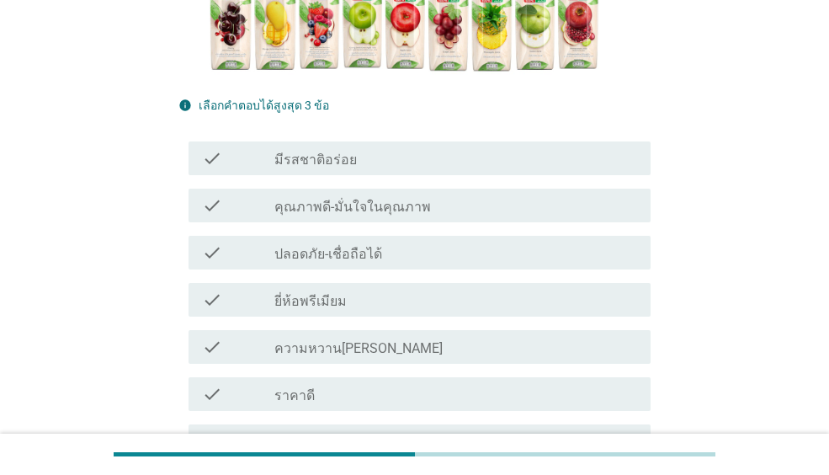
scroll to position [337, 0]
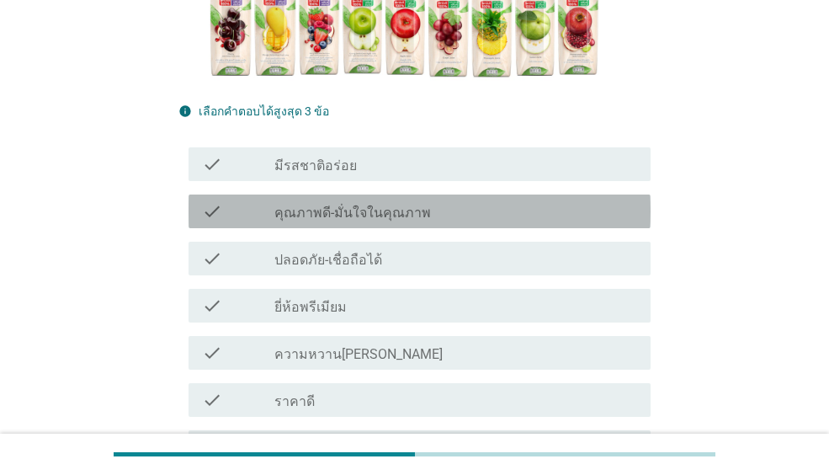
click at [336, 219] on label "คุณภาพดี-มั่นใจในคุณภาพ" at bounding box center [352, 213] width 157 height 17
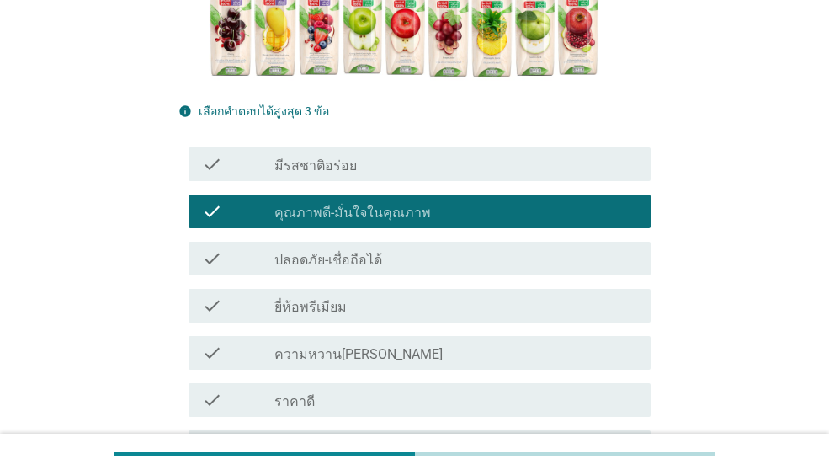
click at [334, 391] on div "check_box_outline_blank ราคาดี" at bounding box center [455, 400] width 363 height 20
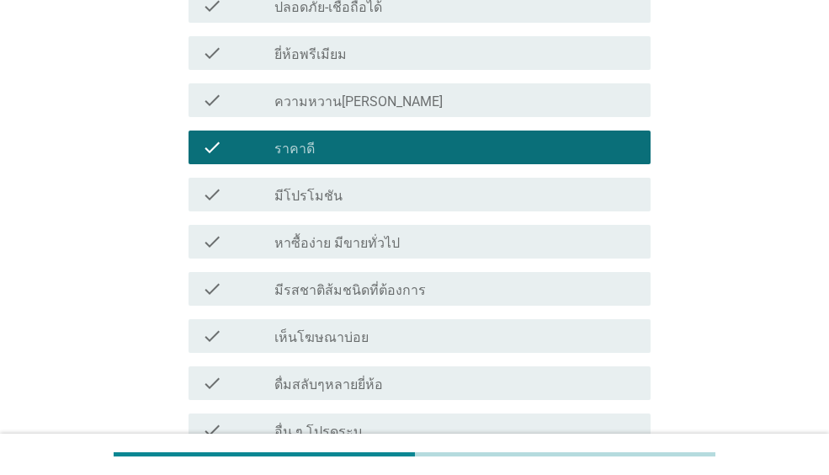
scroll to position [673, 0]
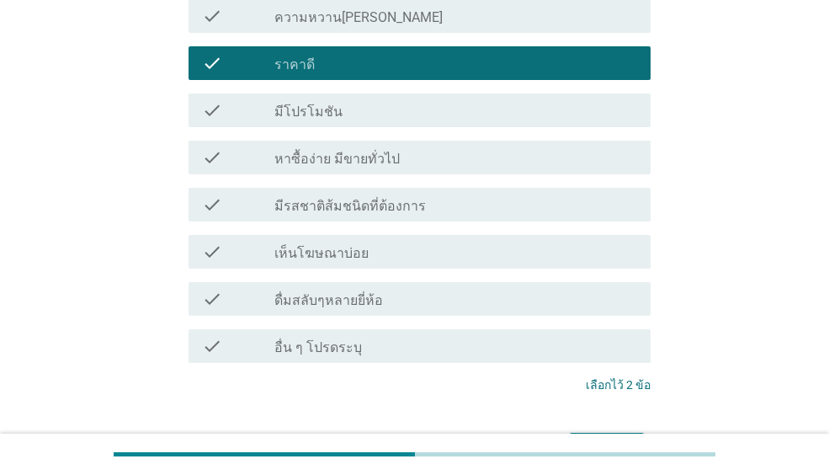
click at [327, 316] on div "check check_box_outline_blank ดื่มสลับๆหลายยี่ห้อ" at bounding box center [414, 298] width 472 height 47
click at [352, 209] on label "มีรสชาติส้มชนิดที่ต้องการ" at bounding box center [350, 206] width 152 height 17
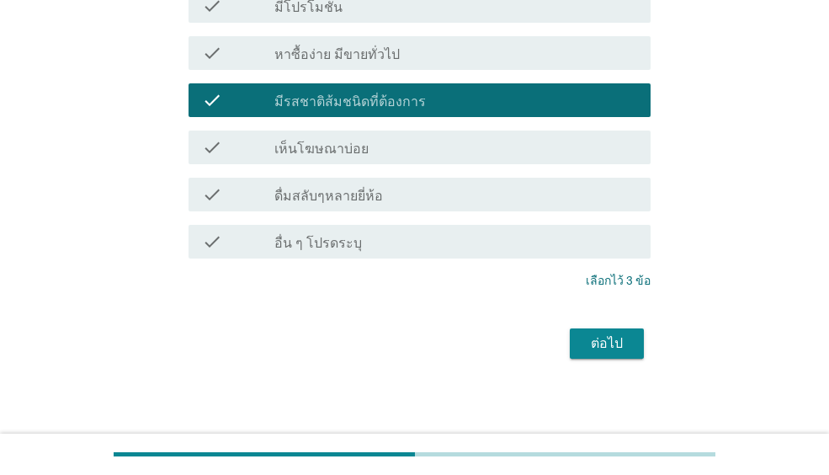
scroll to position [783, 0]
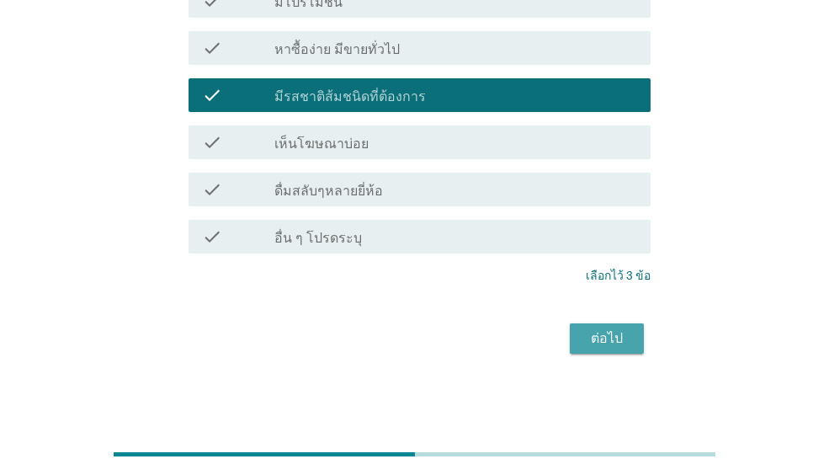
click at [618, 341] on div "ต่อไป" at bounding box center [606, 338] width 47 height 20
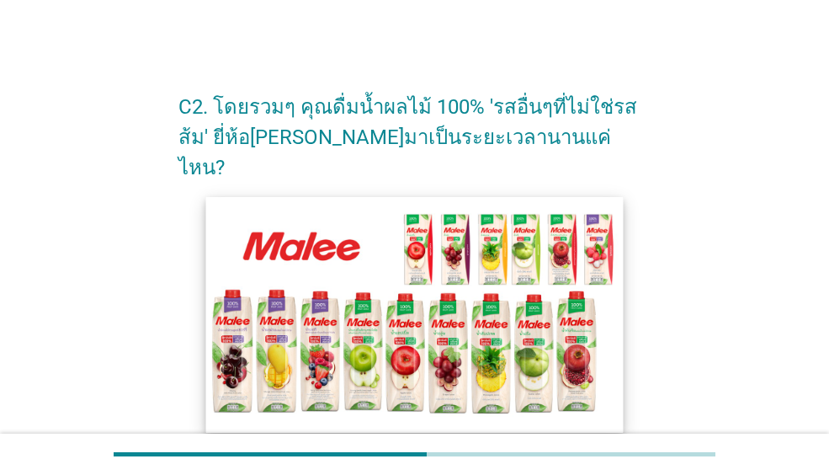
scroll to position [337, 0]
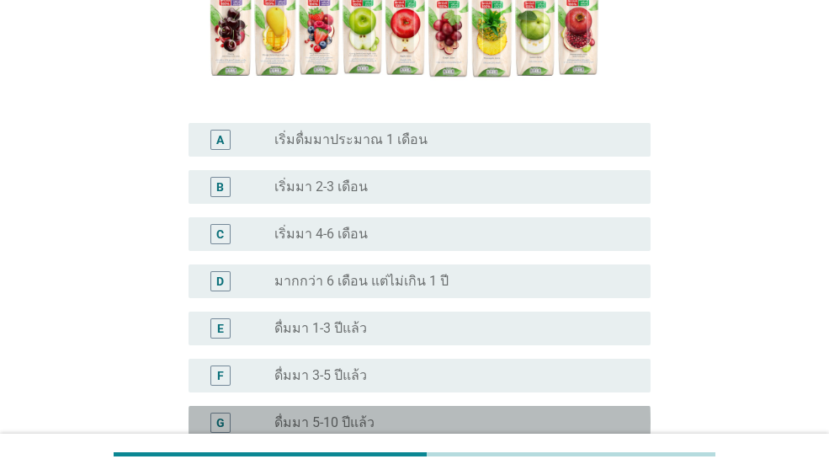
click at [421, 412] on div "radio_button_unchecked ดื่มมา 5-10 ปีแล้ว" at bounding box center [455, 422] width 363 height 20
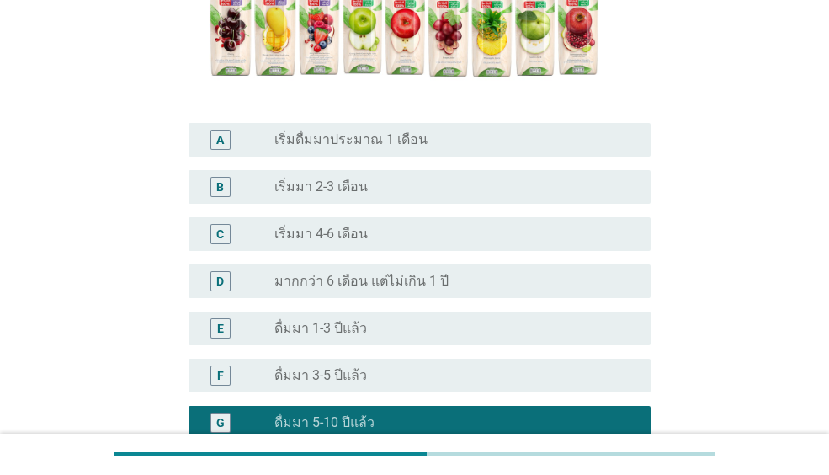
scroll to position [535, 0]
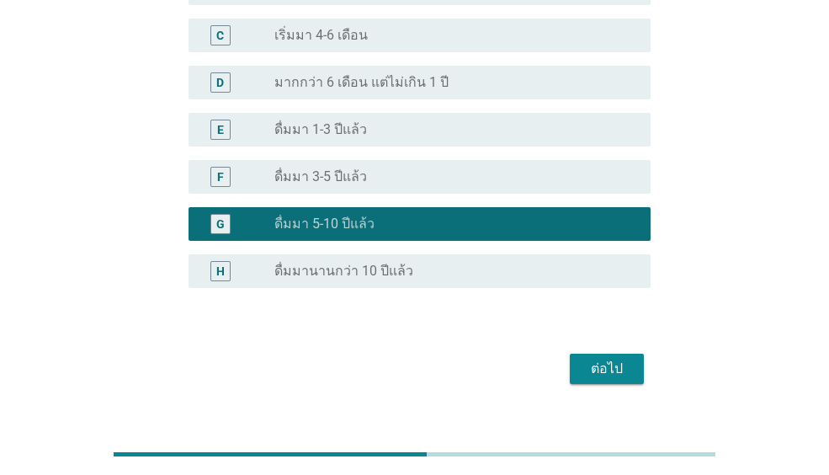
click at [619, 359] on div "ต่อไป" at bounding box center [606, 369] width 47 height 20
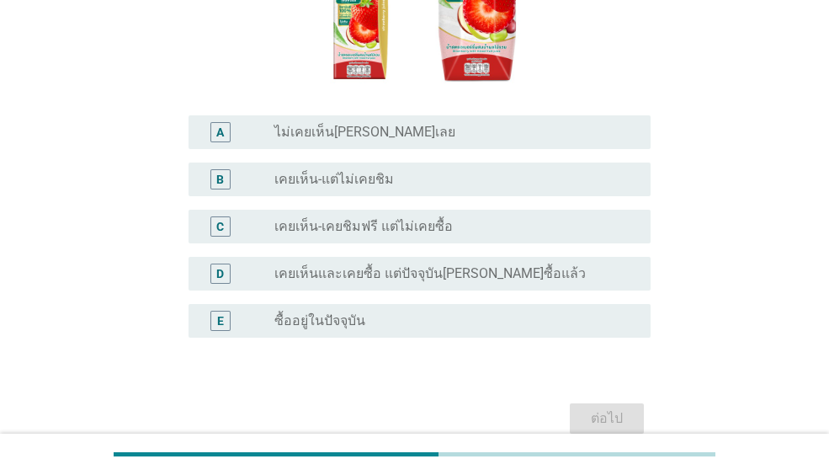
scroll to position [394, 0]
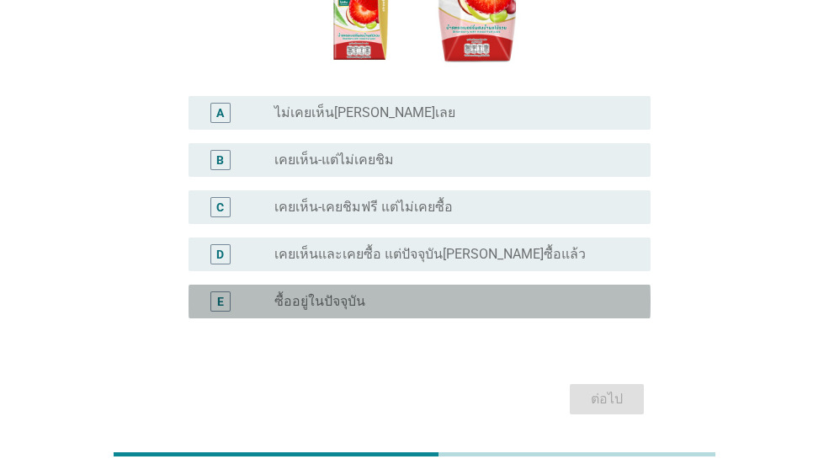
click at [331, 284] on div "E radio_button_unchecked ซื้ออยู่ในปัจจุบัน" at bounding box center [420, 301] width 462 height 34
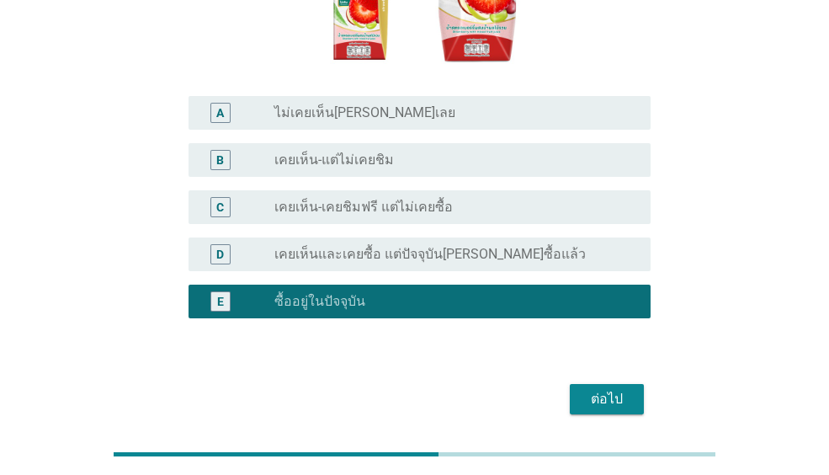
click at [588, 389] on div "ต่อไป" at bounding box center [606, 399] width 47 height 20
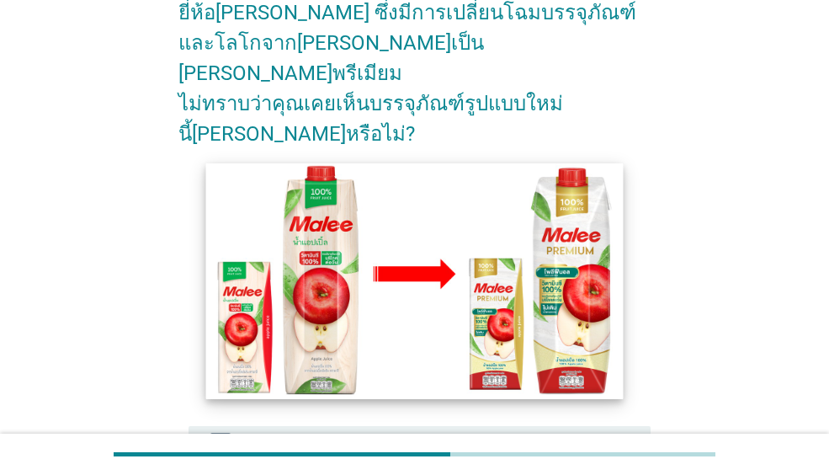
scroll to position [337, 0]
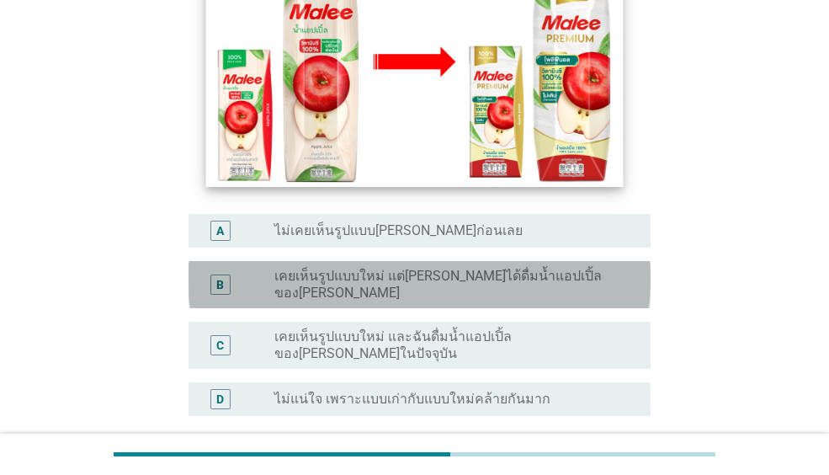
click at [392, 268] on label "เคยเห็นรูปแบบใหม่ แต่[PERSON_NAME]ได้ดื่มน้ำแอปเปิ้ลของ[PERSON_NAME]" at bounding box center [448, 285] width 349 height 34
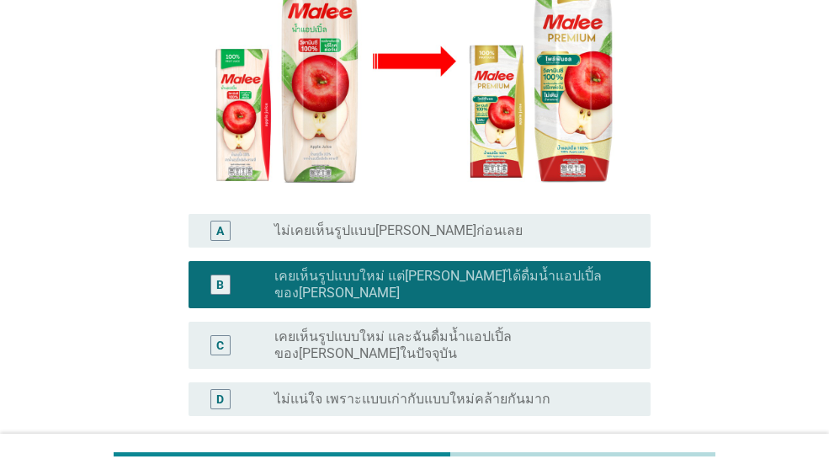
click at [401, 322] on div "C radio_button_unchecked เคยเห็นรูปแบบใหม่ และฉันดื่มน้ำแอปเปิ้ลของ[PERSON_NAME…" at bounding box center [420, 345] width 462 height 47
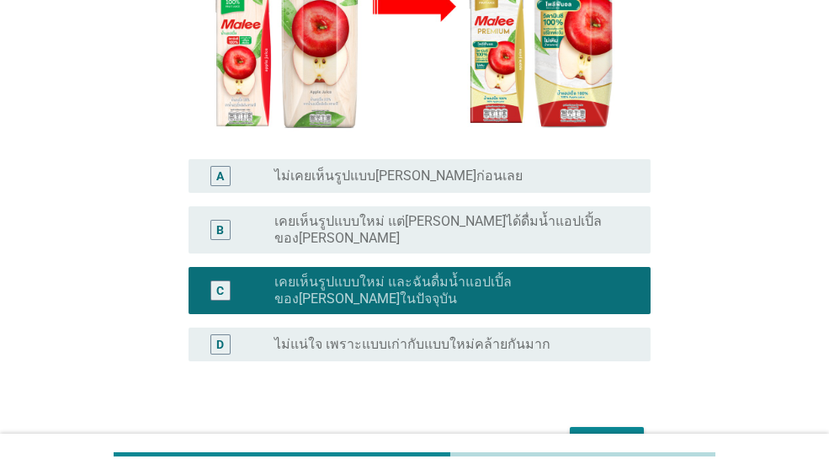
scroll to position [421, 0]
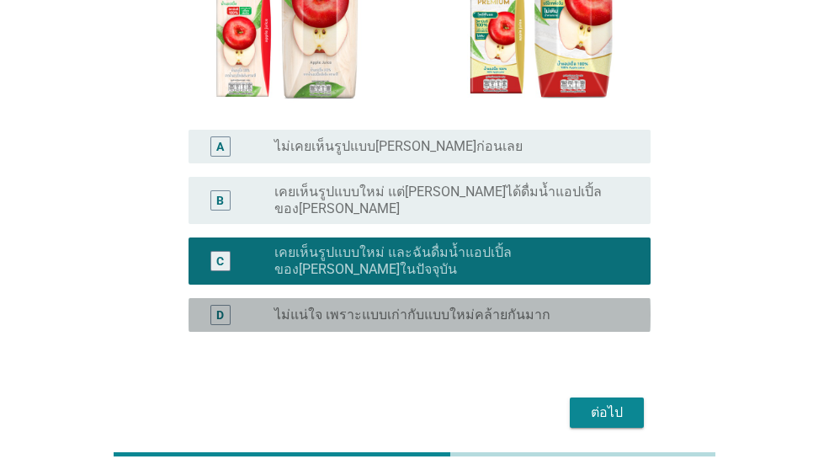
click at [577, 306] on div "radio_button_unchecked ไม่แน่ใจ เพราะแบบเก่ากับแบบใหม่คล้ายกันมาก" at bounding box center [448, 314] width 349 height 17
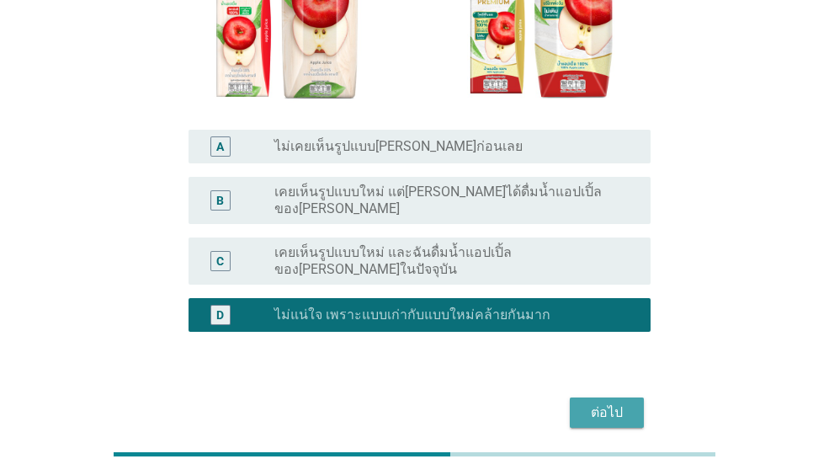
click at [583, 402] on div "ต่อไป" at bounding box center [606, 412] width 47 height 20
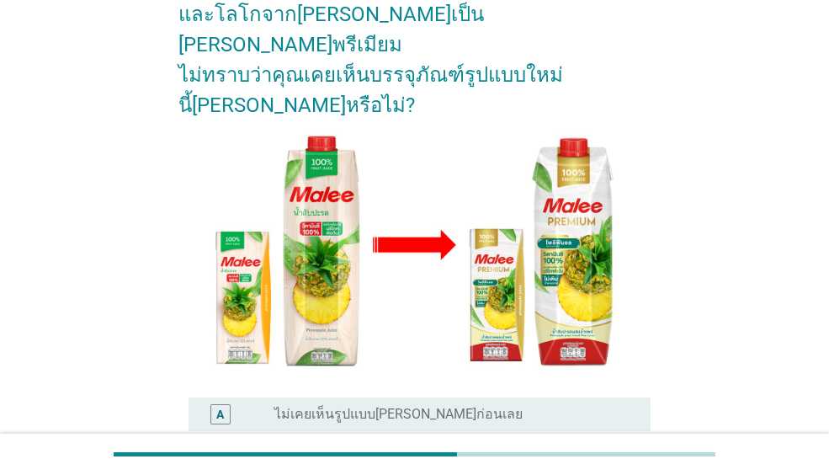
scroll to position [337, 0]
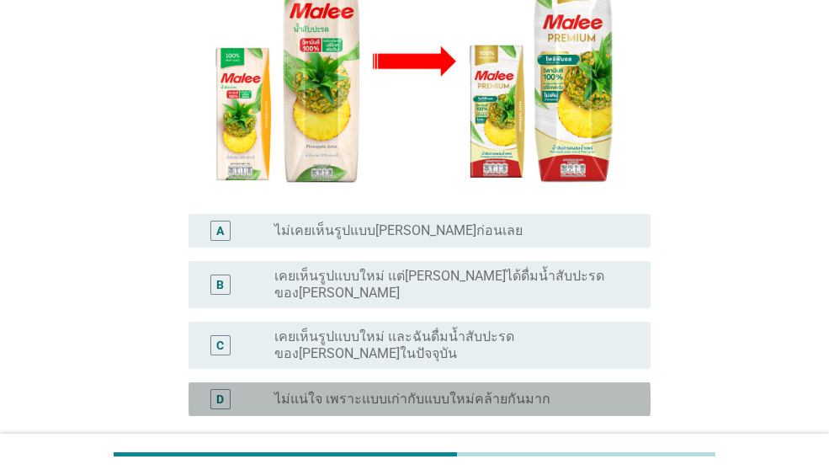
click at [409, 391] on label "ไม่แน่ใจ เพราะแบบเก่ากับแบบใหม่คล้ายกันมาก" at bounding box center [412, 399] width 276 height 17
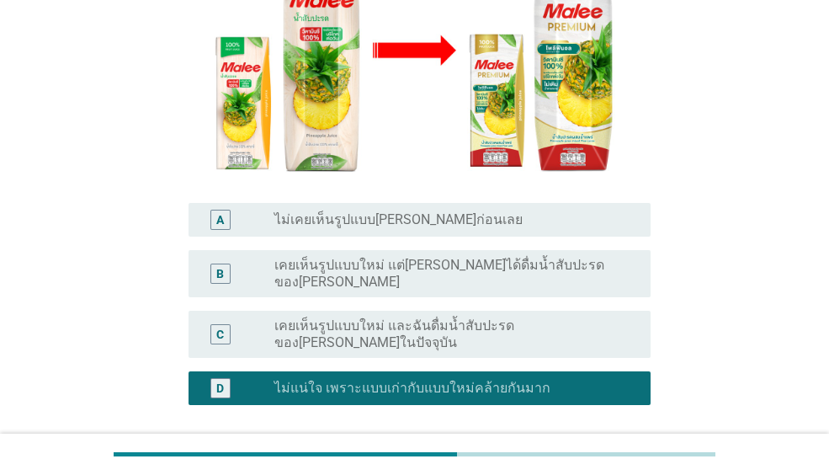
scroll to position [438, 0]
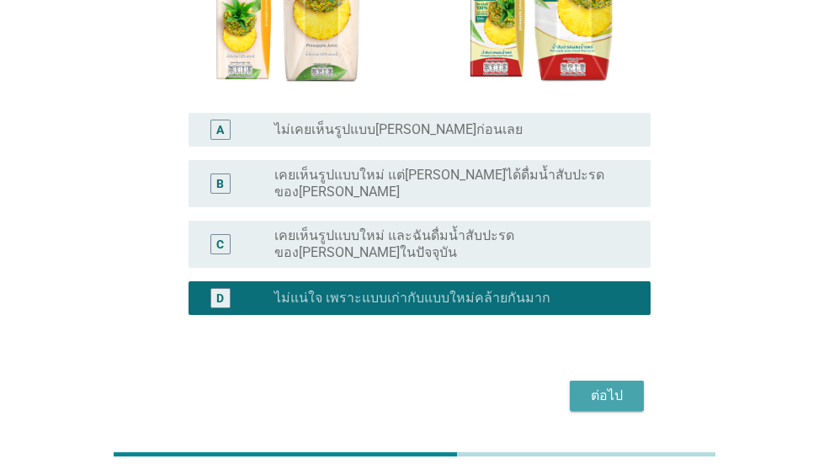
click at [602, 386] on div "ต่อไป" at bounding box center [606, 396] width 47 height 20
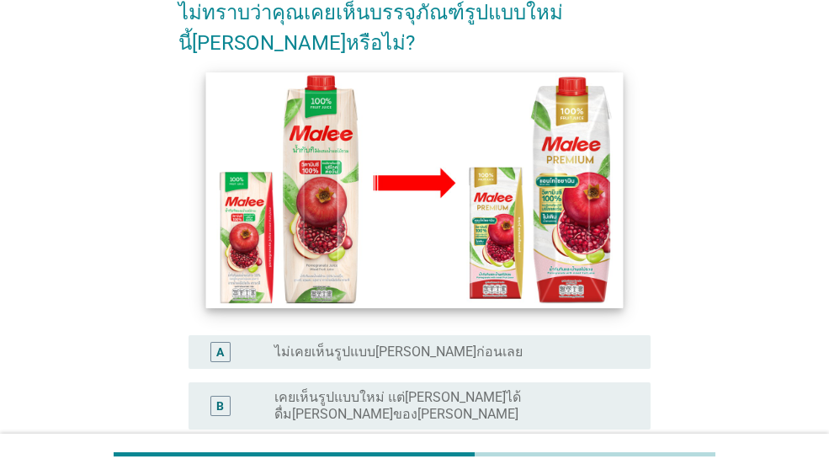
scroll to position [337, 0]
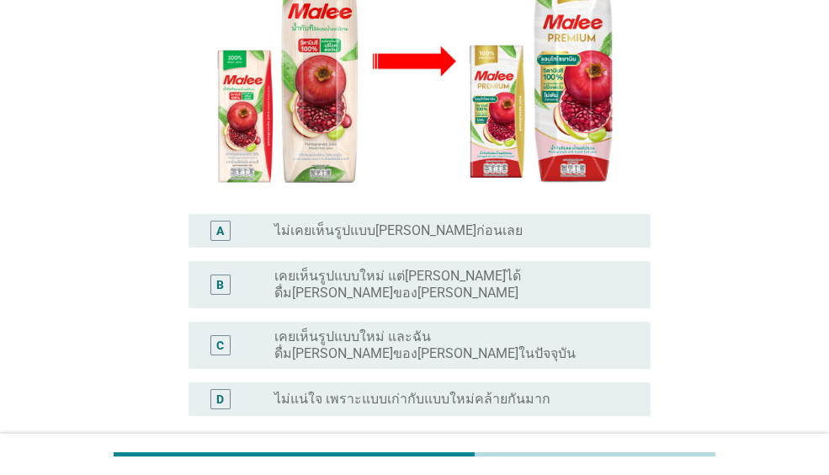
click at [424, 391] on label "ไม่แน่ใจ เพราะแบบเก่ากับแบบใหม่คล้ายกันมาก" at bounding box center [412, 399] width 276 height 17
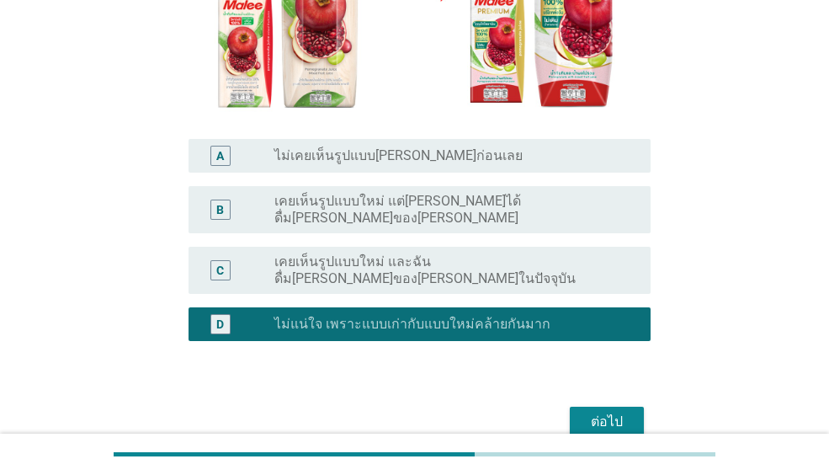
scroll to position [421, 0]
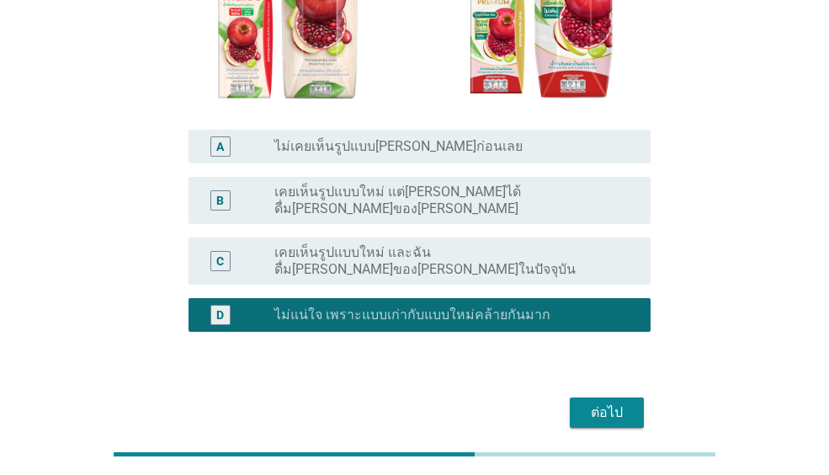
click at [618, 402] on div "ต่อไป" at bounding box center [606, 412] width 47 height 20
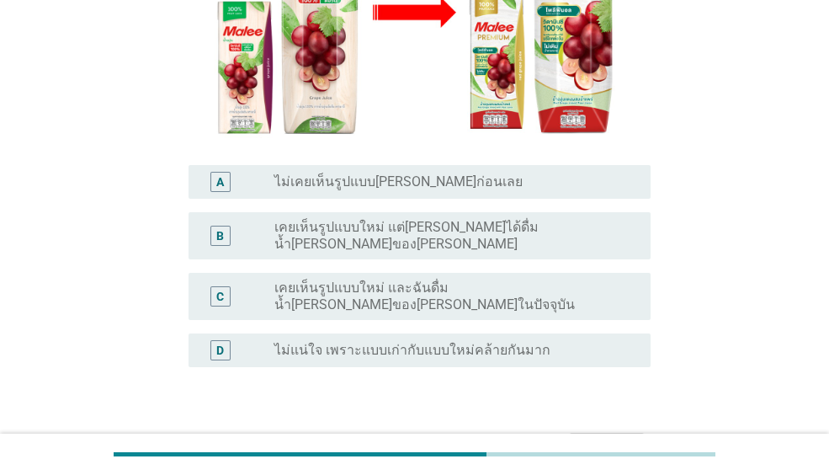
scroll to position [438, 0]
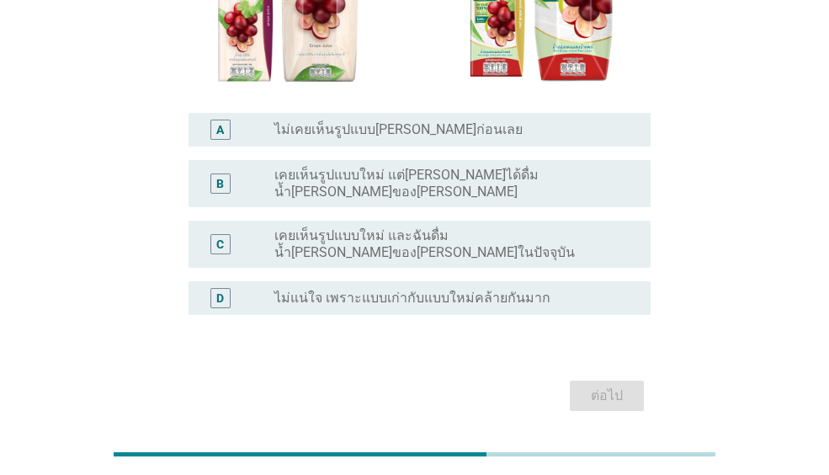
click at [403, 281] on div "D radio_button_unchecked ไม่แน่ใจ เพราะแบบเก่ากับแบบใหม่คล้ายกันมาก" at bounding box center [420, 298] width 462 height 34
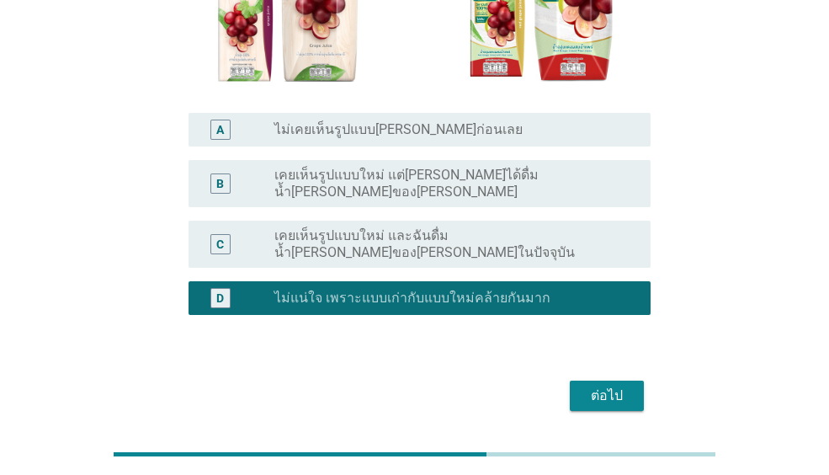
click at [585, 386] on div "ต่อไป" at bounding box center [606, 396] width 47 height 20
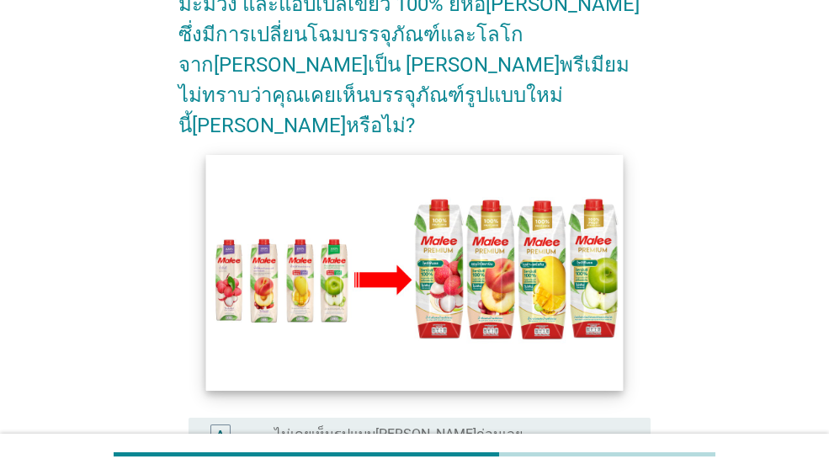
scroll to position [337, 0]
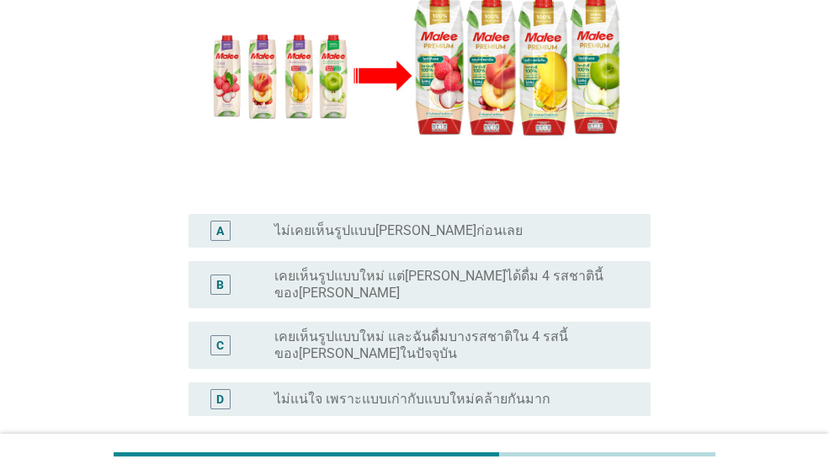
click at [367, 331] on div "C radio_button_unchecked เคยเห็นรูปแบบใหม่ และฉันดื่มบางรสชาติใน 4 รสนี้ของ[PER…" at bounding box center [414, 345] width 472 height 61
click at [374, 327] on div "C radio_button_unchecked เคยเห็นรูปแบบใหม่ และฉันดื่มบางรสชาติใน 4 รสนี้ของ[PER…" at bounding box center [414, 345] width 472 height 61
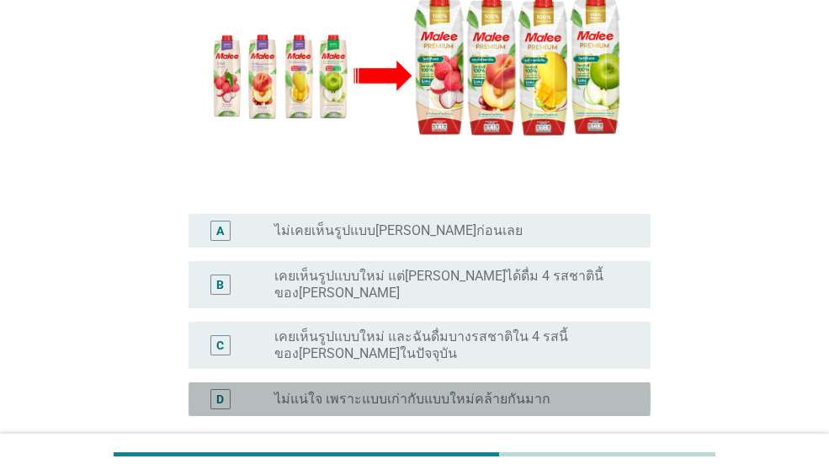
click at [365, 382] on div "D radio_button_unchecked ไม่แน่ใจ เพราะแบบเก่ากับแบบใหม่คล้ายกันมาก" at bounding box center [420, 399] width 462 height 34
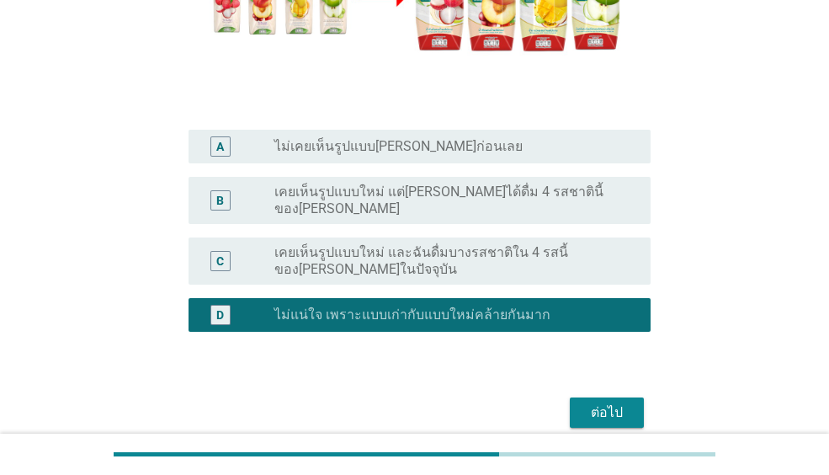
scroll to position [451, 0]
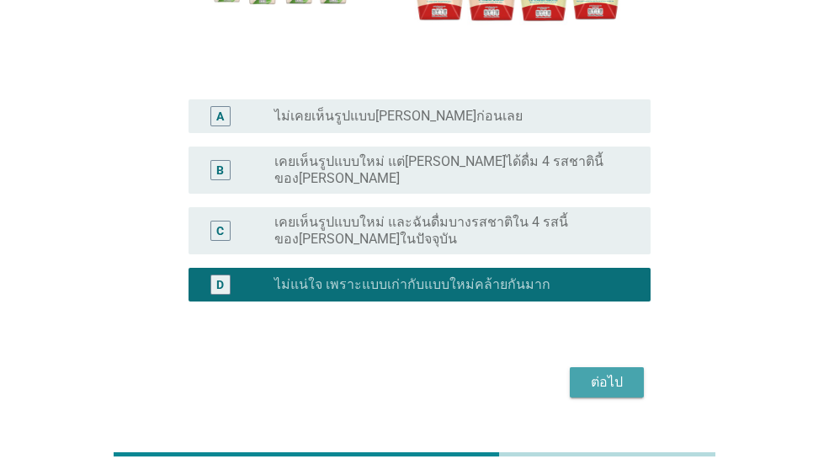
click at [586, 372] on div "ต่อไป" at bounding box center [606, 382] width 47 height 20
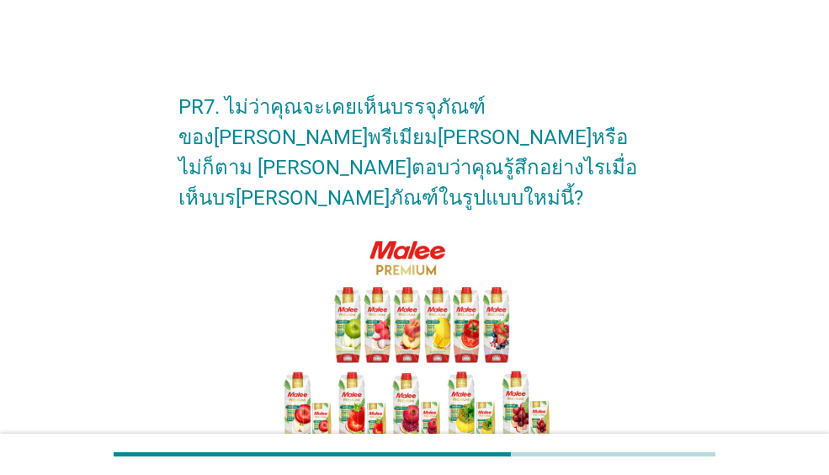
scroll to position [300, 0]
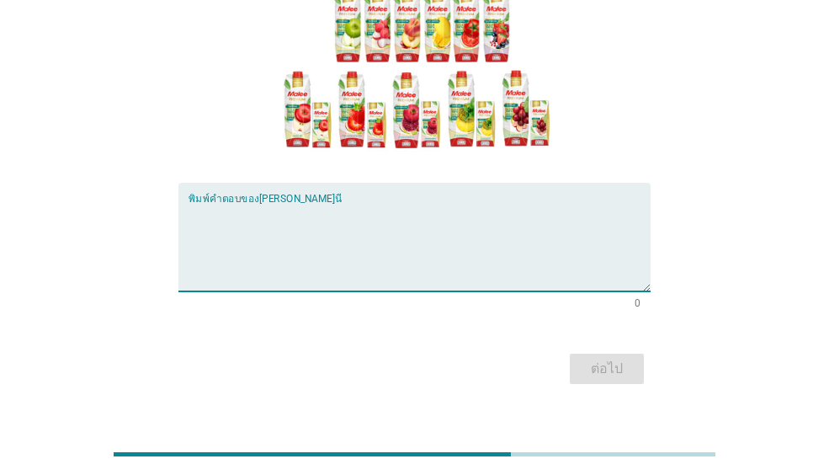
click at [355, 203] on textarea "พิมพ์คำตอบของคุณ ที่นี่" at bounding box center [420, 247] width 462 height 88
type textarea "good drink"
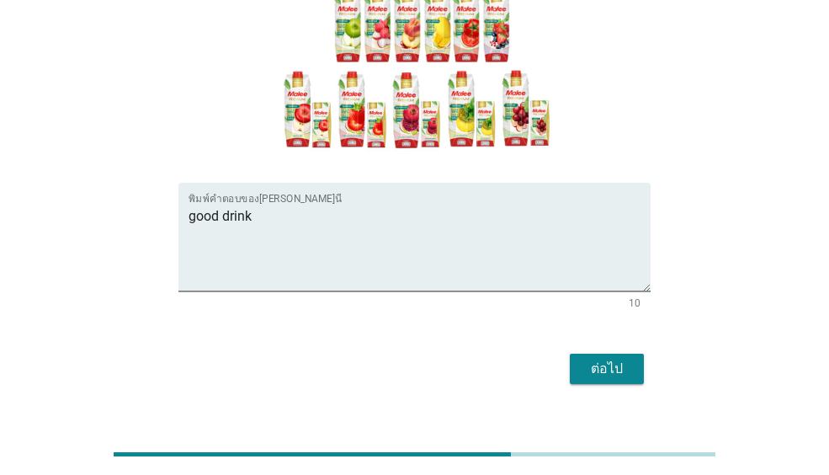
click at [710, 101] on div "PR7. ไม่ว่าคุณจะเคยเห็นบรรจุภัณฑ์ของ[PERSON_NAME]พรีเมียม[PERSON_NAME]หรือไม่ก็…" at bounding box center [414, 82] width 748 height 642
click at [607, 359] on div "ต่อไป" at bounding box center [606, 369] width 47 height 20
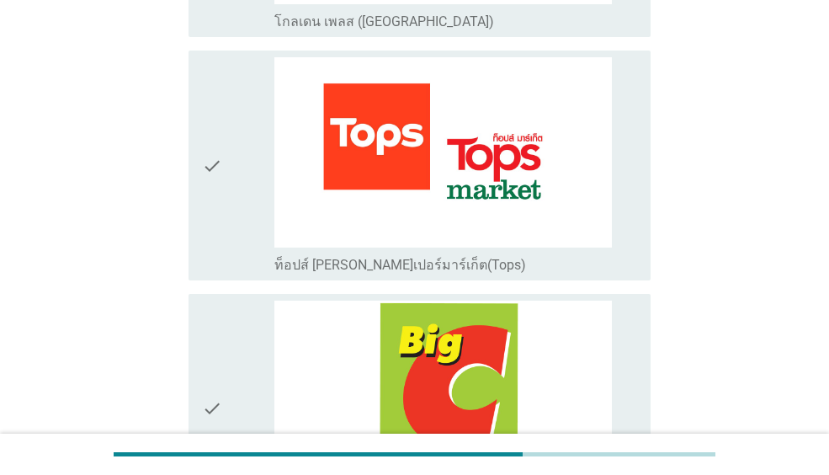
scroll to position [1010, 0]
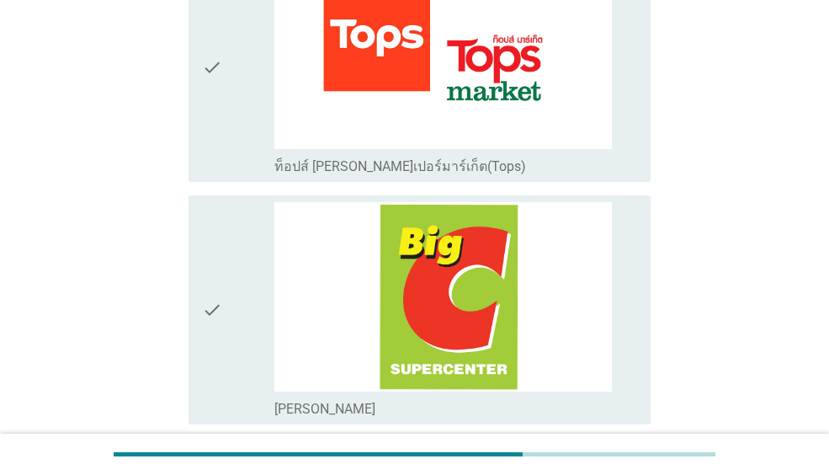
click at [487, 202] on img at bounding box center [443, 297] width 338 height 190
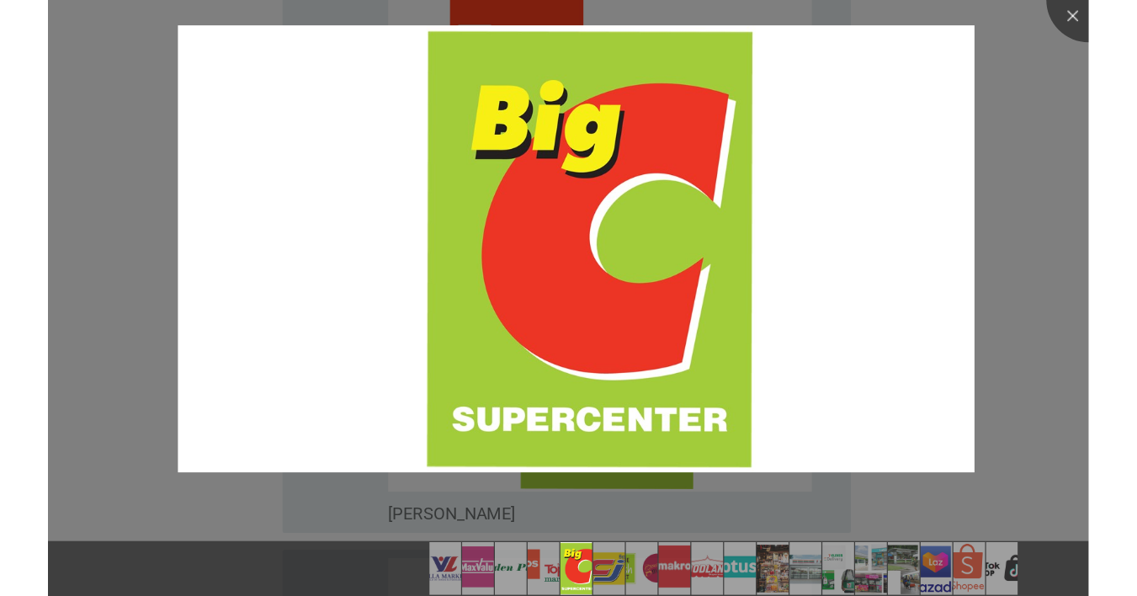
scroll to position [1178, 0]
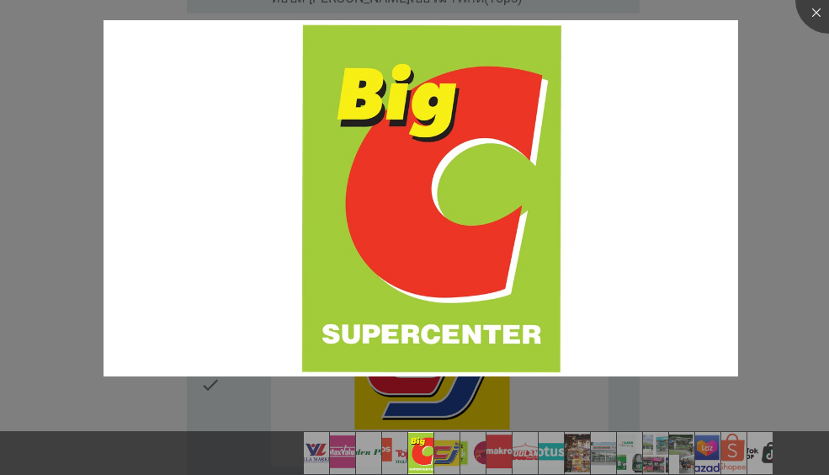
click at [751, 283] on div at bounding box center [414, 237] width 829 height 475
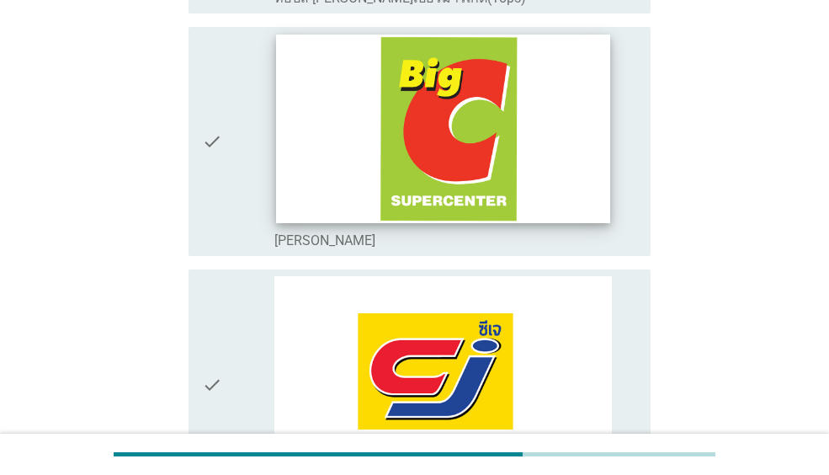
click at [325, 146] on img at bounding box center [443, 129] width 334 height 188
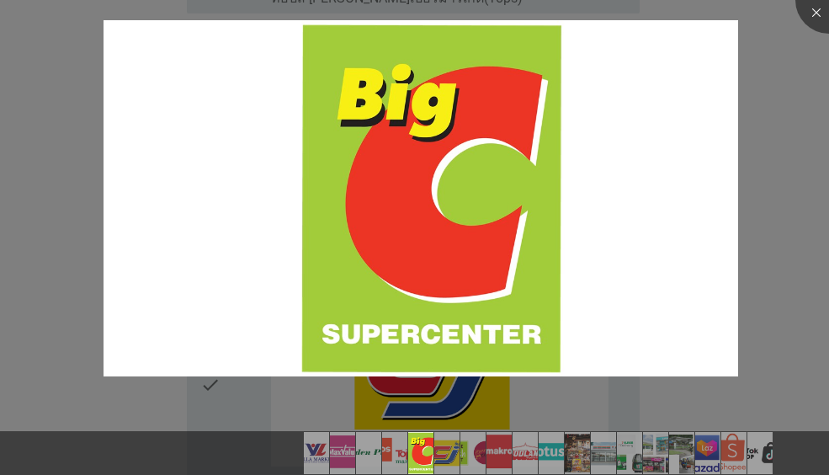
click at [325, 146] on img at bounding box center [421, 198] width 635 height 357
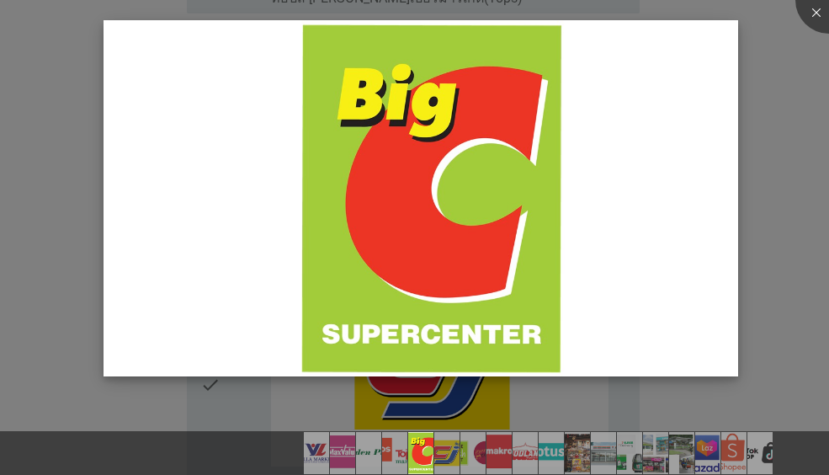
click at [674, 116] on img at bounding box center [421, 198] width 635 height 357
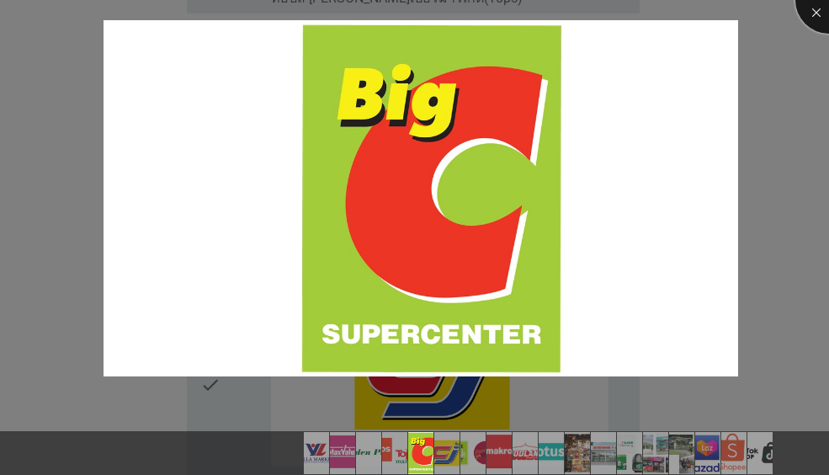
click at [811, 10] on div at bounding box center [828, -1] width 67 height 67
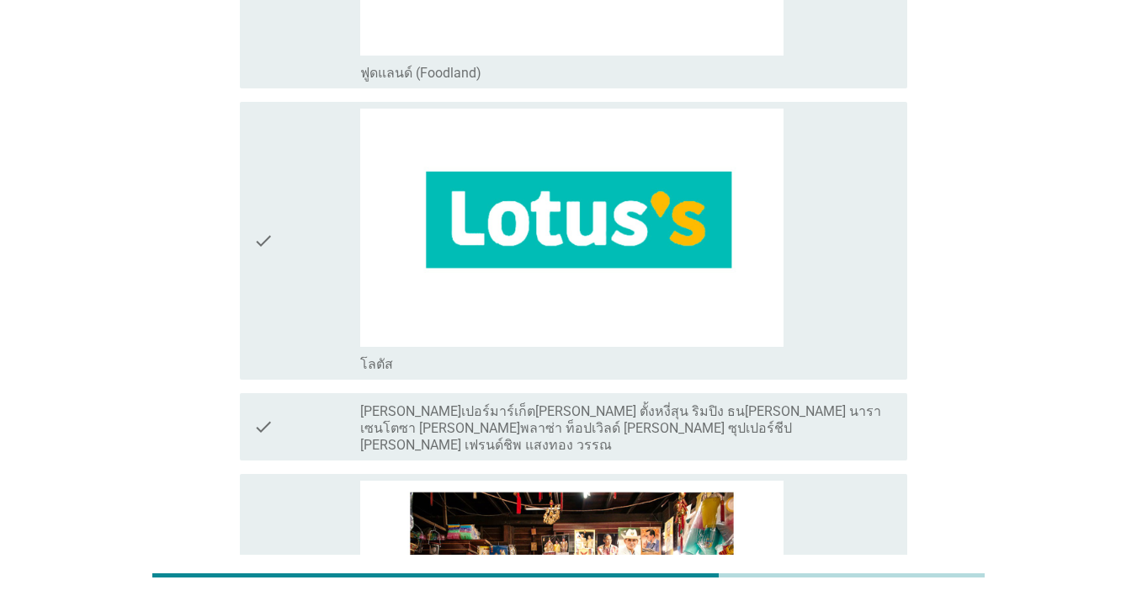
scroll to position [2656, 0]
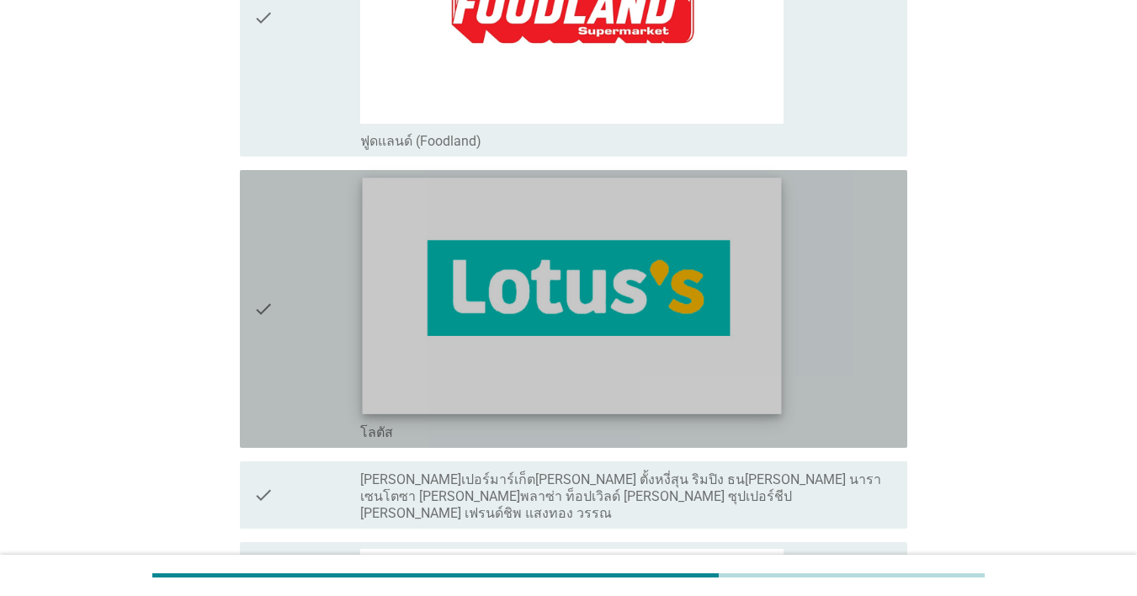
click at [476, 309] on img at bounding box center [571, 296] width 419 height 236
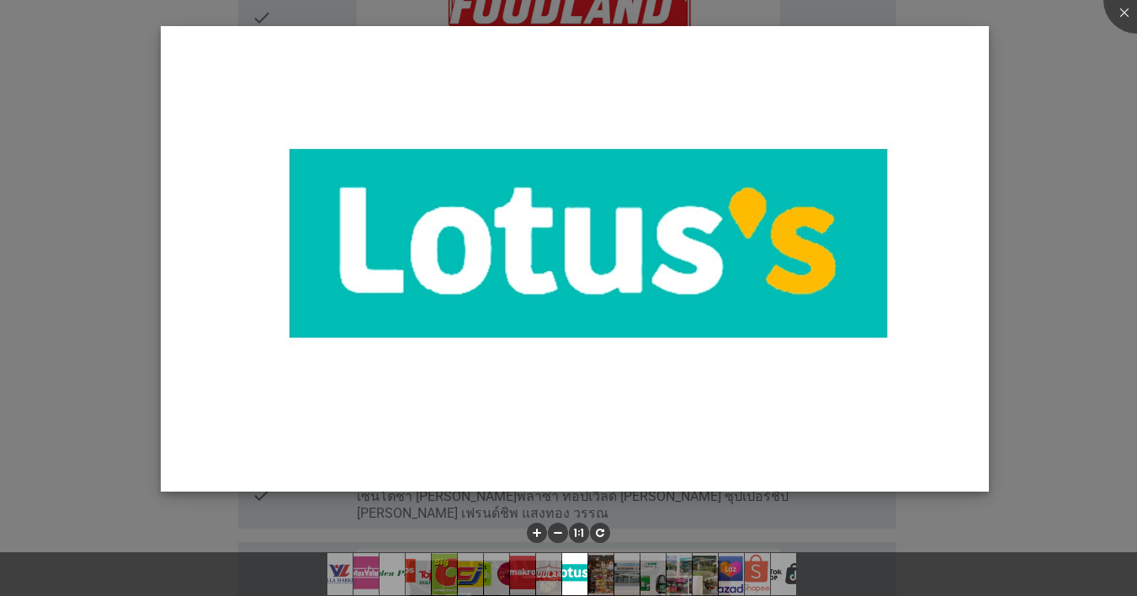
click at [828, 99] on img at bounding box center [575, 259] width 828 height 466
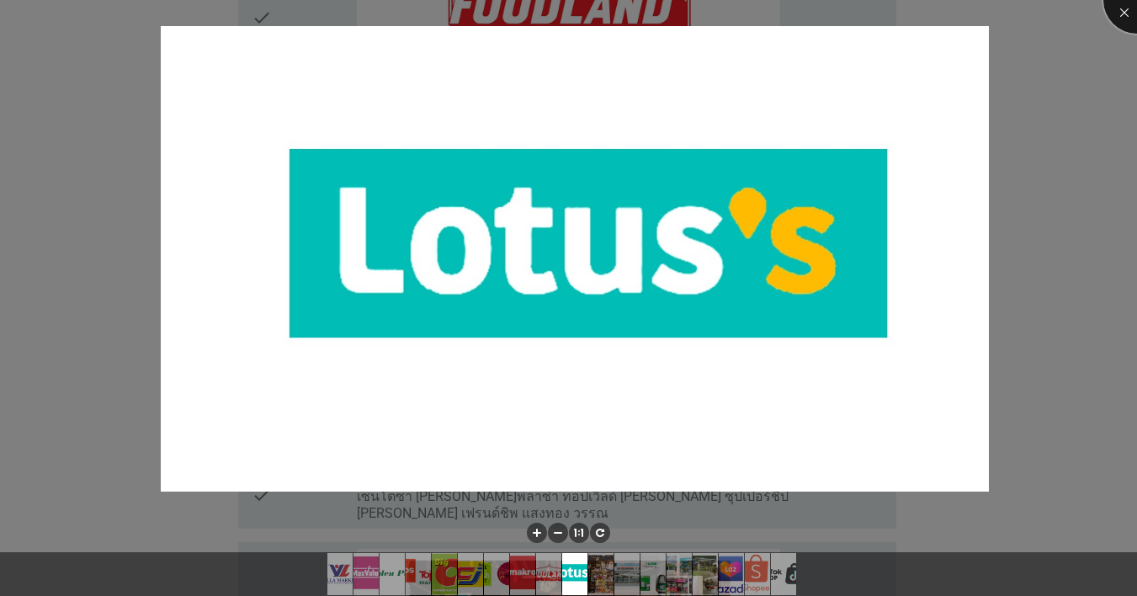
click at [828, 9] on div at bounding box center [1136, -1] width 67 height 67
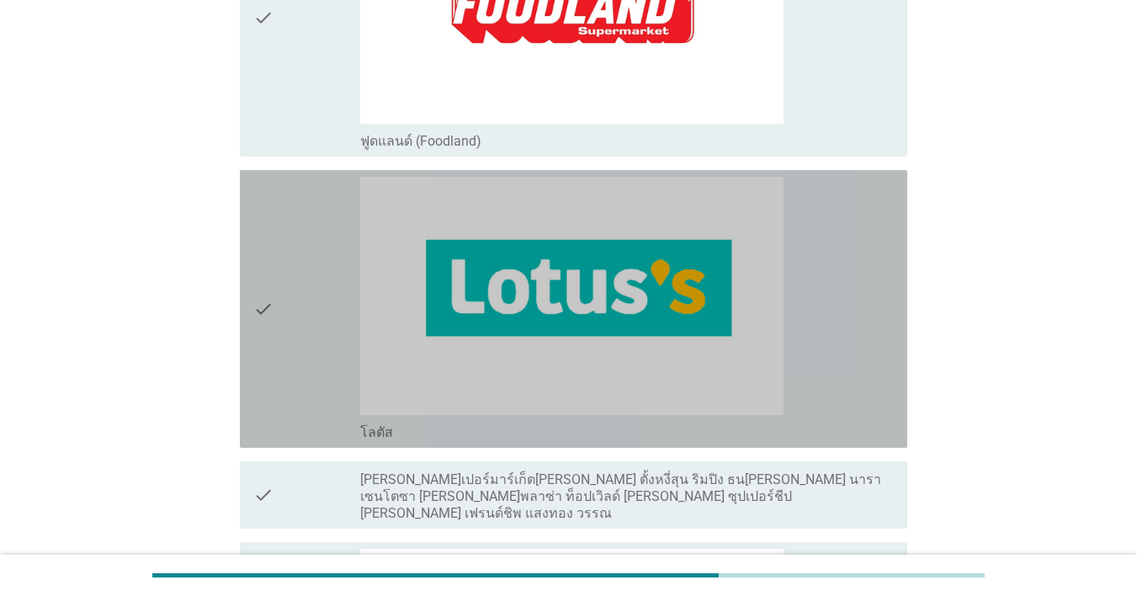
click at [269, 311] on icon "check" at bounding box center [263, 309] width 20 height 264
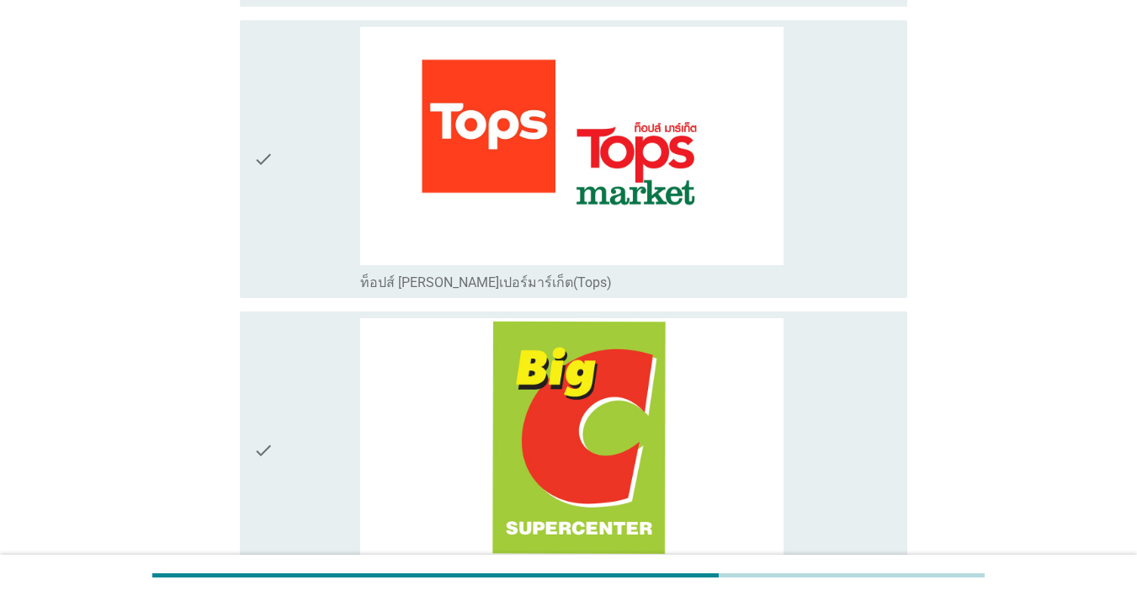
scroll to position [1056, 0]
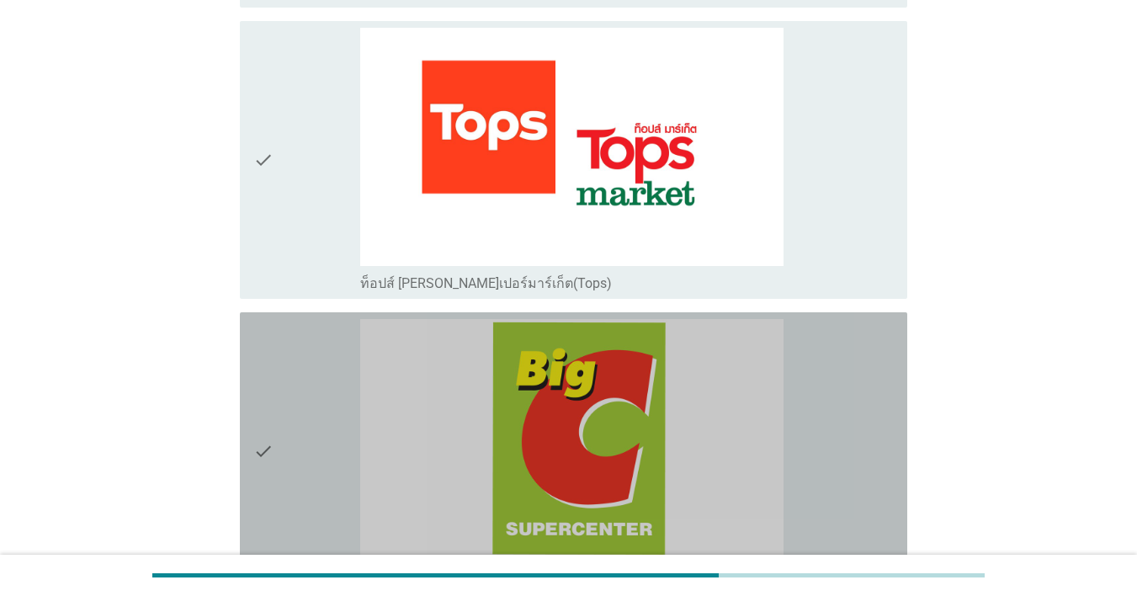
click at [257, 449] on icon "check" at bounding box center [263, 451] width 20 height 264
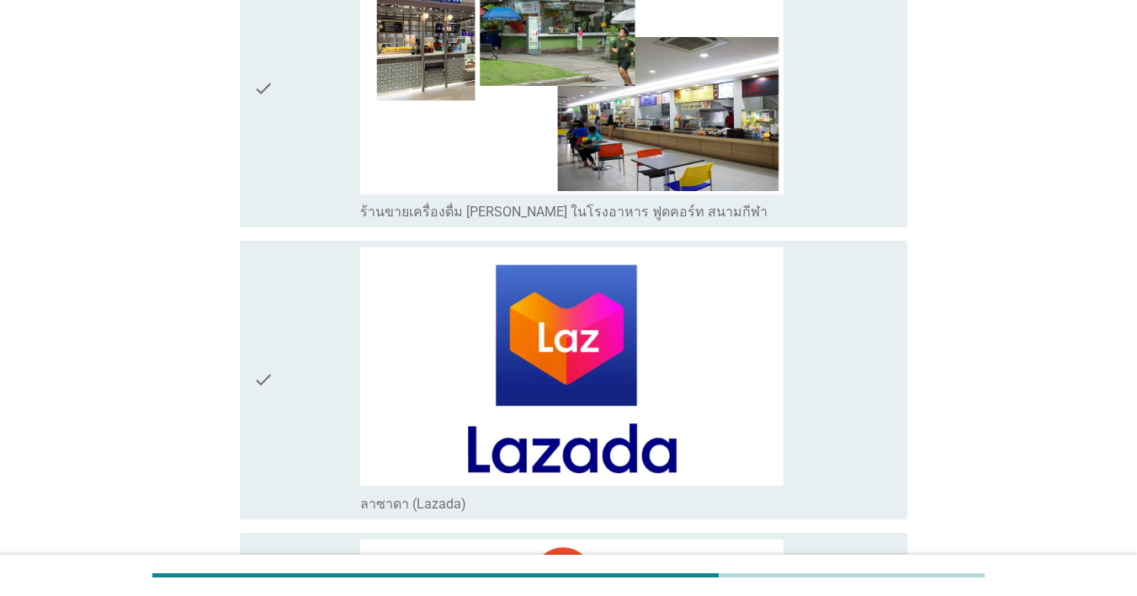
scroll to position [5123, 0]
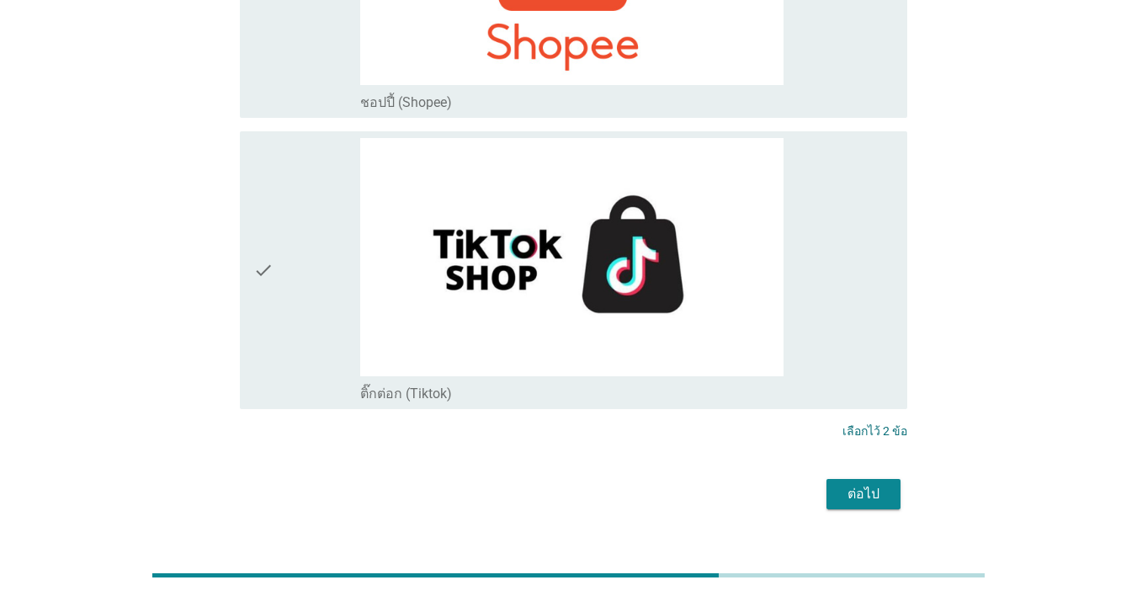
click at [828, 484] on div "ต่อไป" at bounding box center [863, 494] width 47 height 20
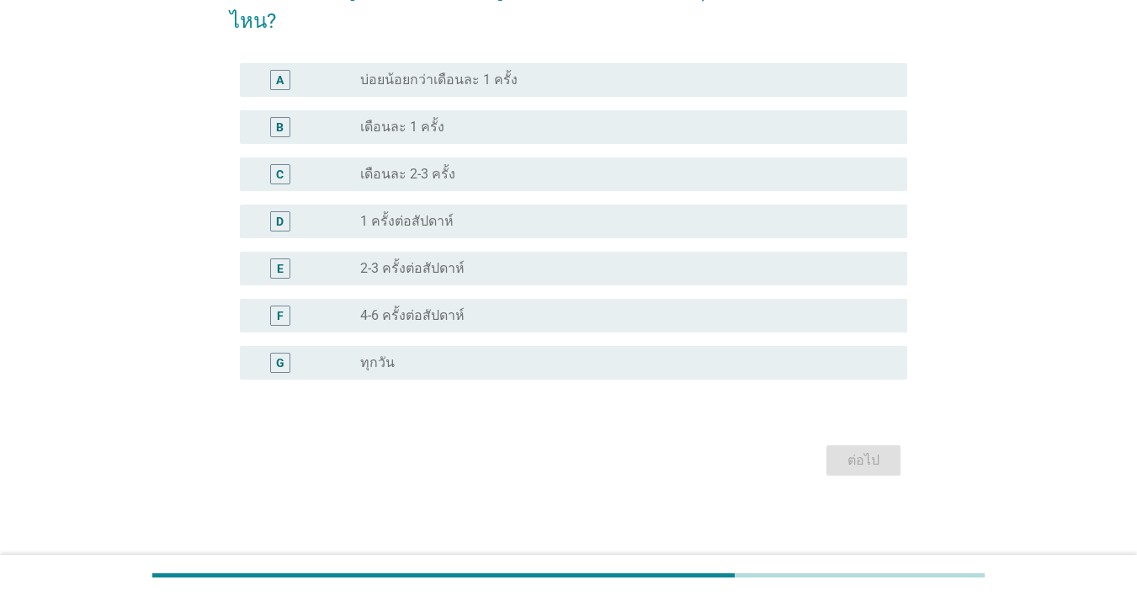
scroll to position [0, 0]
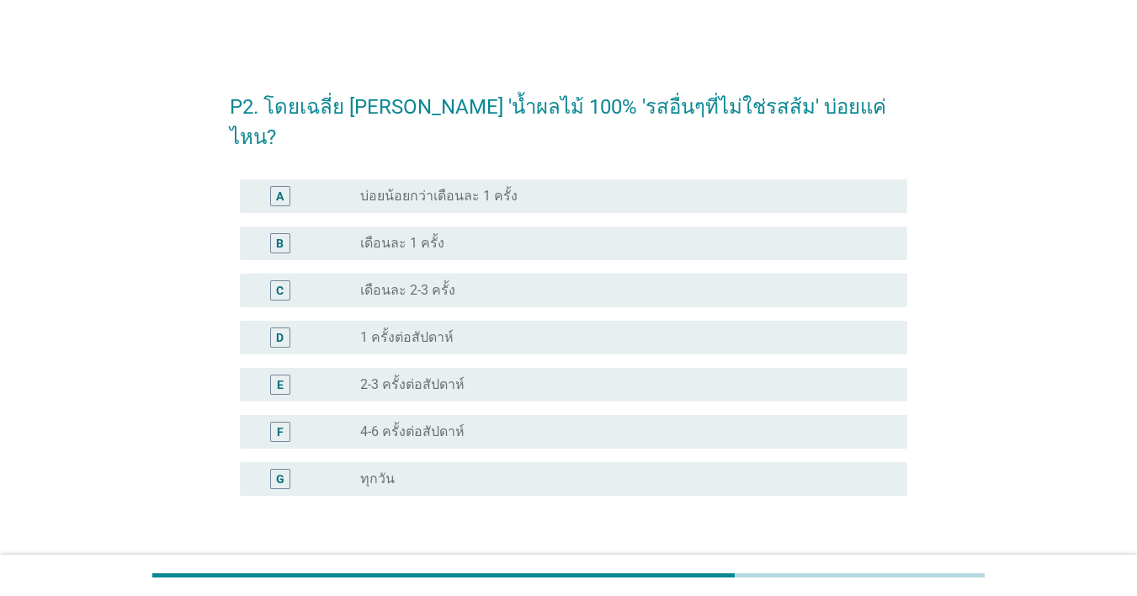
click at [438, 282] on label "เดือนละ 2-3 ครั้ง" at bounding box center [407, 290] width 95 height 17
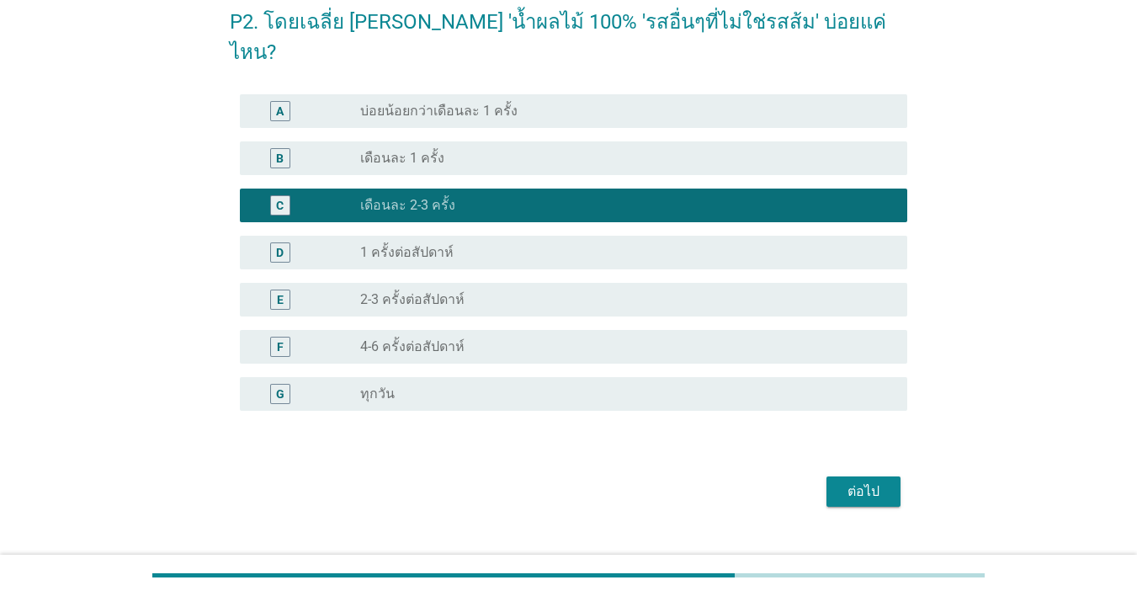
scroll to position [86, 0]
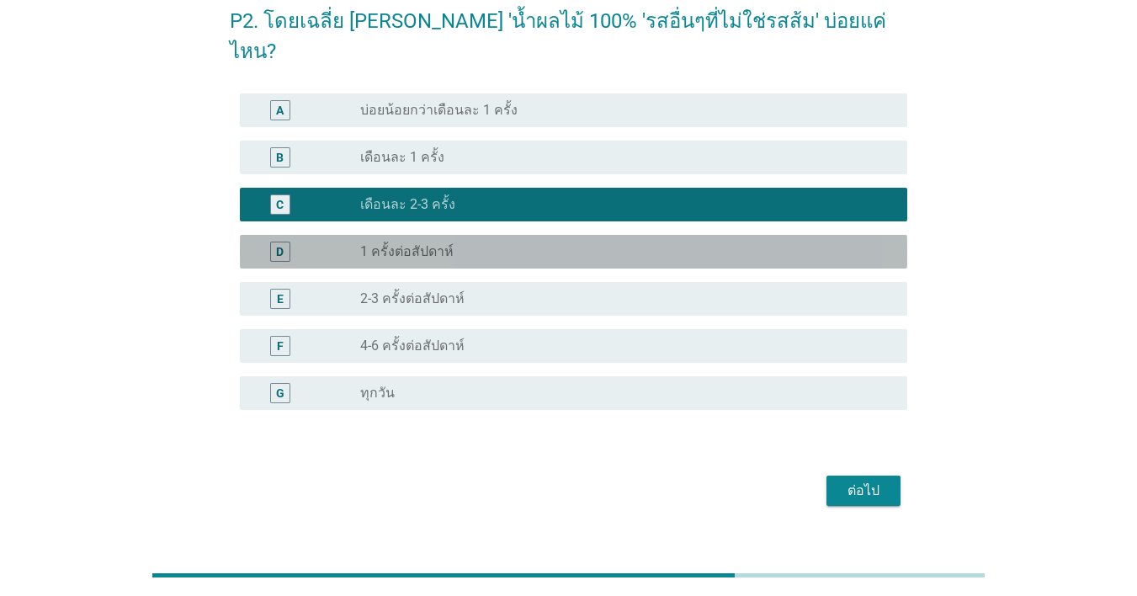
click at [560, 242] on div "radio_button_unchecked 1 ครั้งต่อสัปดาห์" at bounding box center [627, 252] width 534 height 20
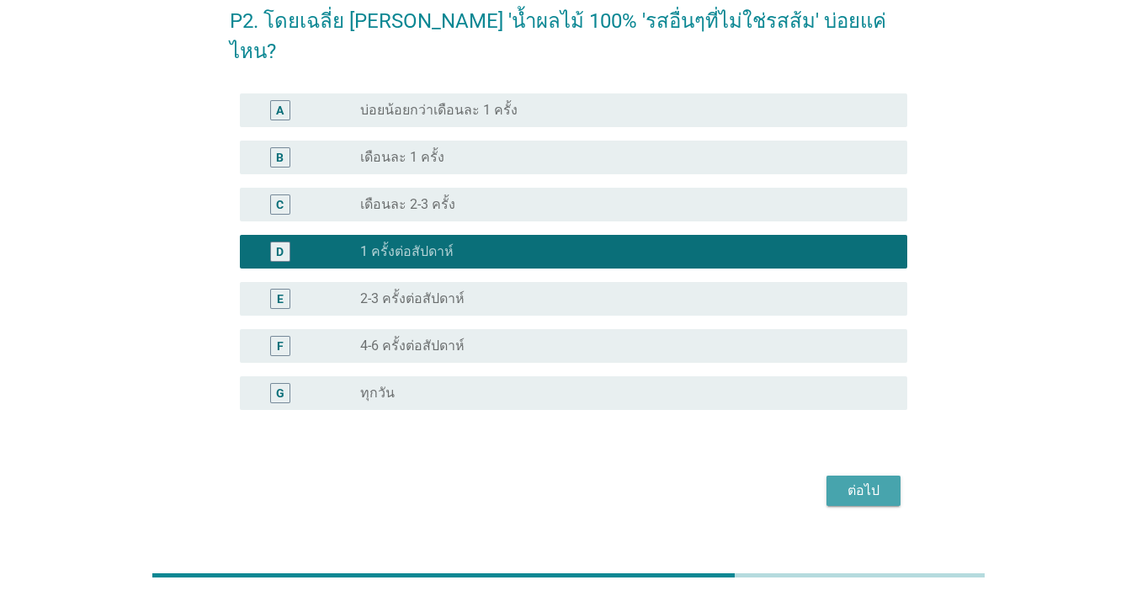
click at [828, 481] on div "ต่อไป" at bounding box center [863, 491] width 47 height 20
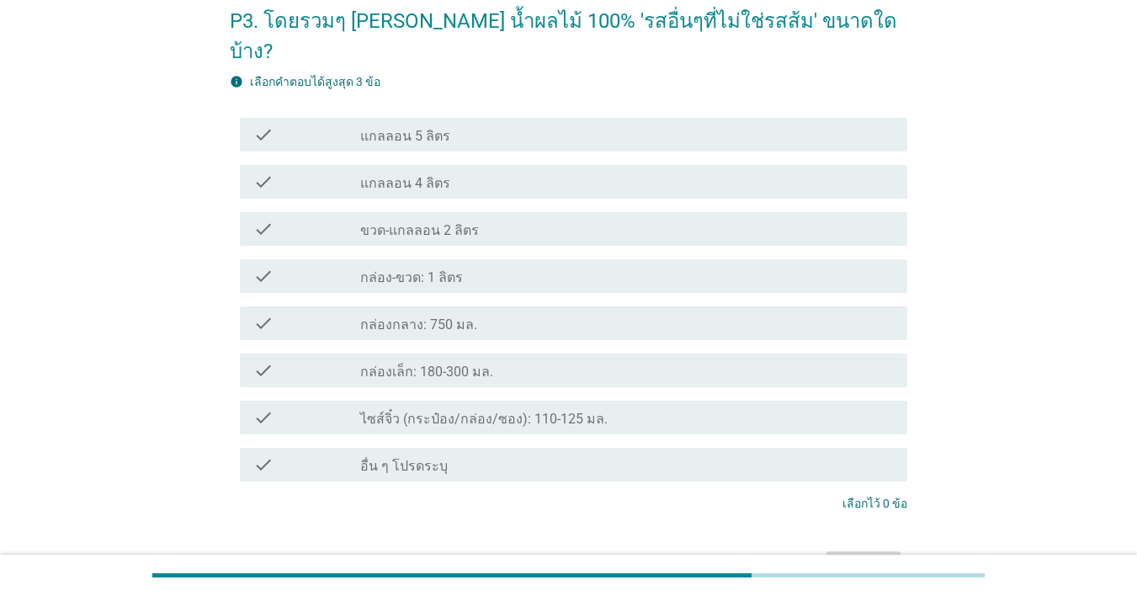
scroll to position [0, 0]
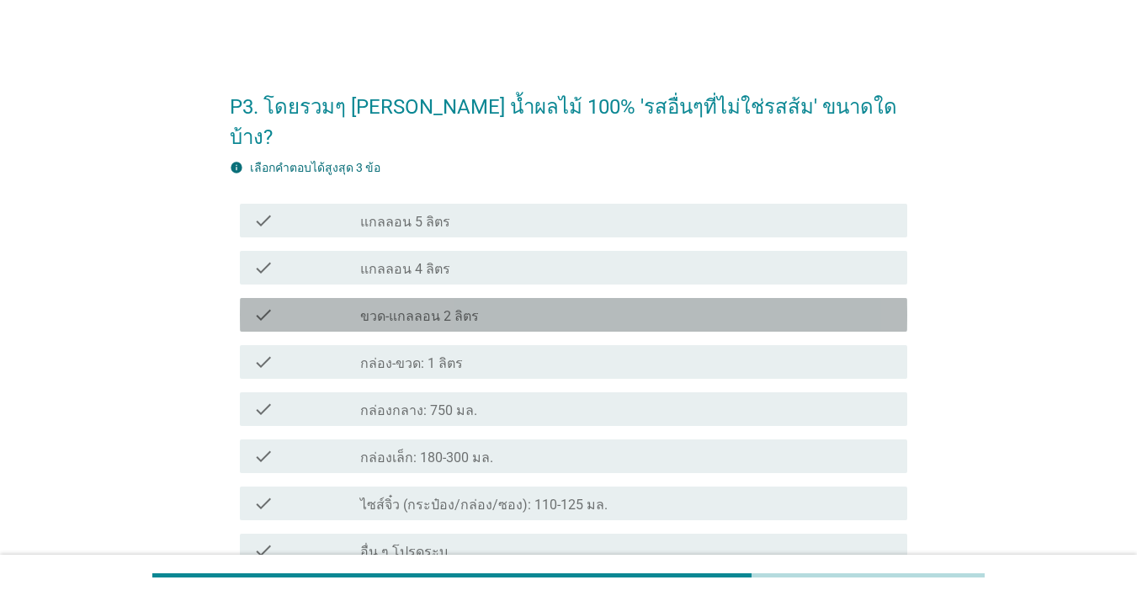
click at [432, 308] on label "ขวด-แกลลอน 2 ลิตร" at bounding box center [419, 316] width 119 height 17
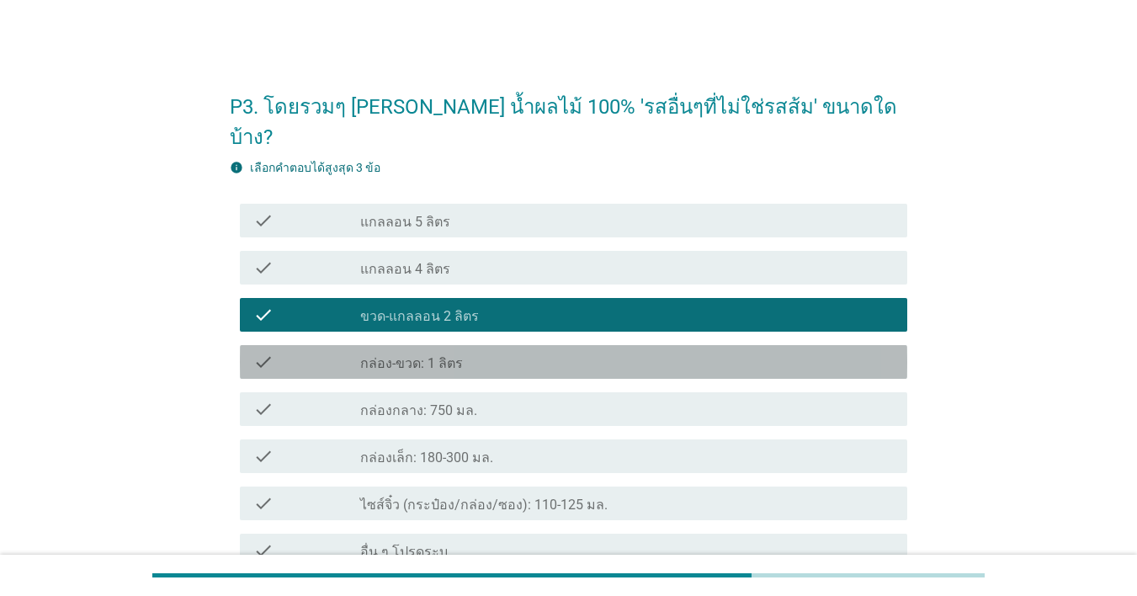
click at [419, 345] on div "check check_box_outline_blank กล่อง-ขวด: 1 ลิตร" at bounding box center [573, 362] width 667 height 34
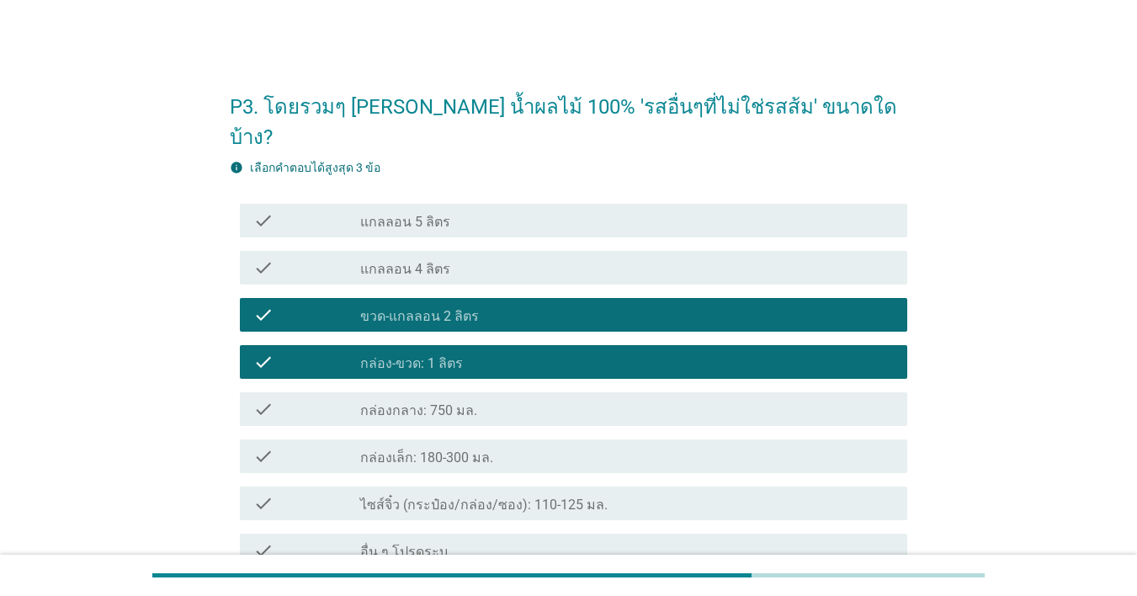
click at [433, 306] on div "check check_box ขวด-แกลลอน 2 ลิตร" at bounding box center [569, 314] width 678 height 47
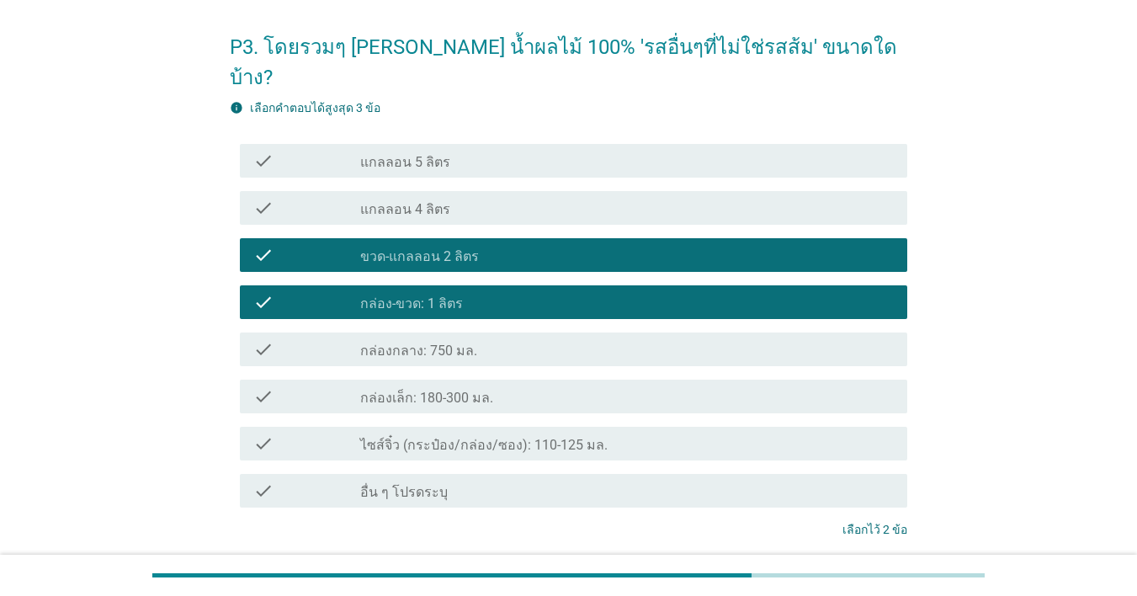
scroll to position [162, 0]
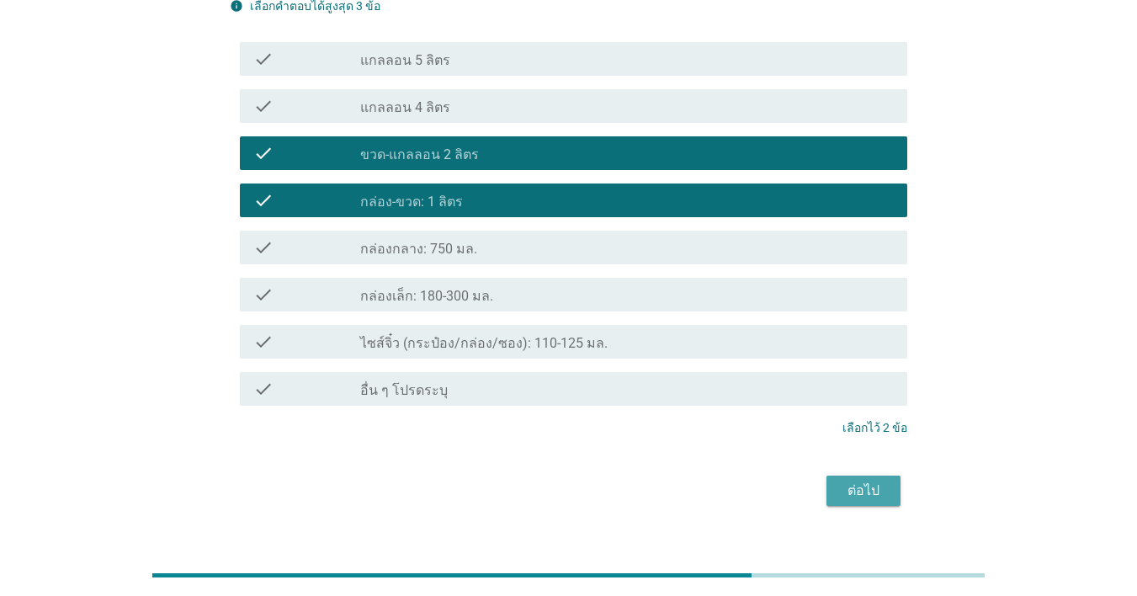
click at [828, 481] on div "ต่อไป" at bounding box center [863, 491] width 47 height 20
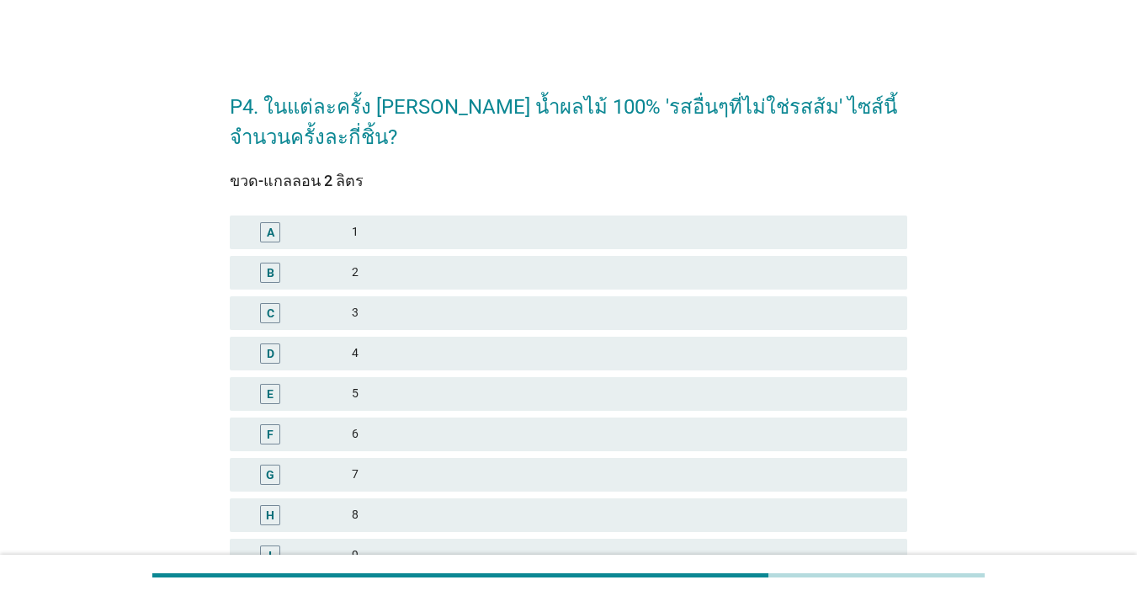
scroll to position [84, 0]
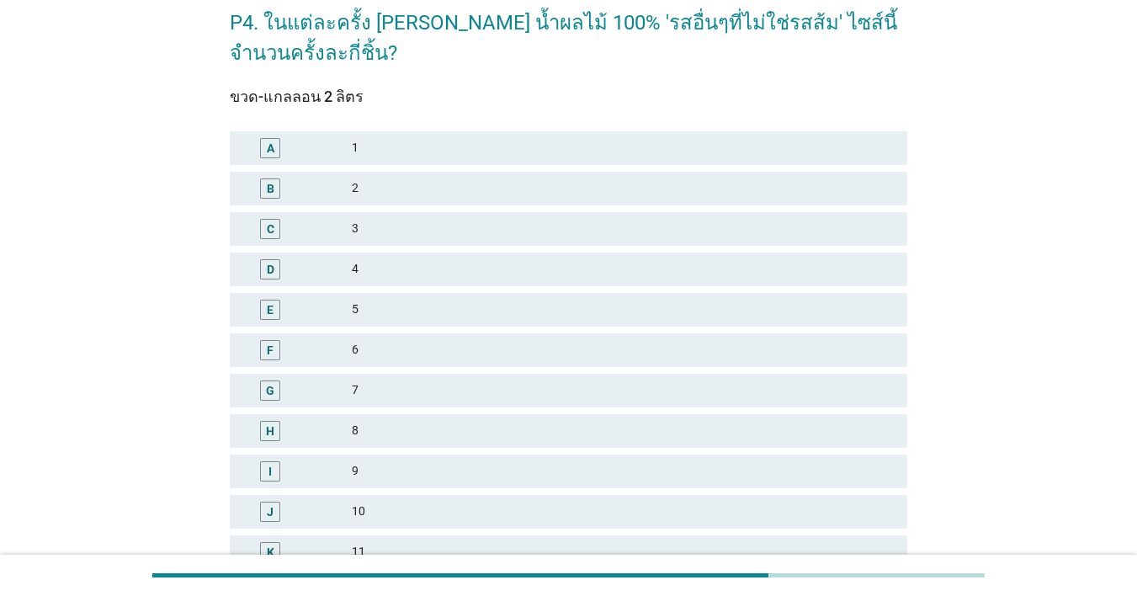
click at [520, 173] on div "B 2" at bounding box center [569, 189] width 678 height 34
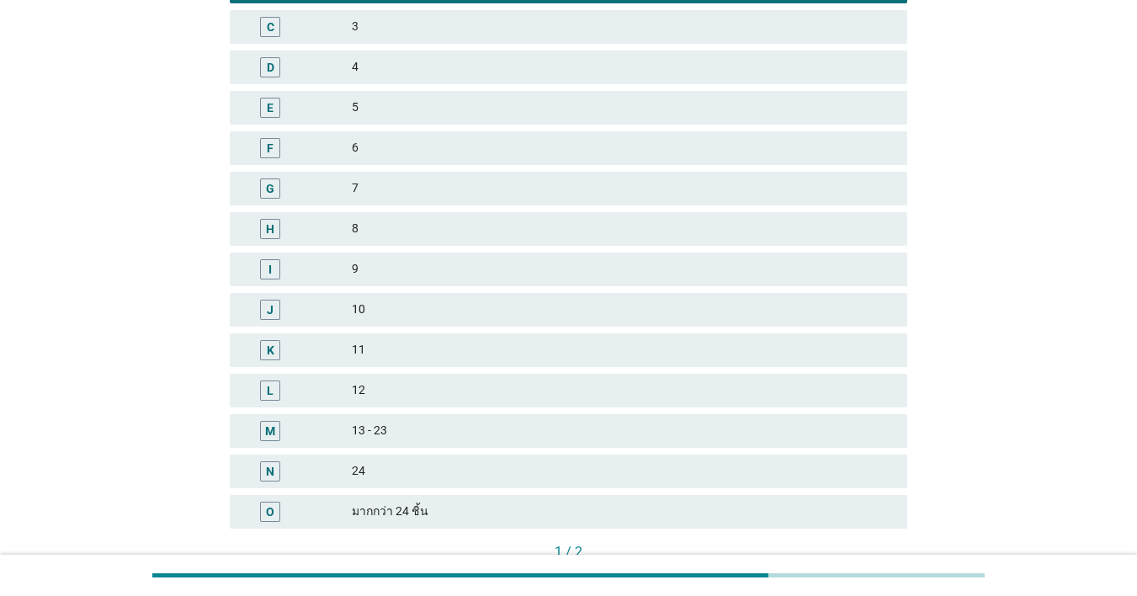
scroll to position [401, 0]
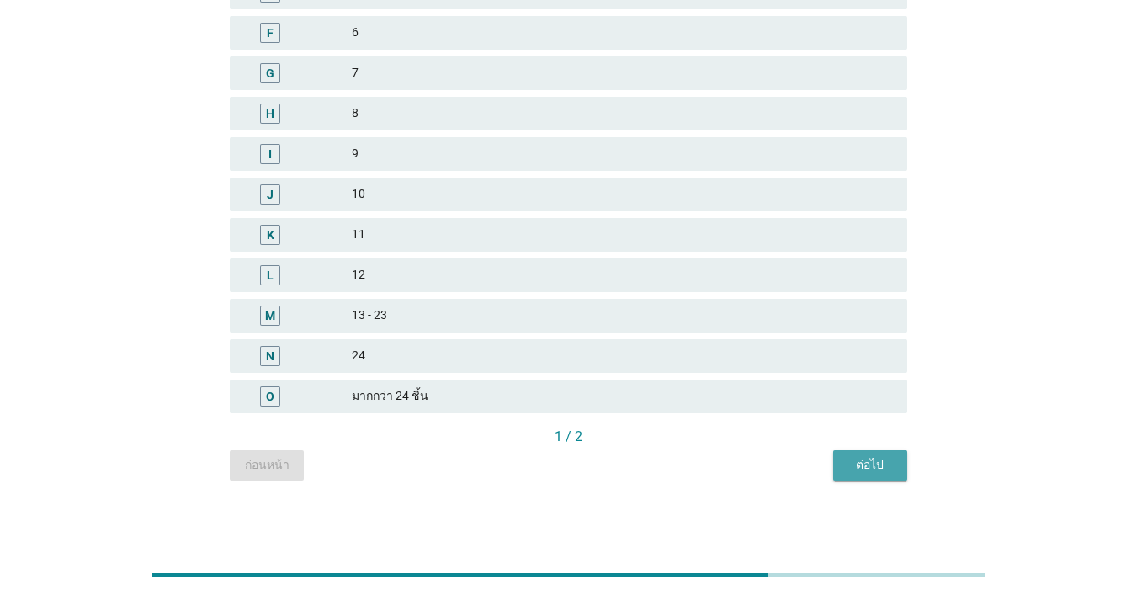
click at [828, 468] on button "ต่อไป" at bounding box center [870, 465] width 74 height 30
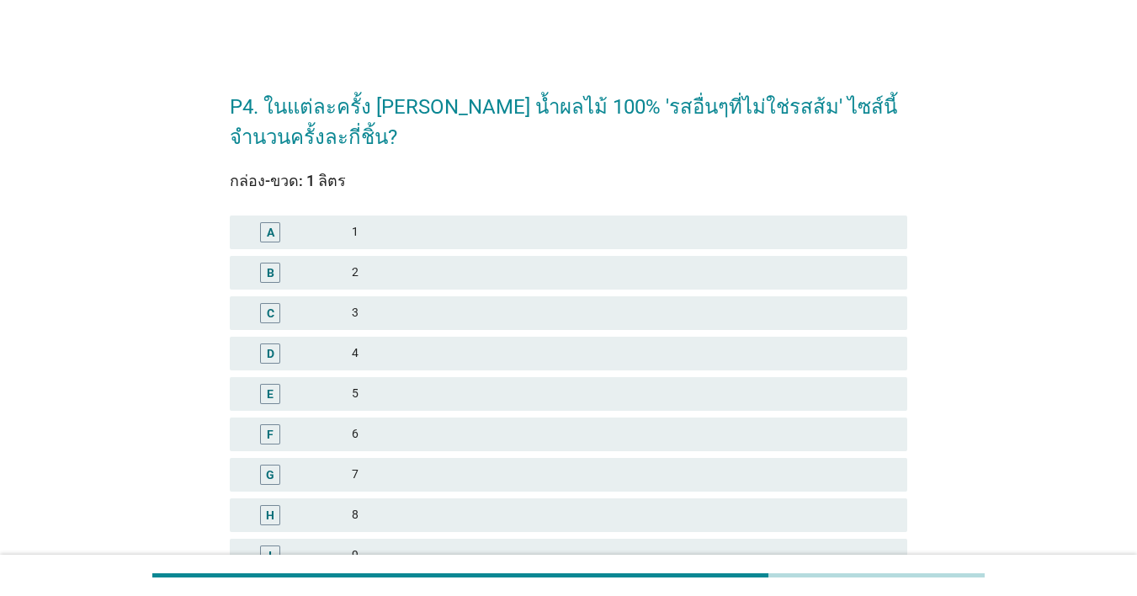
click at [466, 279] on div "2" at bounding box center [623, 273] width 542 height 20
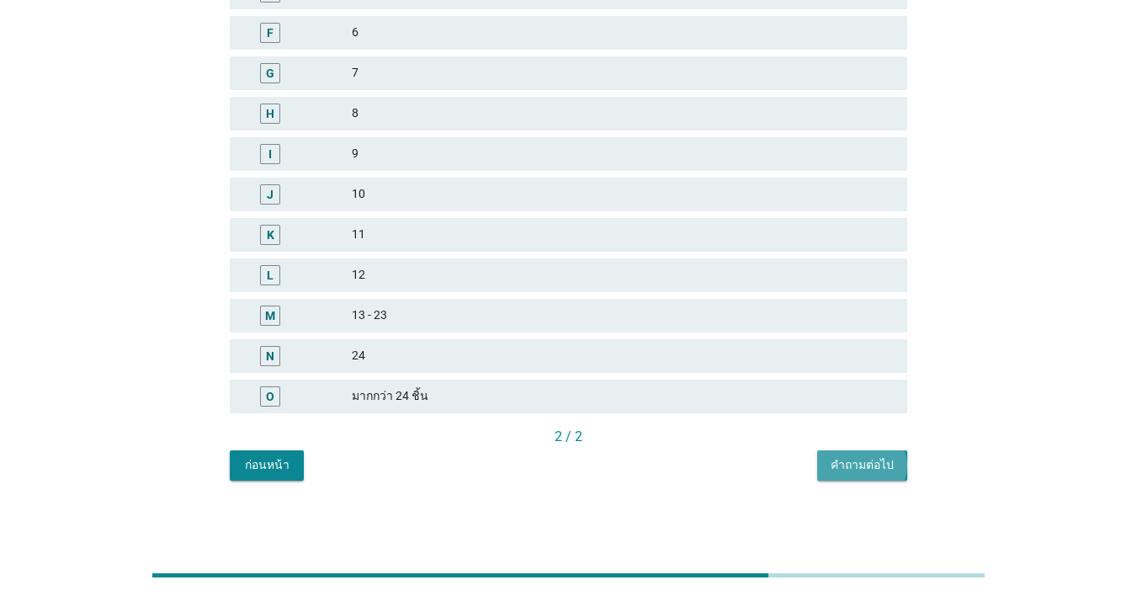
click at [828, 466] on div "คำถามต่อไป" at bounding box center [862, 465] width 63 height 18
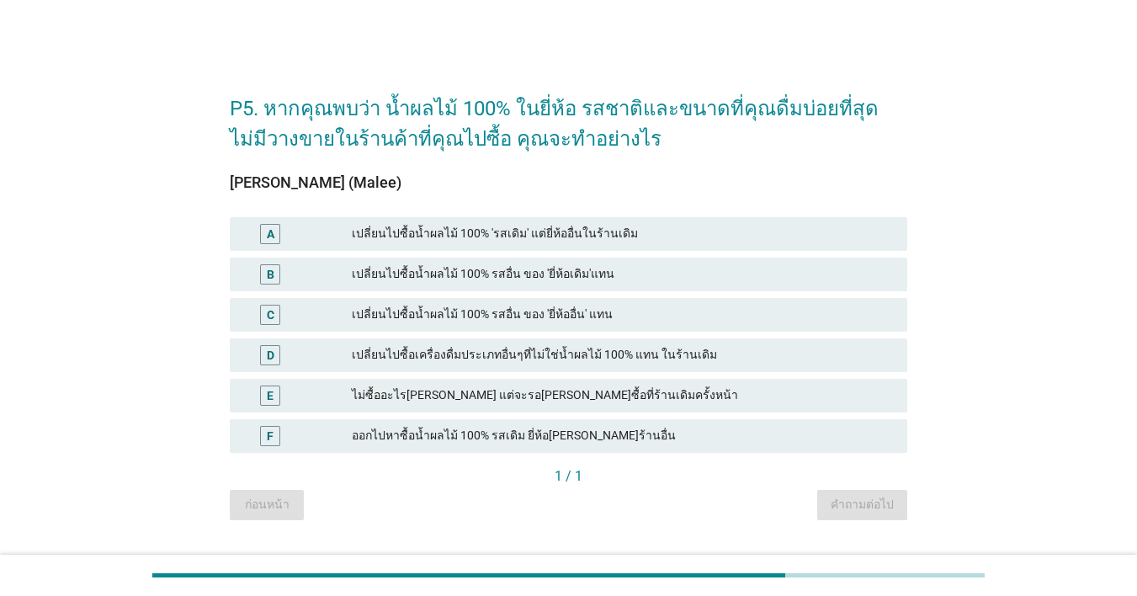
click at [570, 306] on div "เปลี่ยนไปซื้อน้ำผลไม้ 100% รสอื่น ของ 'ยี่ห้ออื่น' แทน" at bounding box center [623, 315] width 542 height 20
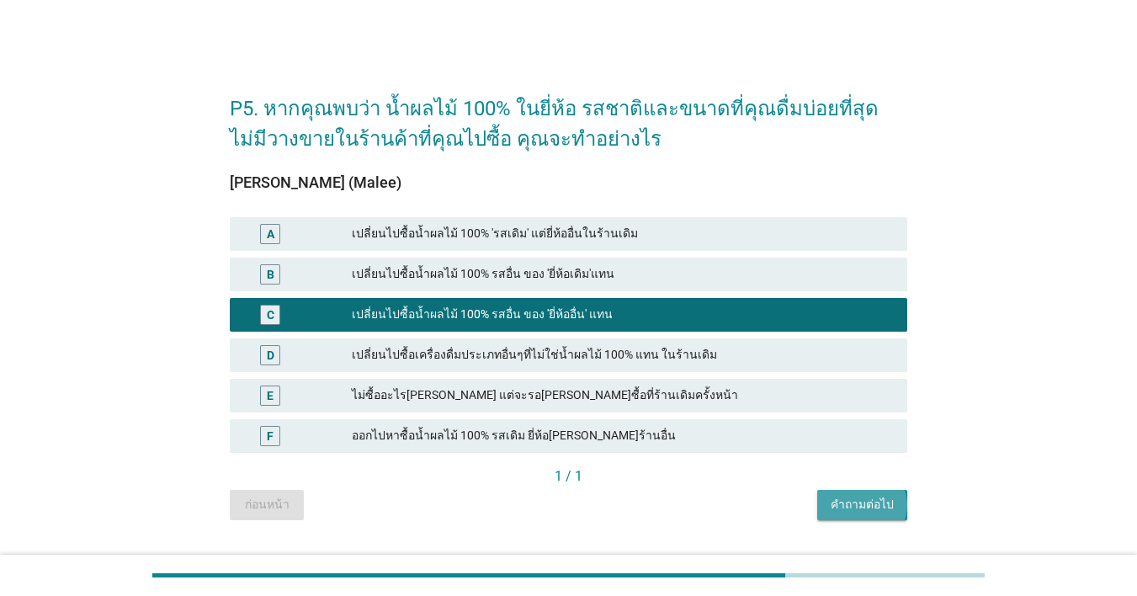
click at [828, 501] on div "คำถามต่อไป" at bounding box center [862, 505] width 63 height 18
